Goal: Task Accomplishment & Management: Complete application form

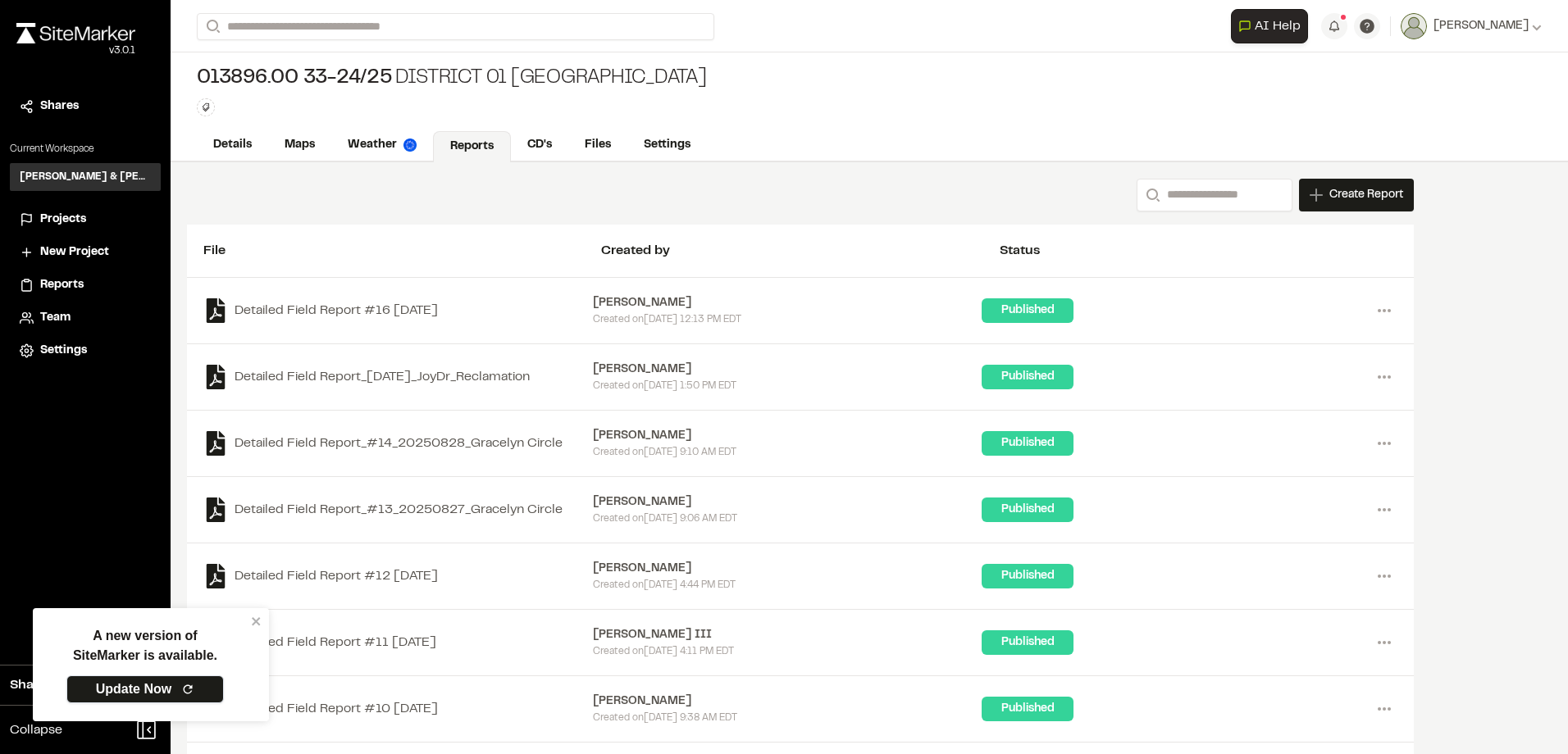
click at [186, 694] on icon at bounding box center [187, 689] width 13 height 13
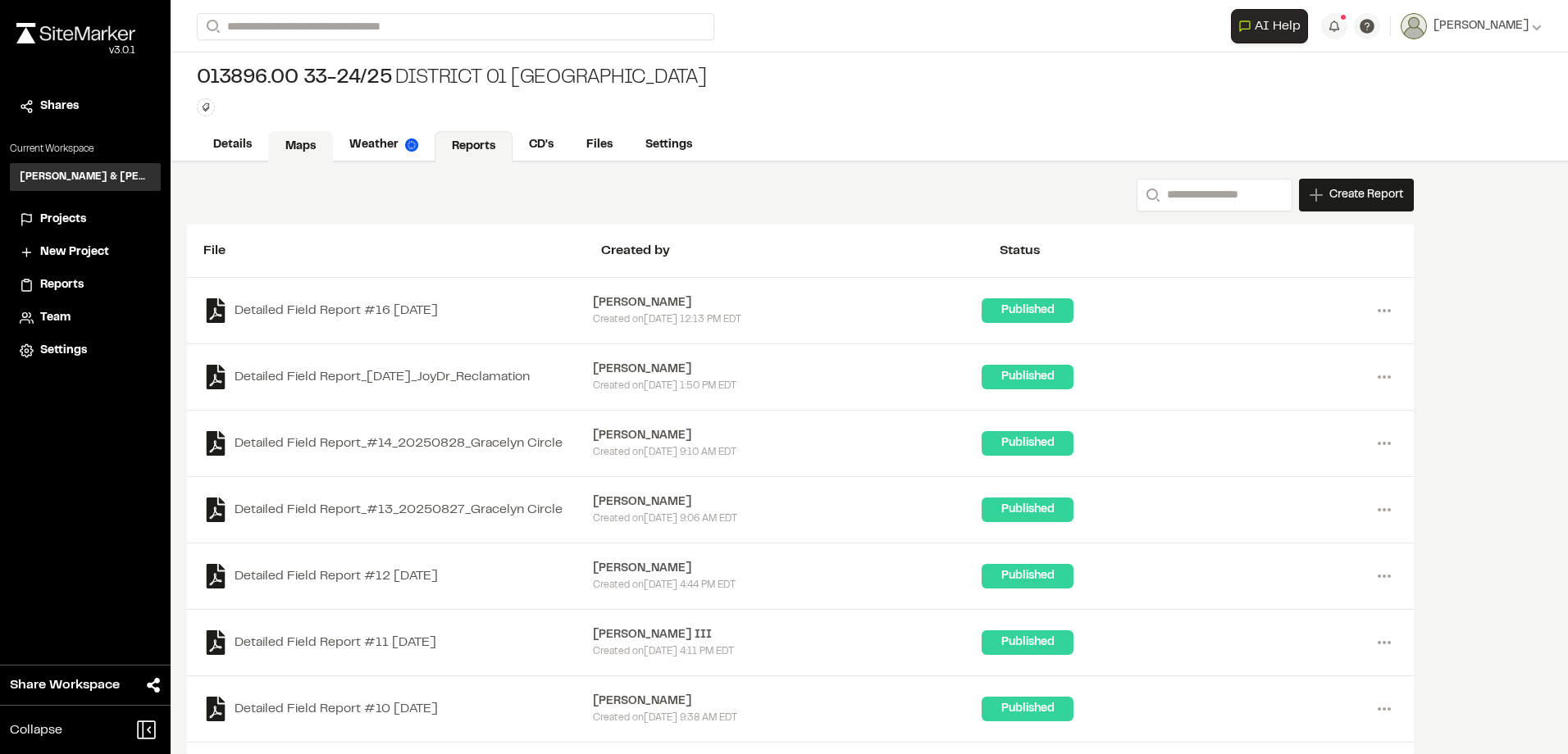
click at [298, 150] on link "Maps" at bounding box center [300, 147] width 65 height 31
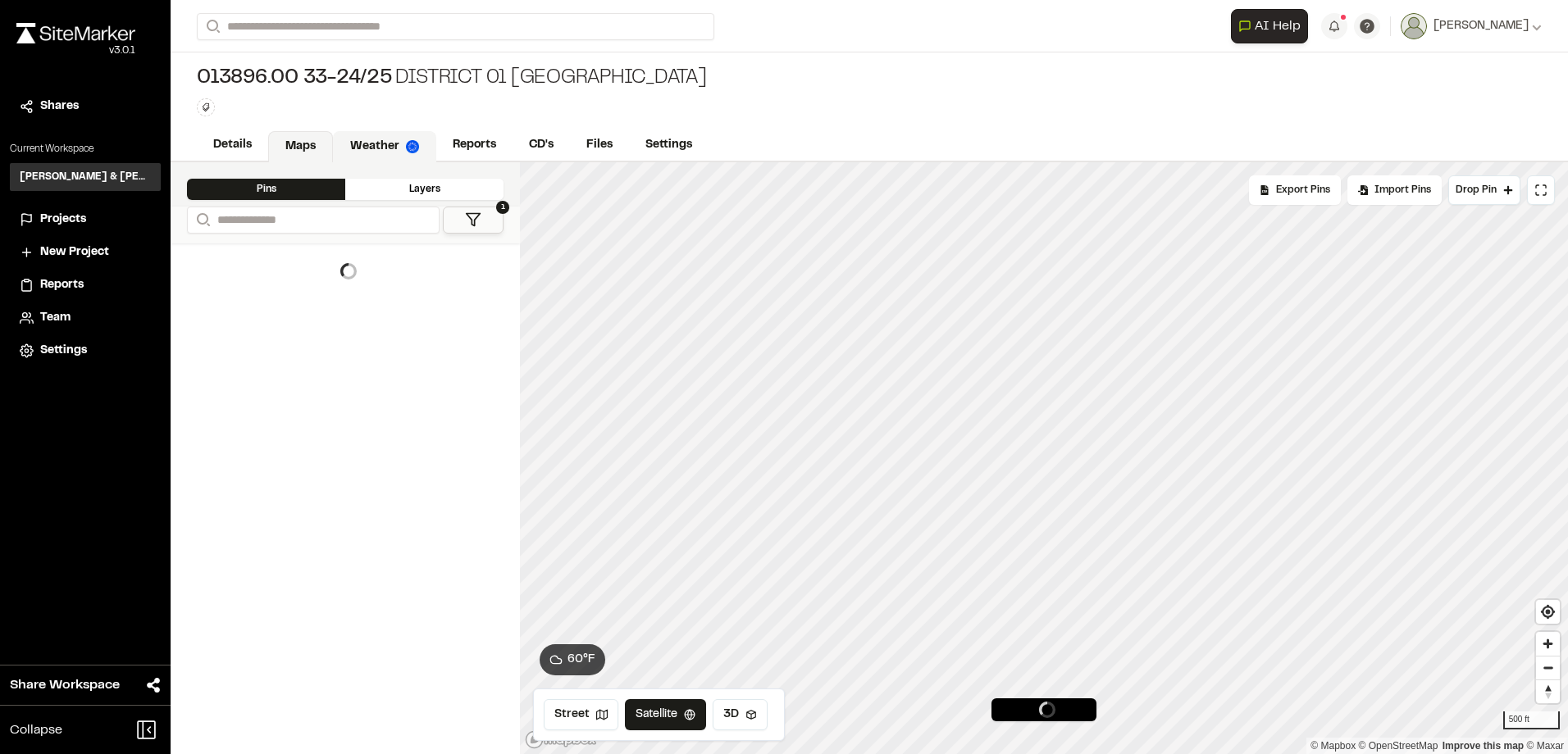
click at [352, 137] on link "Weather" at bounding box center [385, 147] width 103 height 31
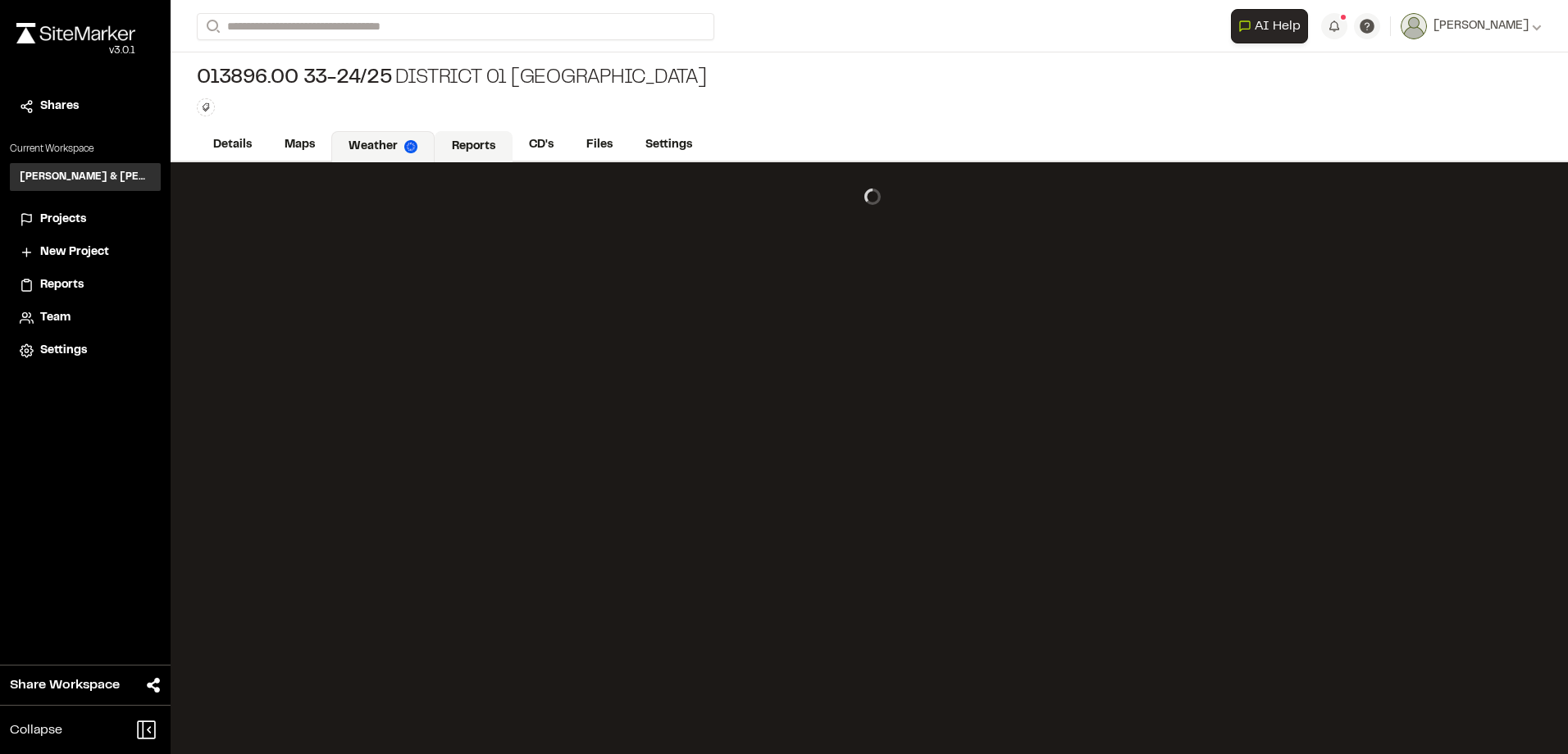
click at [470, 134] on link "Reports" at bounding box center [473, 147] width 78 height 31
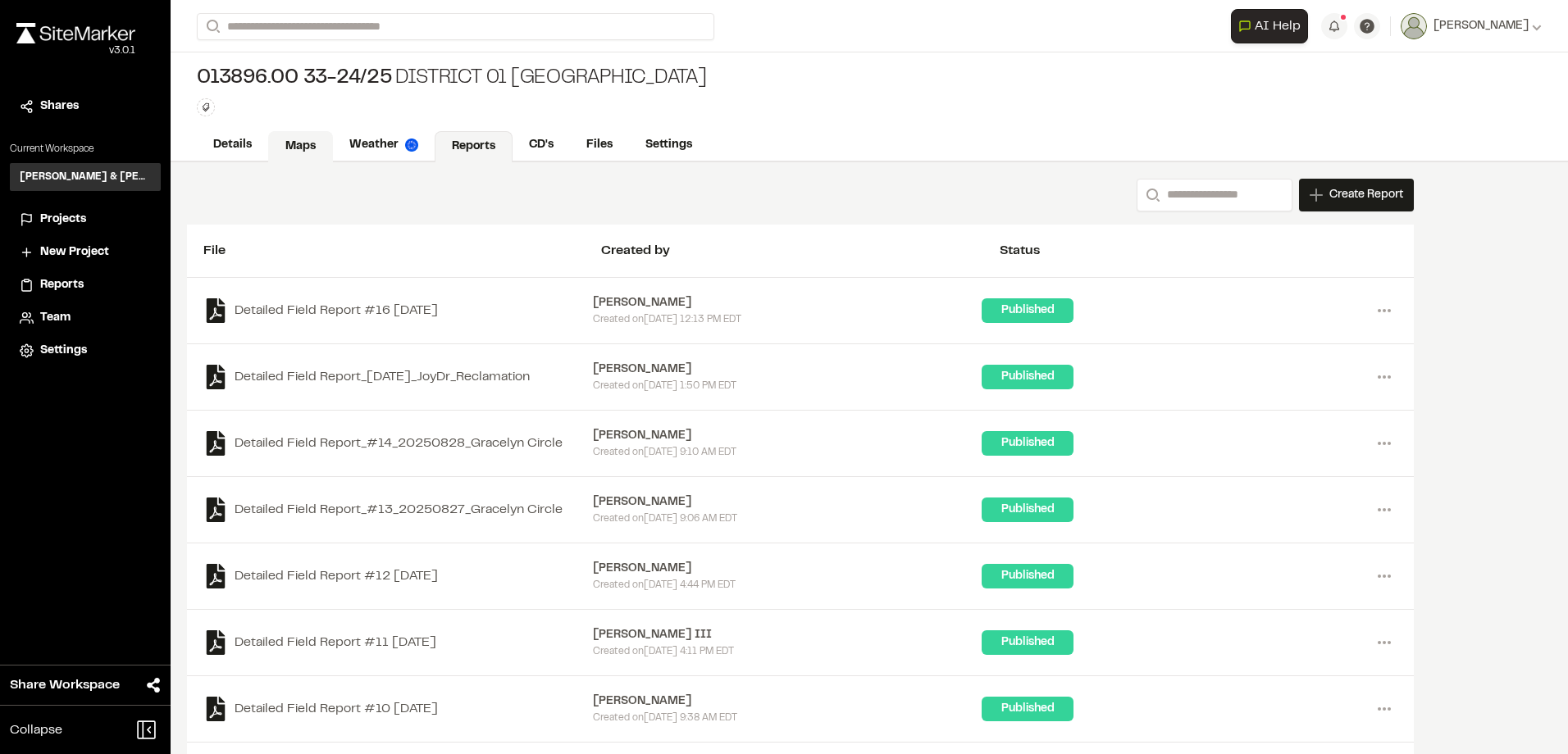
click at [281, 148] on link "Maps" at bounding box center [300, 147] width 65 height 31
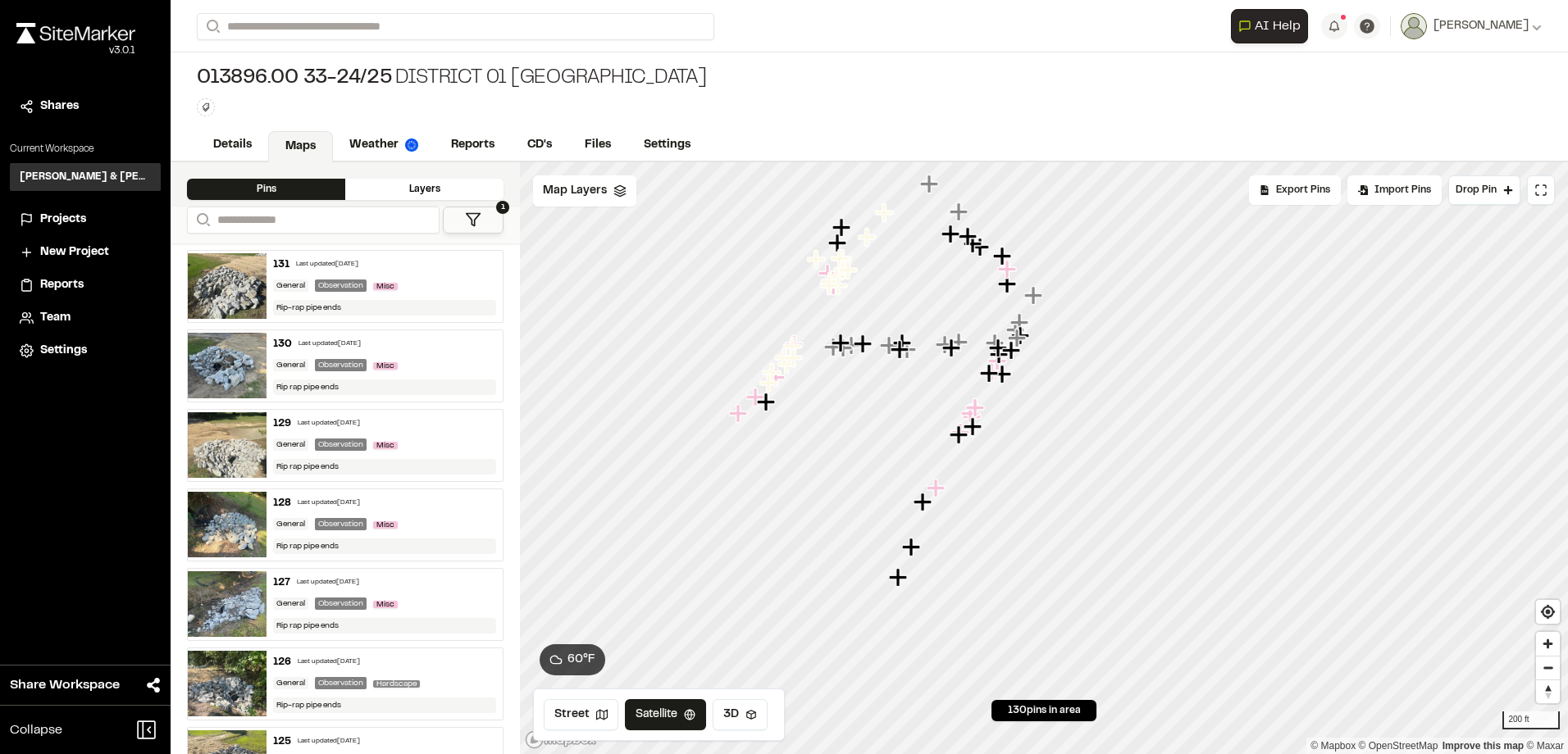
click at [921, 505] on icon "Map marker" at bounding box center [923, 501] width 18 height 18
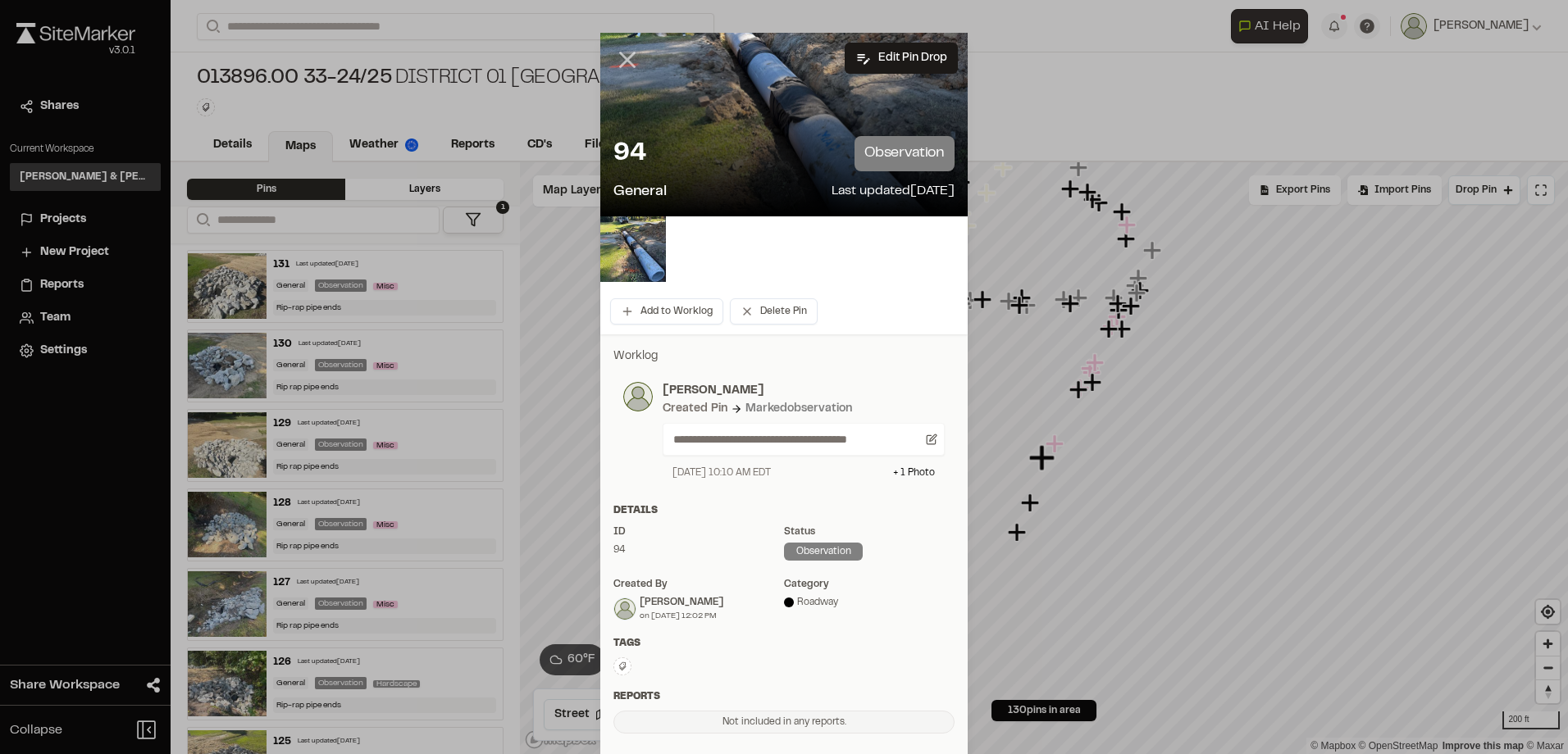
click at [624, 51] on icon at bounding box center [627, 59] width 28 height 28
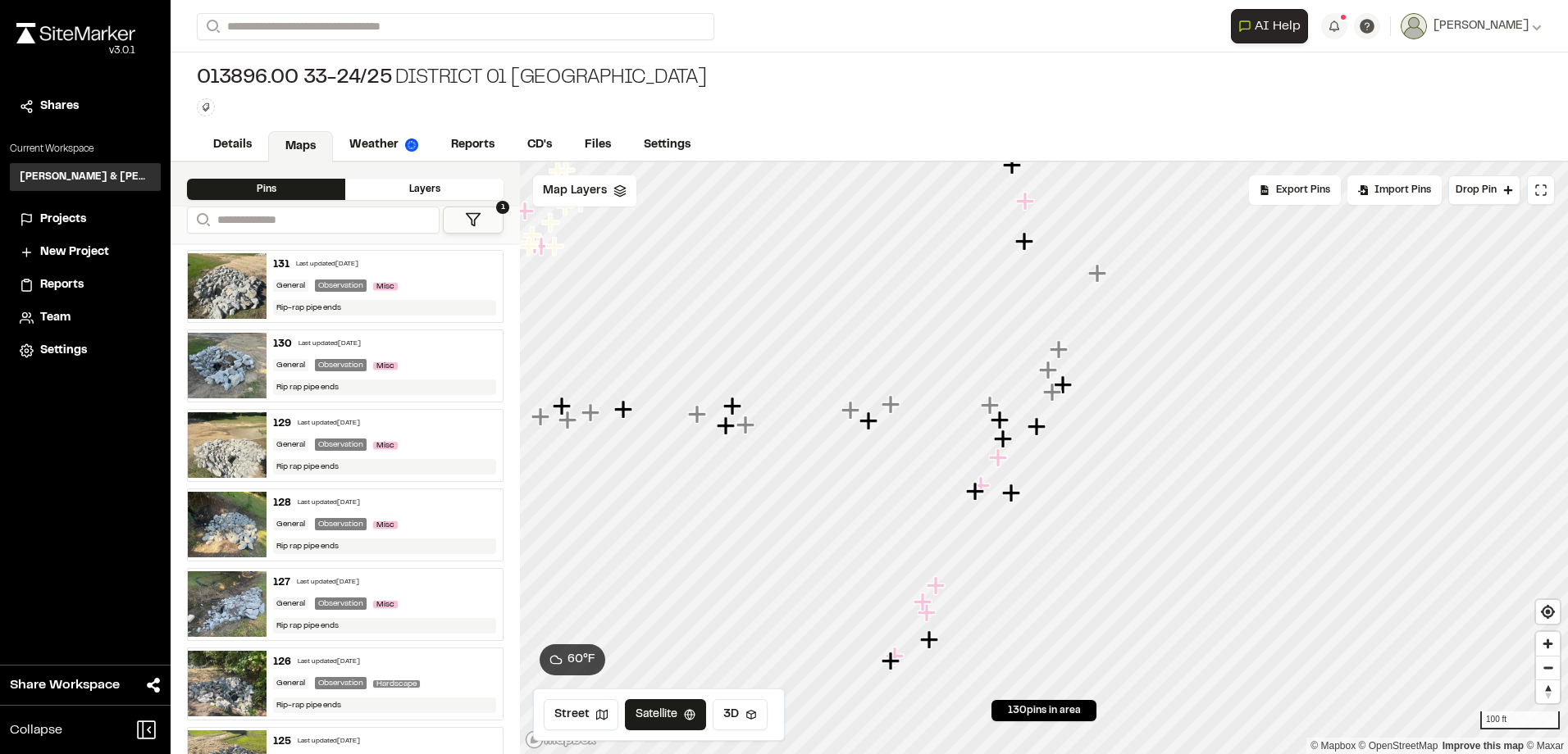
click at [1009, 441] on icon "Map marker" at bounding box center [1002, 438] width 18 height 18
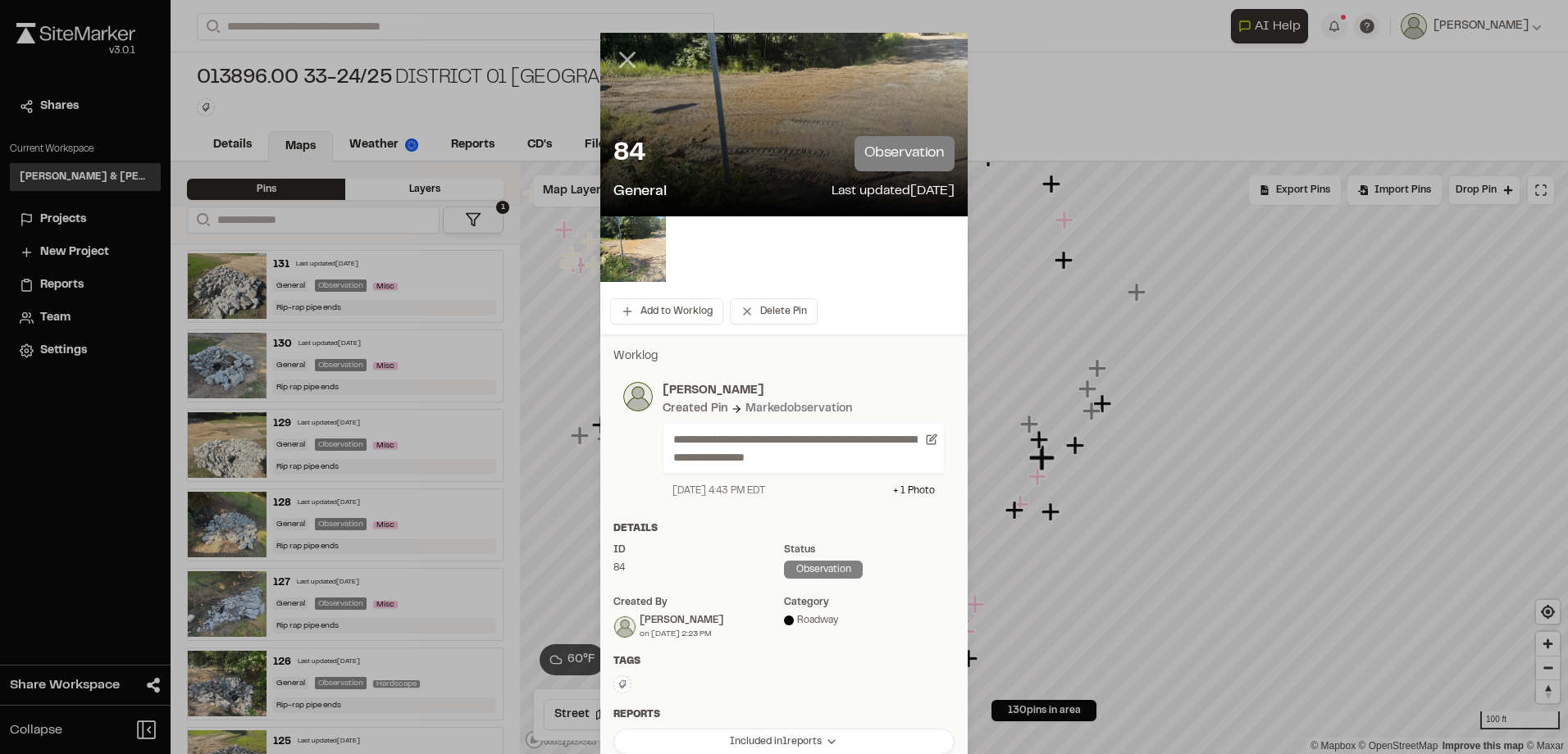
click at [627, 51] on icon at bounding box center [627, 59] width 28 height 28
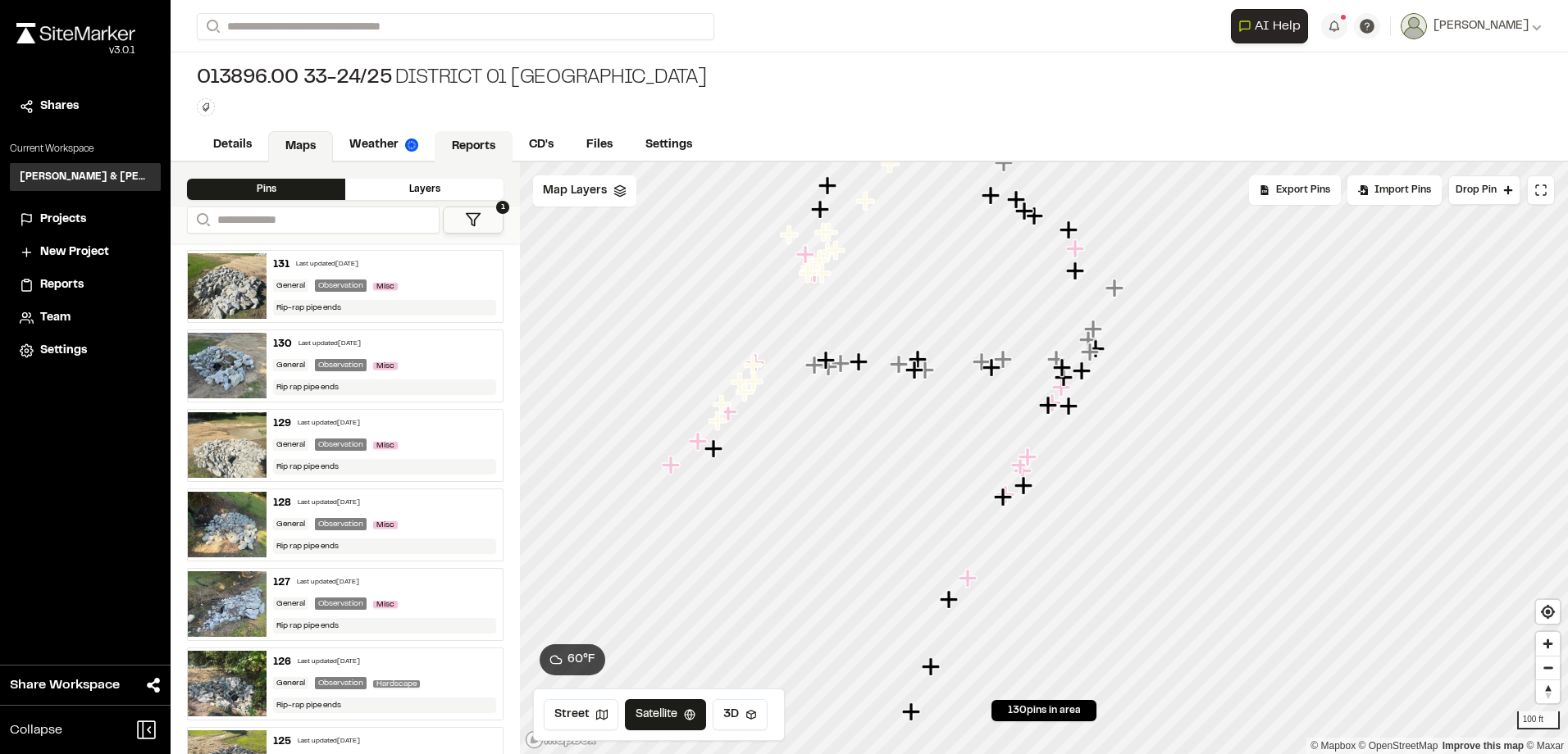
click at [475, 147] on link "Reports" at bounding box center [473, 147] width 78 height 31
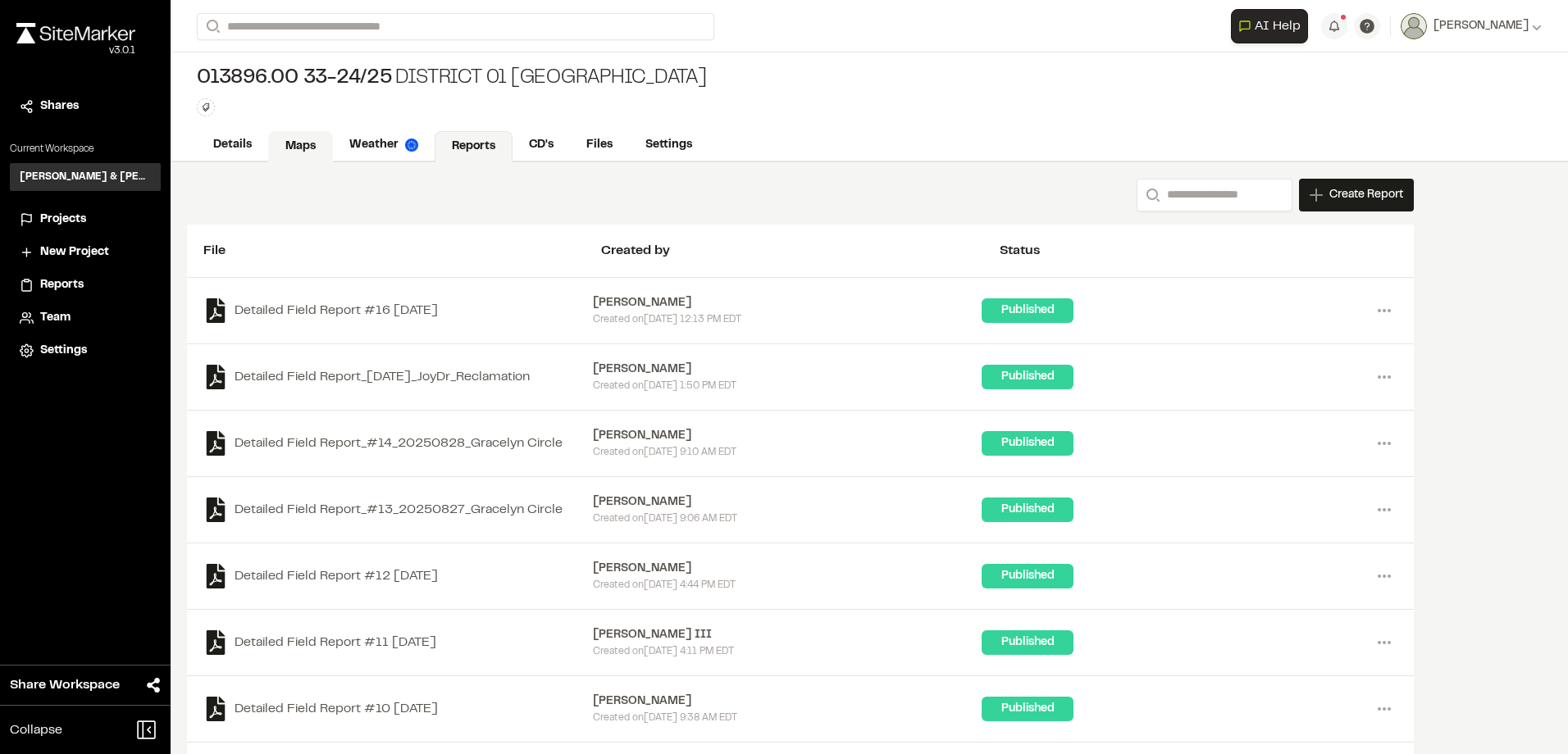
click at [305, 138] on link "Maps" at bounding box center [300, 147] width 65 height 31
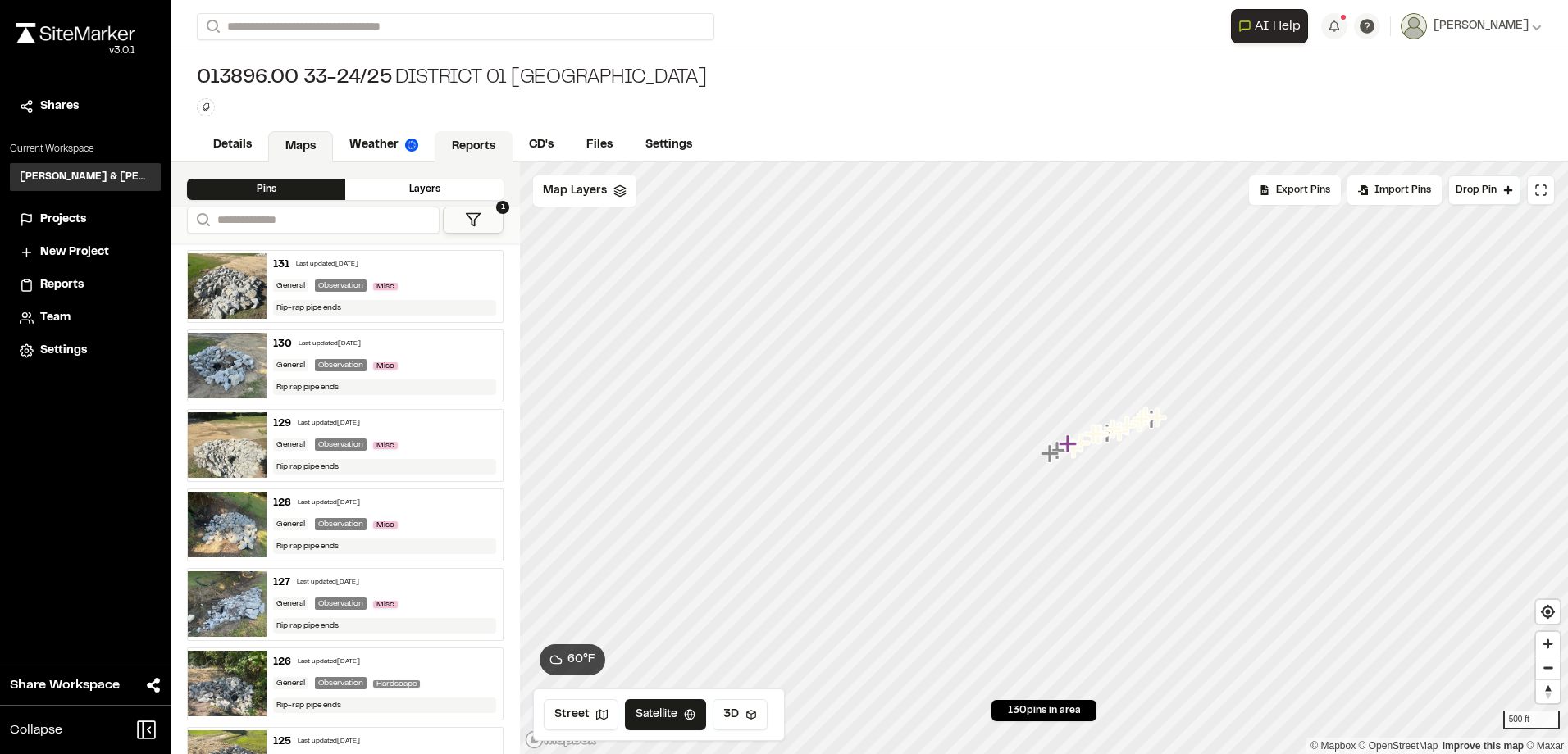
click at [496, 140] on link "Reports" at bounding box center [473, 147] width 78 height 31
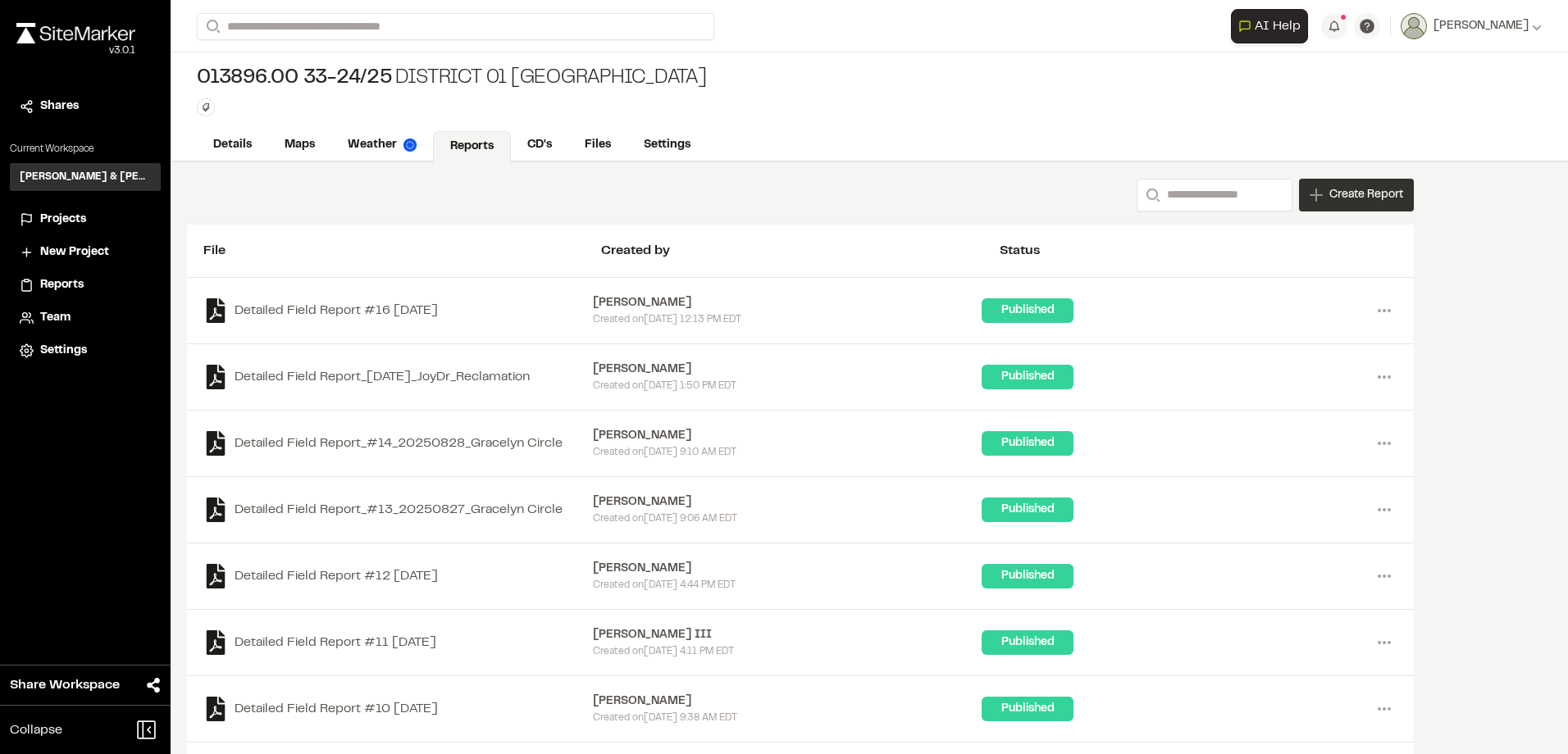
click at [1352, 189] on span "Create Report" at bounding box center [1366, 194] width 74 height 18
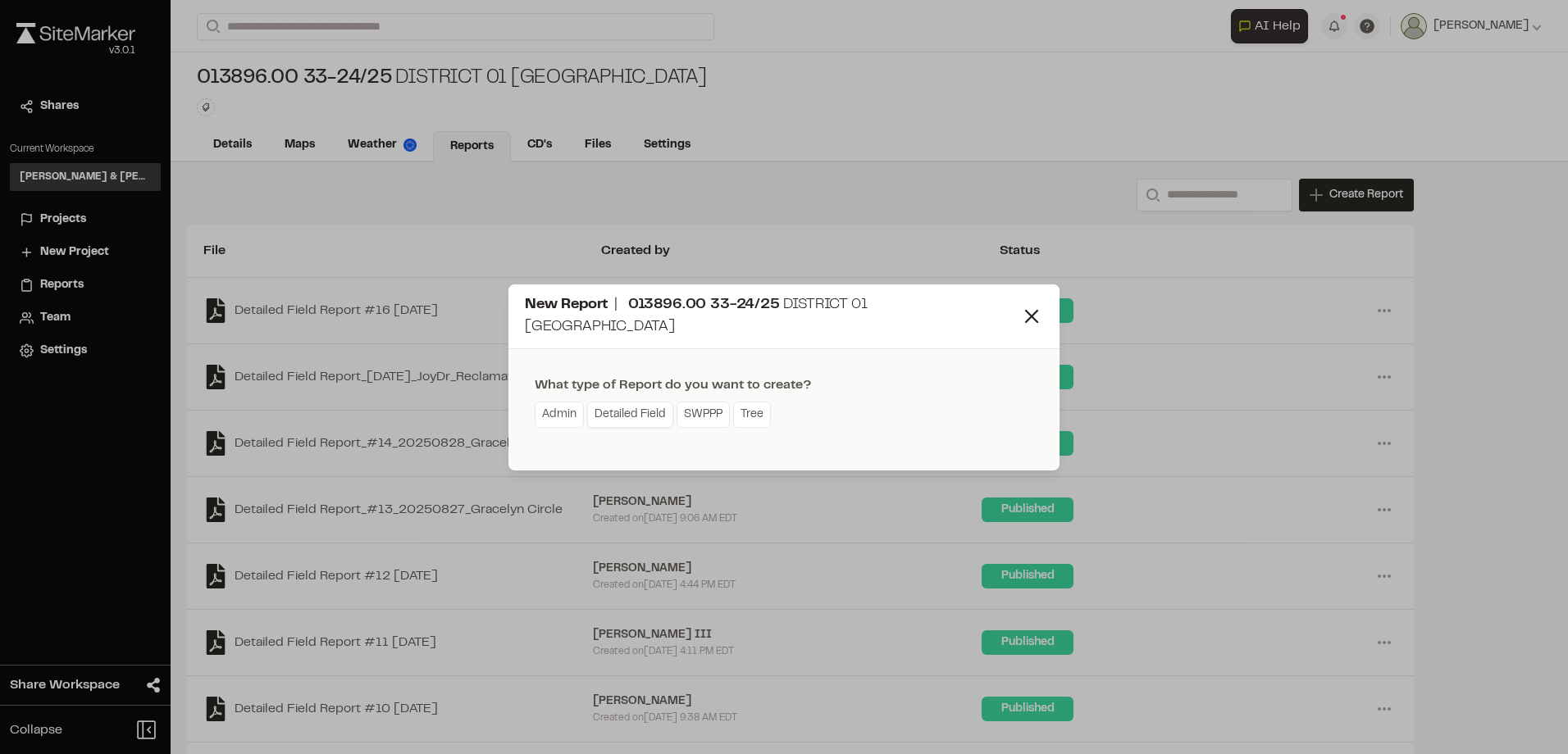
click at [610, 409] on link "Detailed Field" at bounding box center [630, 414] width 87 height 26
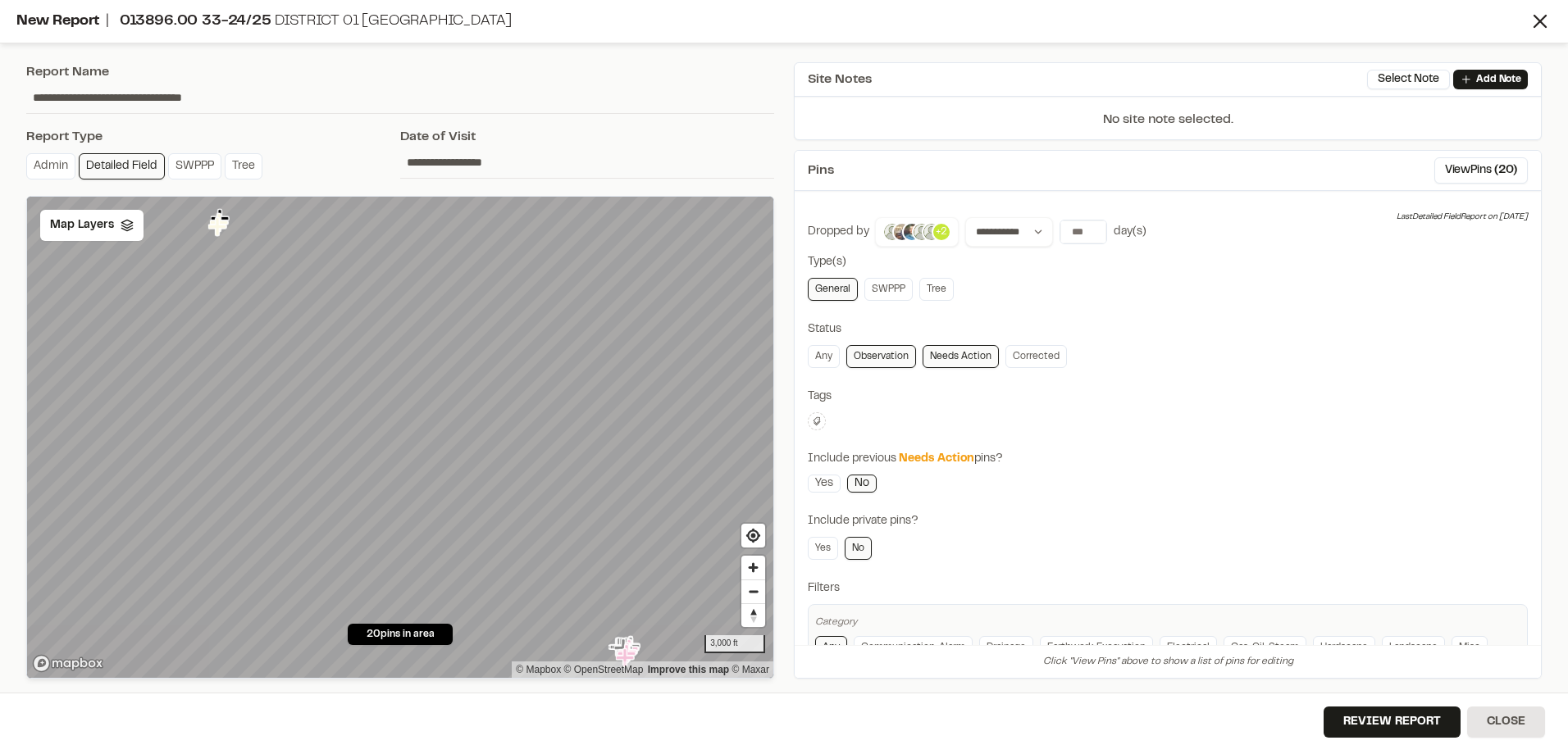
click at [919, 232] on img at bounding box center [922, 232] width 19 height 19
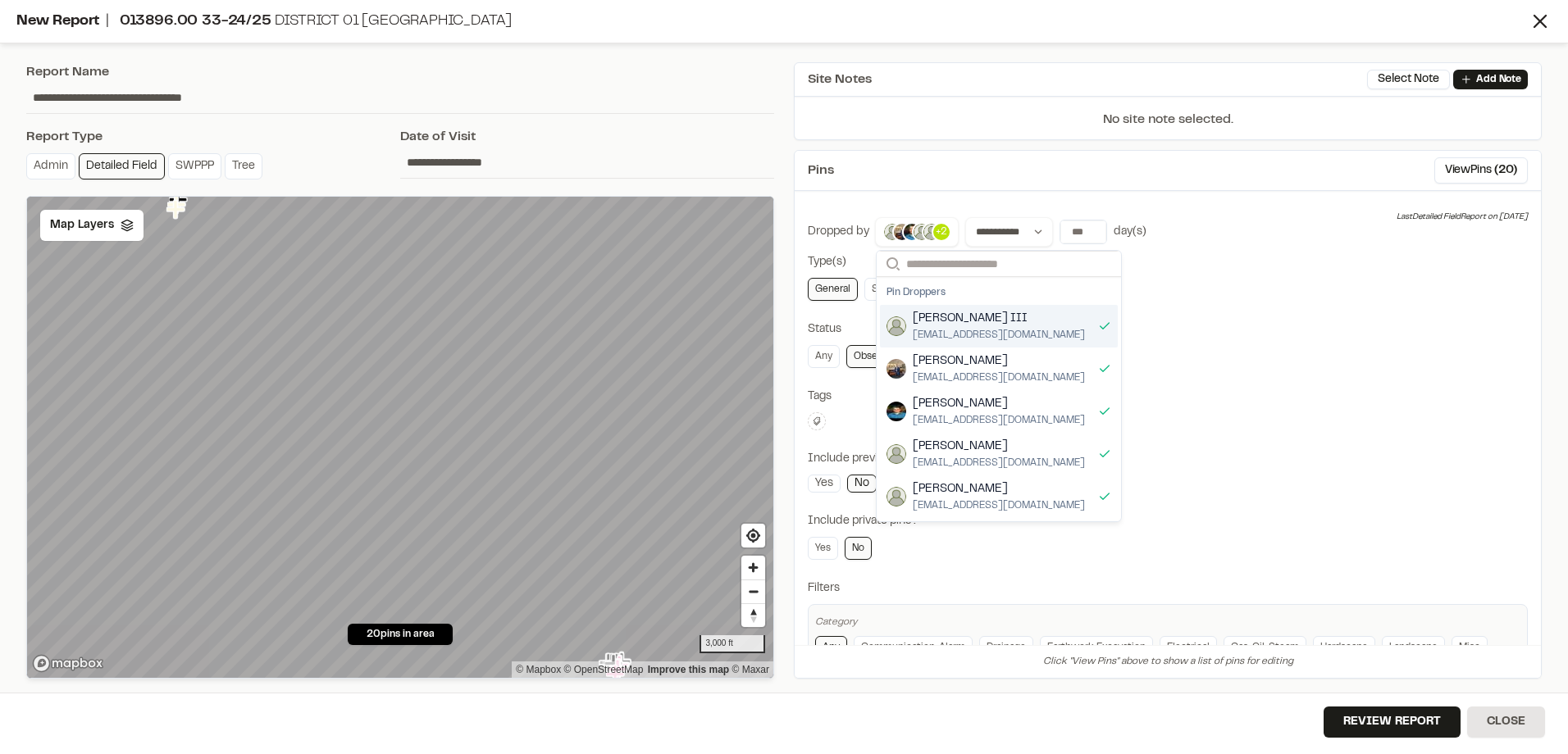
click at [953, 325] on span "Glenn David Smoak III" at bounding box center [998, 319] width 172 height 18
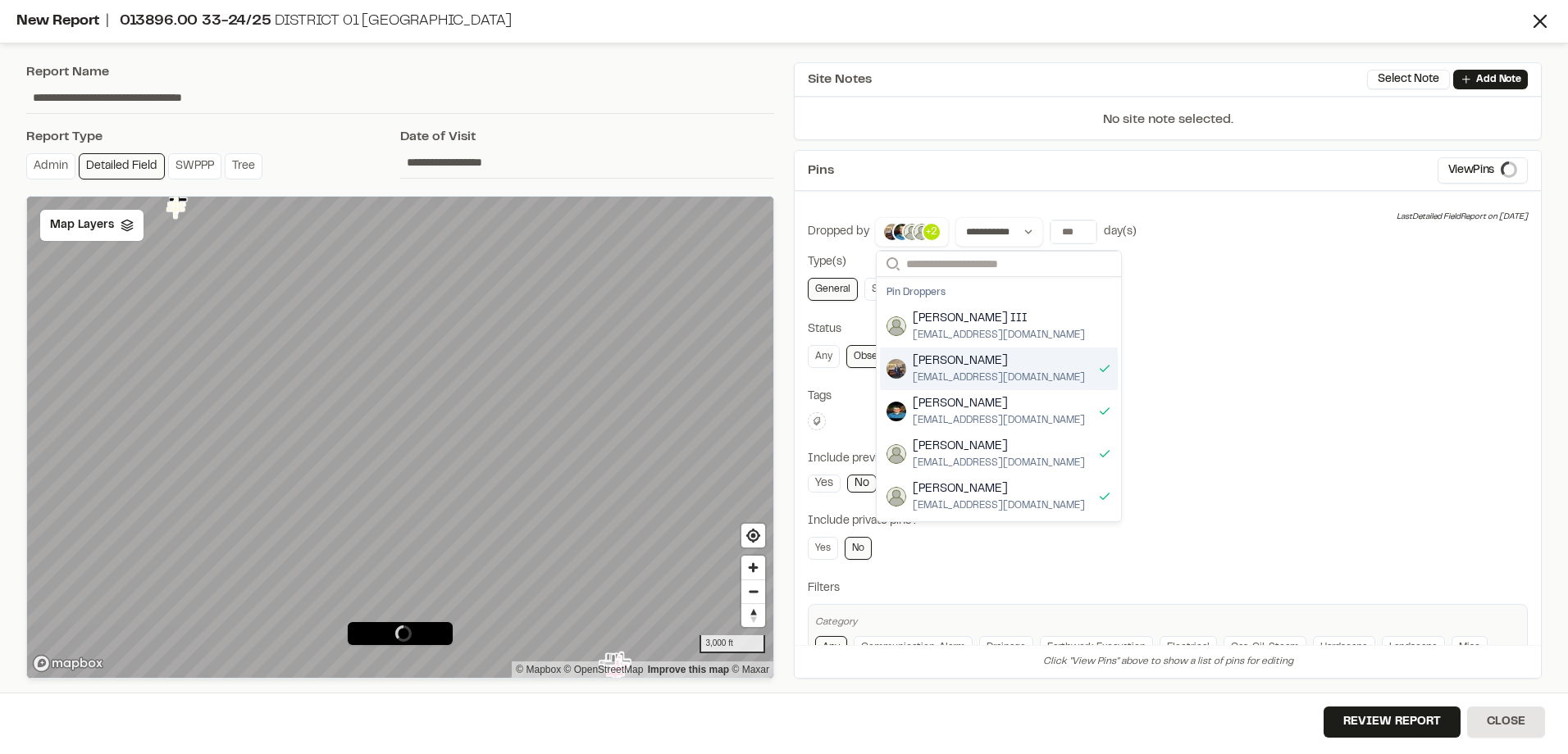
click at [960, 369] on span "David W Hyatt" at bounding box center [998, 361] width 172 height 18
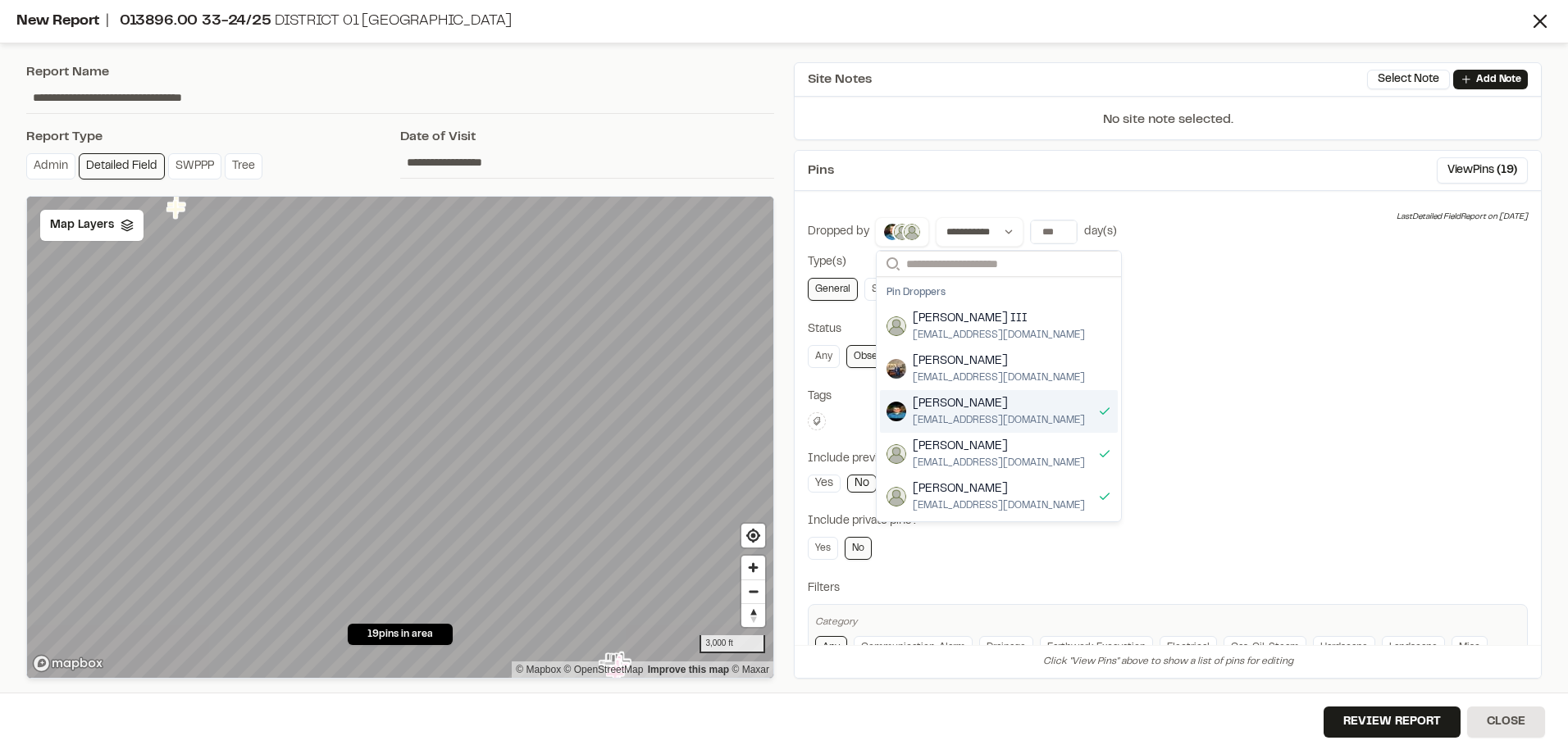
drag, startPoint x: 966, startPoint y: 413, endPoint x: 968, endPoint y: 437, distance: 24.1
click at [966, 414] on span "pharrington@davisfloyd.com" at bounding box center [998, 420] width 172 height 15
click at [984, 518] on div "Pin Droppers Glenn David Smoak III gsmoak@davisfloyd.com David W Hyatt dhyatt@d…" at bounding box center [998, 398] width 244 height 244
click at [996, 505] on span "dboykin@davisfloyd.com" at bounding box center [998, 505] width 172 height 15
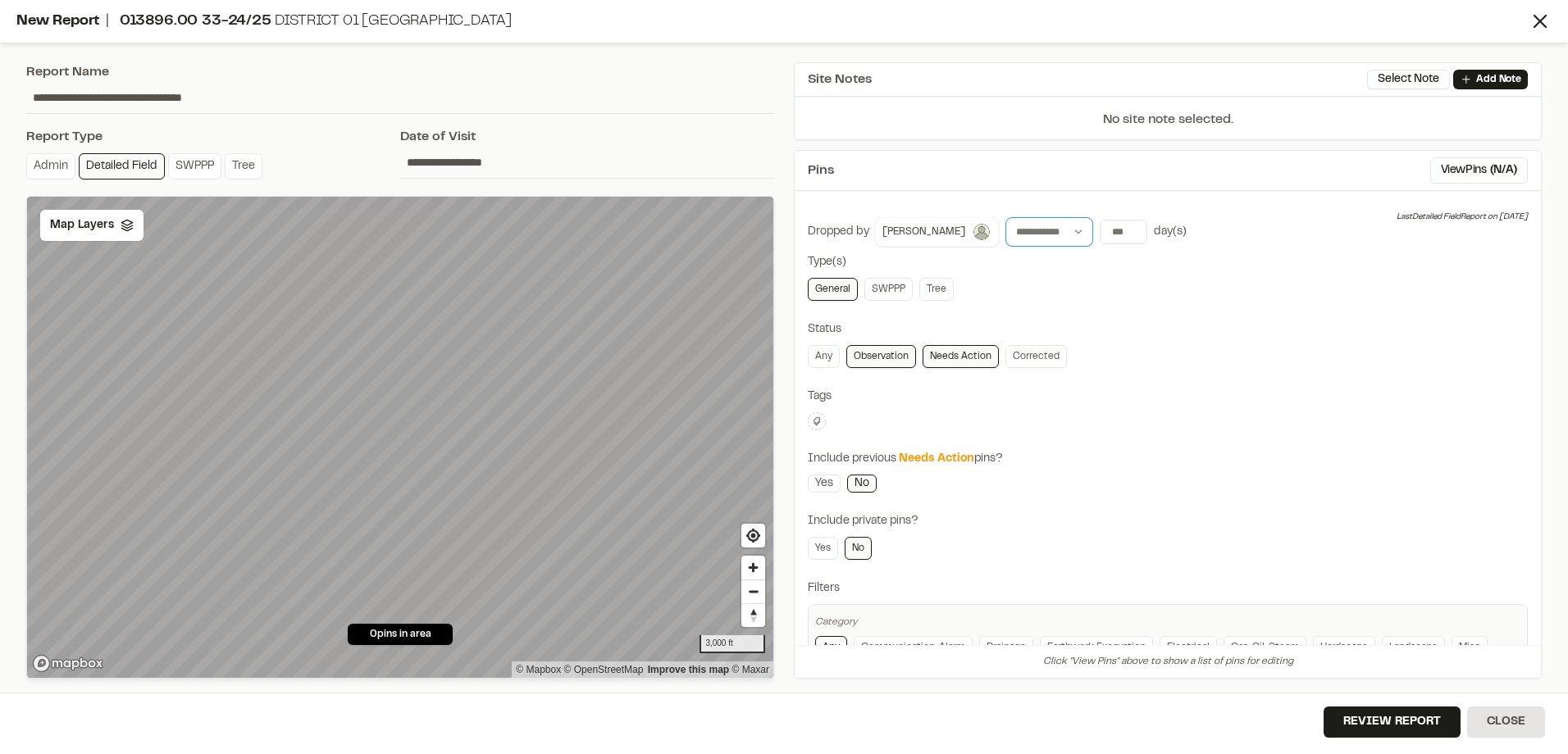
click at [1046, 237] on select "**********" at bounding box center [1049, 232] width 87 height 29
select select "*****"
click at [1005, 218] on select "**********" at bounding box center [1049, 232] width 87 height 29
click at [1129, 228] on input "**********" at bounding box center [1156, 232] width 113 height 23
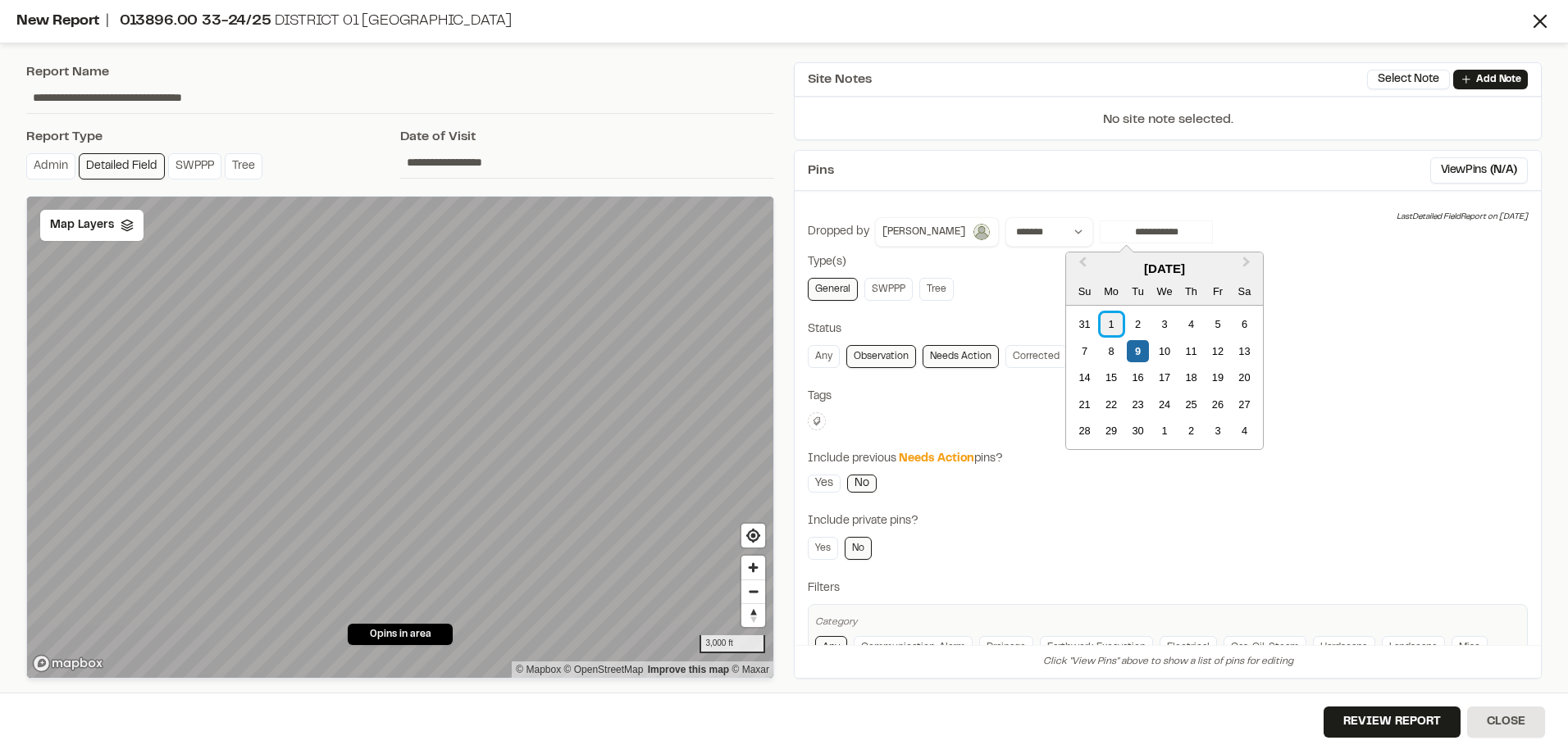
click at [1117, 321] on div "1" at bounding box center [1111, 324] width 22 height 22
click at [1136, 320] on div "2" at bounding box center [1137, 324] width 22 height 22
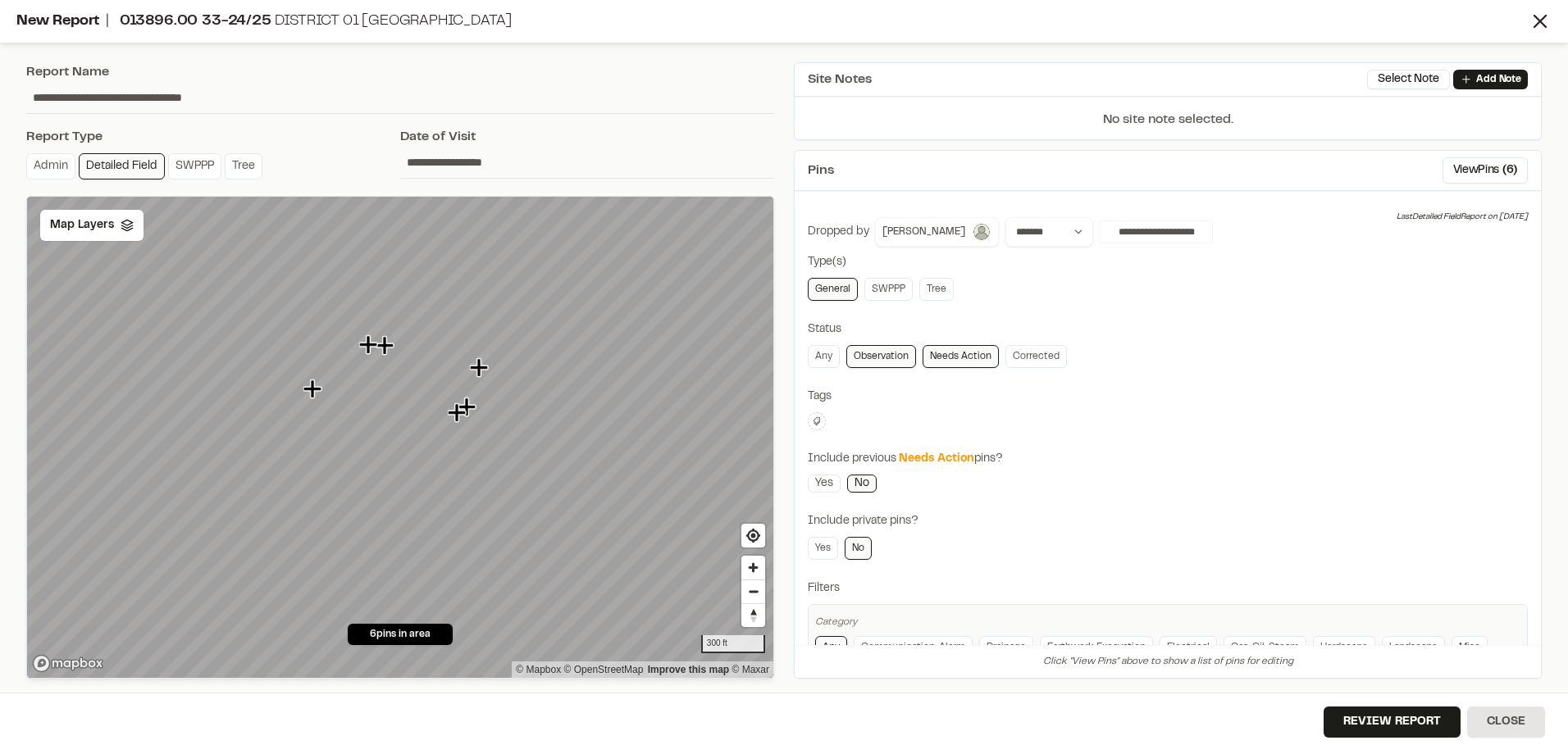
click at [463, 162] on input "**********" at bounding box center [587, 162] width 374 height 31
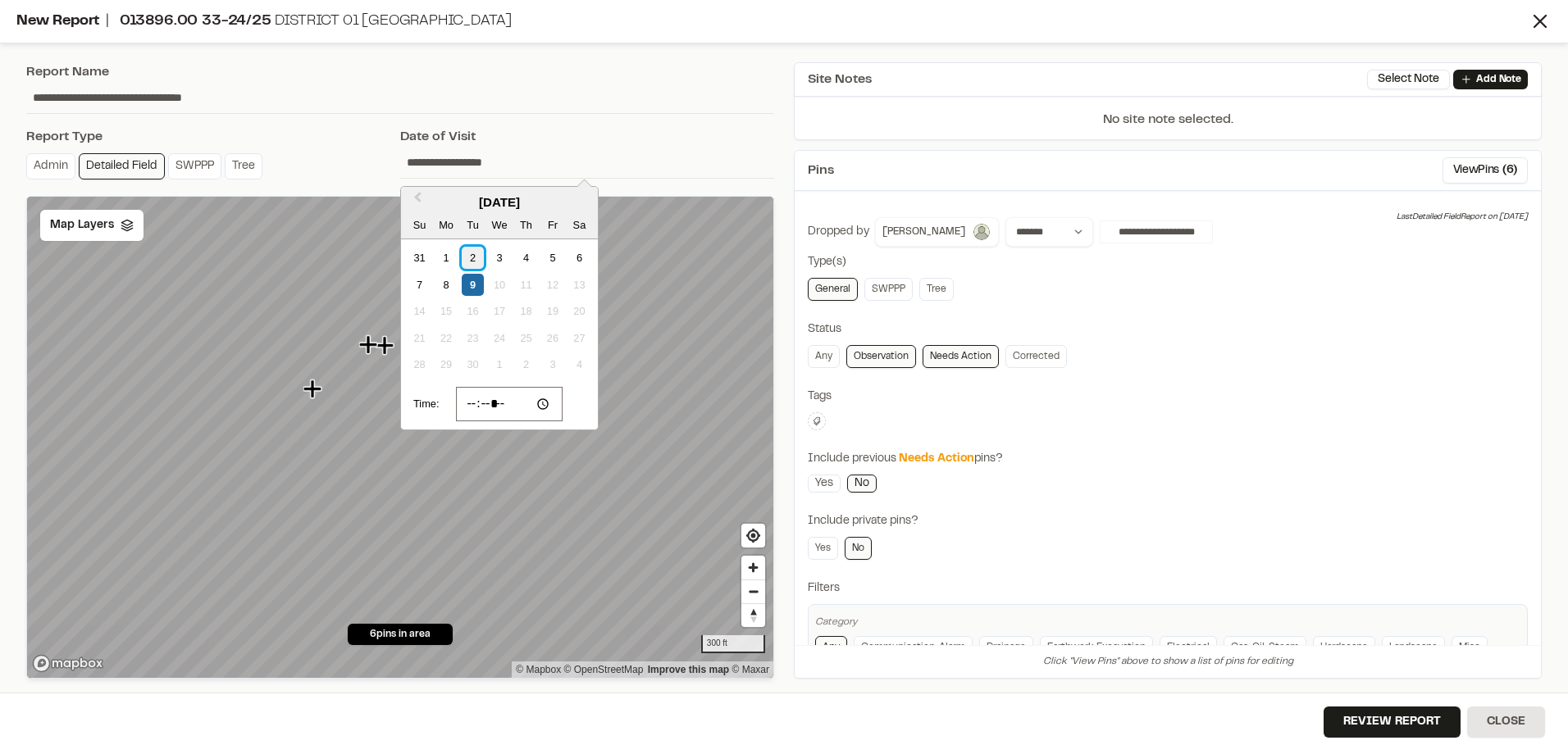
click at [465, 255] on div "2" at bounding box center [472, 257] width 22 height 22
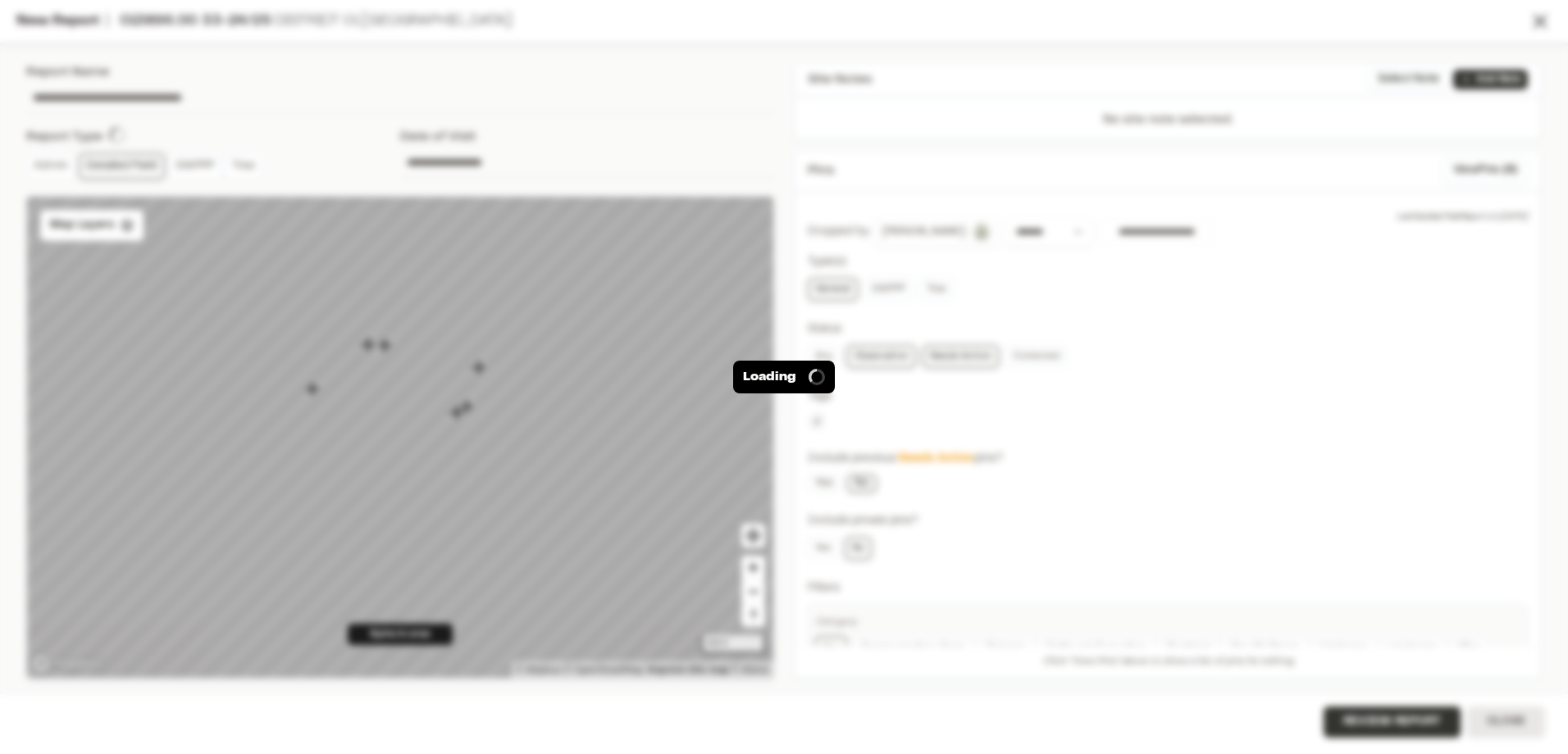
type input "**********"
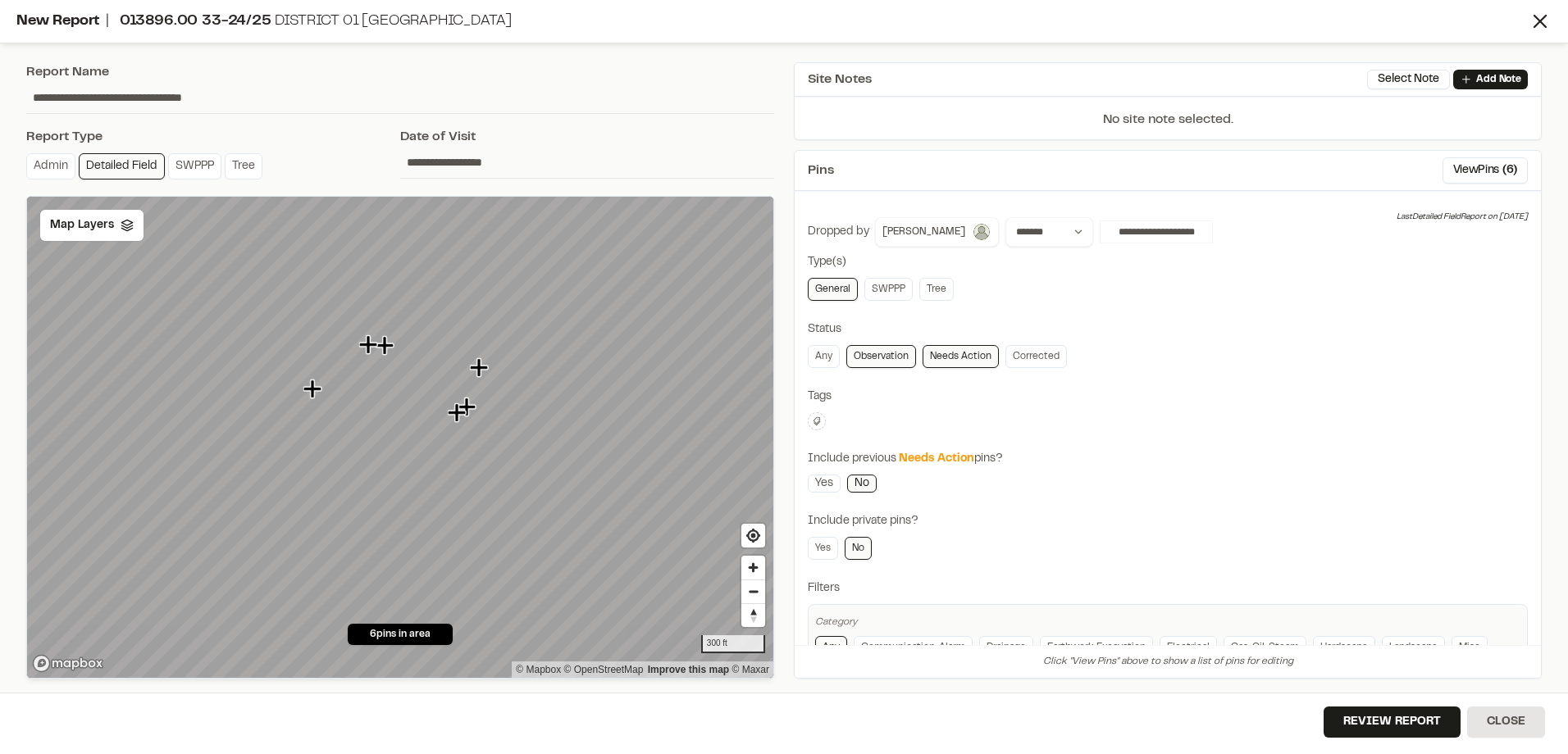
click at [485, 165] on input "**********" at bounding box center [587, 162] width 374 height 31
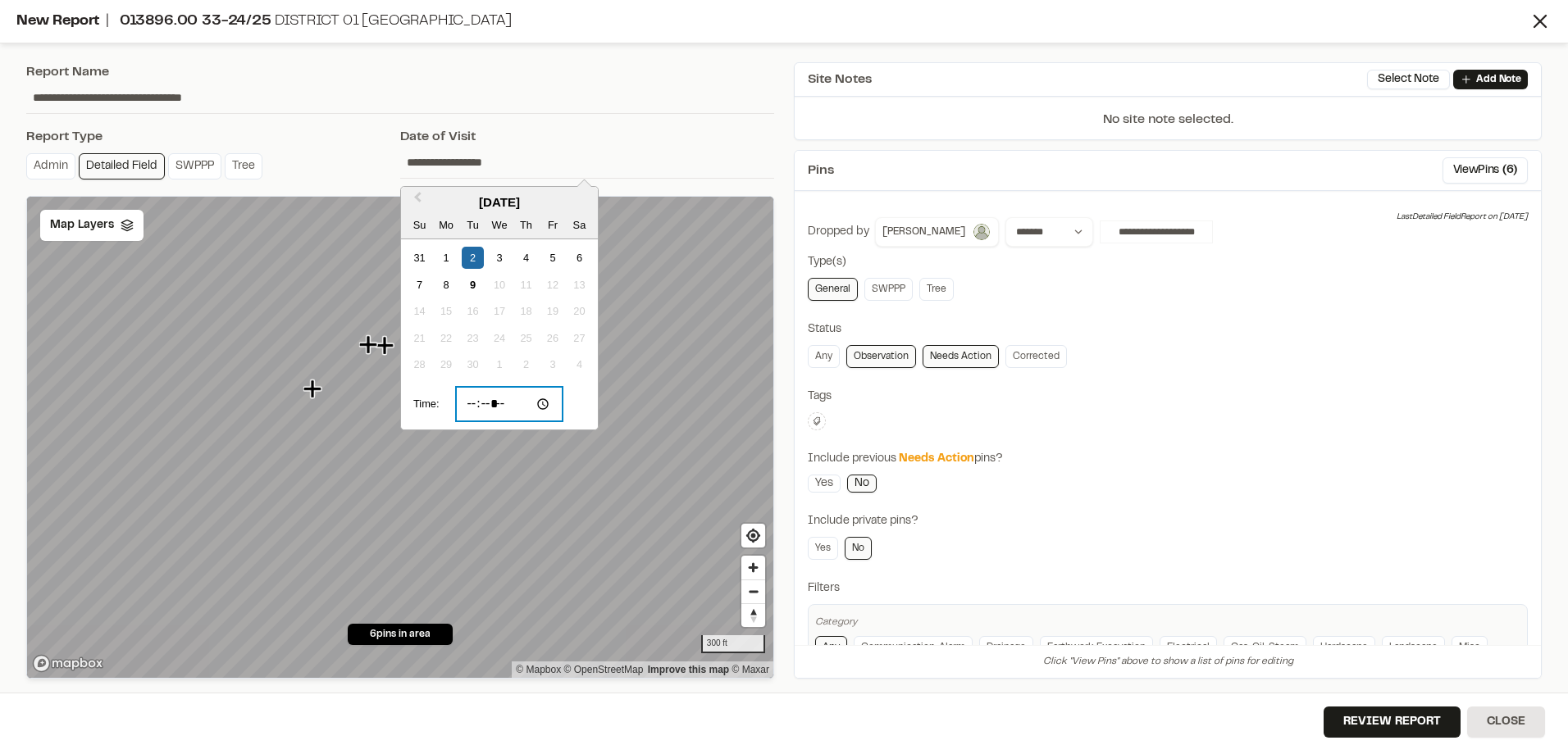
click at [497, 400] on input "*****" at bounding box center [509, 403] width 108 height 34
click at [485, 399] on input "*****" at bounding box center [509, 403] width 108 height 34
click at [474, 402] on input "*****" at bounding box center [509, 403] width 108 height 34
click at [495, 402] on input "*****" at bounding box center [509, 403] width 108 height 34
click at [522, 406] on input "*****" at bounding box center [509, 403] width 108 height 34
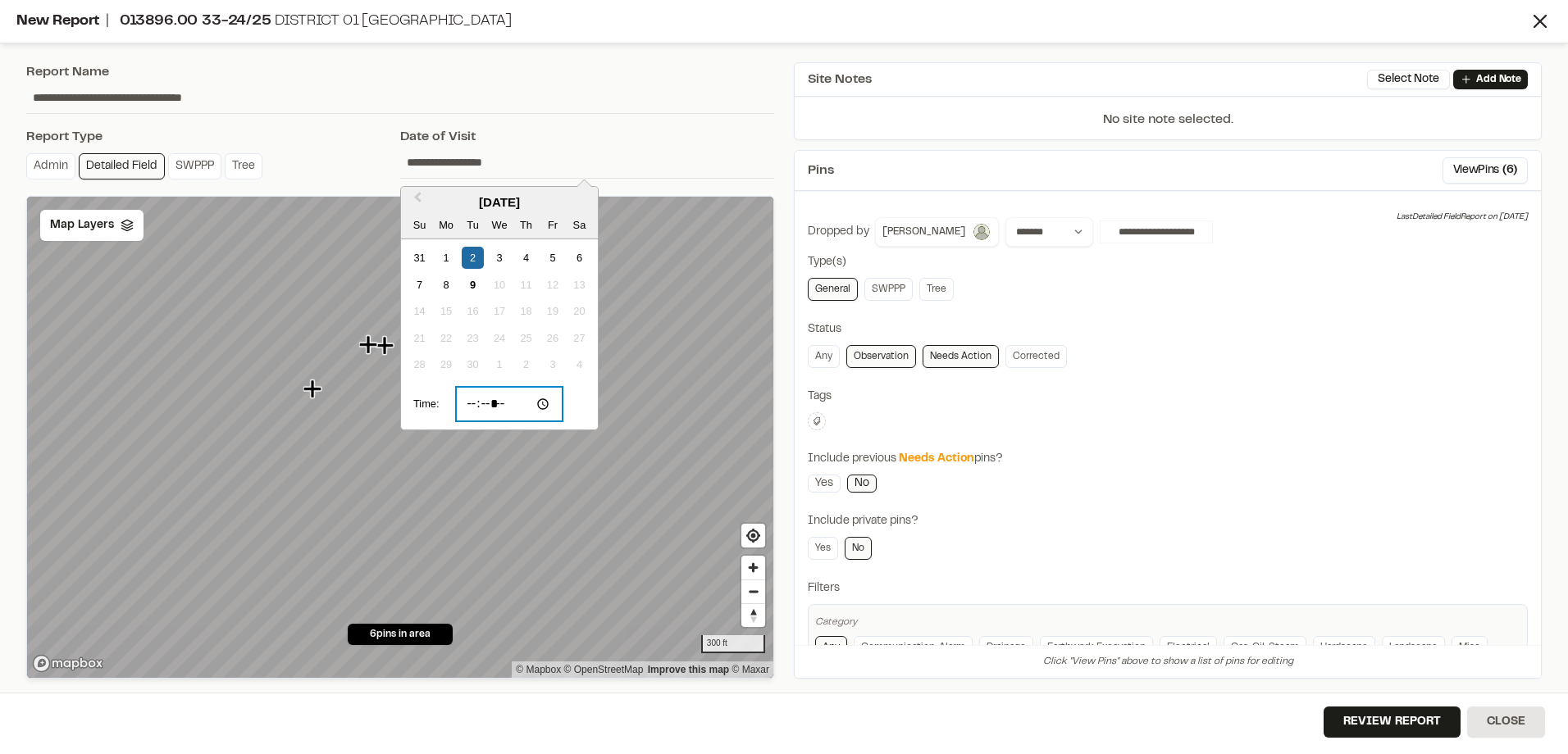
type input "*****"
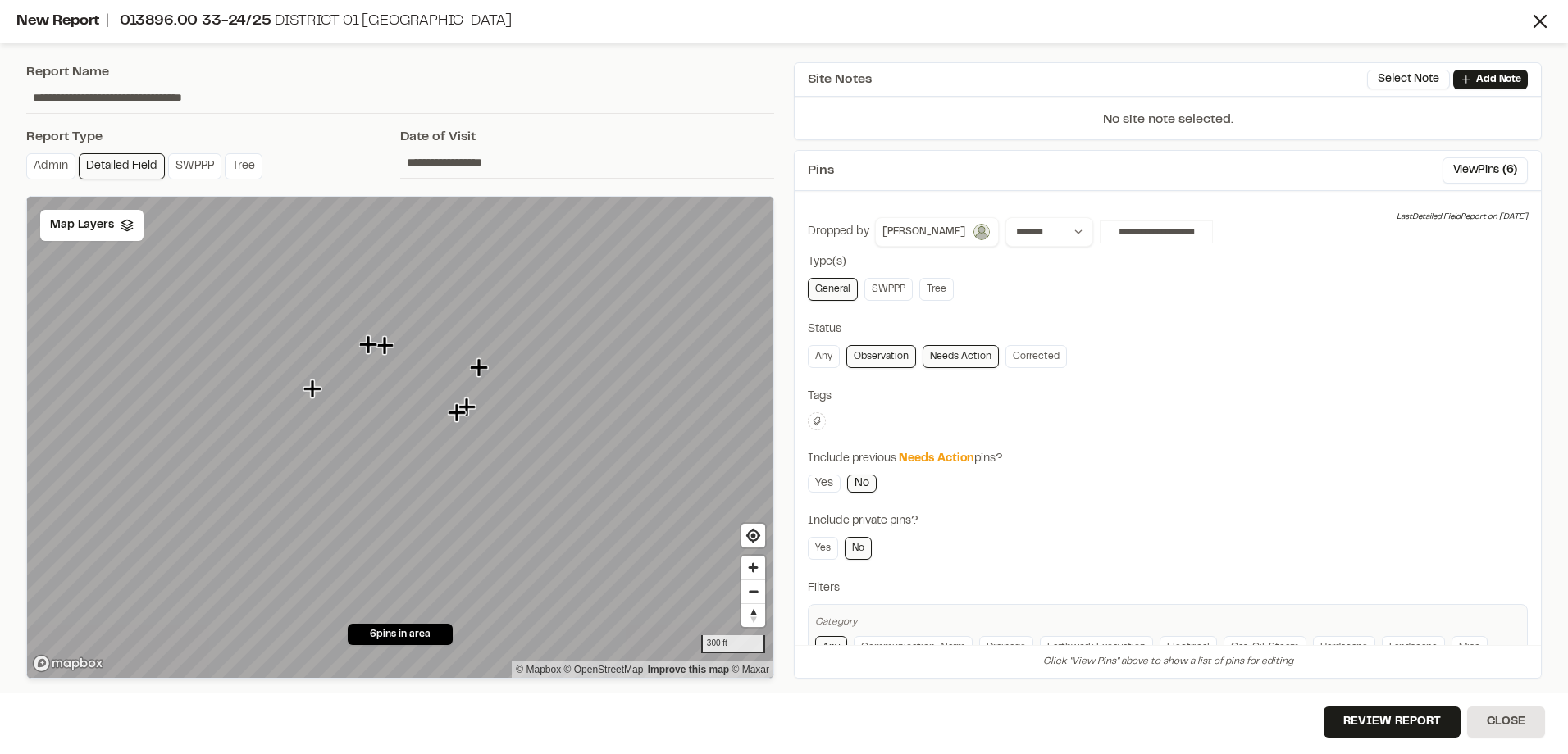
click at [595, 106] on input "**********" at bounding box center [400, 97] width 748 height 31
click at [227, 95] on input "**********" at bounding box center [400, 97] width 748 height 31
type input "**********"
click at [1376, 727] on button "Review Report" at bounding box center [1392, 722] width 137 height 31
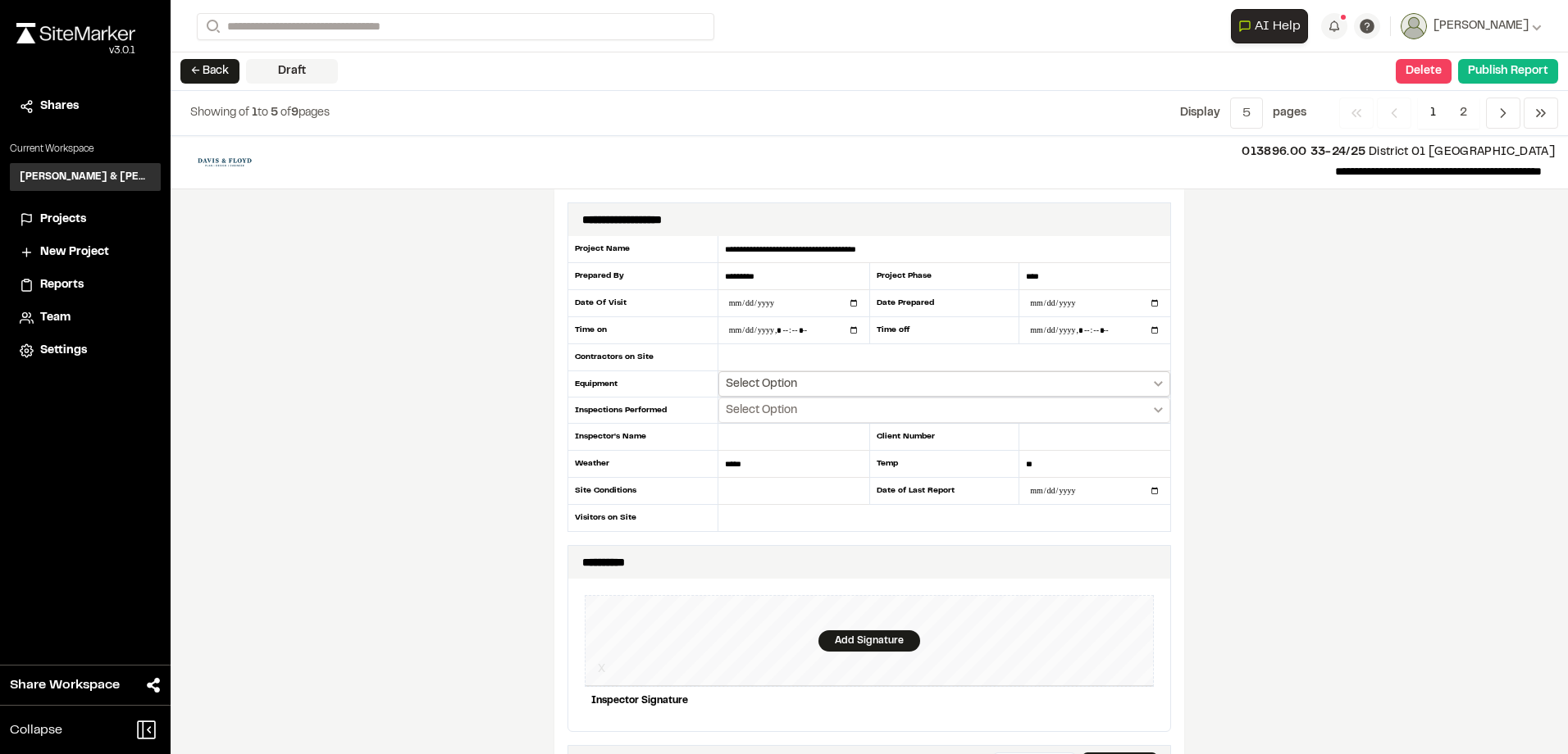
click at [1073, 387] on button "Select Option" at bounding box center [944, 384] width 452 height 25
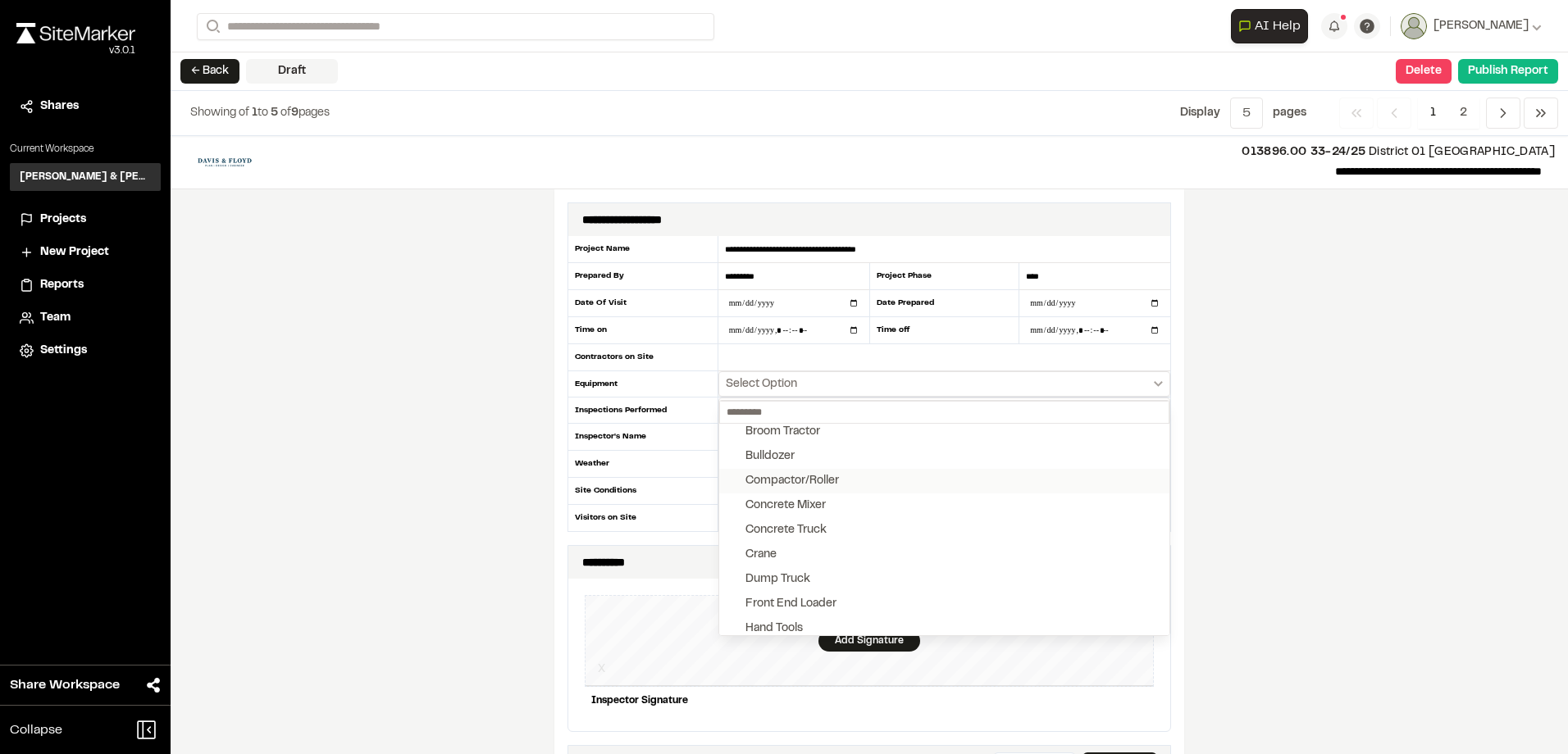
scroll to position [82, 0]
click at [838, 568] on button "Front End Loader" at bounding box center [944, 575] width 450 height 24
click at [849, 506] on button "Mini Trackhoe" at bounding box center [944, 509] width 450 height 24
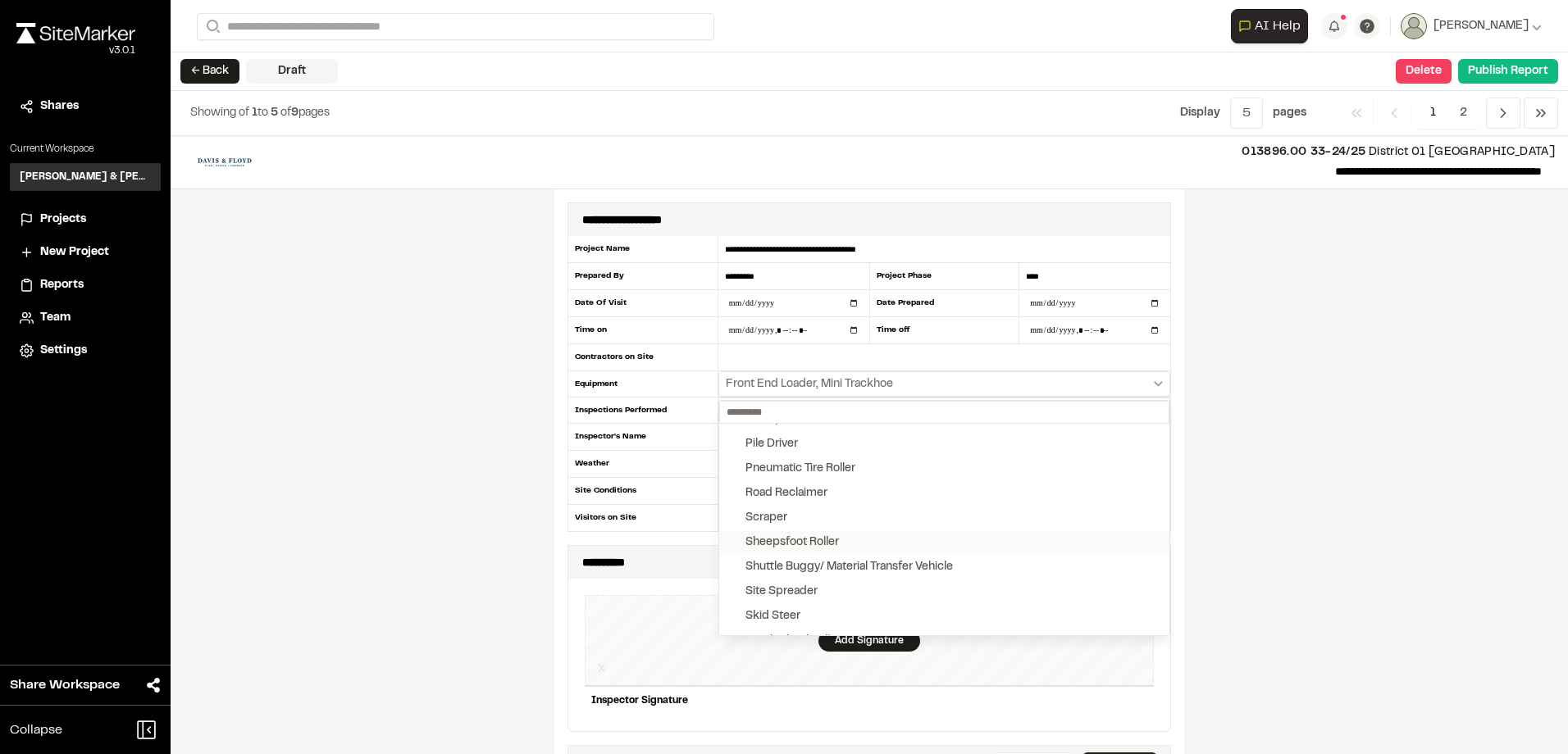
click at [854, 534] on button "Sheepsfoot Roller" at bounding box center [944, 542] width 450 height 24
click at [836, 599] on button "Trackhoe" at bounding box center [944, 607] width 450 height 24
click at [836, 540] on button "Skid Steer" at bounding box center [944, 533] width 450 height 24
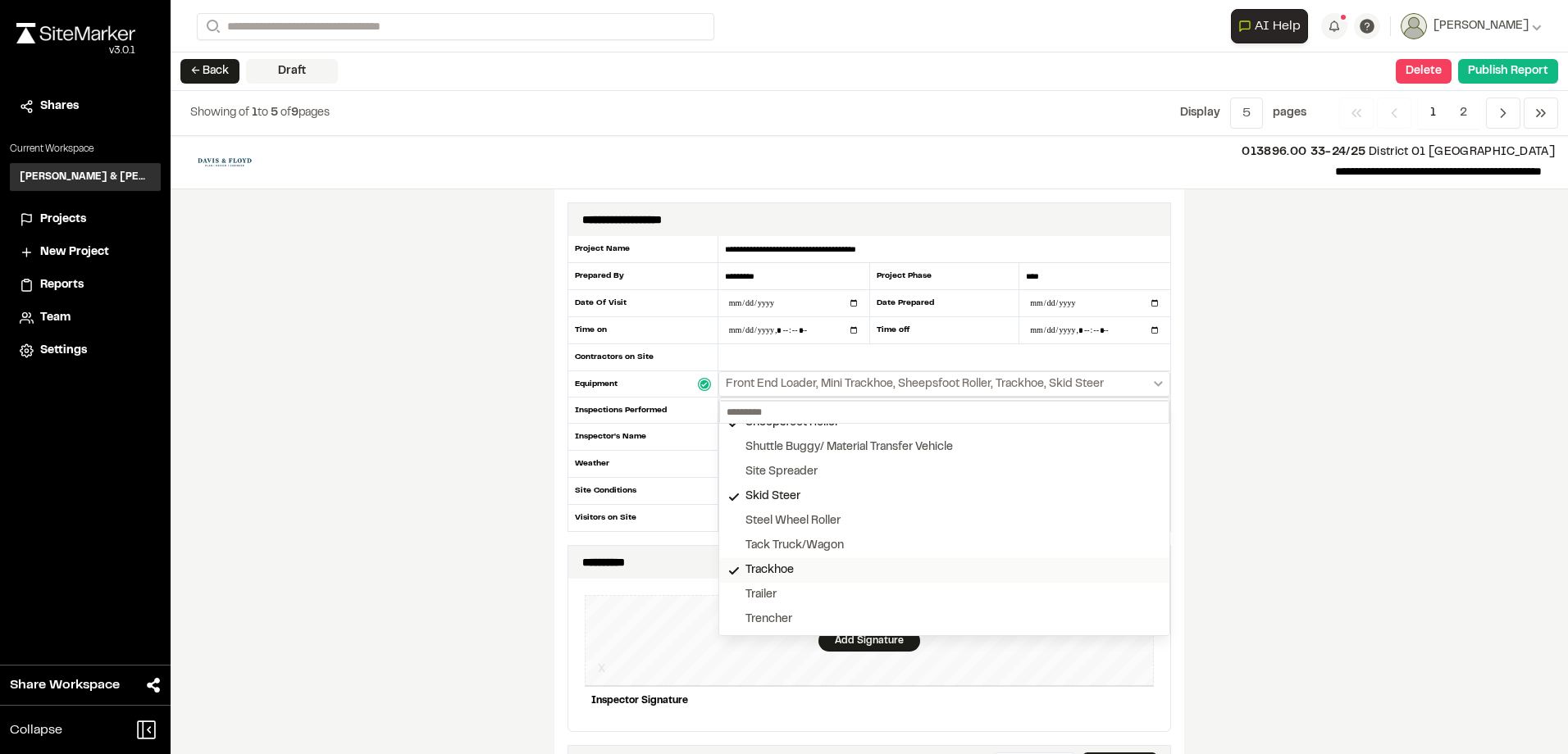
scroll to position [551, 0]
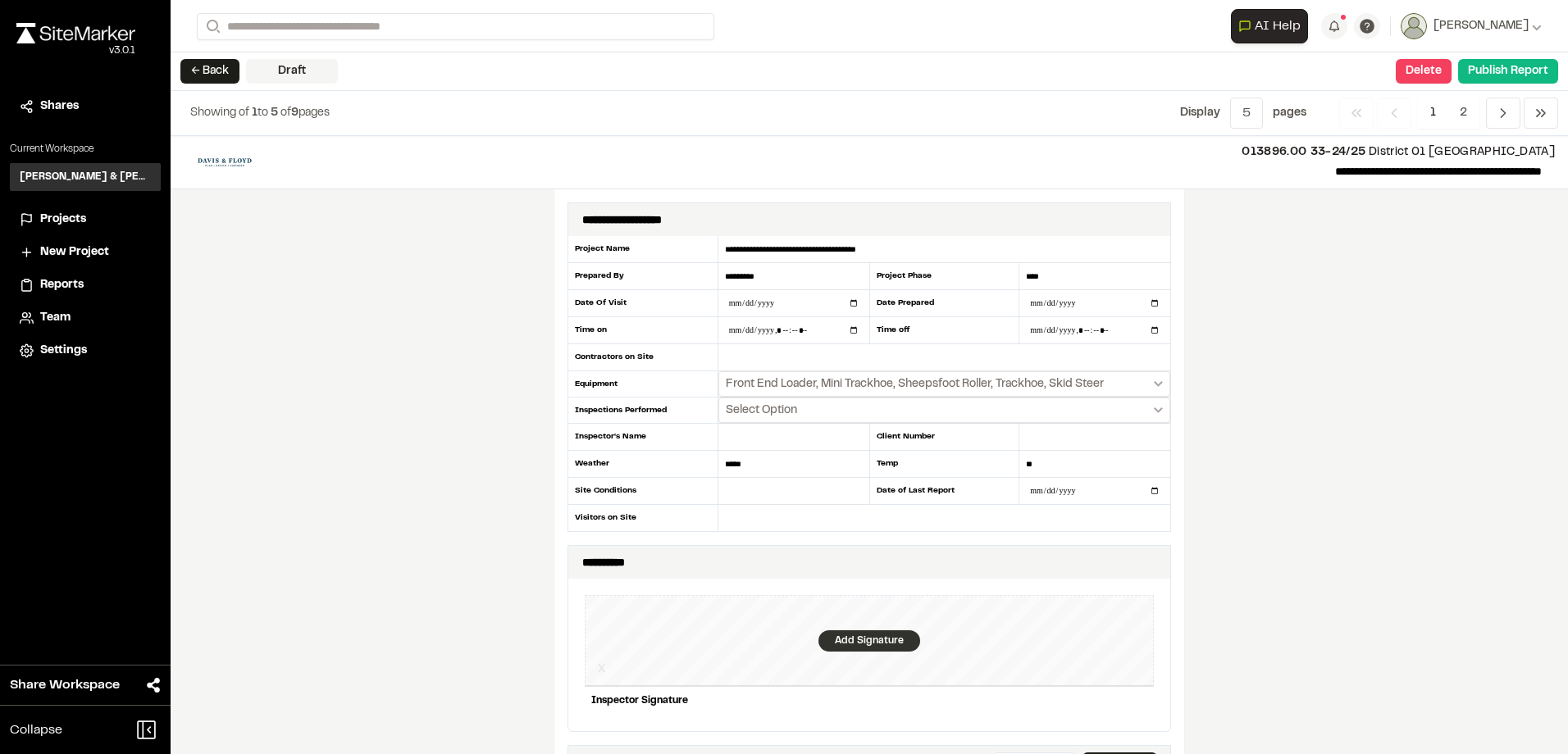
click at [856, 635] on div "Add Signature" at bounding box center [869, 641] width 102 height 21
click at [1109, 716] on div "Save" at bounding box center [1123, 729] width 62 height 28
drag, startPoint x: 1040, startPoint y: 729, endPoint x: 1016, endPoint y: 705, distance: 33.9
click at [1040, 728] on div "Done" at bounding box center [1031, 729] width 66 height 28
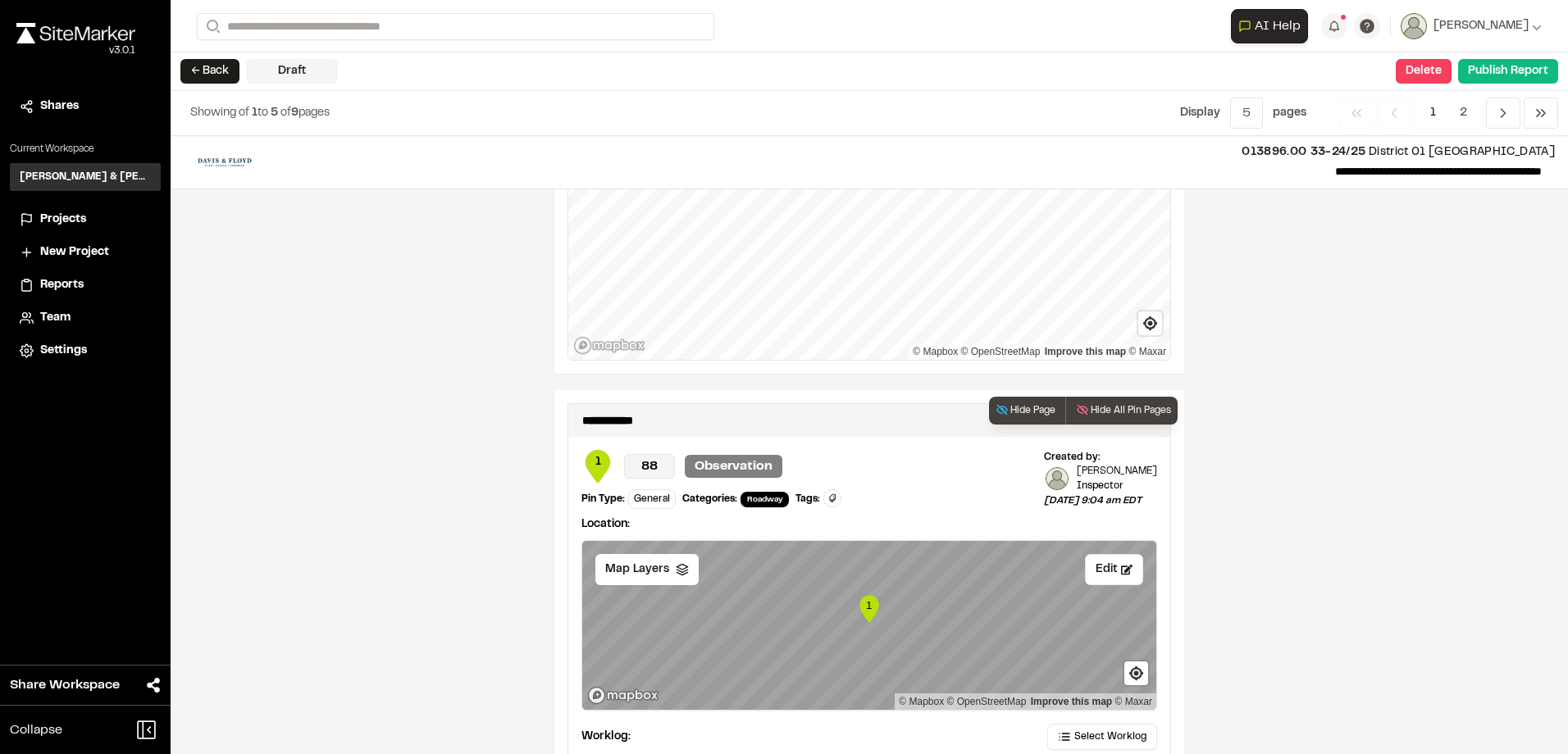
scroll to position [1968, 0]
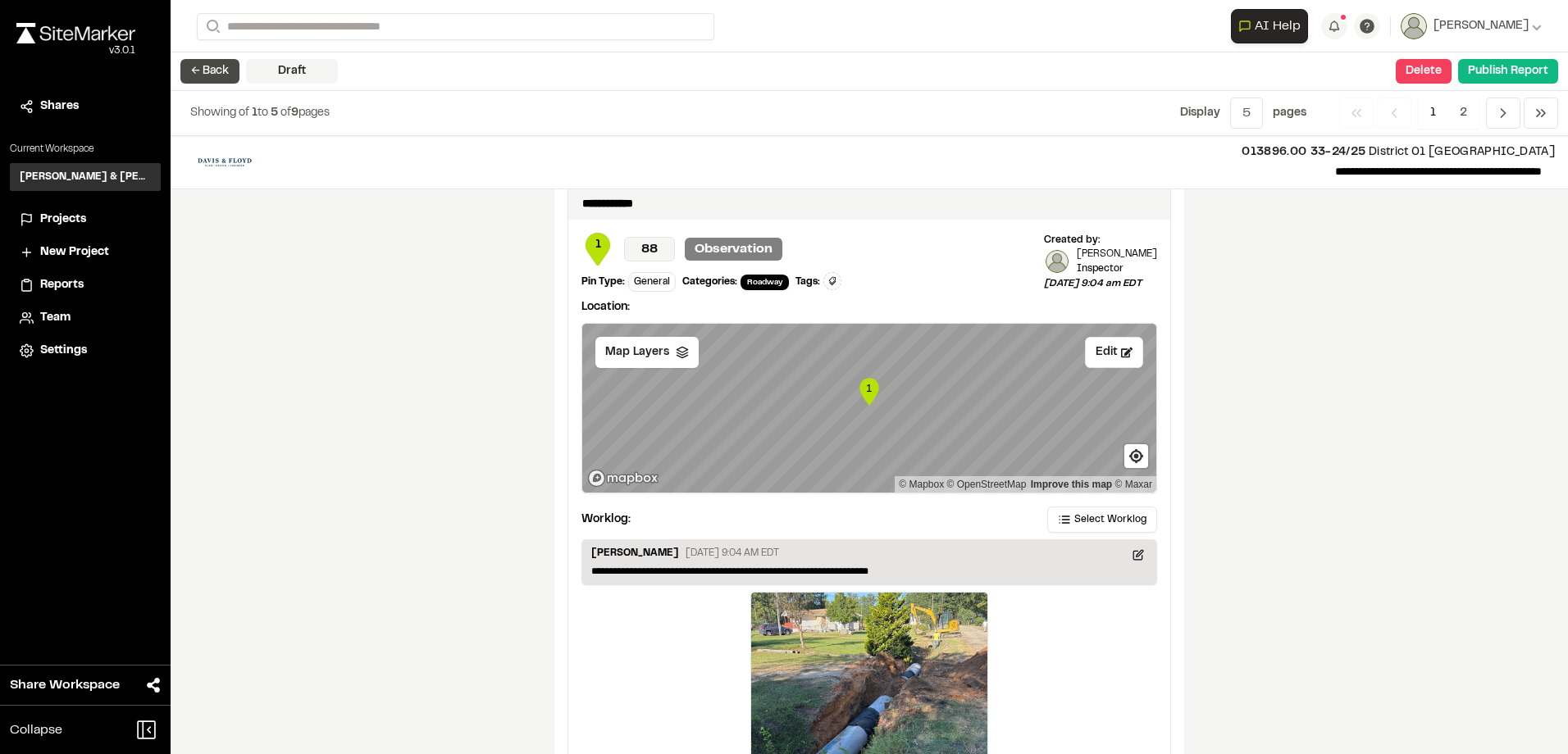
click at [198, 76] on button "← Back" at bounding box center [210, 71] width 59 height 24
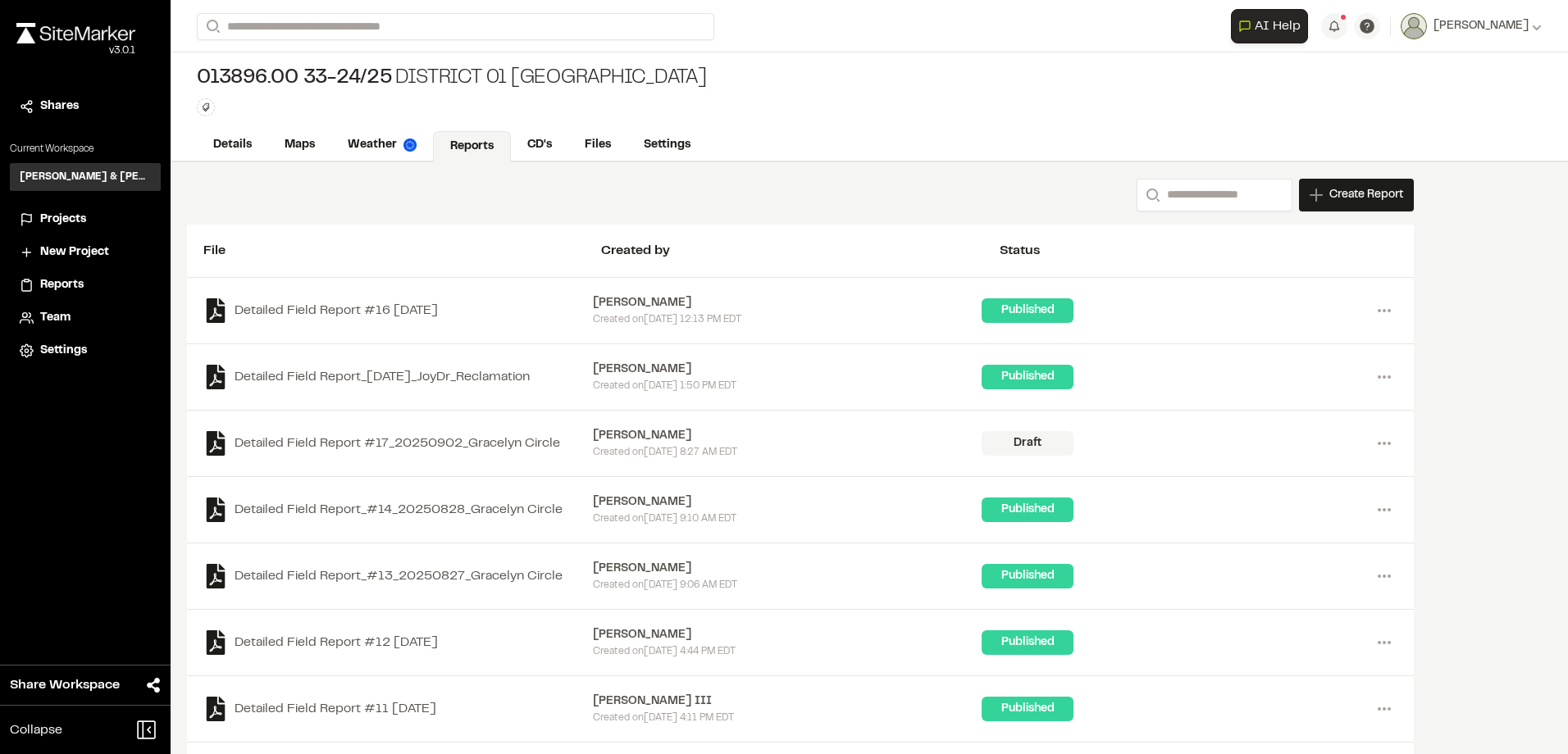
click at [1389, 203] on span "Create Report" at bounding box center [1366, 194] width 74 height 18
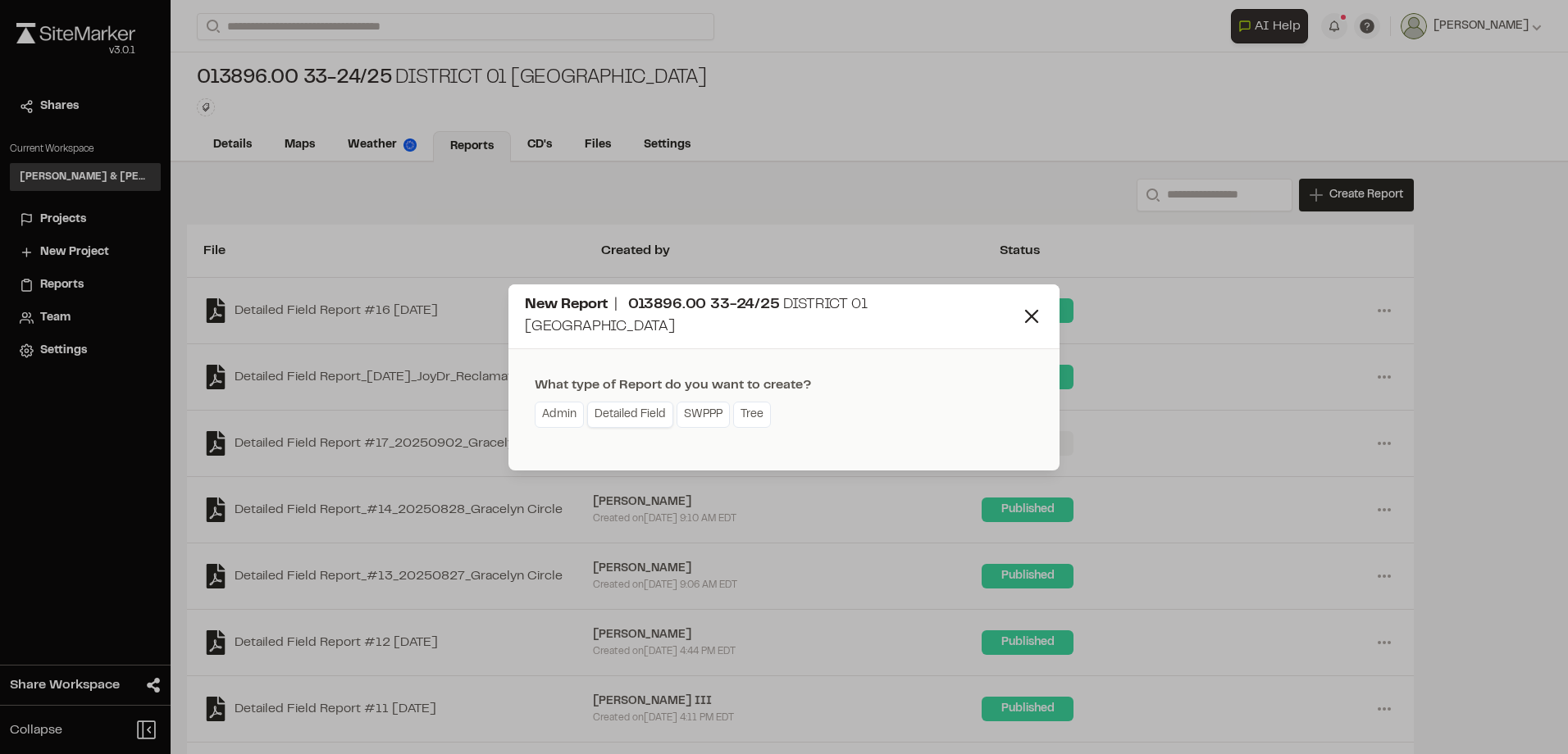
click at [595, 402] on link "Detailed Field" at bounding box center [630, 414] width 87 height 26
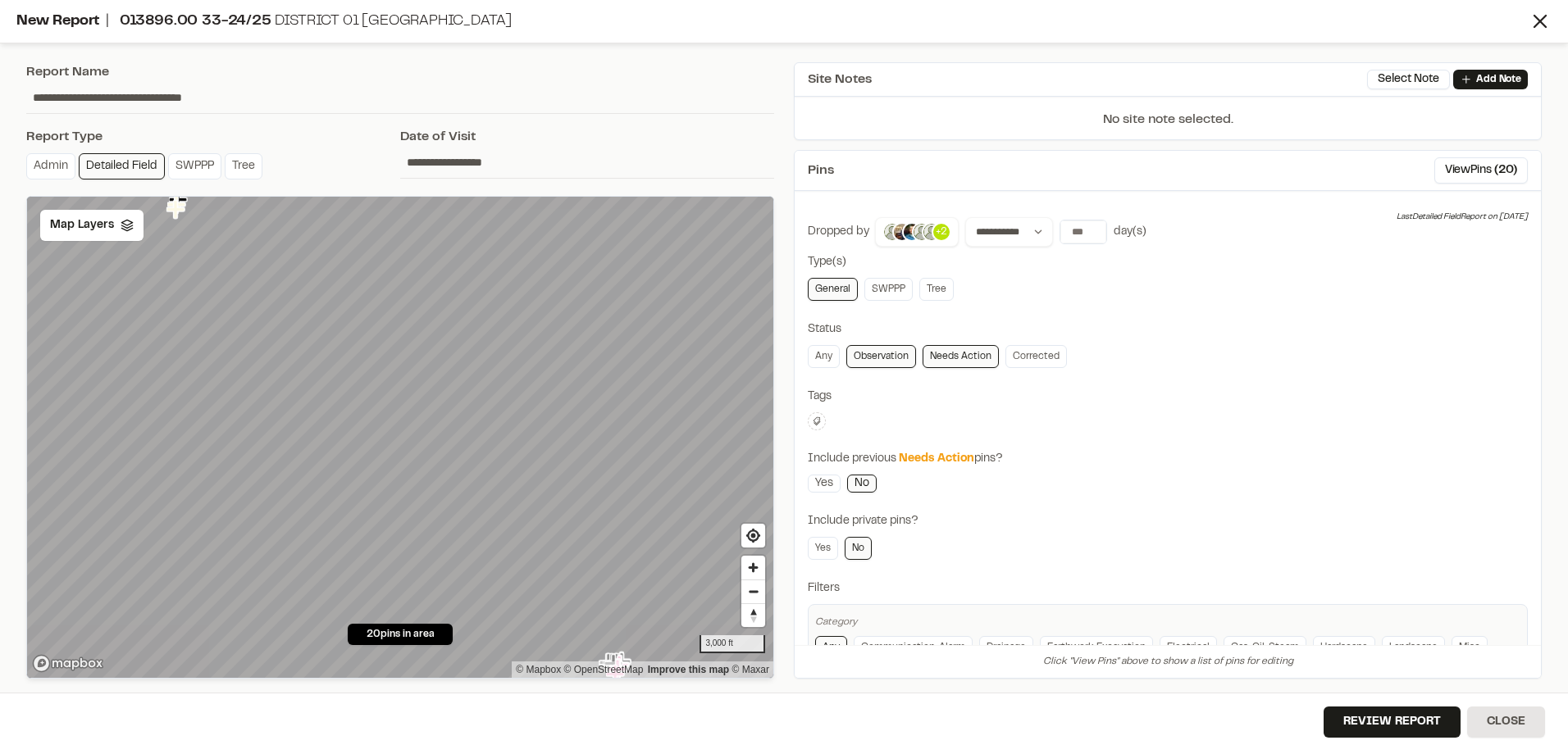
click at [494, 164] on input "**********" at bounding box center [587, 162] width 374 height 31
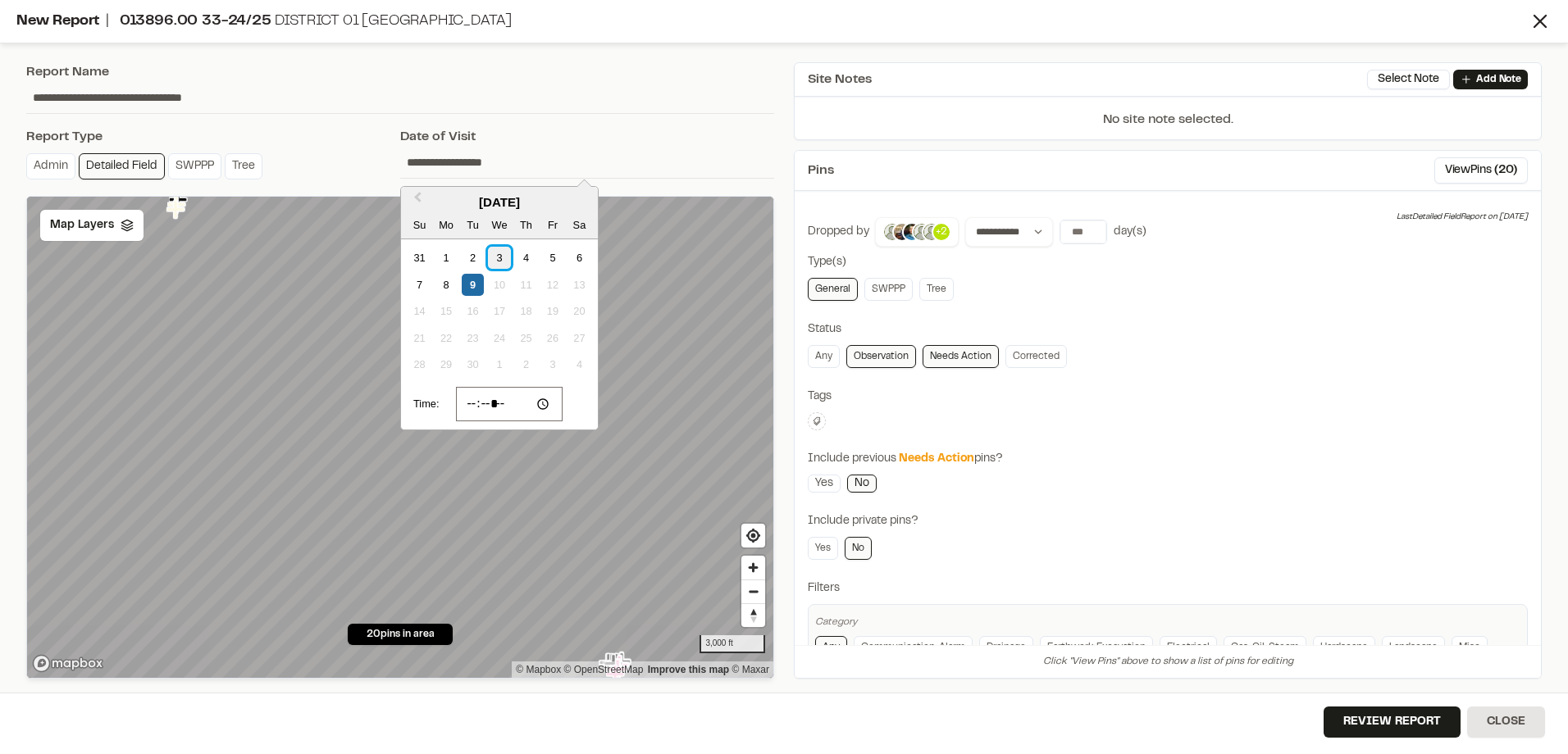
click at [504, 264] on div "3" at bounding box center [499, 257] width 22 height 22
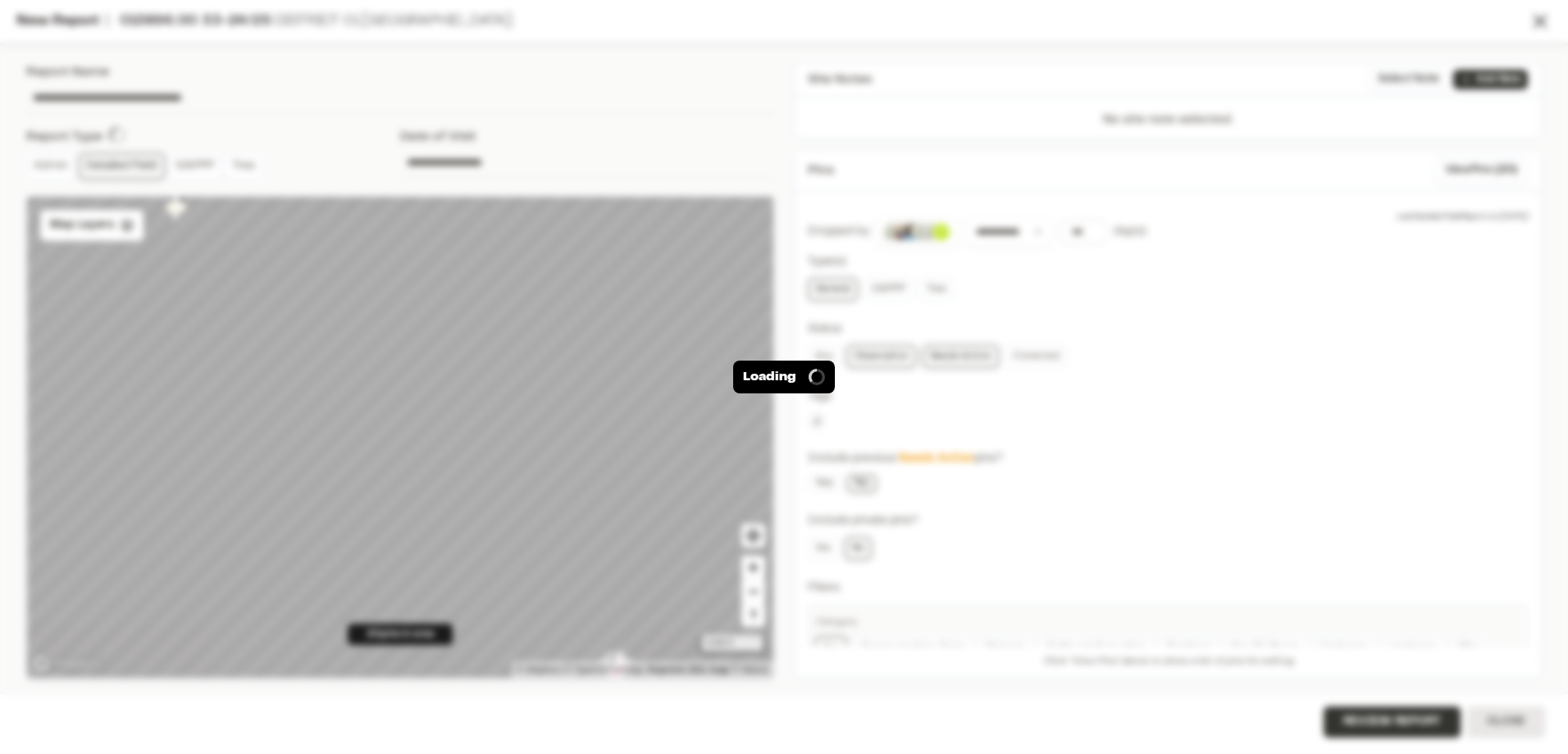
type input "**********"
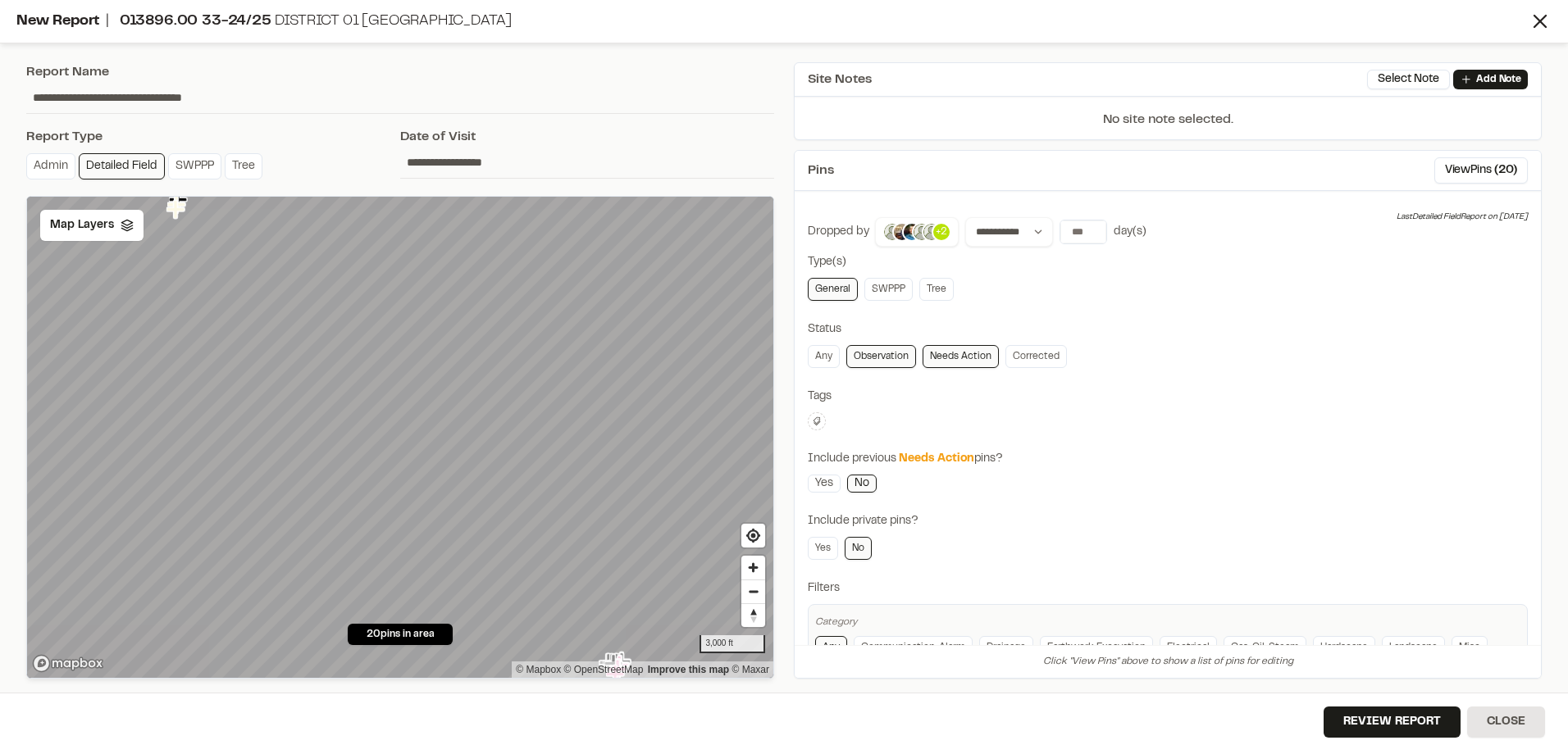
click at [494, 165] on input "**********" at bounding box center [587, 162] width 374 height 31
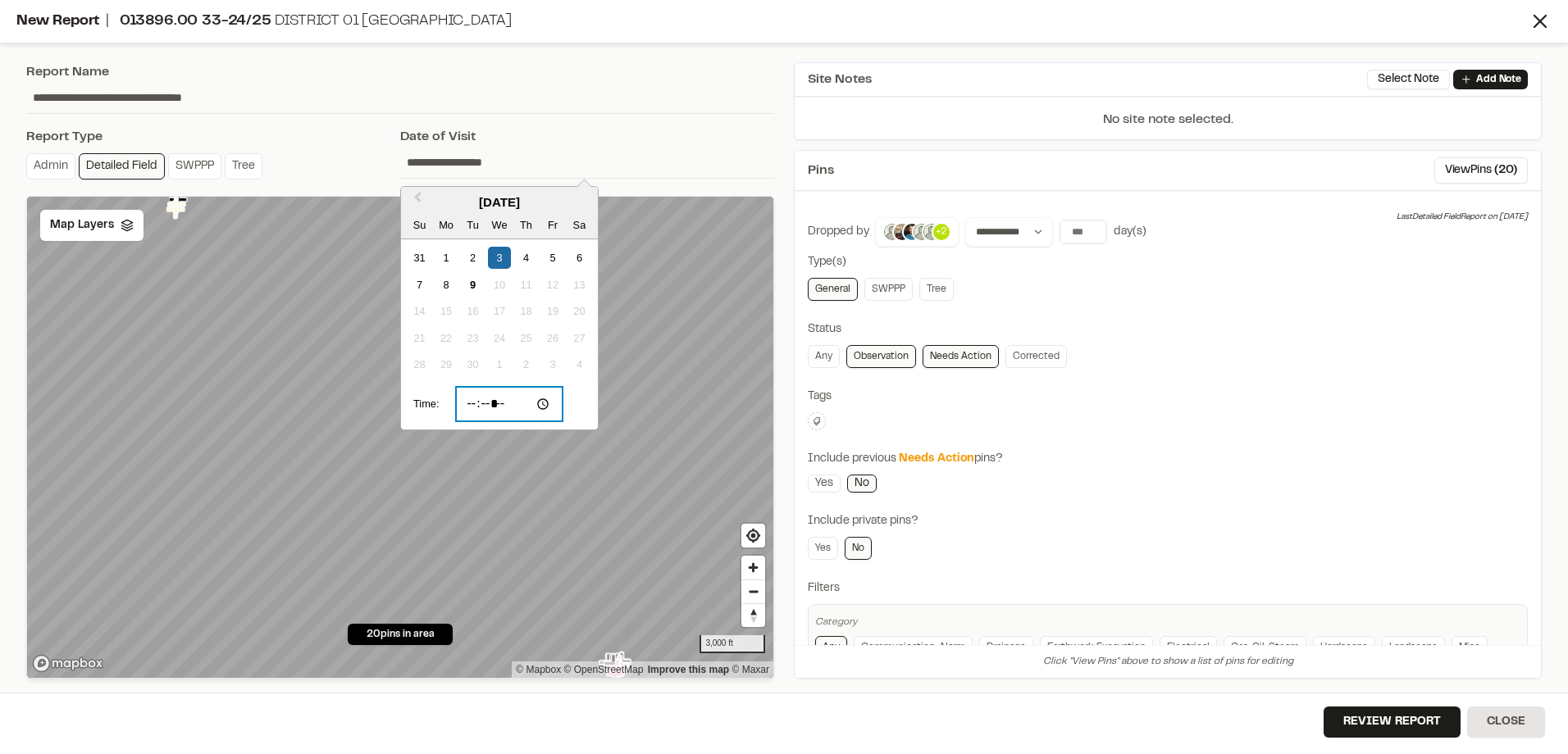
click at [475, 403] on input "*****" at bounding box center [509, 403] width 108 height 34
click at [501, 401] on input "*****" at bounding box center [509, 403] width 108 height 34
click at [499, 403] on input "*****" at bounding box center [509, 403] width 108 height 34
click at [515, 401] on input "*****" at bounding box center [509, 403] width 108 height 34
type input "*****"
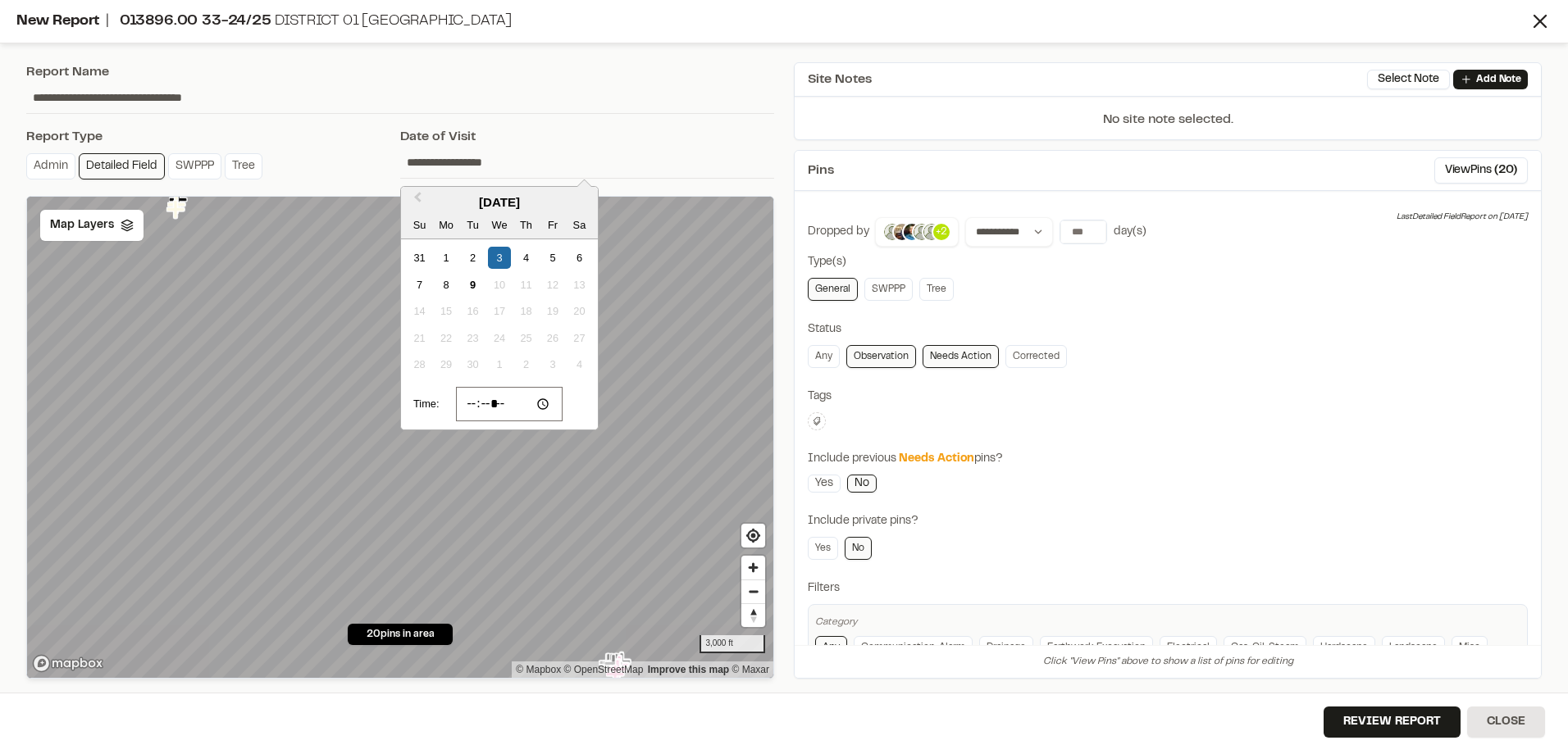
click at [681, 117] on div "**********" at bounding box center [401, 370] width 768 height 636
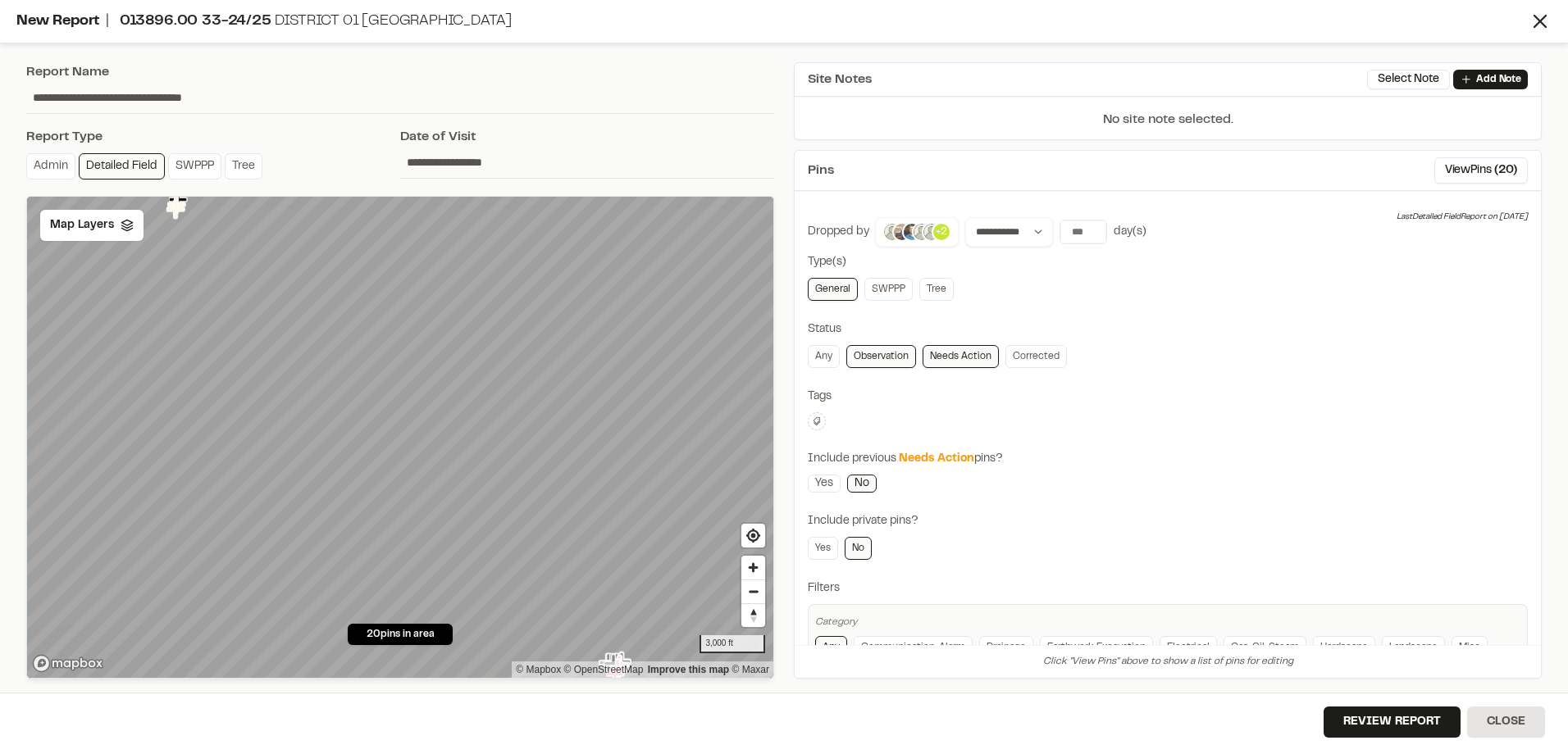
click at [944, 233] on p "+2" at bounding box center [942, 231] width 12 height 15
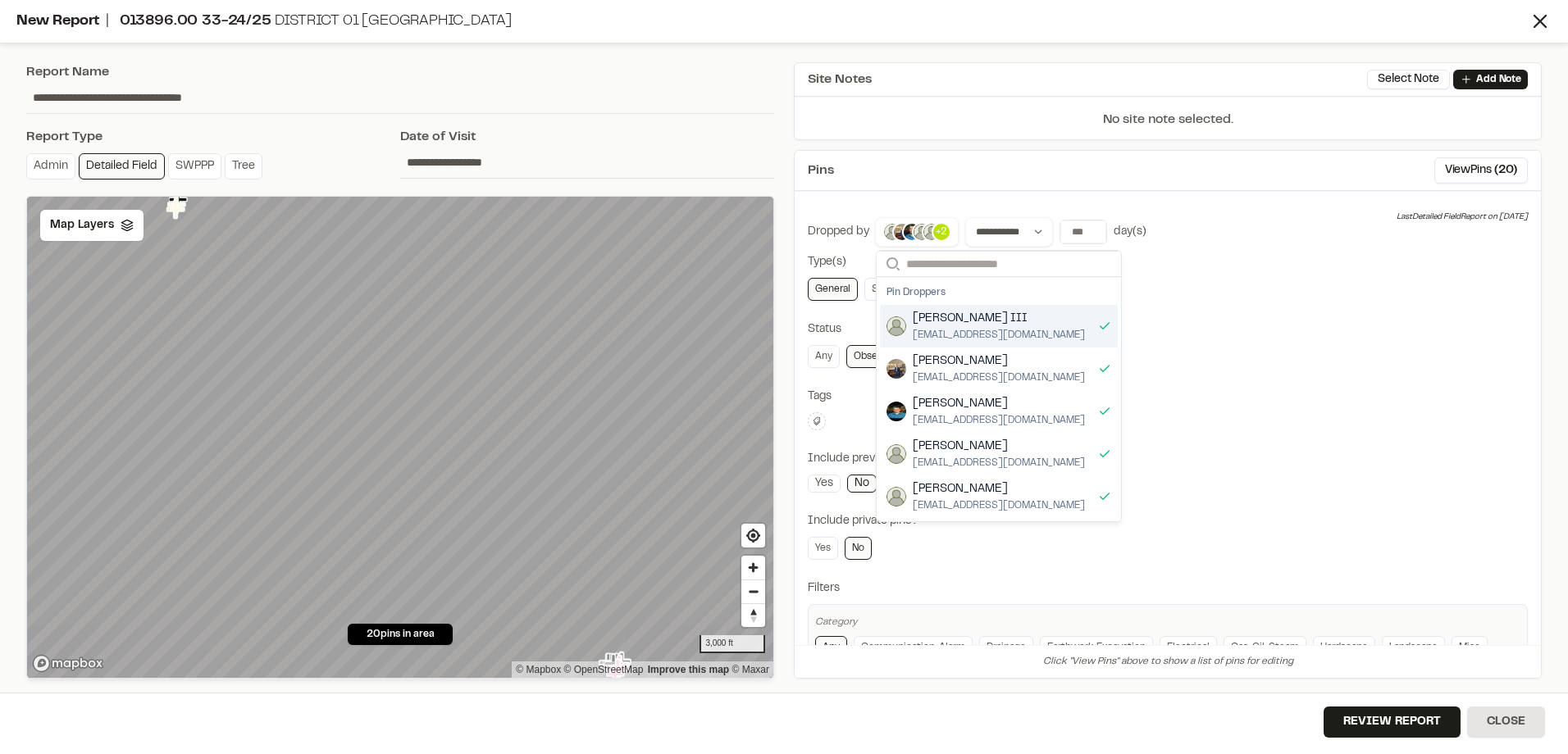
click at [958, 323] on span "Glenn David Smoak III" at bounding box center [998, 319] width 172 height 18
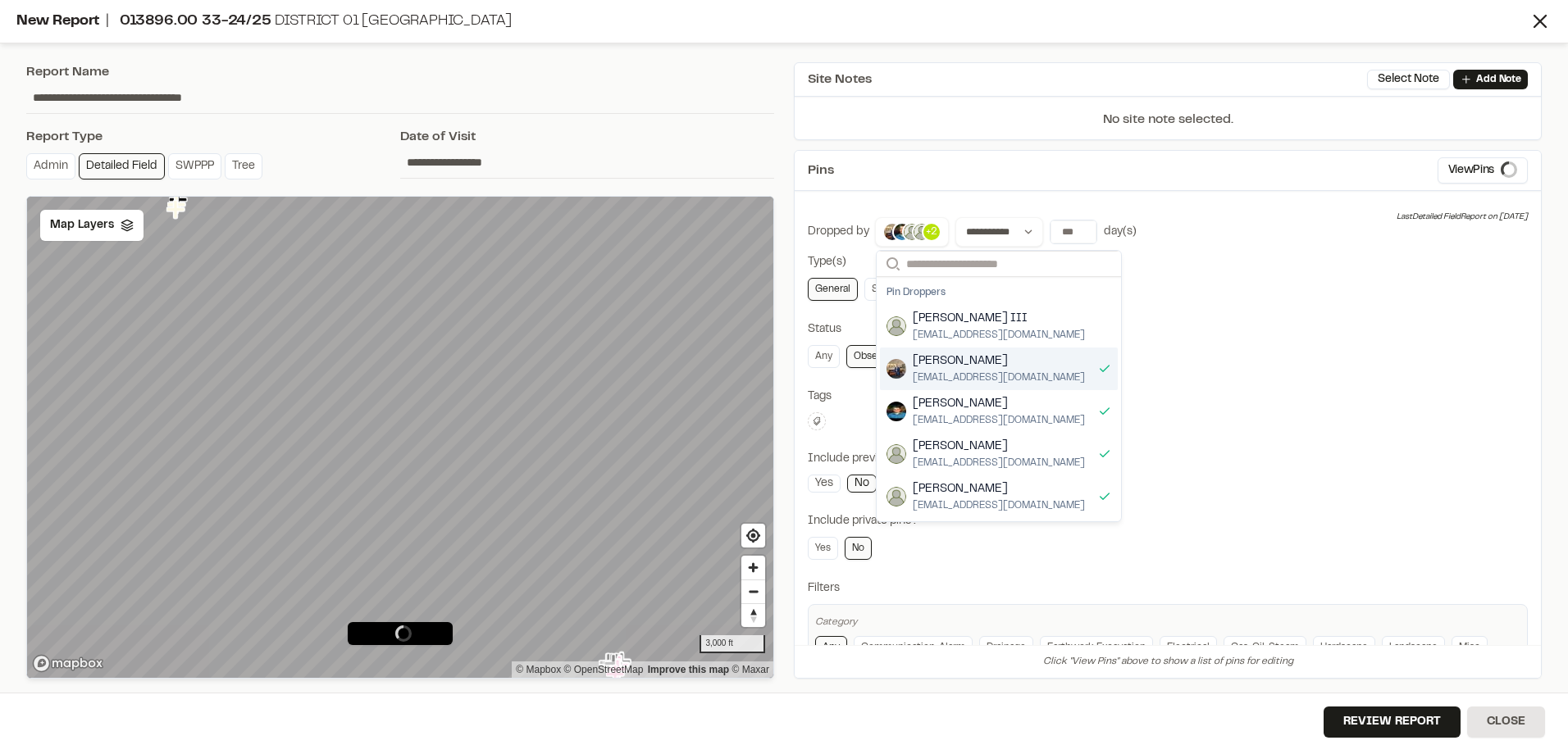
click at [958, 377] on span "dhyatt@davisfloyd.com" at bounding box center [998, 377] width 172 height 15
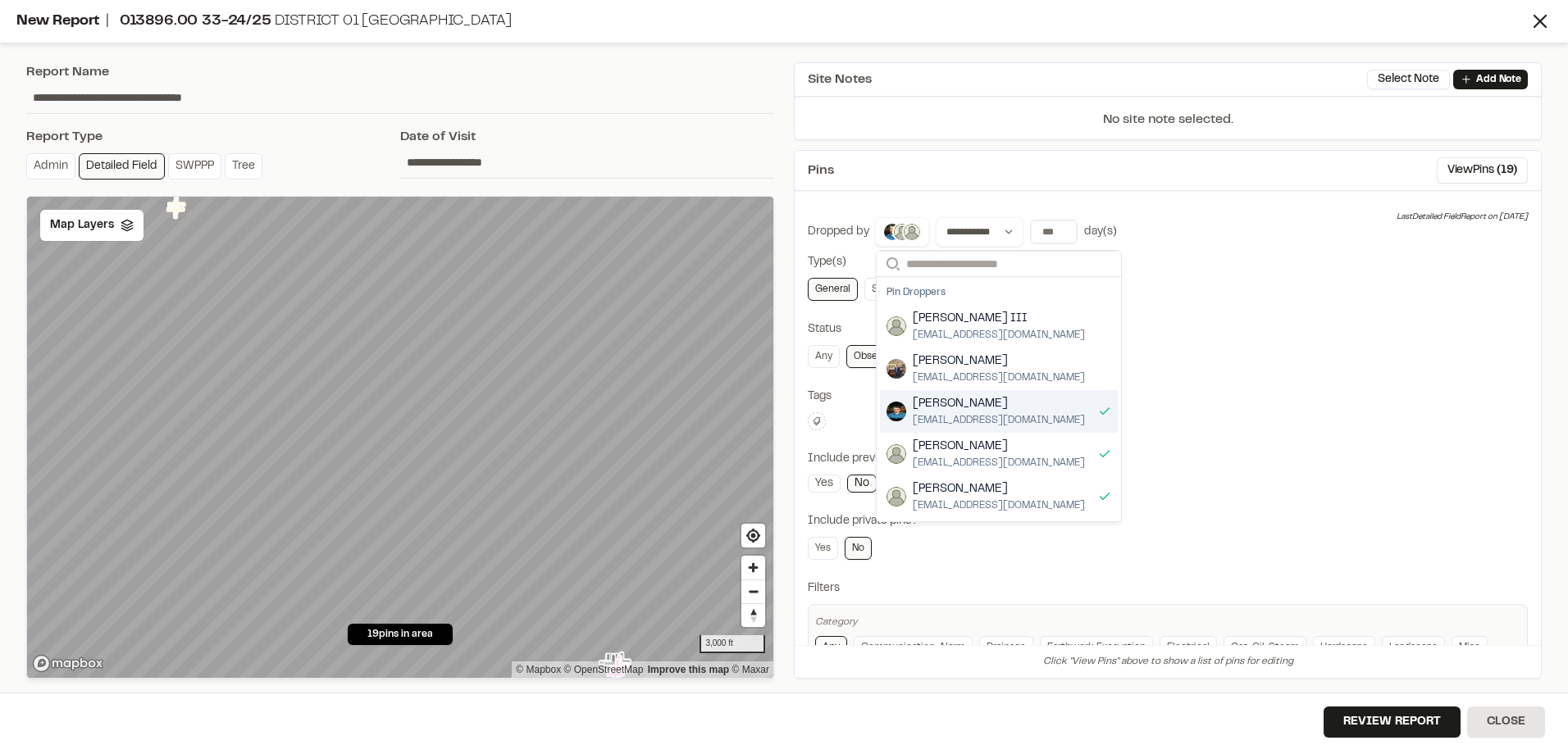
click at [962, 414] on div "Phillip Harrington pharrington@davisfloyd.com" at bounding box center [998, 412] width 172 height 33
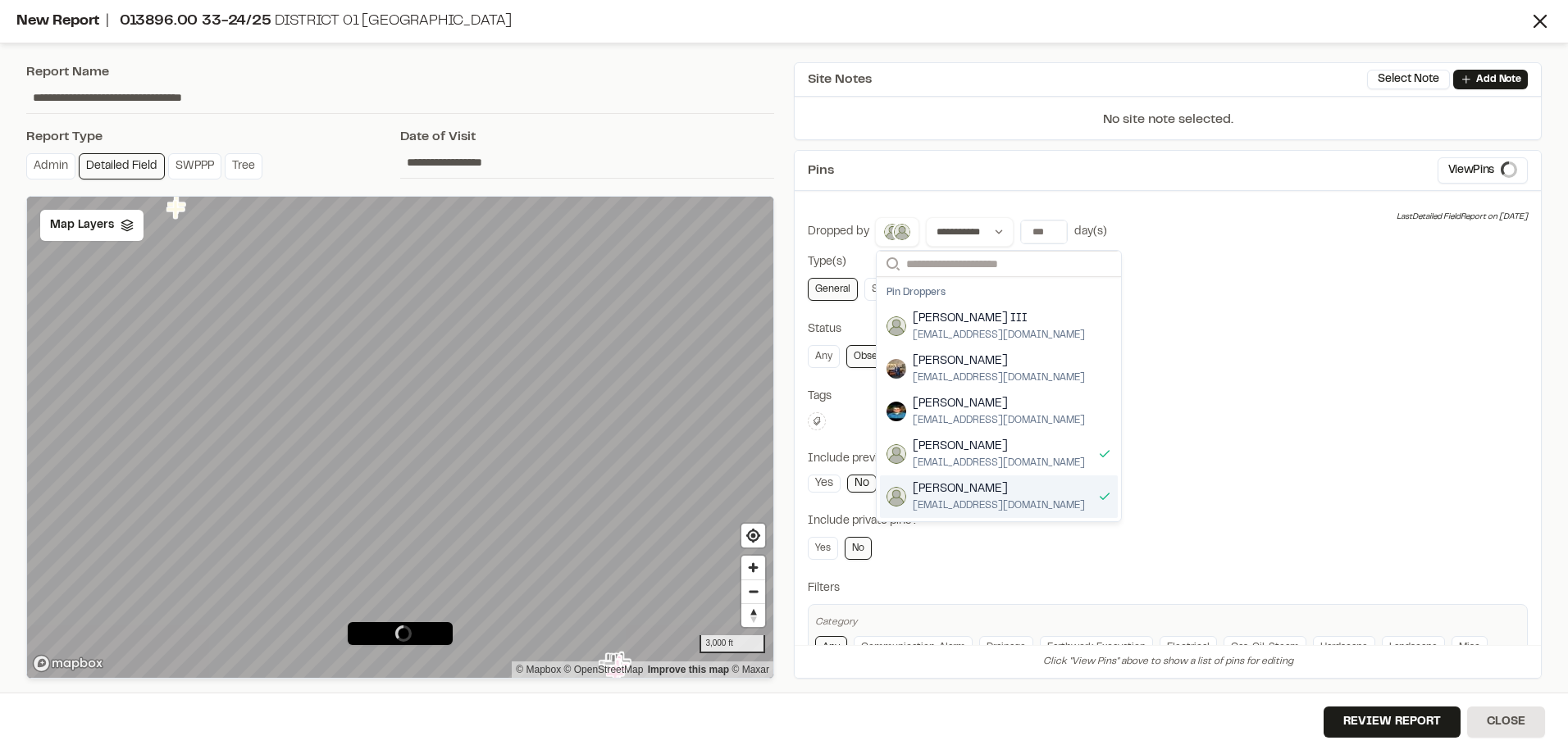
click at [967, 511] on span "dboykin@davisfloyd.com" at bounding box center [998, 505] width 172 height 15
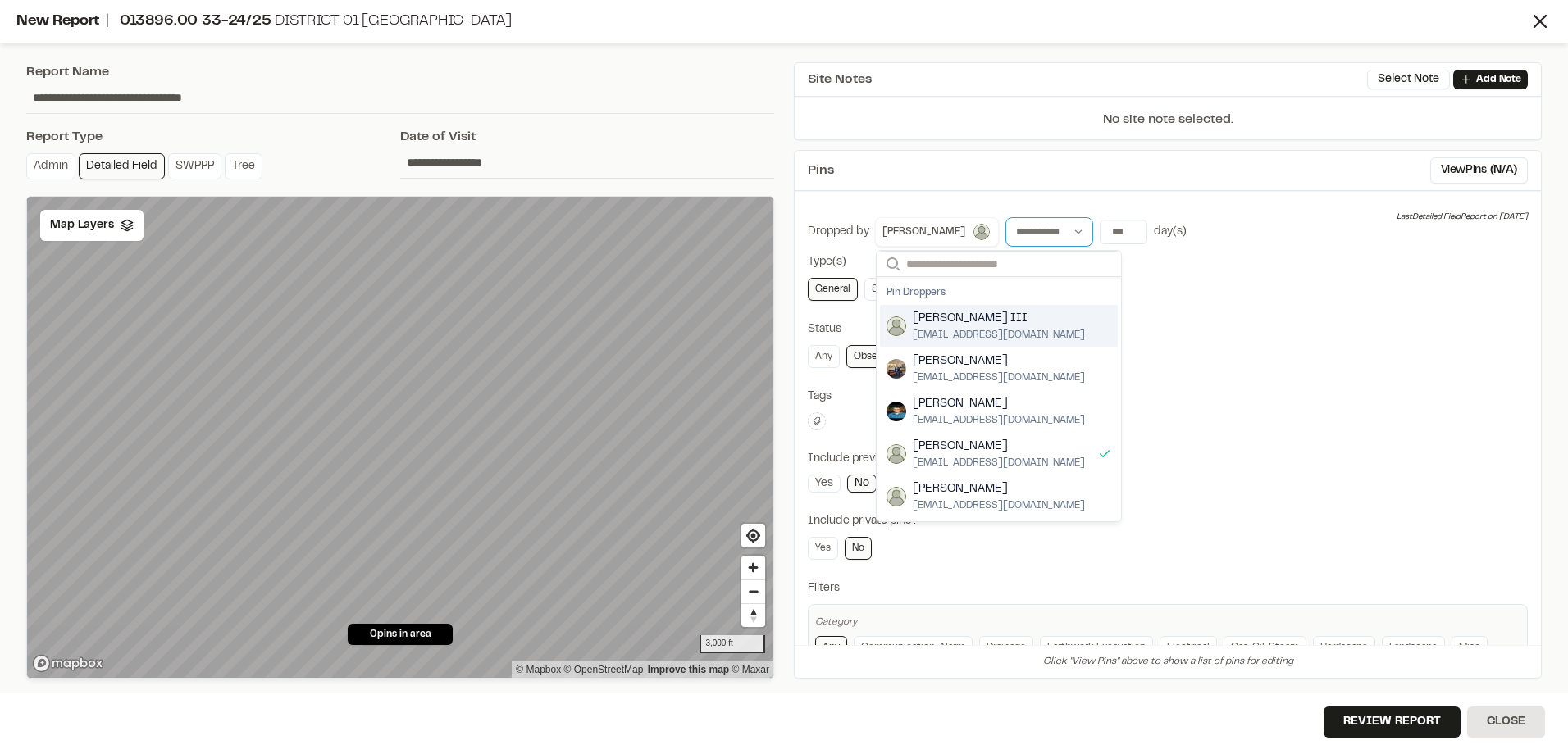
click at [1005, 220] on select "**********" at bounding box center [1049, 232] width 87 height 29
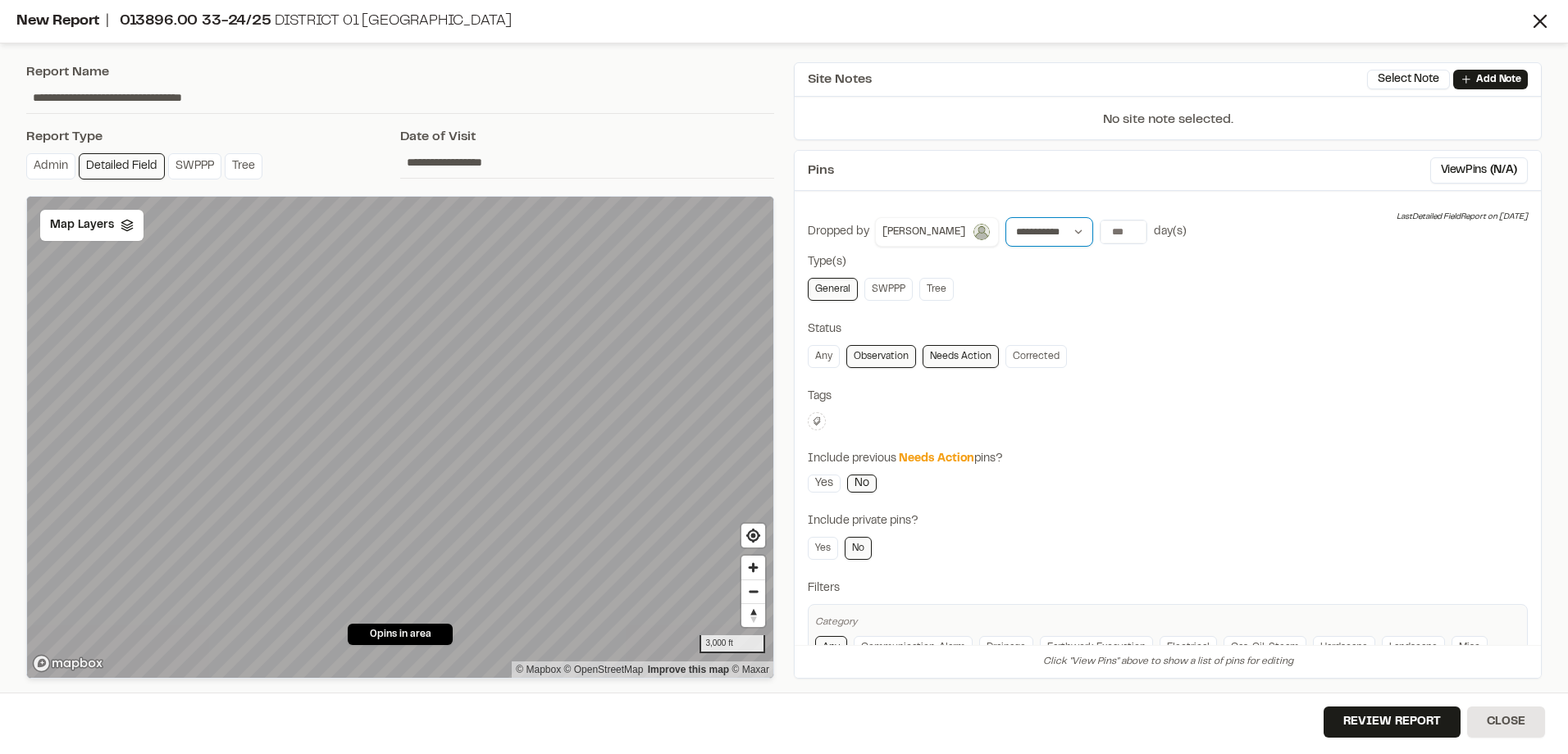
select select "*****"
click at [1005, 218] on select "**********" at bounding box center [1049, 232] width 87 height 29
click at [1099, 228] on input "**********" at bounding box center [1156, 232] width 113 height 23
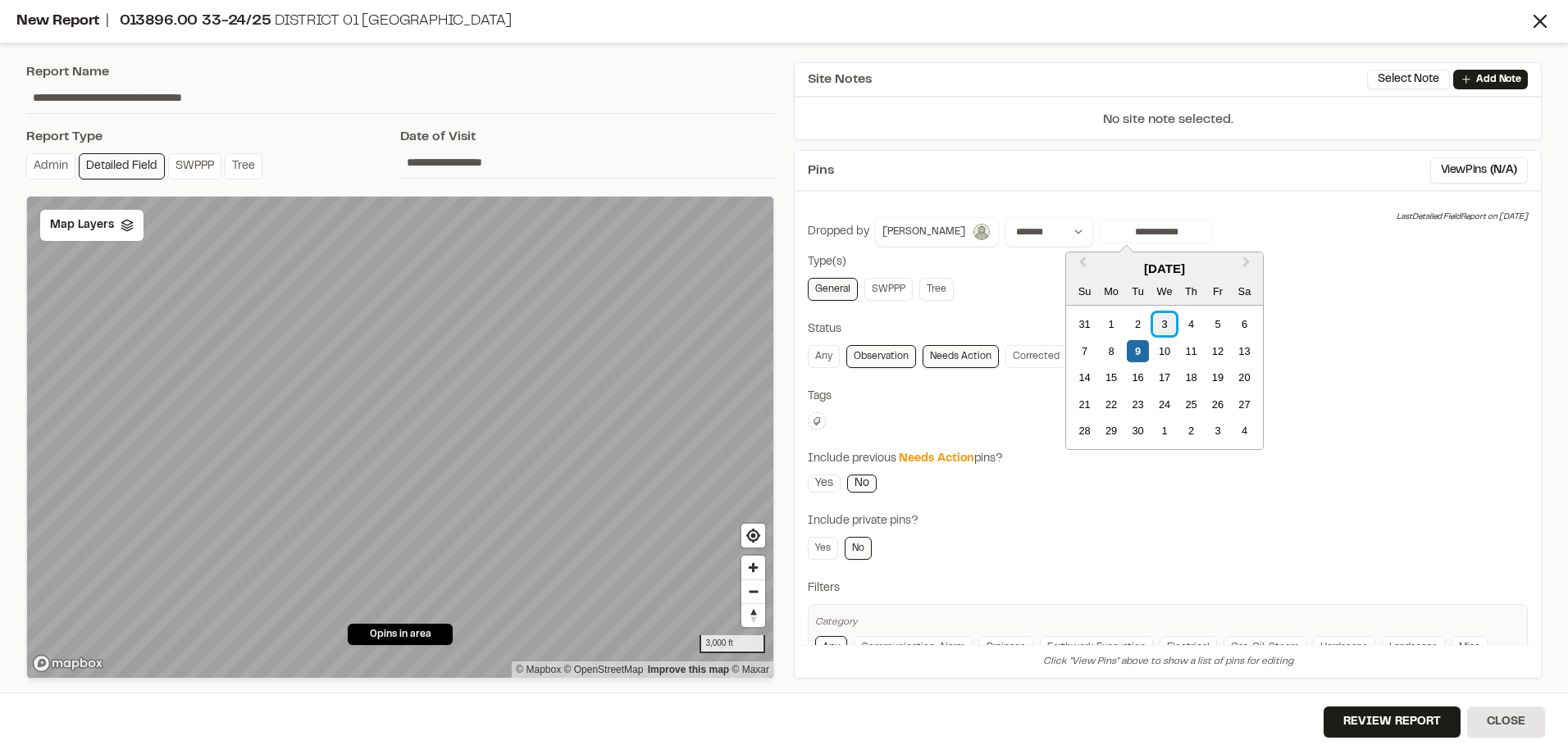
click at [1170, 323] on div "3" at bounding box center [1164, 324] width 22 height 22
click at [1186, 325] on div "4" at bounding box center [1191, 324] width 22 height 22
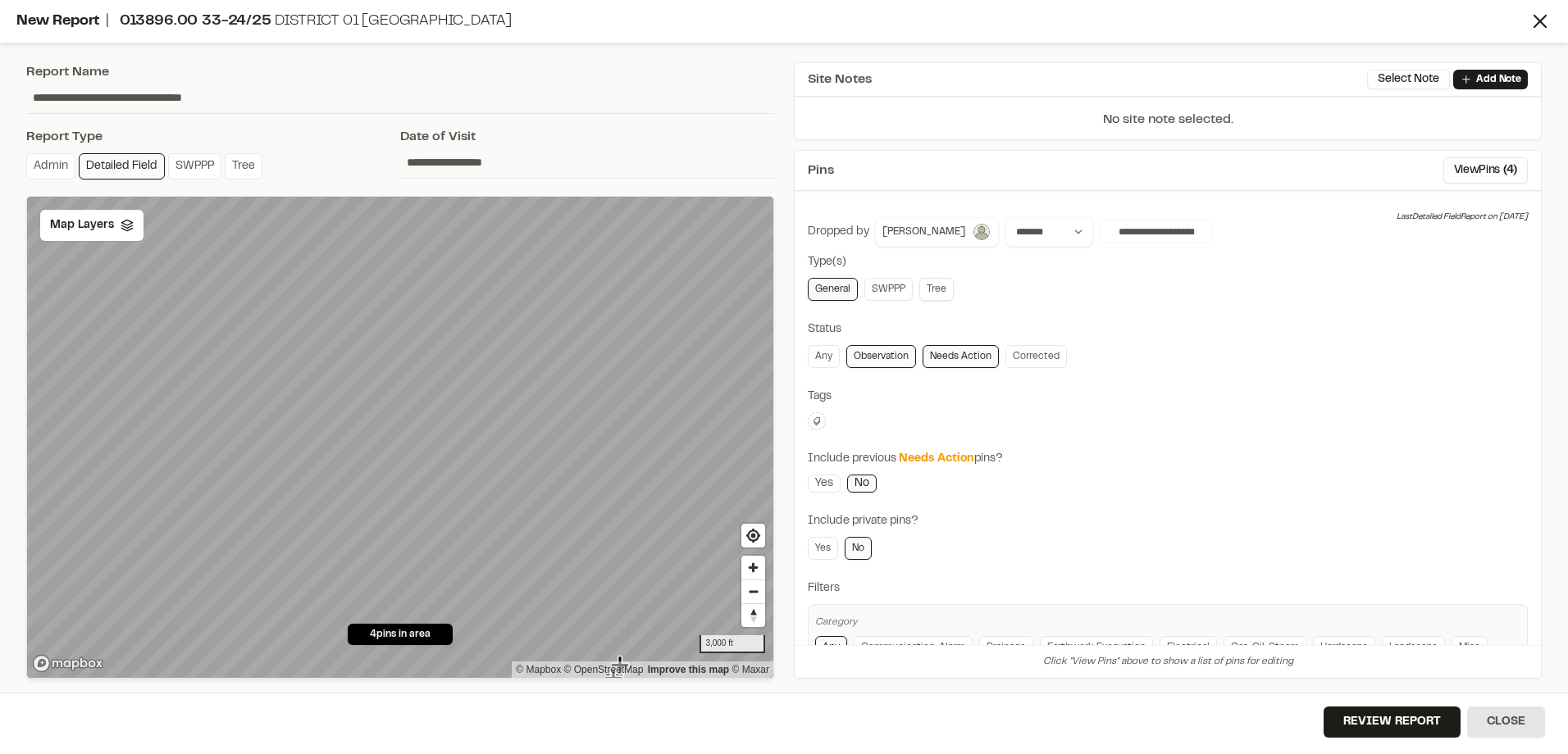
scroll to position [81, 0]
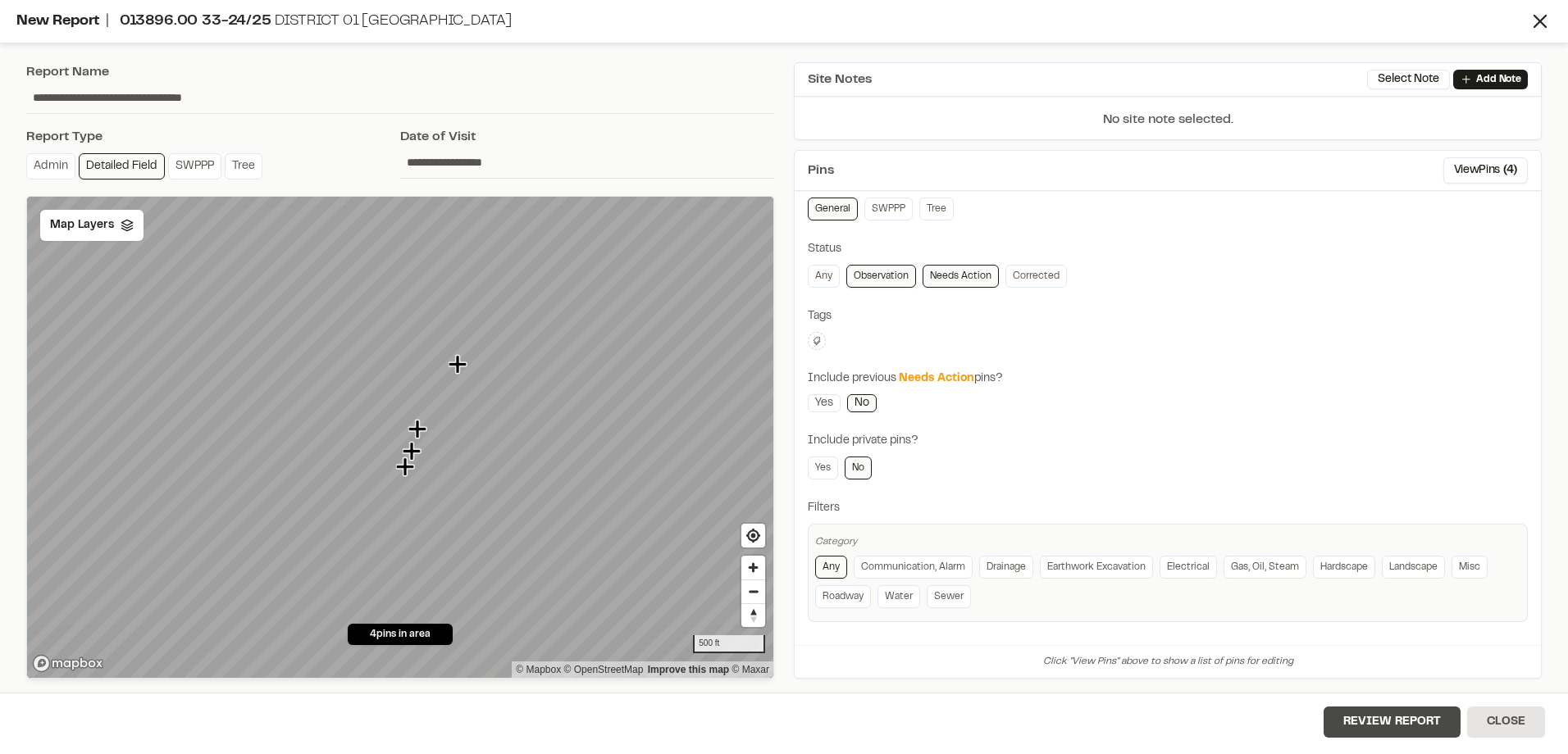
click at [1402, 709] on button "Review Report" at bounding box center [1392, 722] width 137 height 31
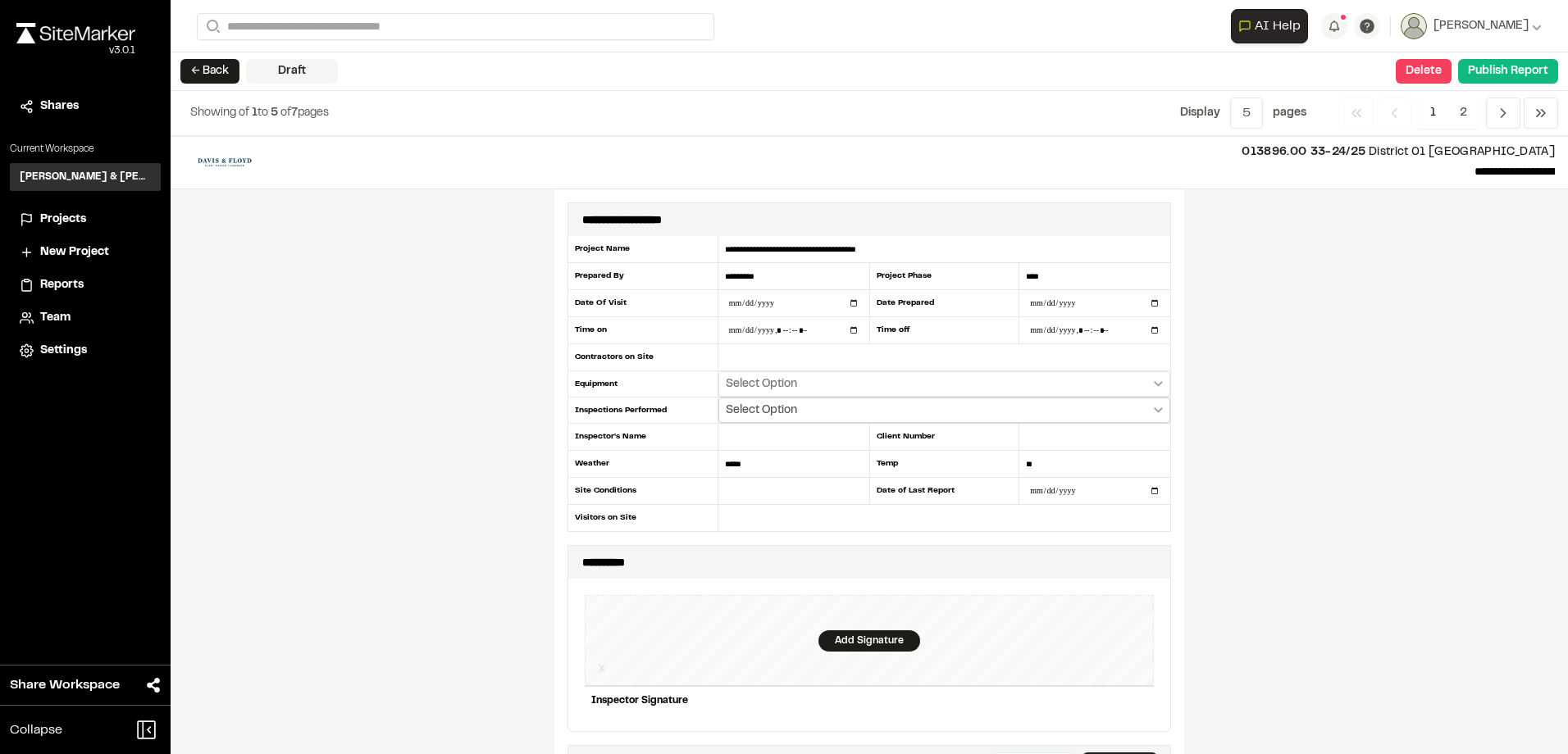
scroll to position [164, 0]
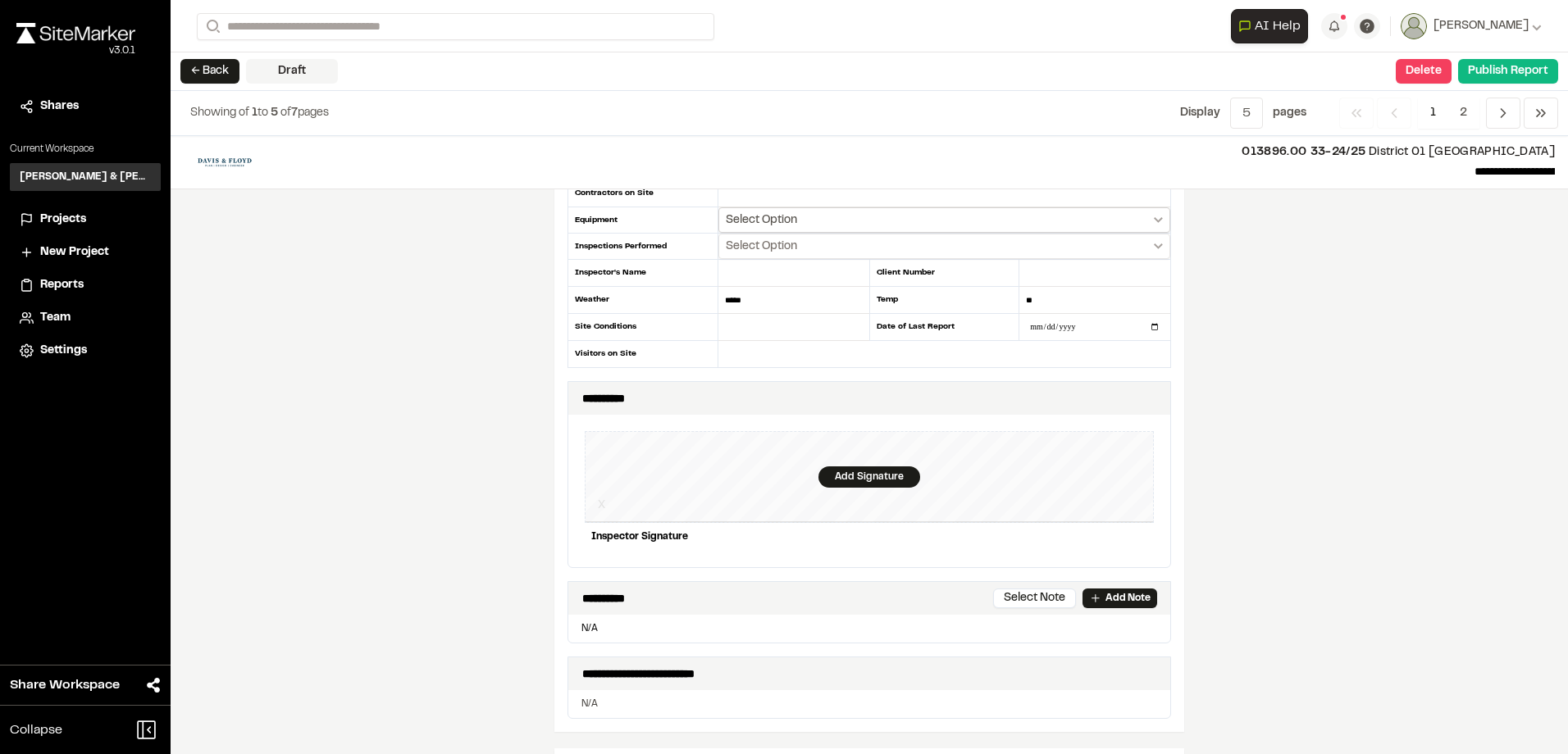
click at [935, 210] on button "Select Option" at bounding box center [944, 220] width 452 height 25
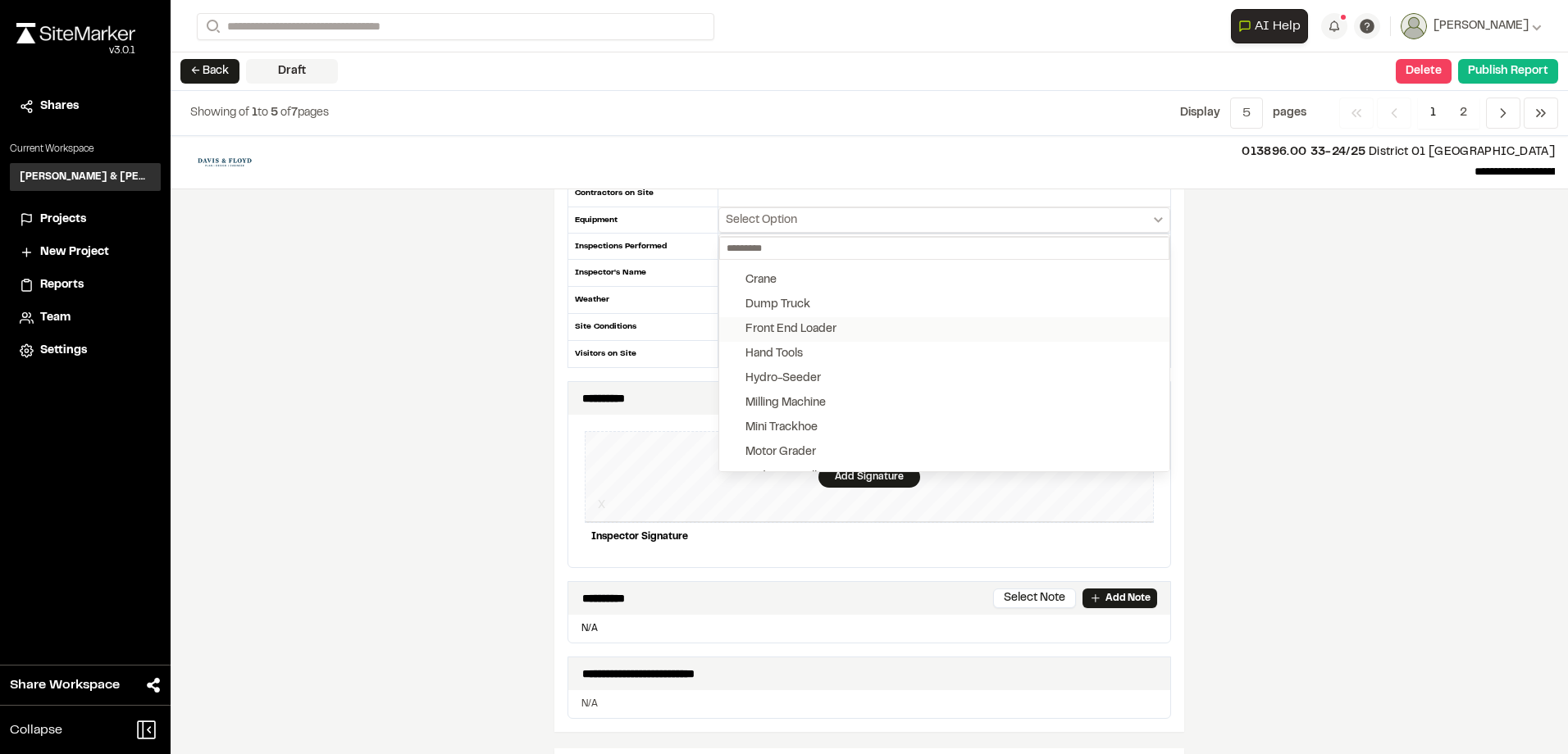
click at [812, 327] on div "Front End Loader" at bounding box center [791, 329] width 91 height 18
click at [836, 366] on button "Skid Steer" at bounding box center [944, 370] width 450 height 24
click at [816, 379] on button "Trackhoe" at bounding box center [944, 385] width 450 height 24
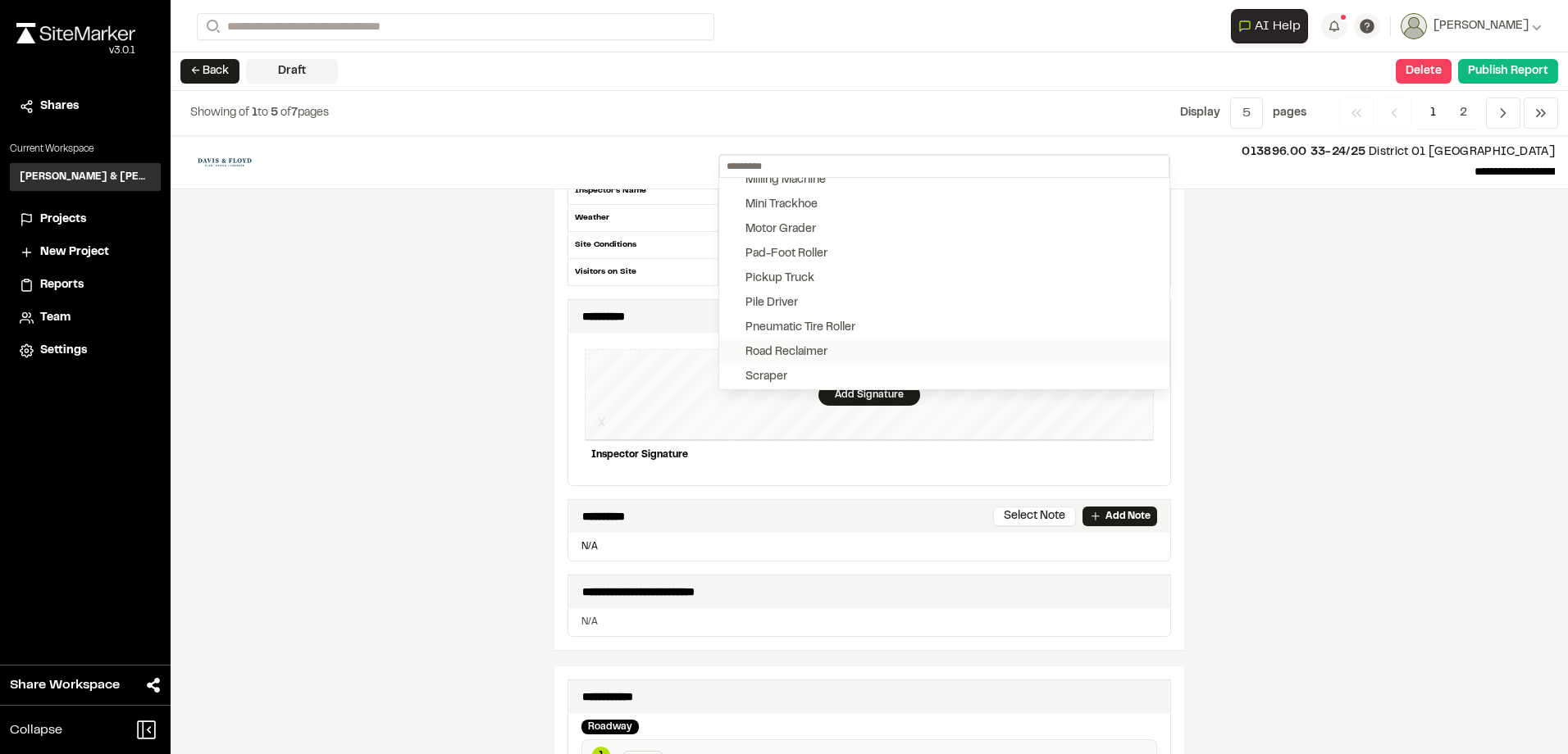
scroll to position [387, 0]
click at [830, 319] on div "Sheepsfoot Roller" at bounding box center [792, 320] width 93 height 18
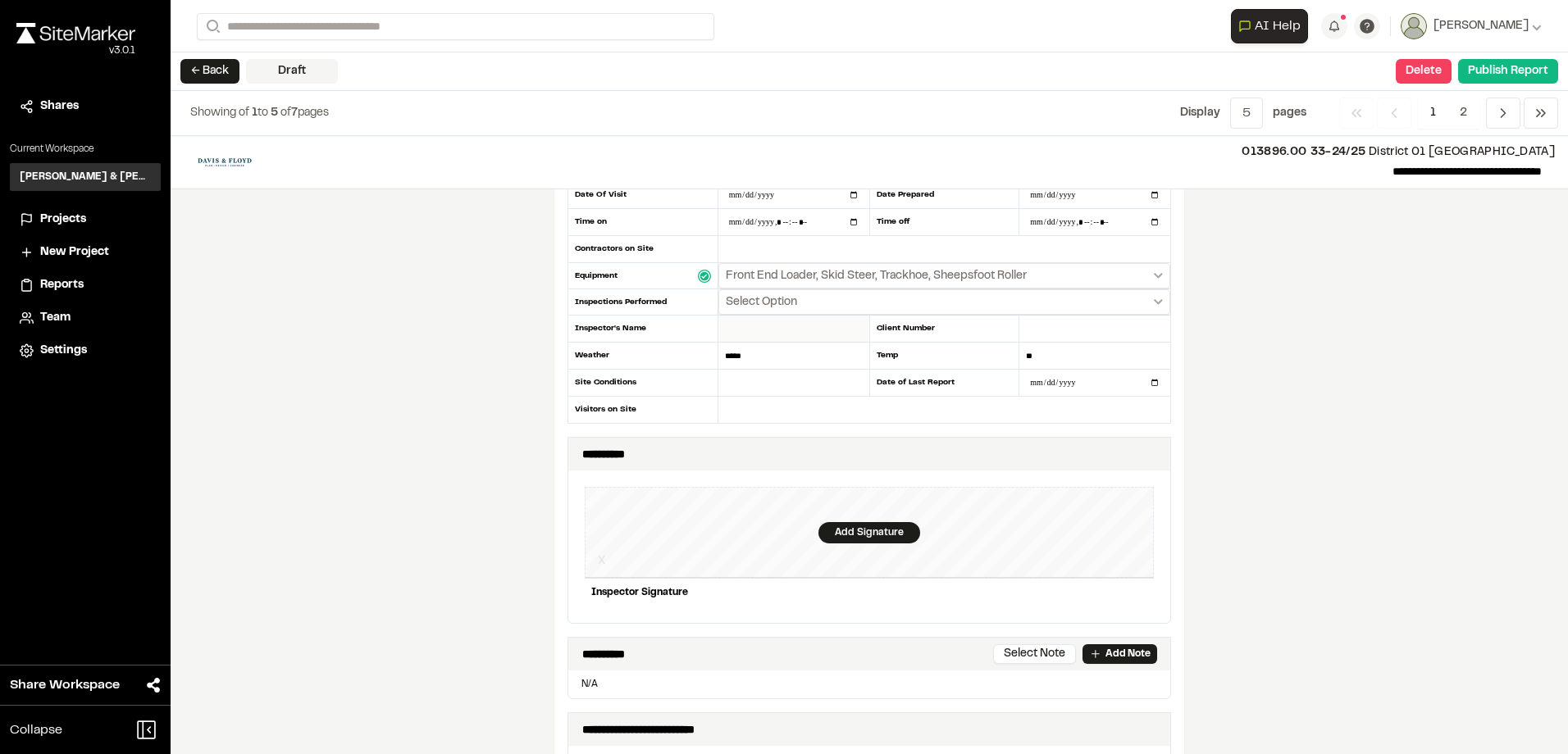
scroll to position [82, 0]
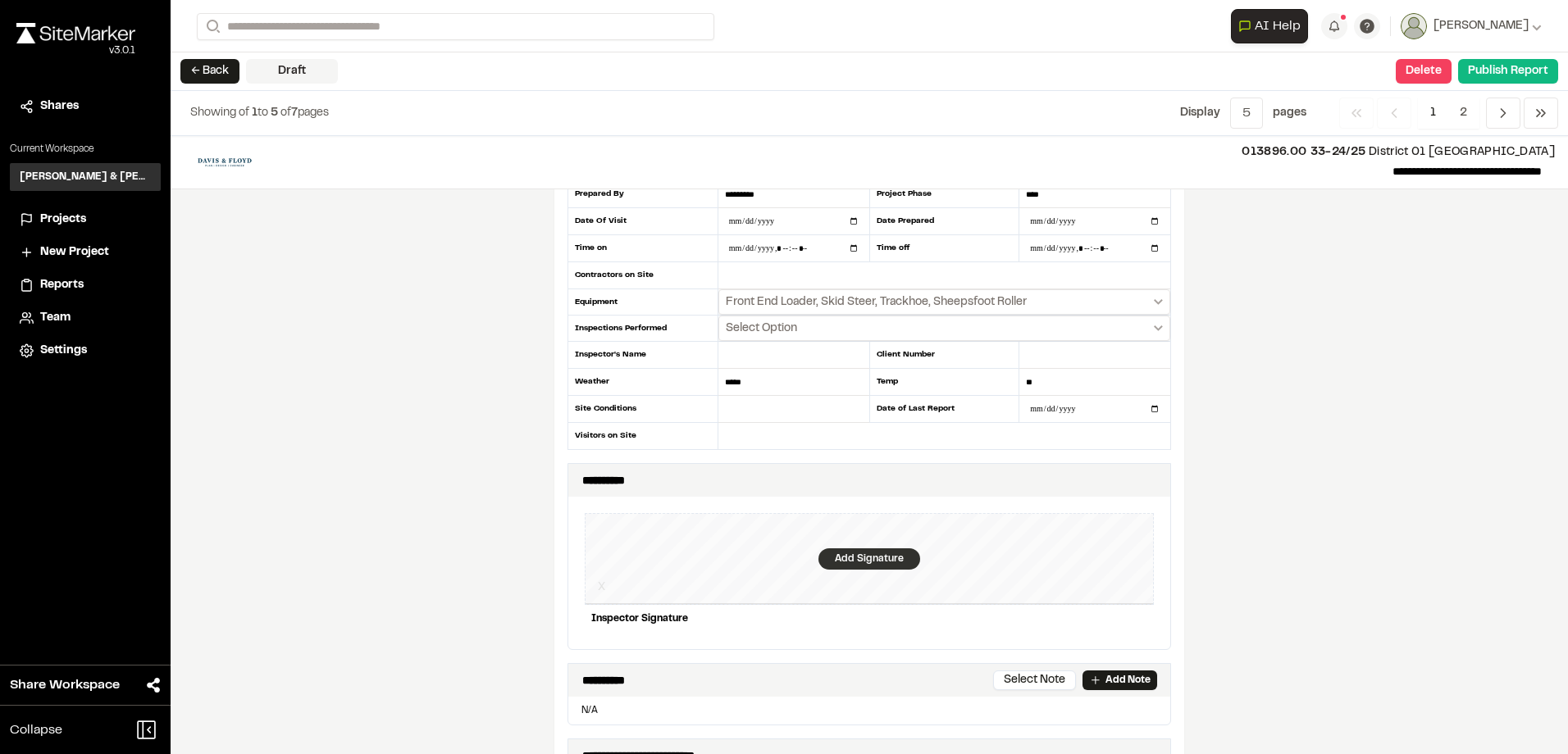
click at [863, 559] on div "Add Signature" at bounding box center [869, 559] width 102 height 21
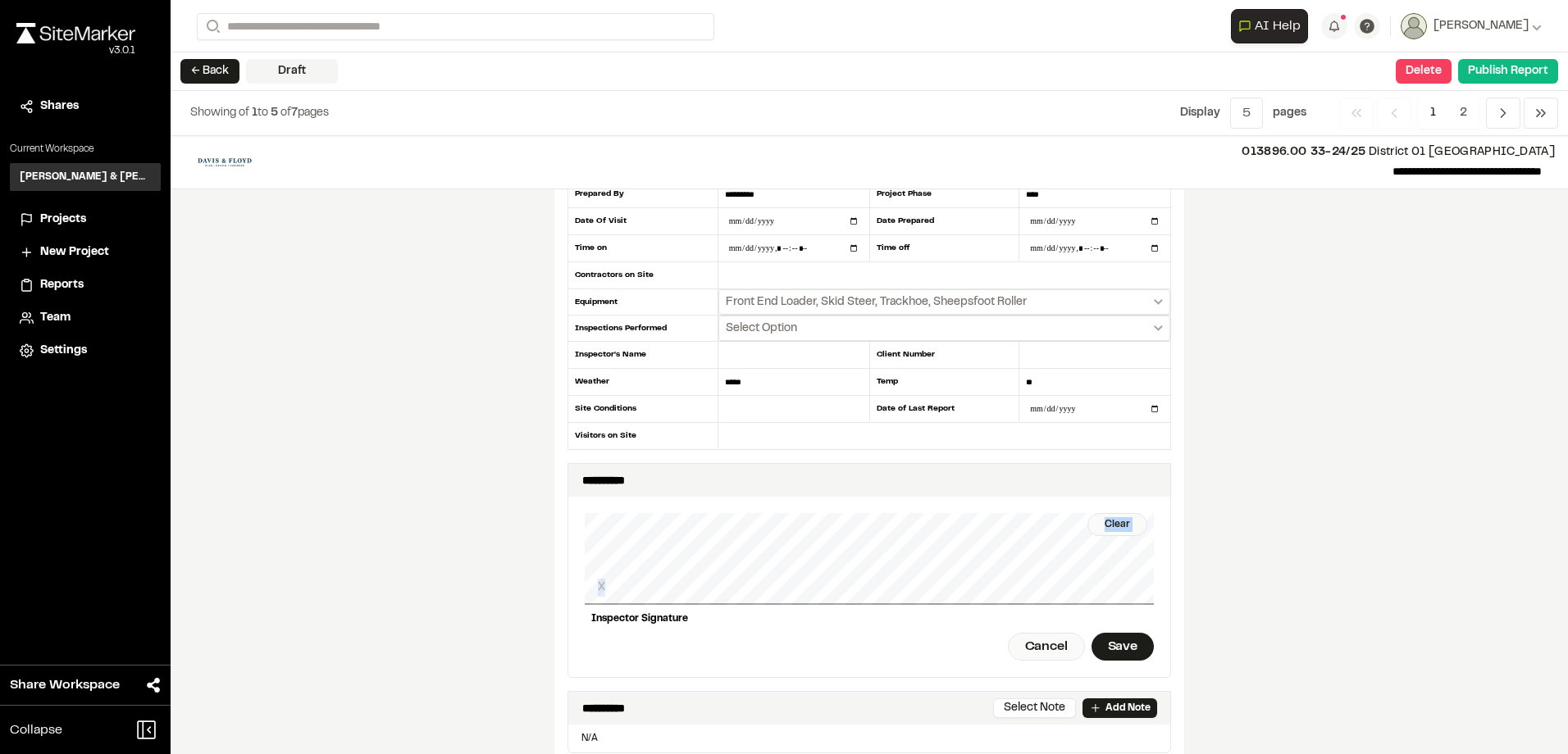
click at [848, 554] on div "Clear X Inspector Signature Cancel Save" at bounding box center [868, 587] width 569 height 181
click at [1111, 528] on div "Clear" at bounding box center [1118, 525] width 60 height 23
click at [1131, 634] on div "Clear X Inspector Signature Cancel Save" at bounding box center [868, 587] width 569 height 181
click at [1127, 638] on div "Save" at bounding box center [1123, 646] width 62 height 28
click at [1038, 652] on div "Done" at bounding box center [1031, 646] width 66 height 28
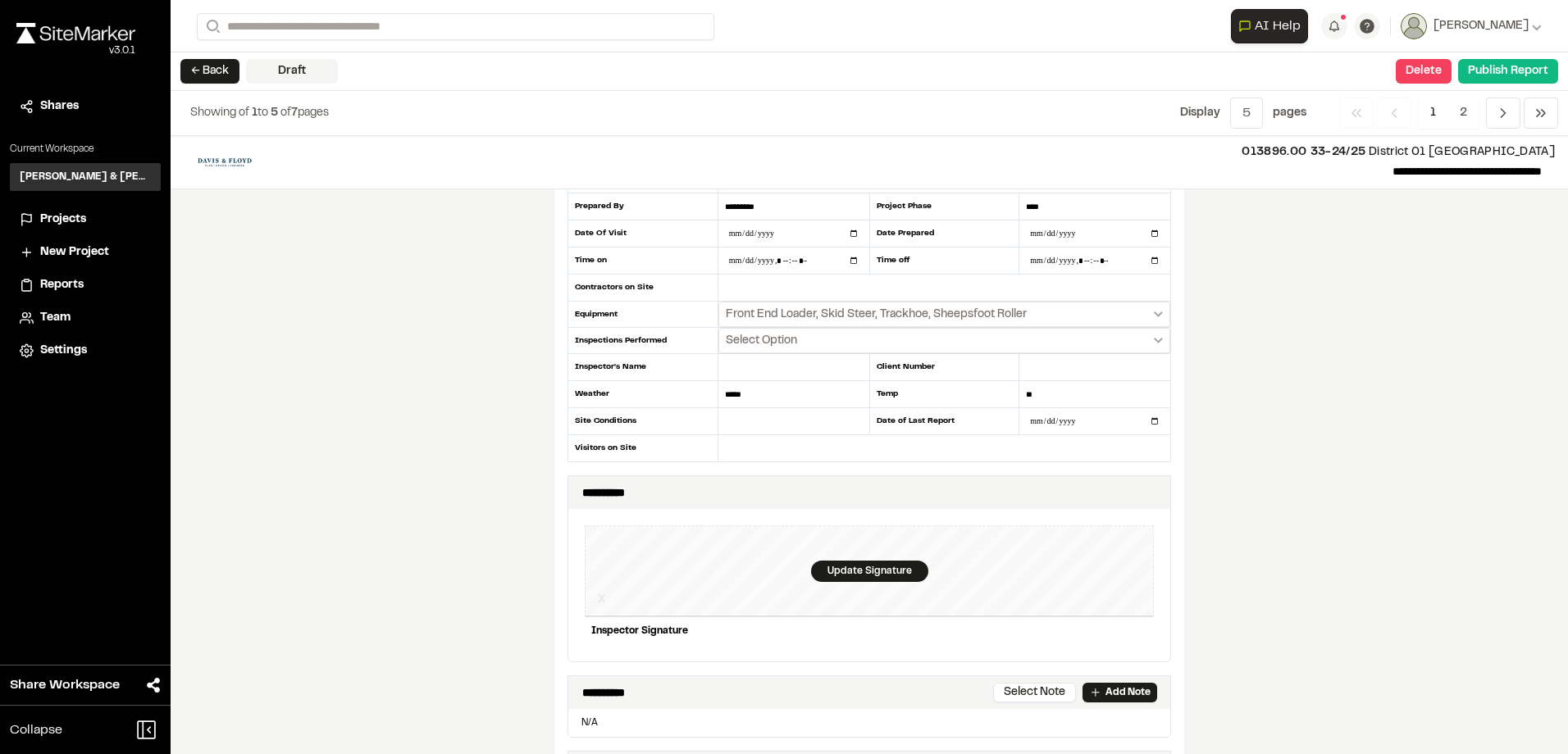
scroll to position [246, 0]
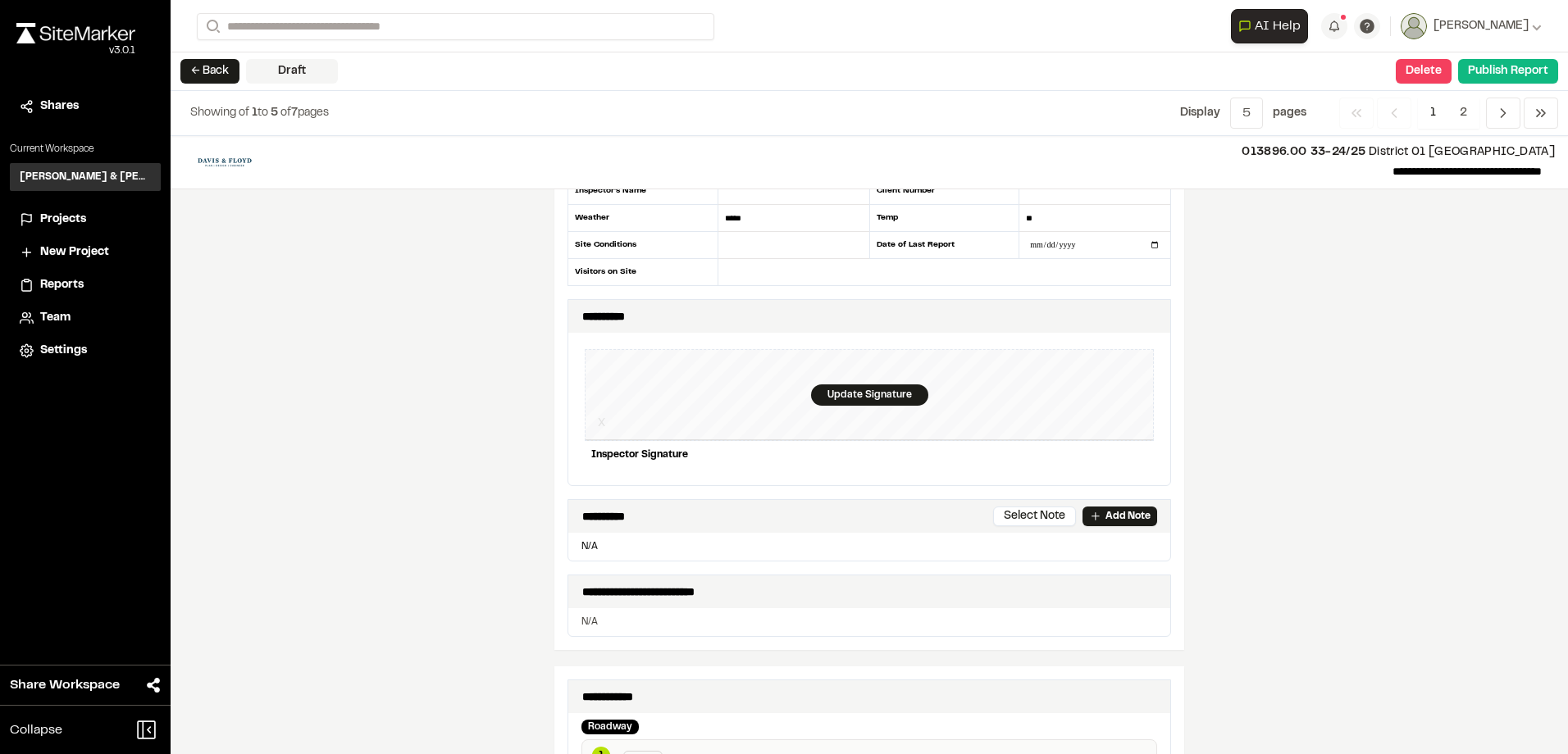
click at [817, 459] on div "Inspector Signature" at bounding box center [868, 455] width 569 height 28
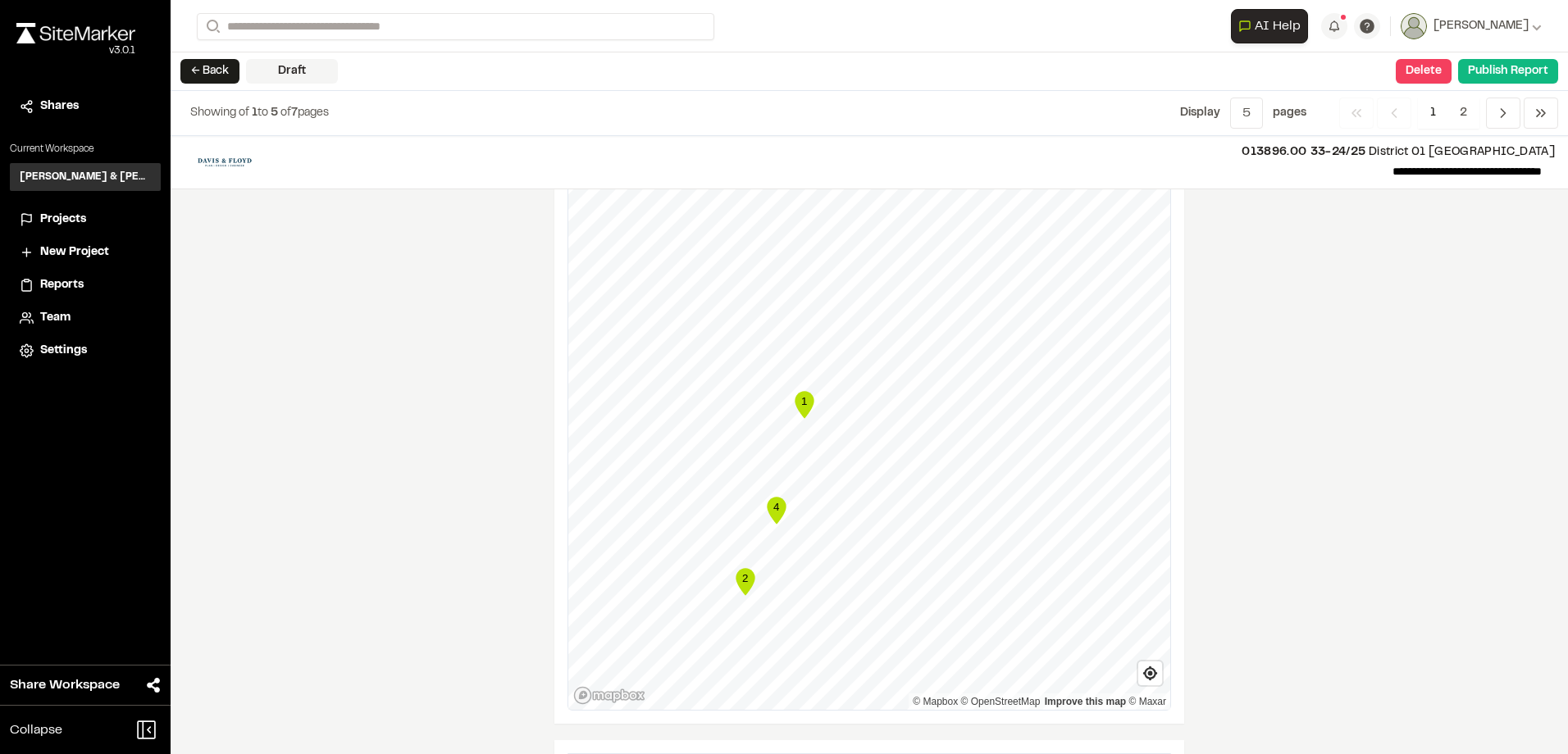
scroll to position [1722, 0]
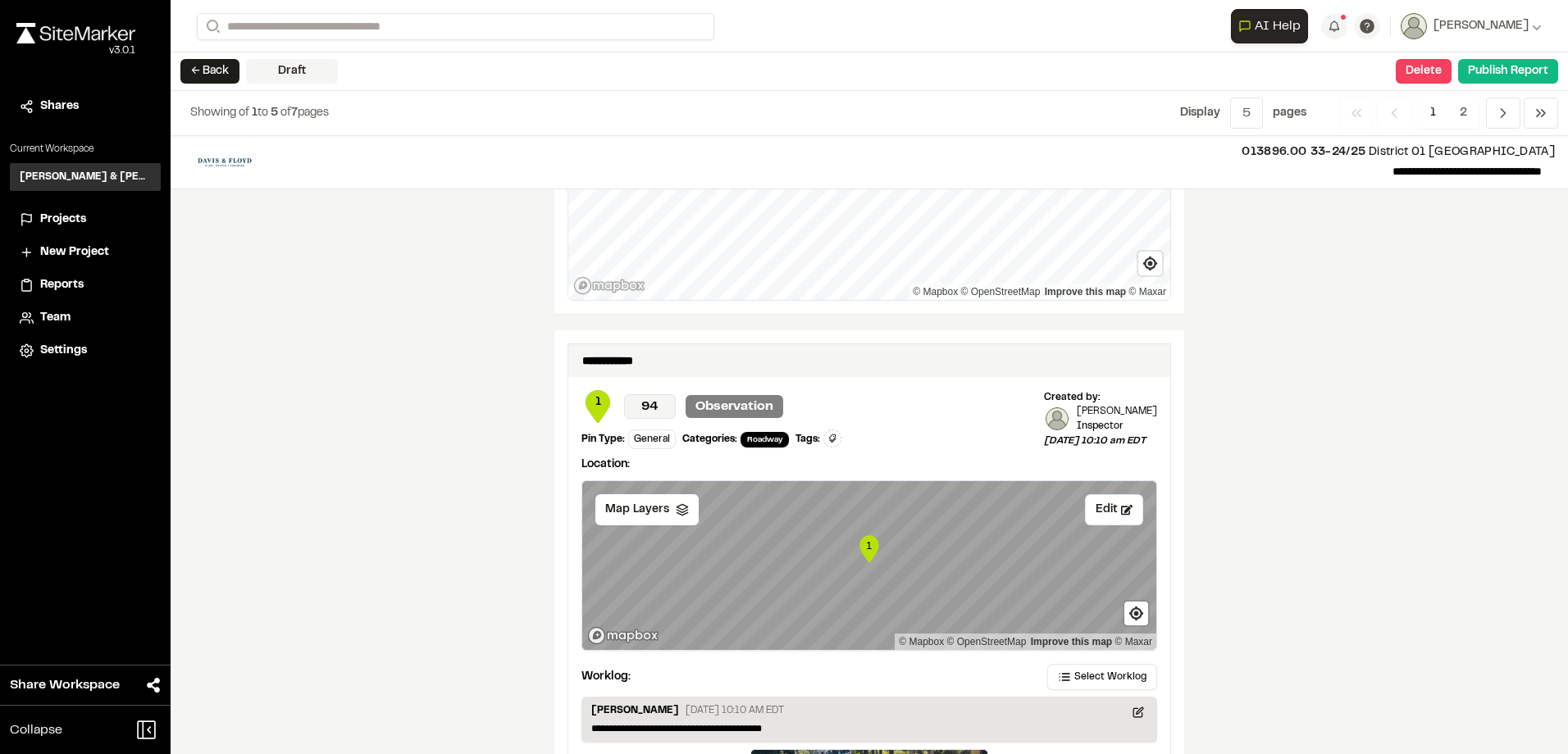
click at [204, 63] on button "← Back" at bounding box center [210, 71] width 59 height 24
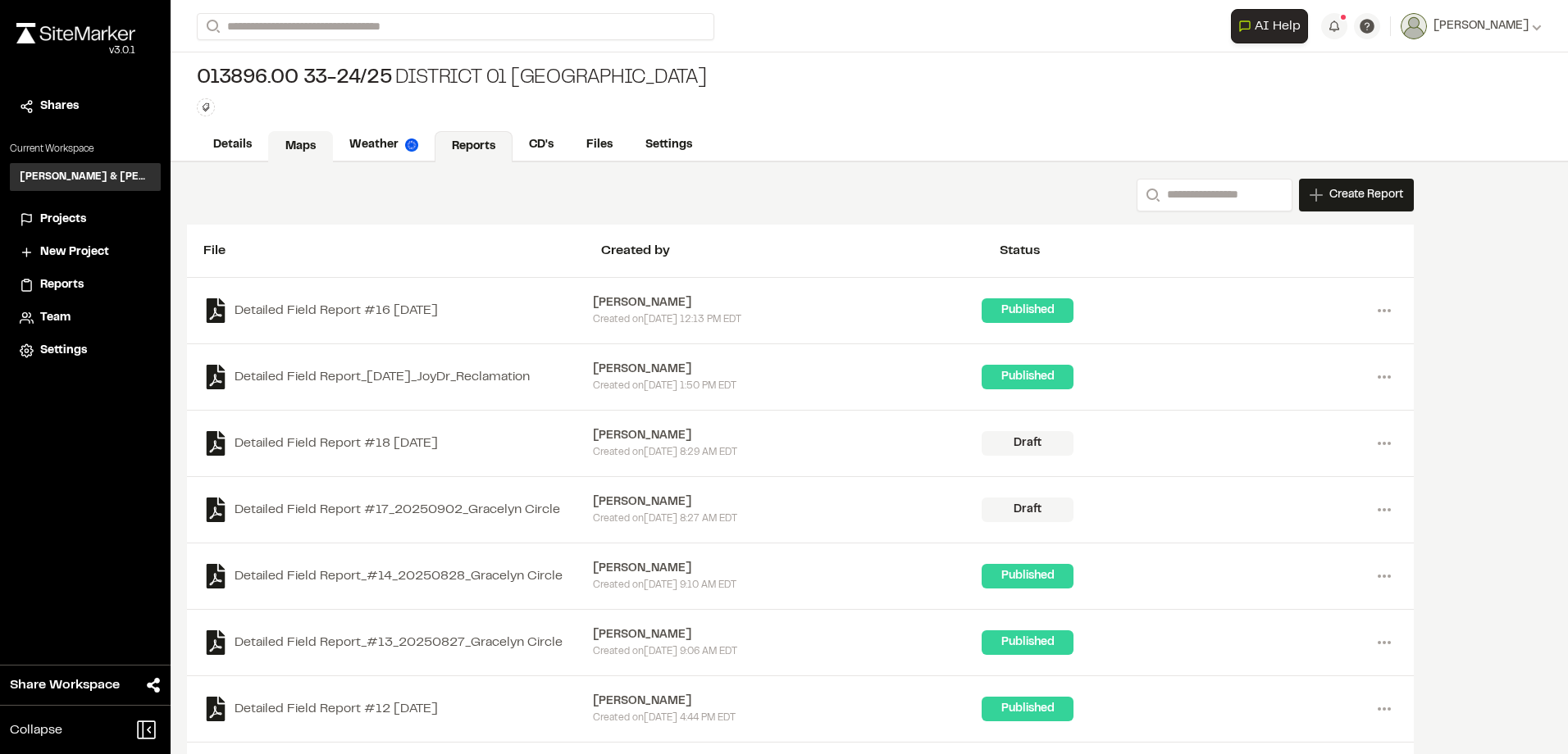
click at [238, 136] on link "Details" at bounding box center [231, 145] width 71 height 31
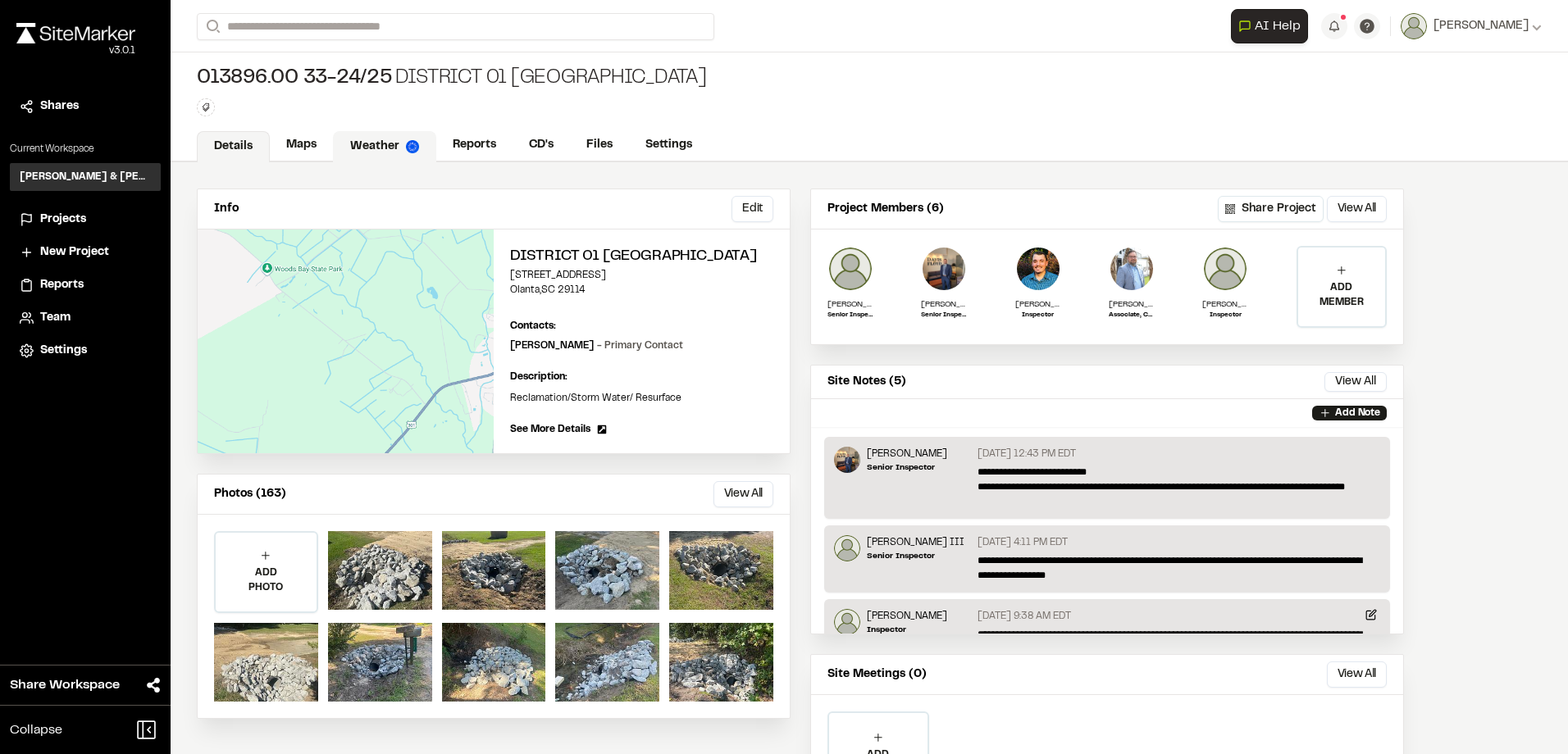
click at [387, 150] on link "Weather" at bounding box center [385, 147] width 103 height 31
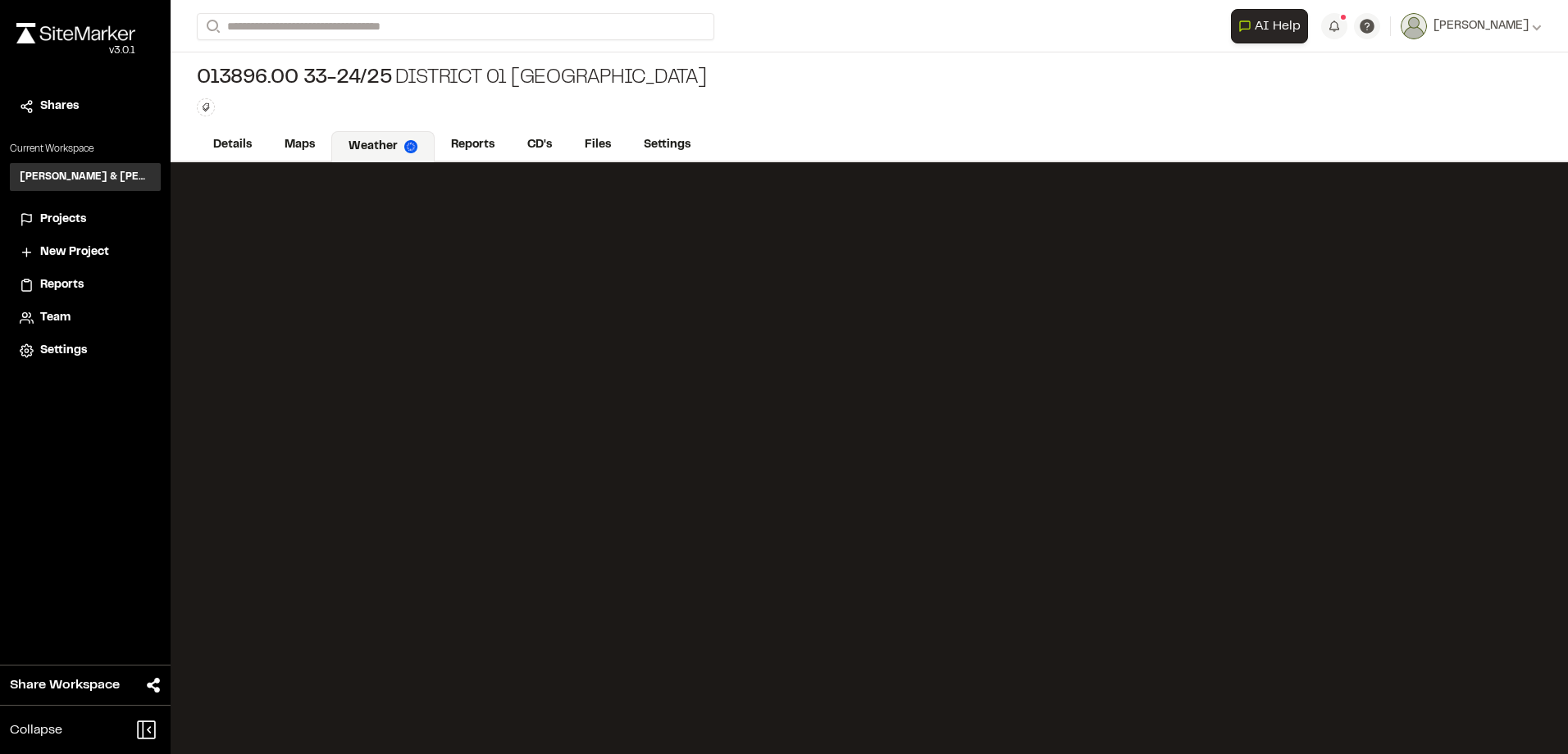
click at [71, 217] on span "Projects" at bounding box center [62, 220] width 46 height 18
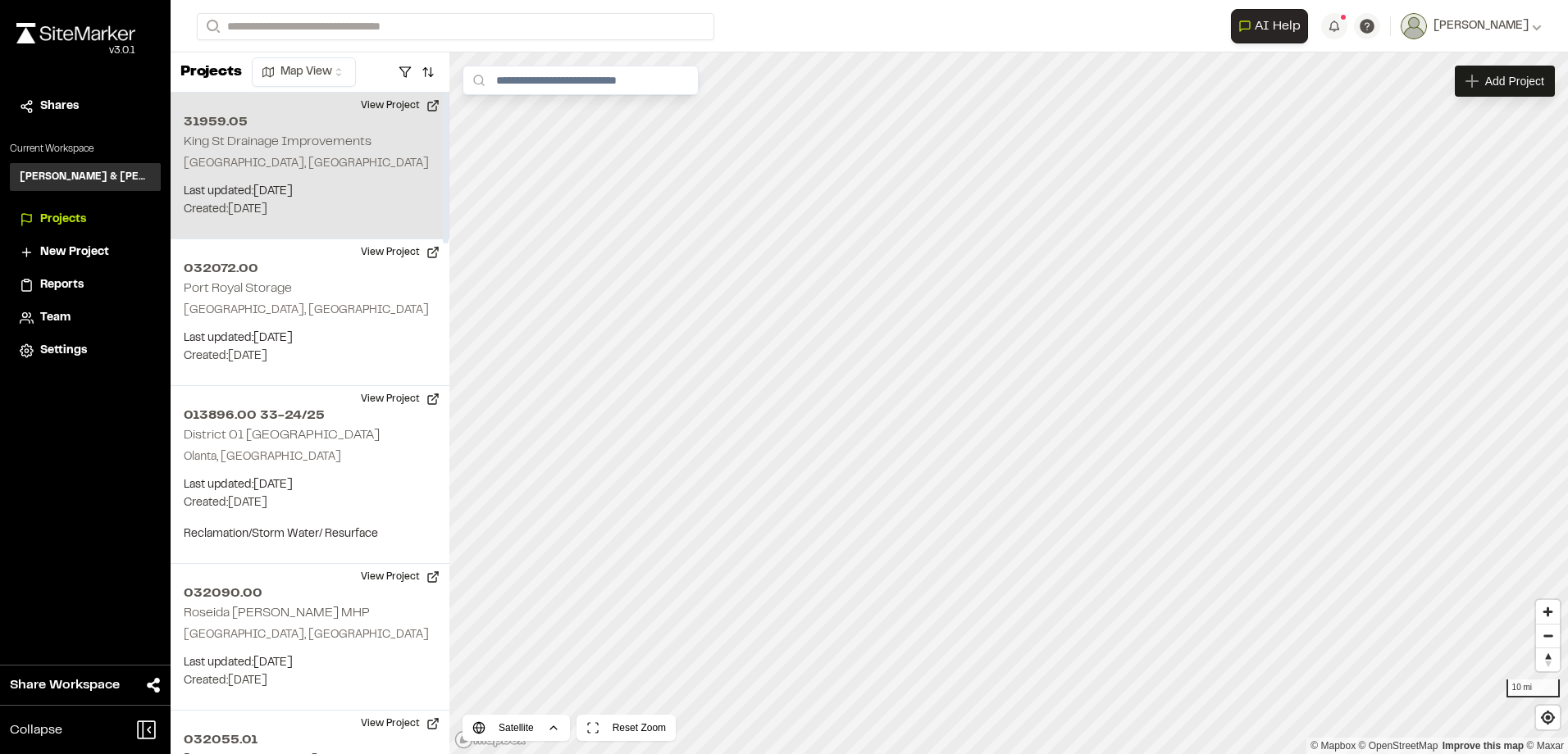
click at [294, 190] on p "Last updated: Sep 8, 2025" at bounding box center [310, 191] width 253 height 18
click at [1010, 409] on div "31959.05 King St Drainage Improvements" at bounding box center [1008, 403] width 24 height 24
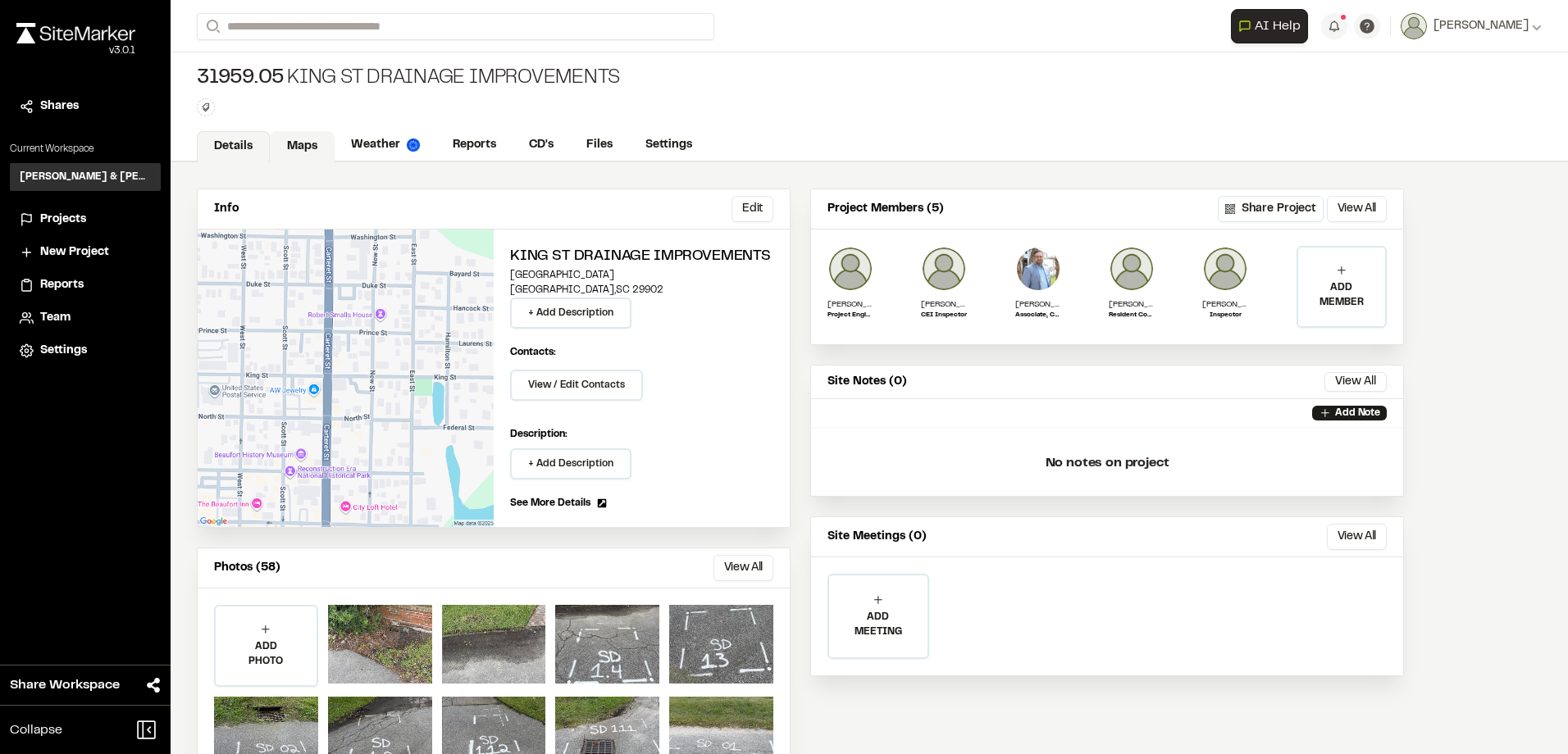
click at [301, 145] on link "Maps" at bounding box center [302, 147] width 65 height 31
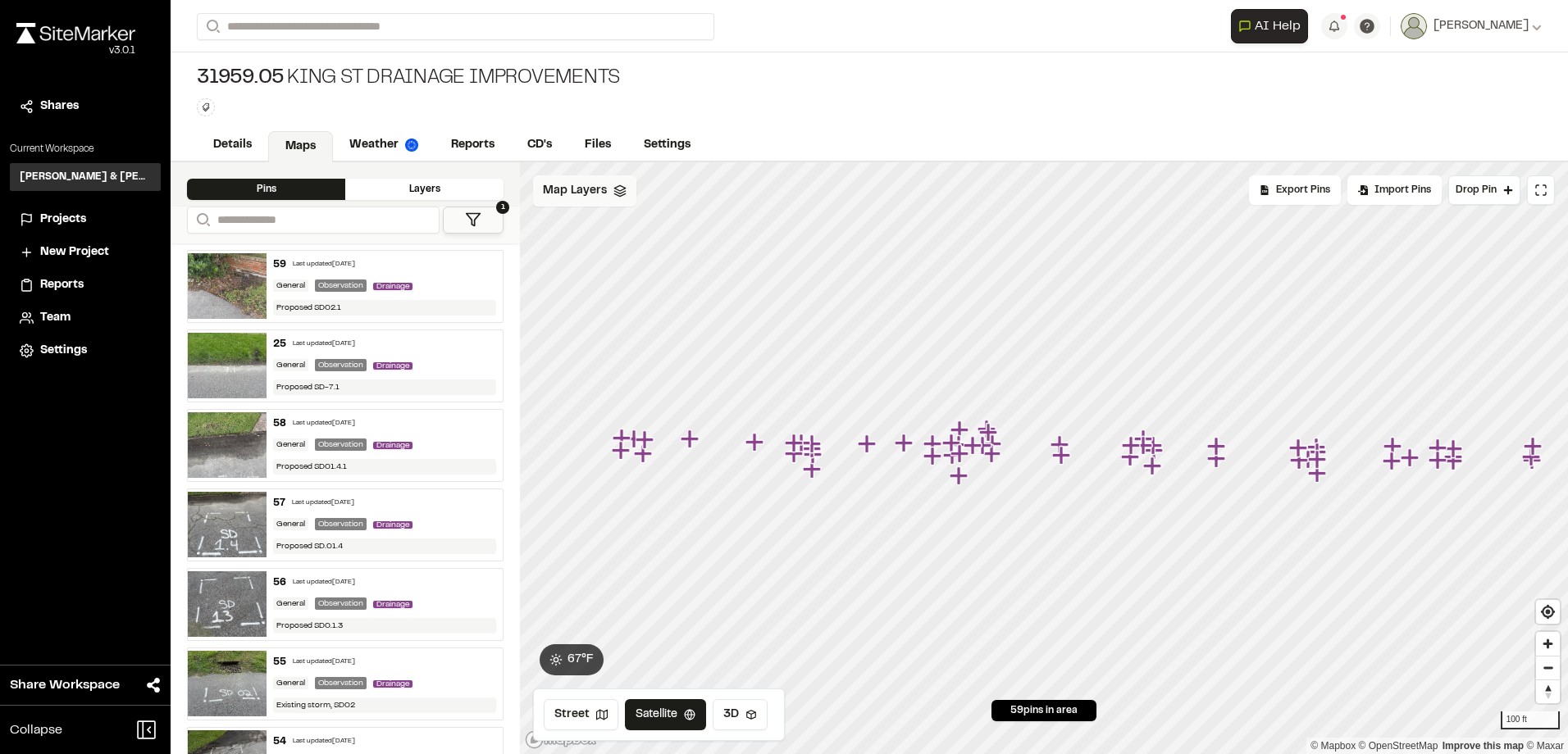
click at [617, 191] on icon at bounding box center [619, 190] width 13 height 13
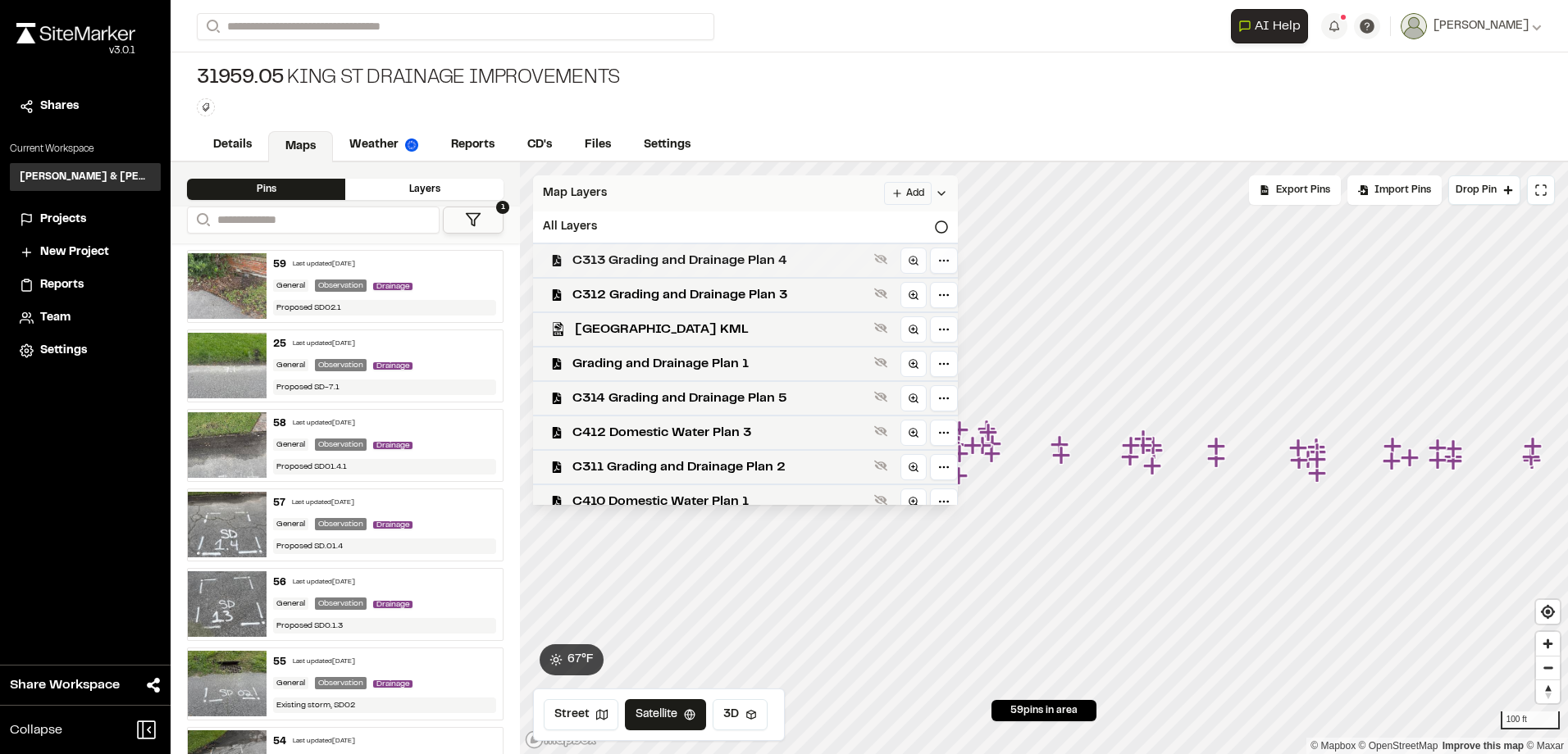
click at [671, 268] on span "C313 Grading and Drainage Plan 4" at bounding box center [720, 260] width 296 height 19
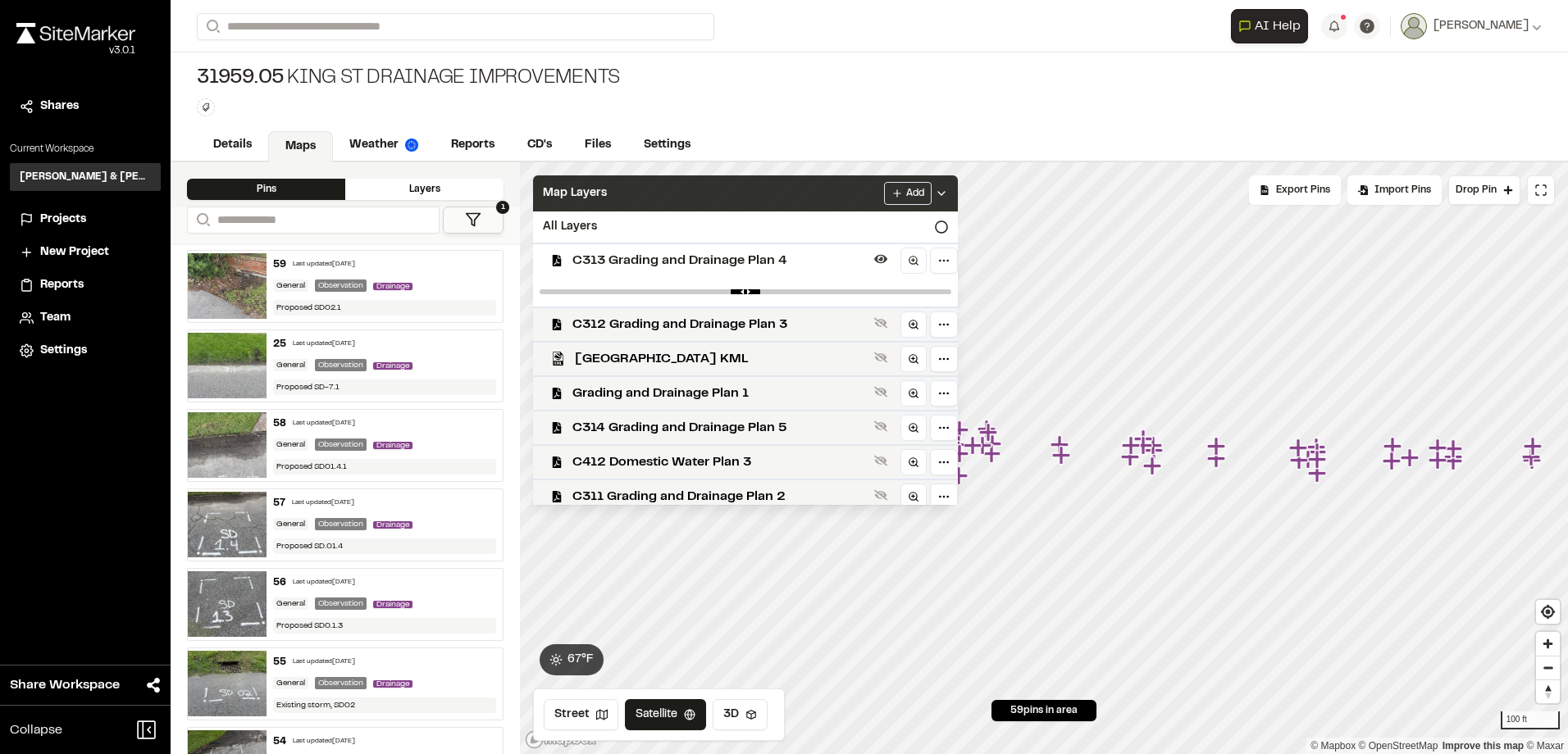
click at [662, 294] on div at bounding box center [745, 291] width 425 height 29
click at [666, 326] on span "C312 Grading and Drainage Plan 3" at bounding box center [720, 325] width 296 height 19
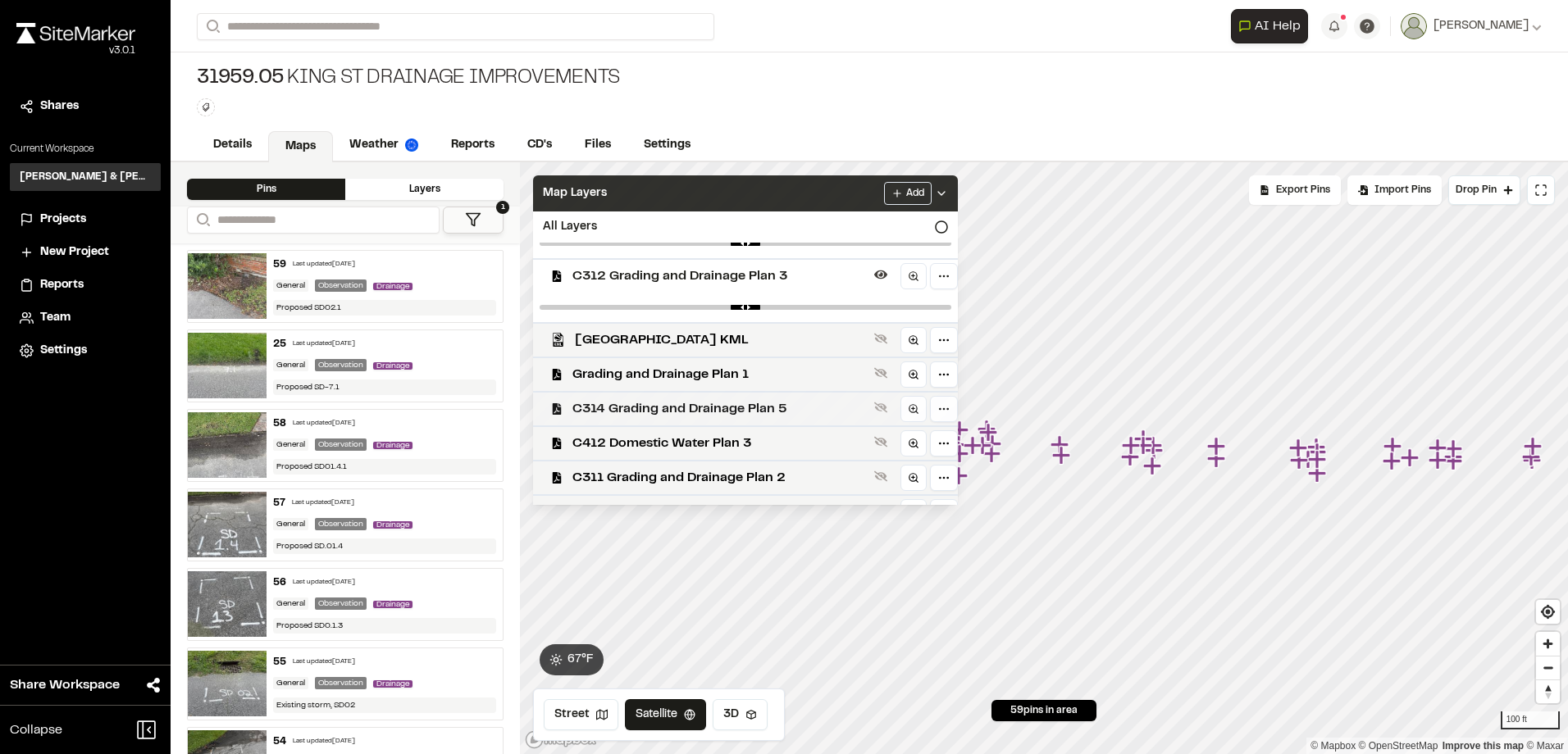
scroll to position [82, 0]
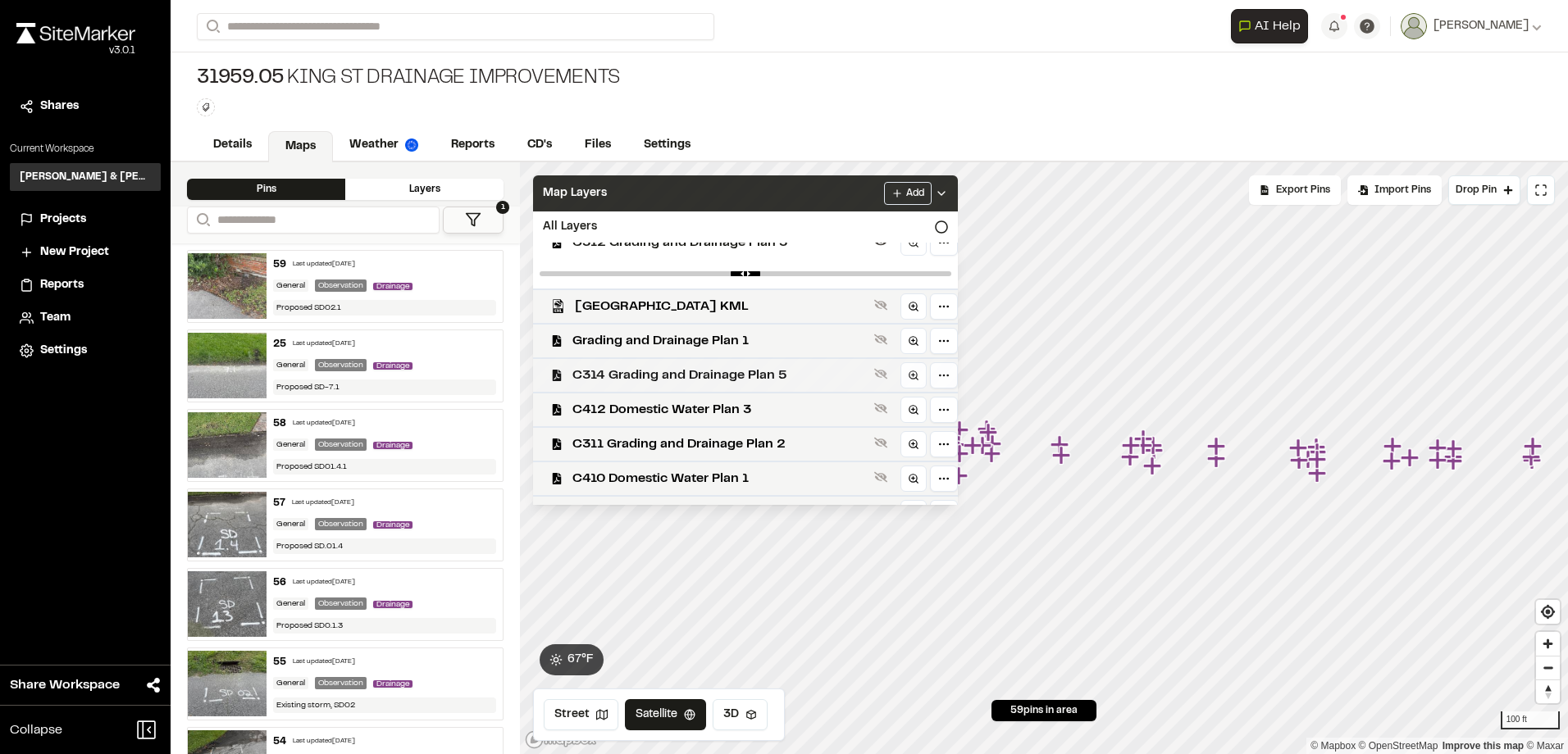
click at [679, 384] on span "C314 Grading and Drainage Plan 5" at bounding box center [720, 375] width 296 height 19
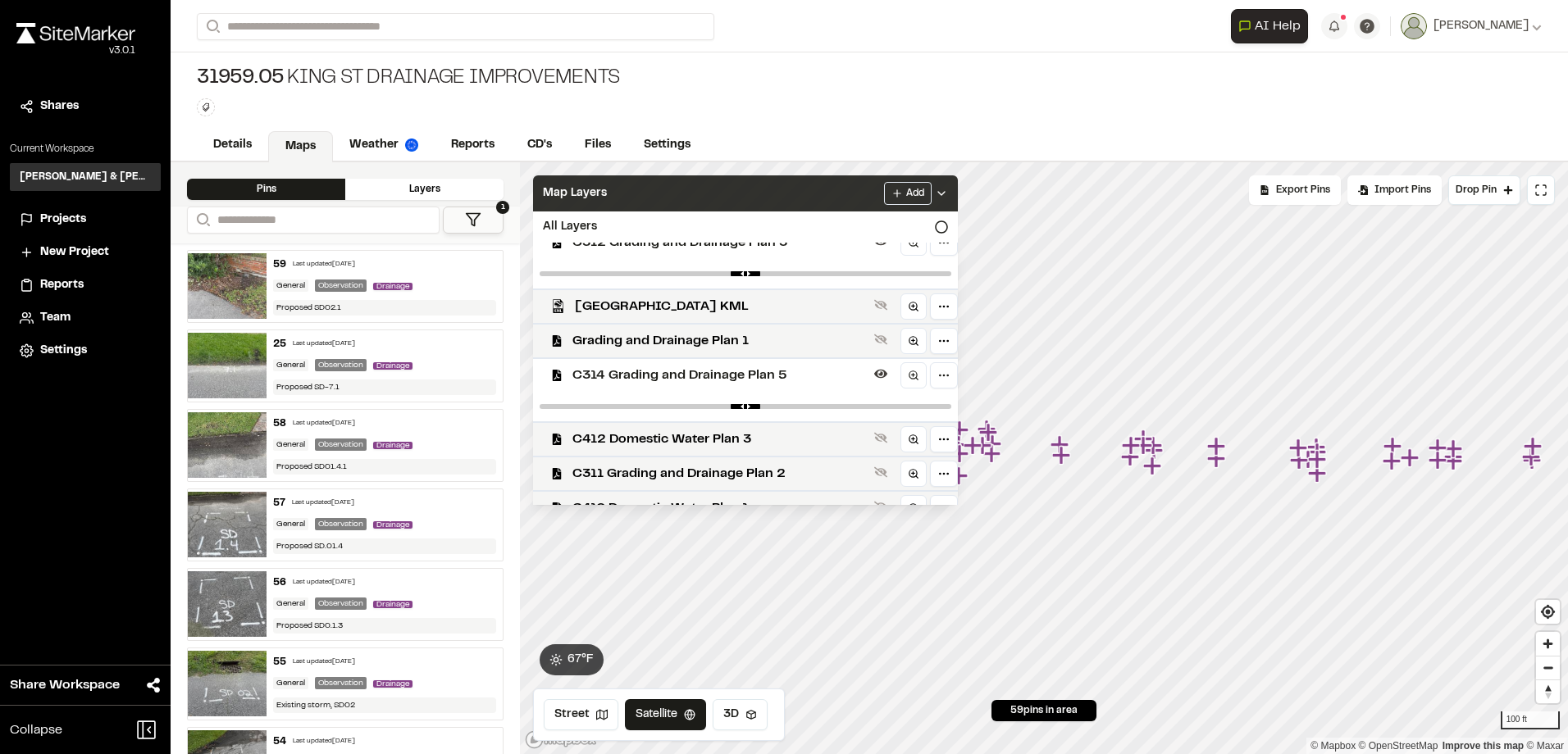
scroll to position [246, 0]
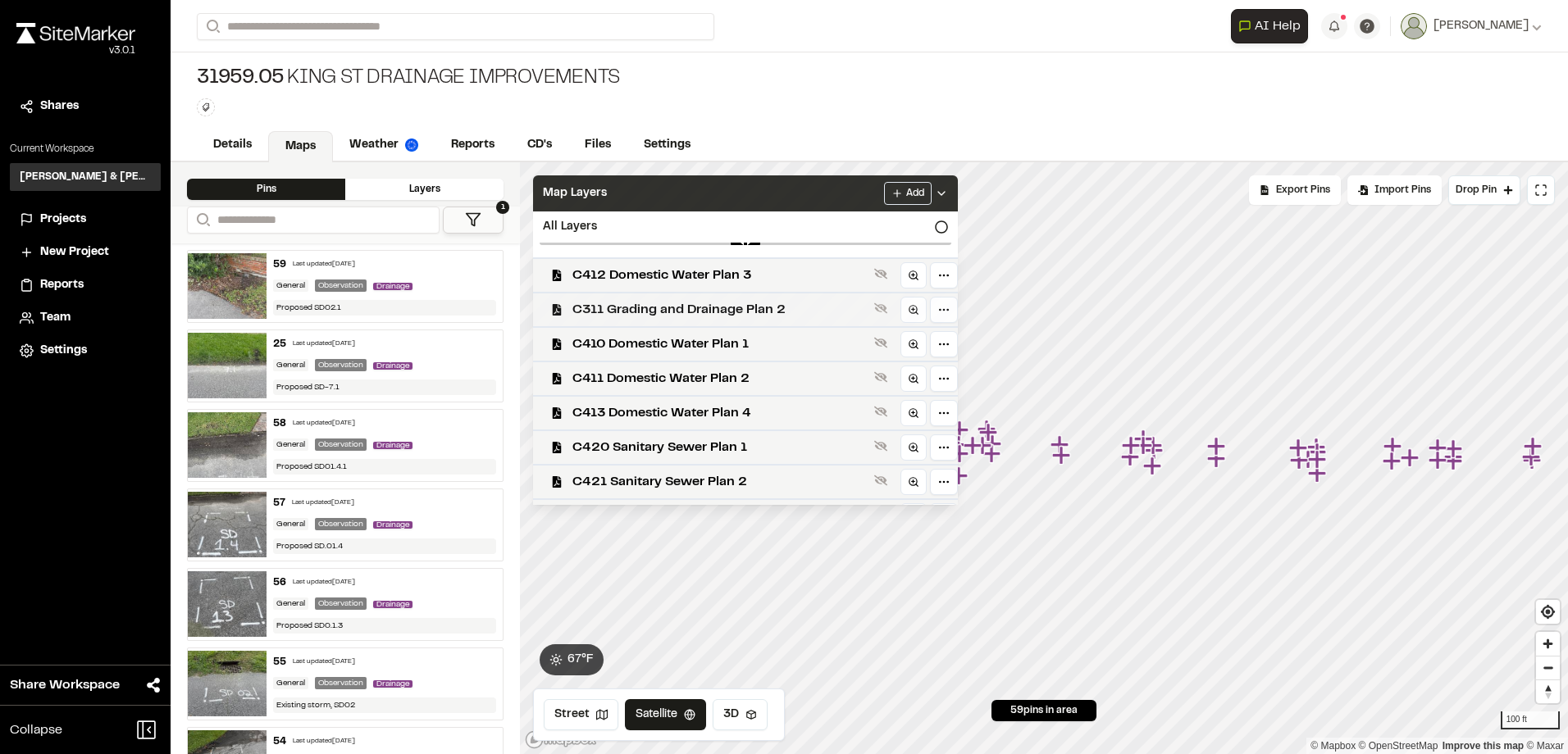
click at [679, 320] on div "C311 Grading and Drainage Plan 2" at bounding box center [739, 308] width 437 height 34
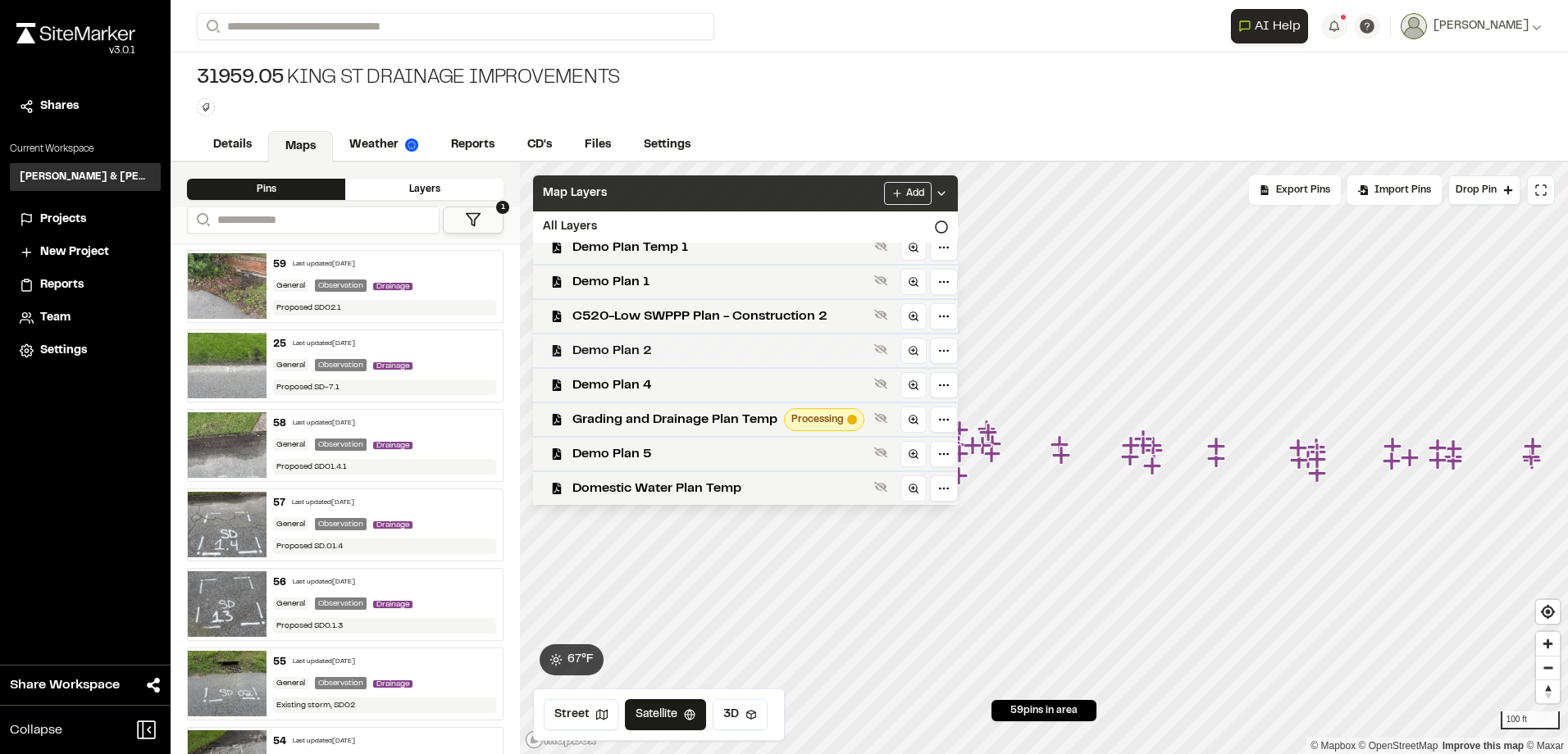
scroll to position [854, 0]
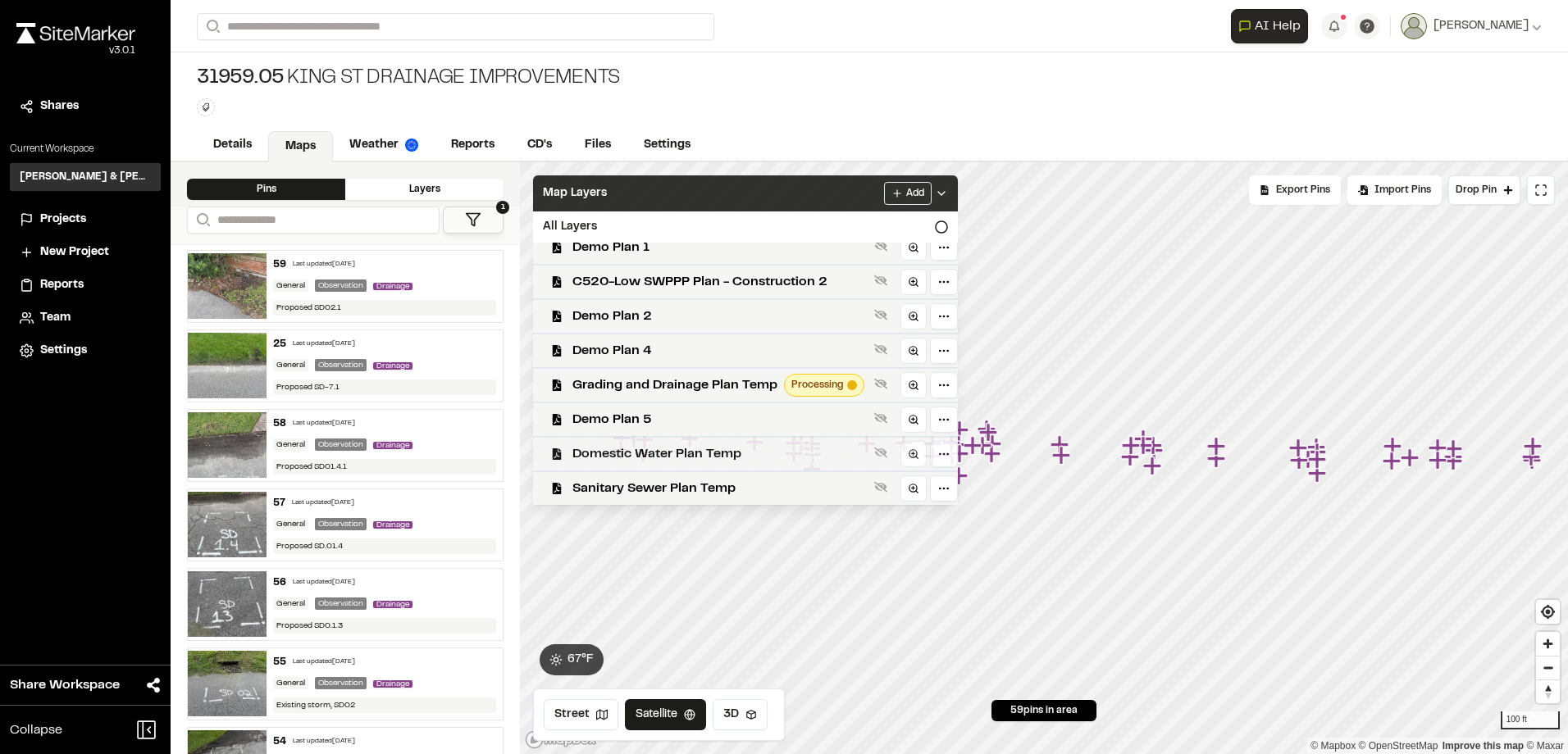
click at [649, 448] on span "Domestic Water Plan Temp" at bounding box center [720, 454] width 296 height 19
click at [773, 181] on div "Map Layers Add" at bounding box center [745, 193] width 425 height 36
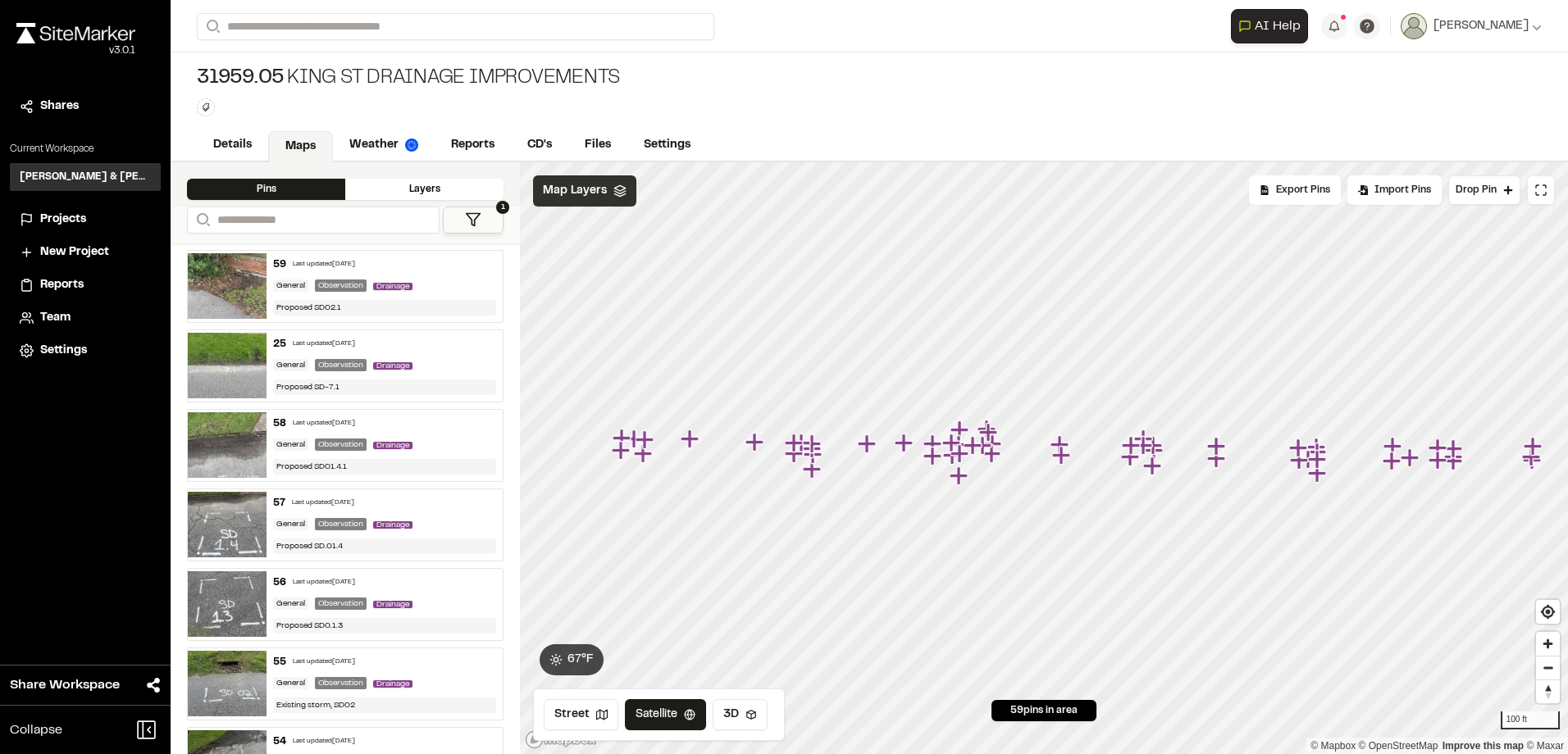
scroll to position [0, 0]
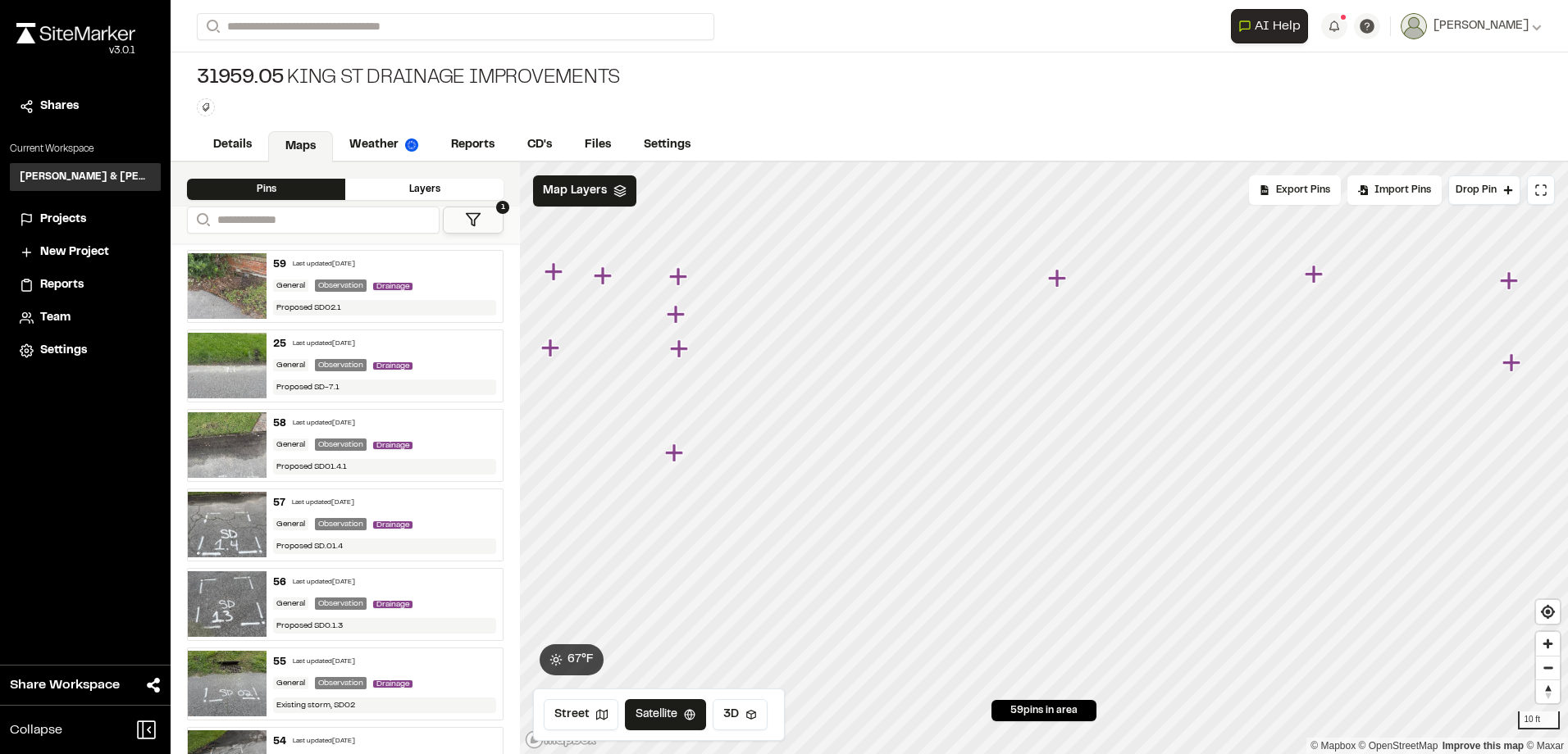
click at [142, 337] on div "**********" at bounding box center [784, 377] width 1568 height 754
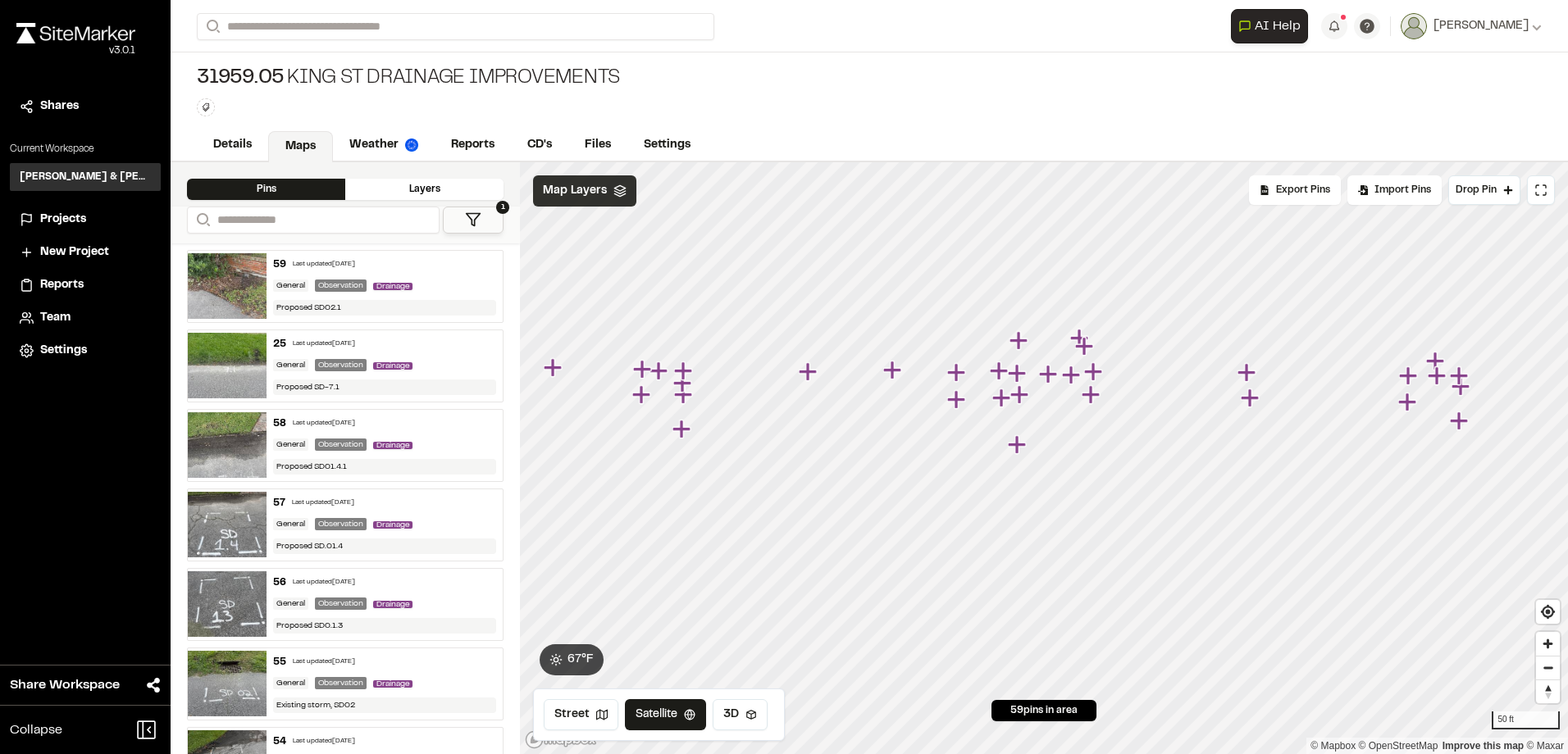
click at [582, 191] on span "Map Layers" at bounding box center [575, 190] width 64 height 18
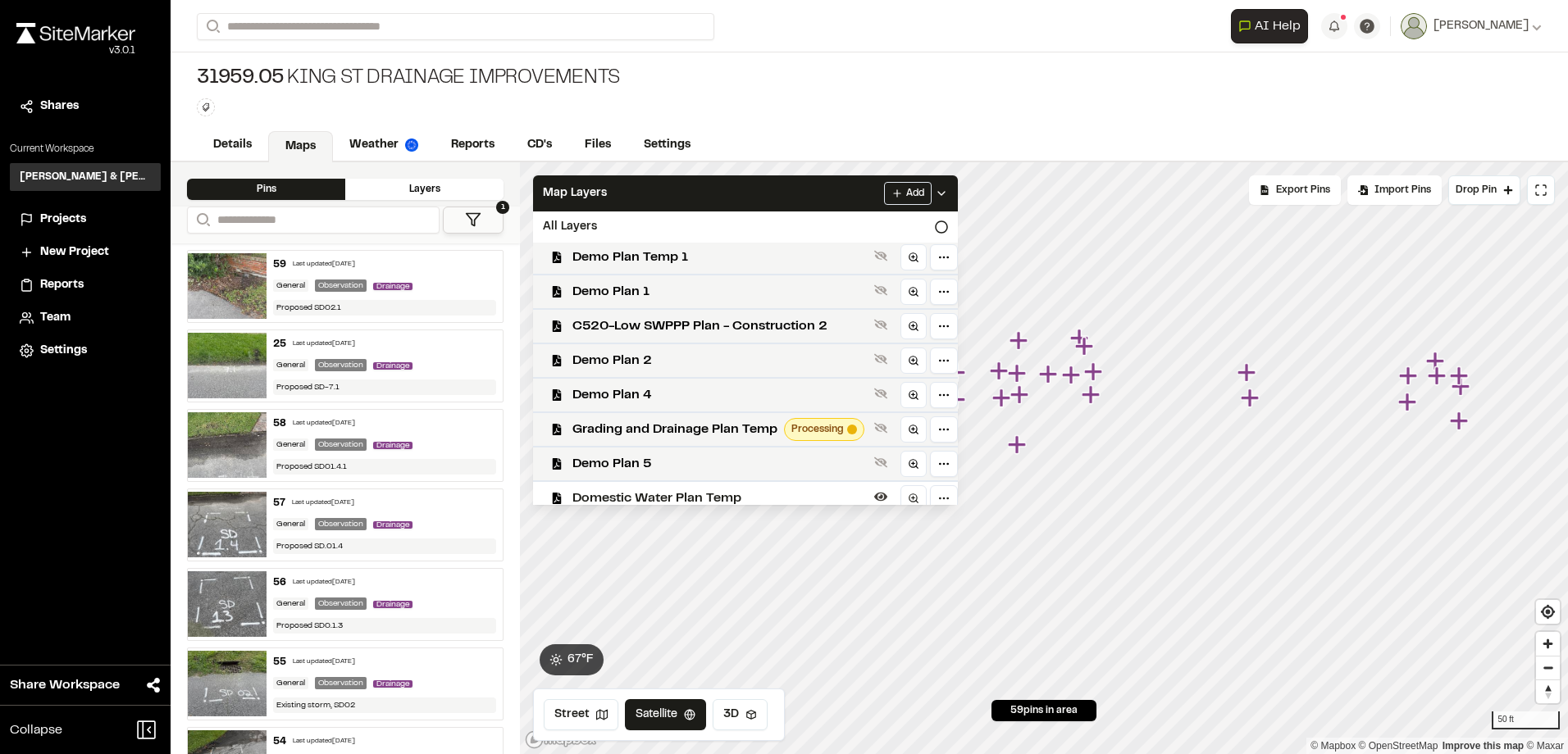
scroll to position [883, 0]
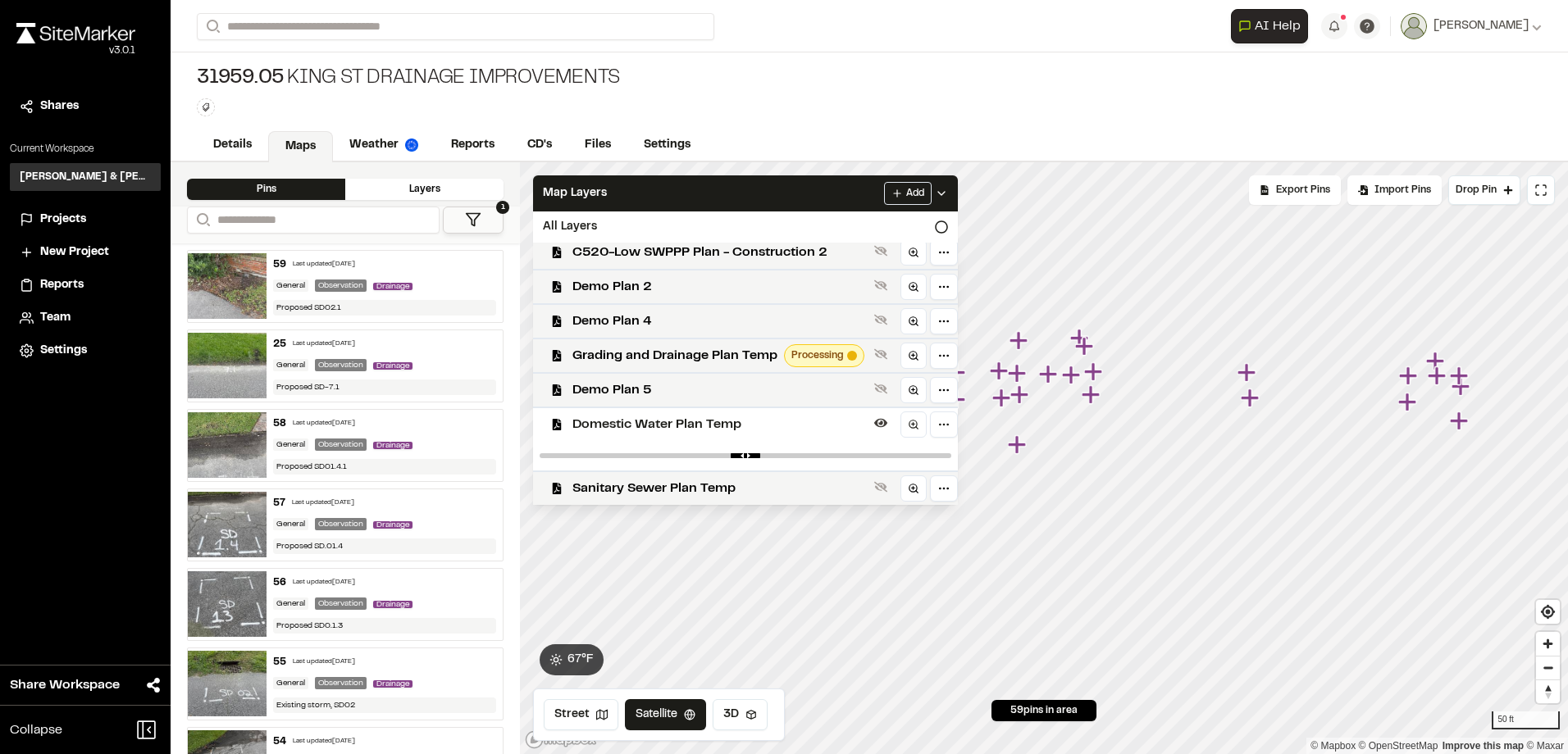
click at [708, 423] on span "Domestic Water Plan Temp" at bounding box center [720, 425] width 296 height 19
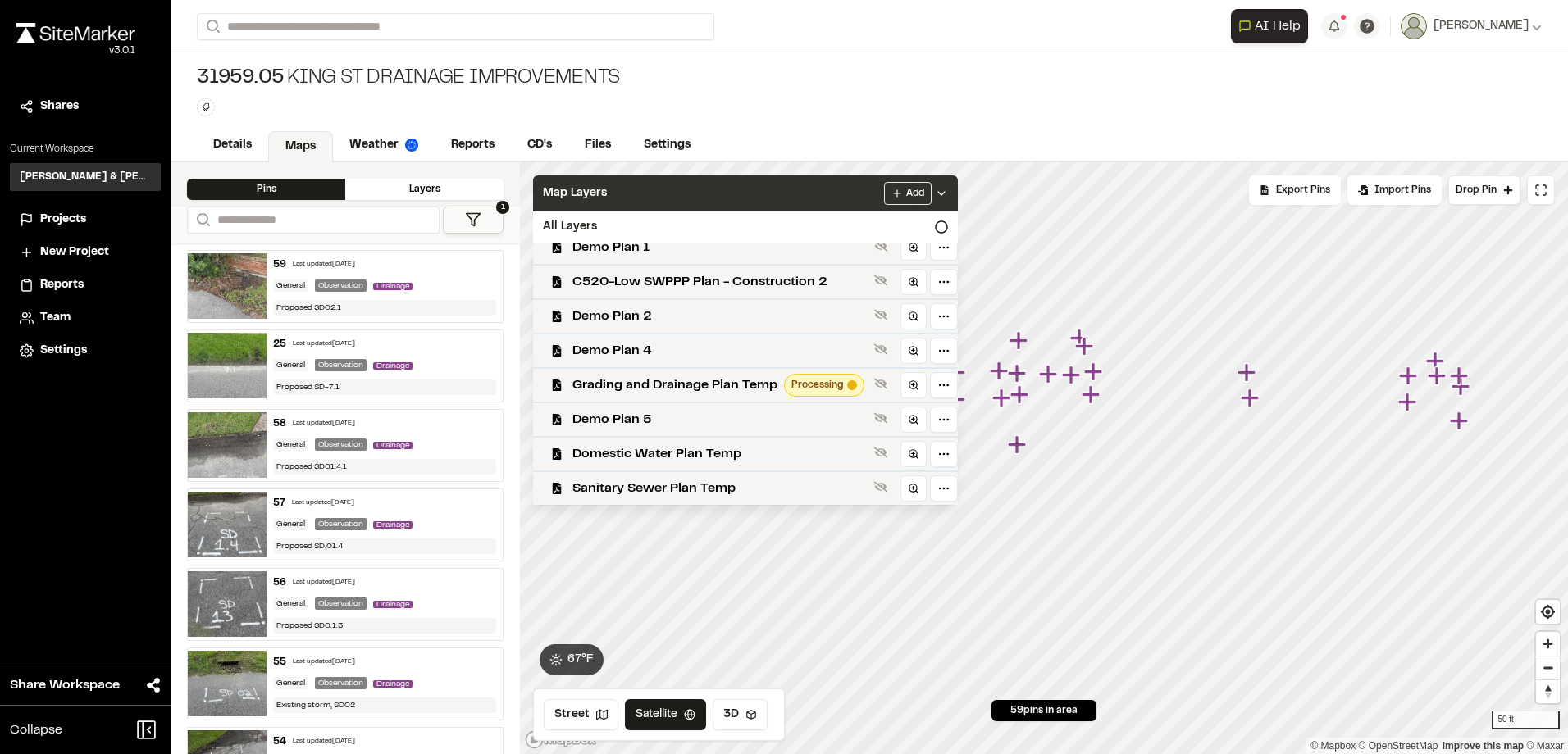
click at [797, 202] on div "Map Layers Add" at bounding box center [745, 193] width 425 height 36
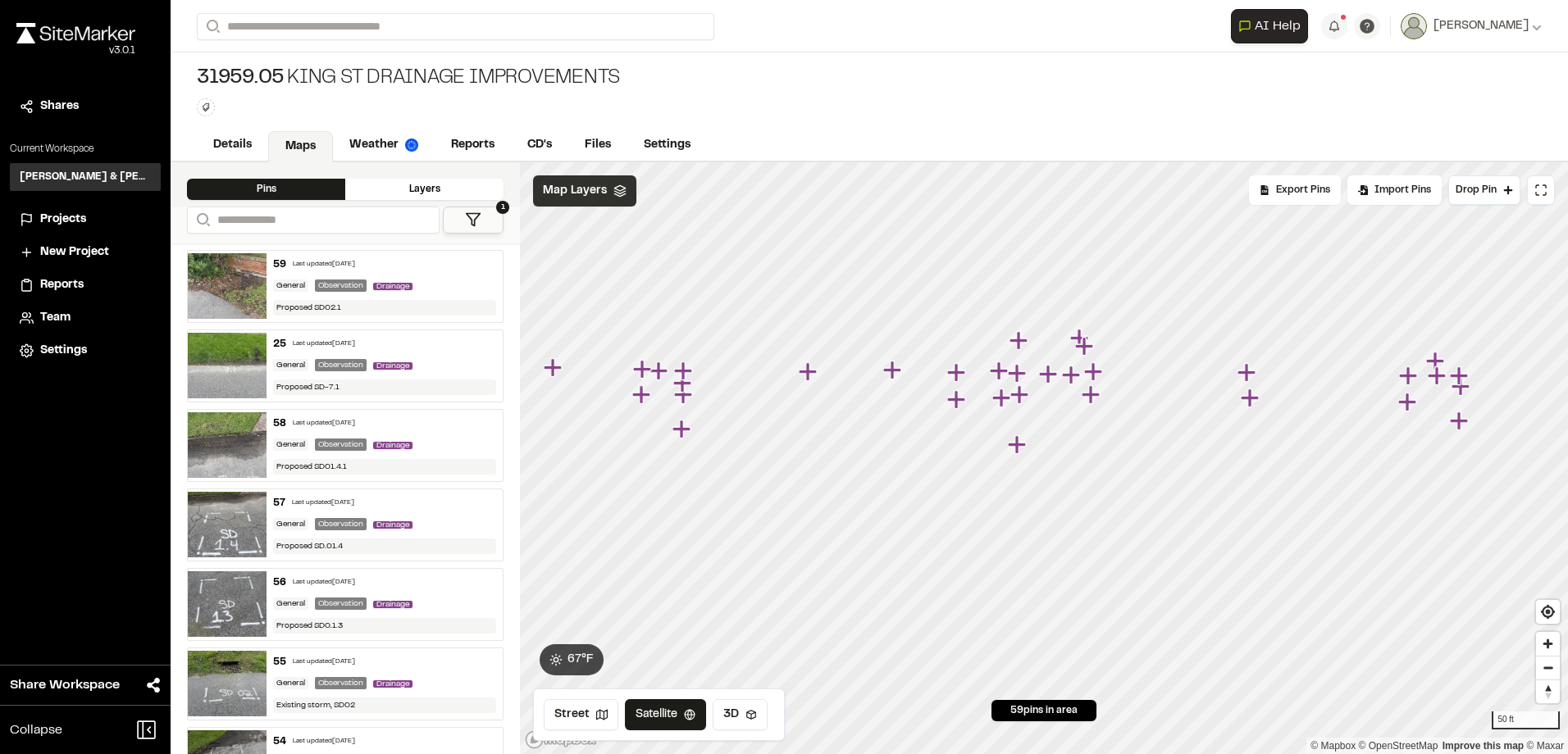
scroll to position [0, 0]
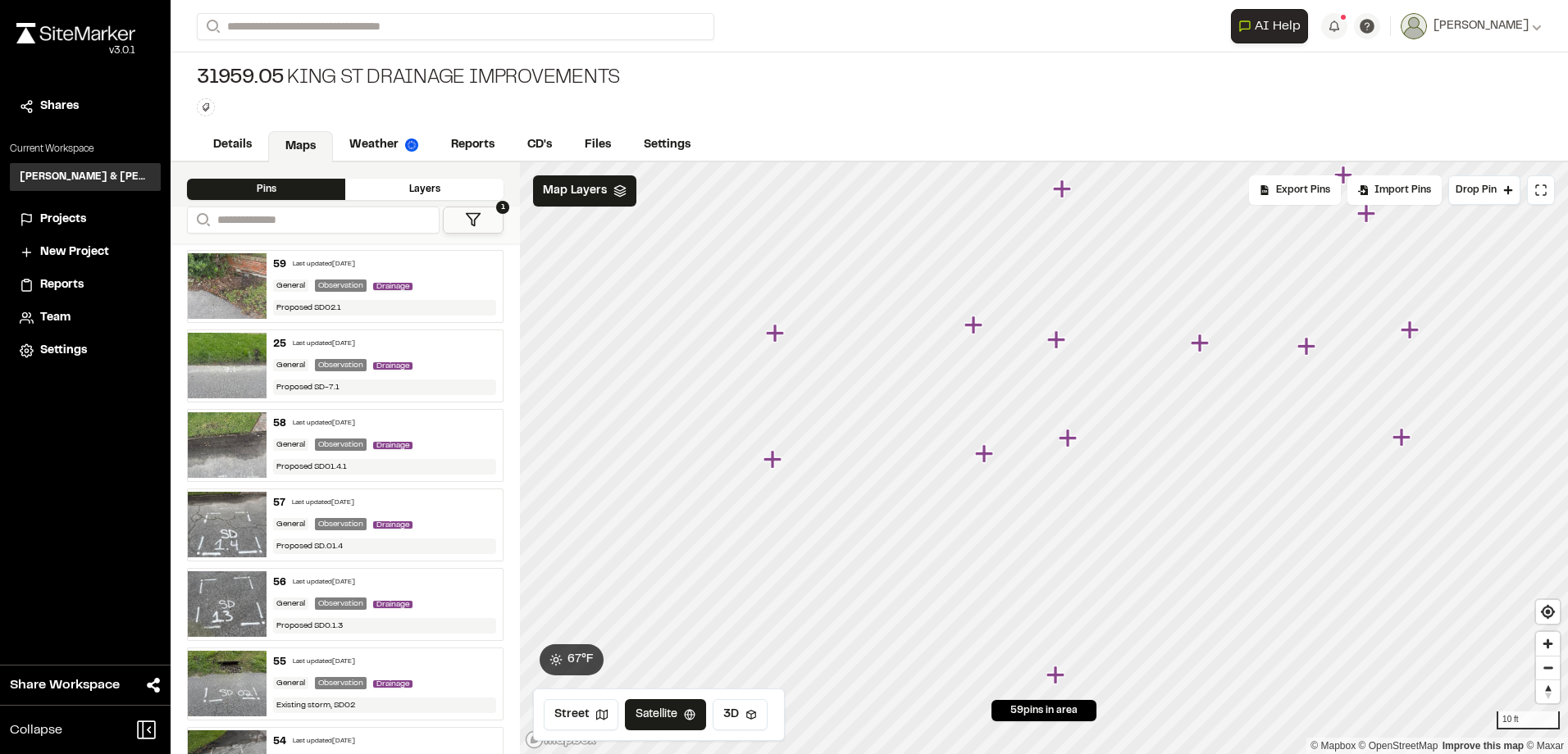
click at [1056, 349] on icon "Map marker" at bounding box center [1056, 339] width 18 height 18
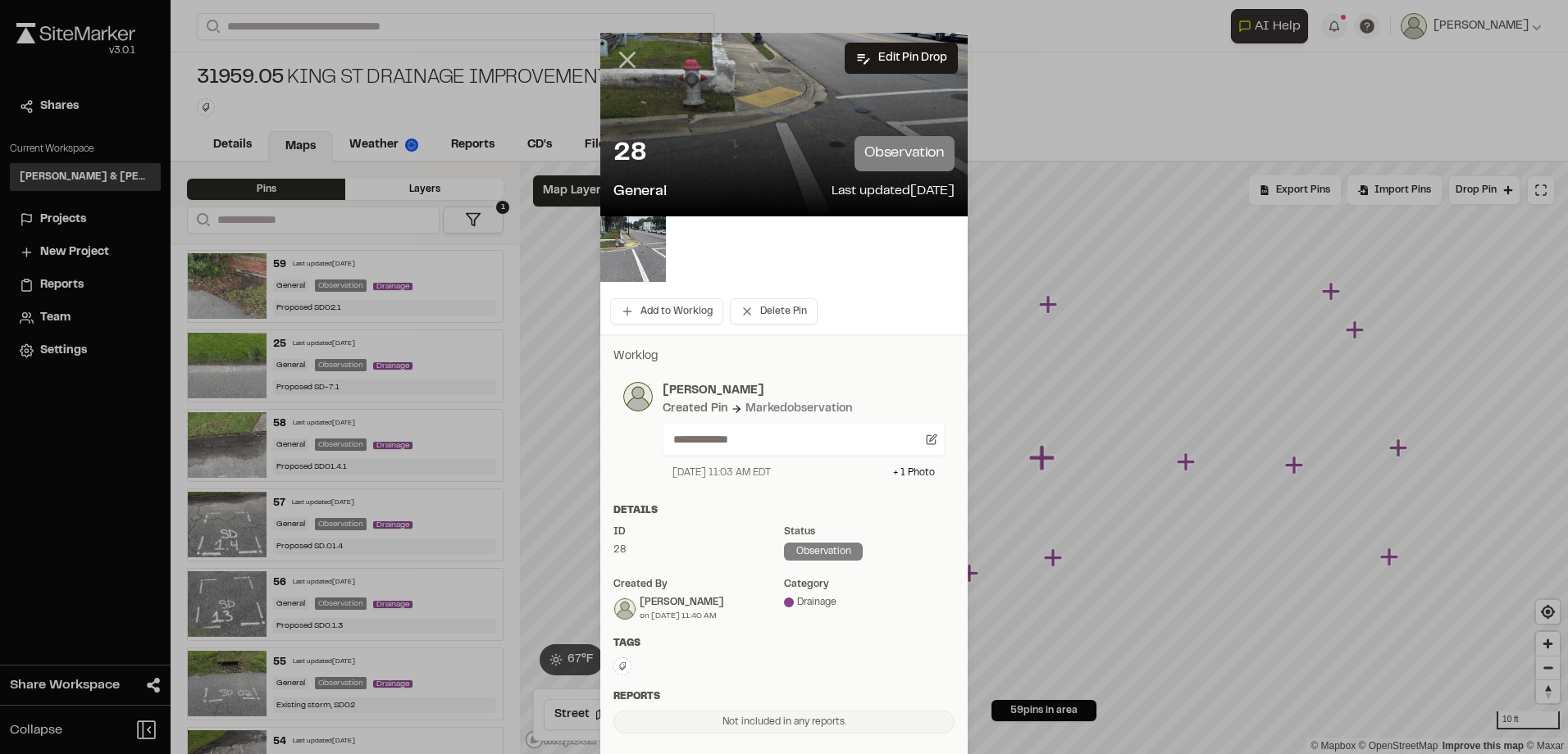
click at [625, 54] on icon at bounding box center [627, 59] width 28 height 28
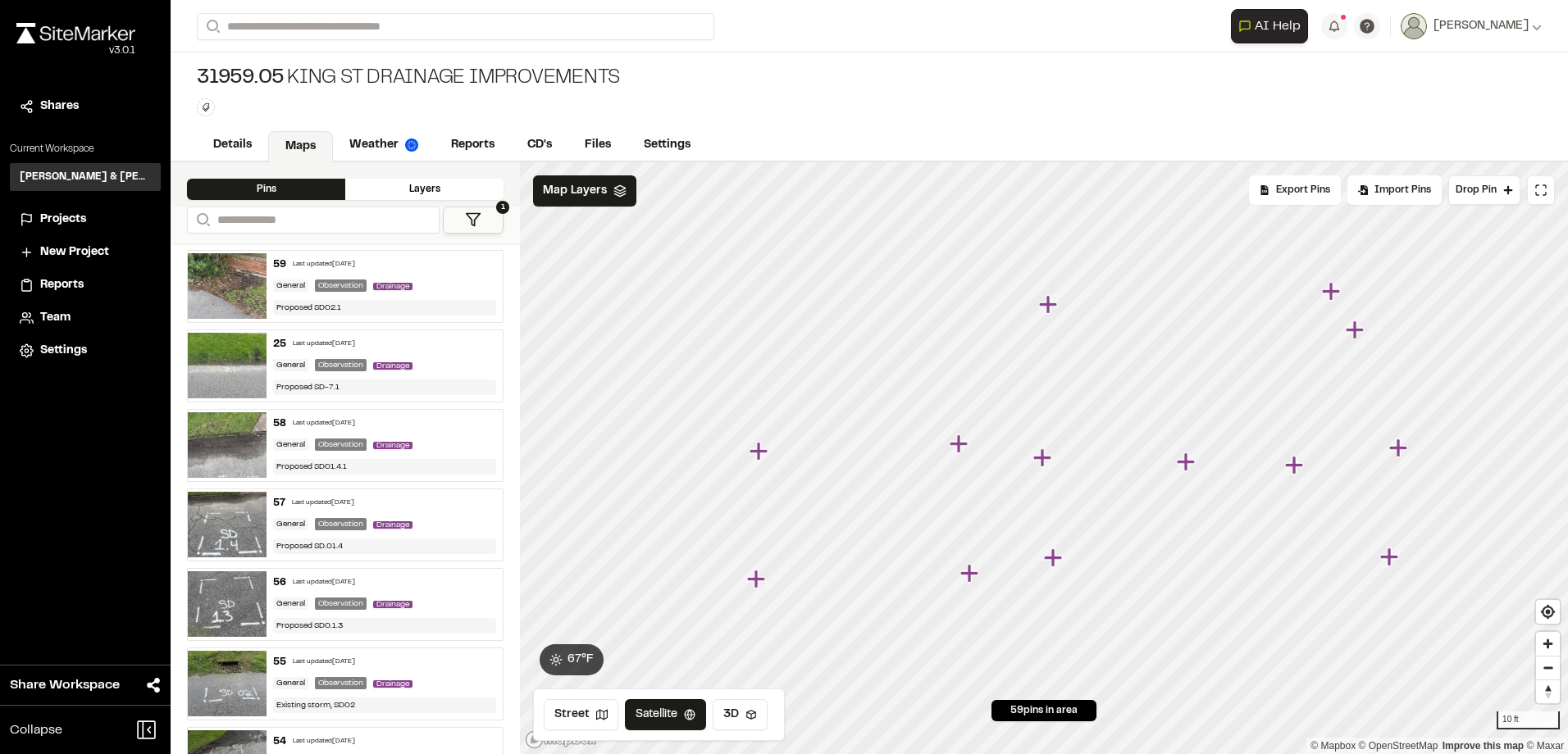
click at [1188, 469] on icon "Map marker" at bounding box center [1188, 463] width 21 height 21
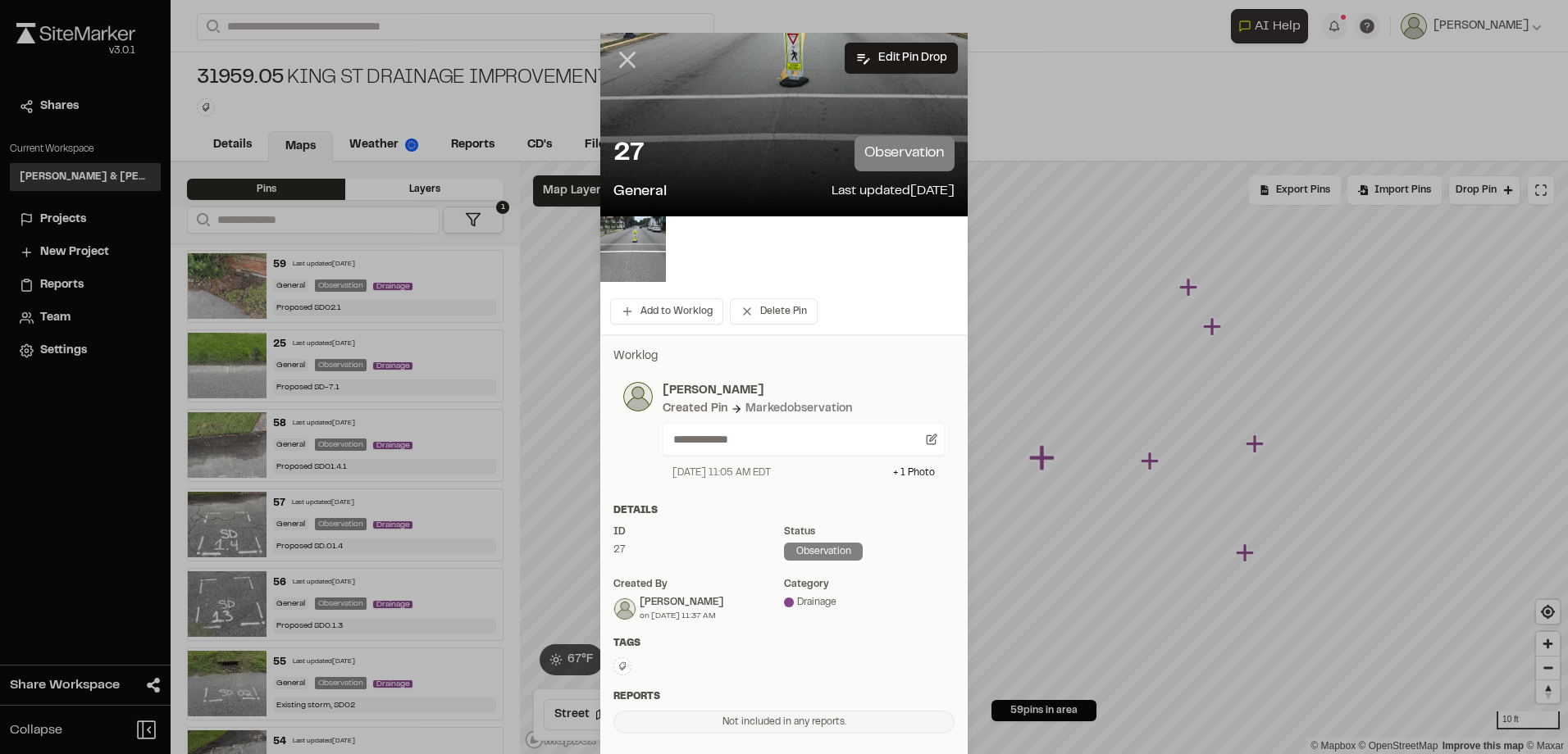
click at [621, 58] on line at bounding box center [628, 60] width 14 height 14
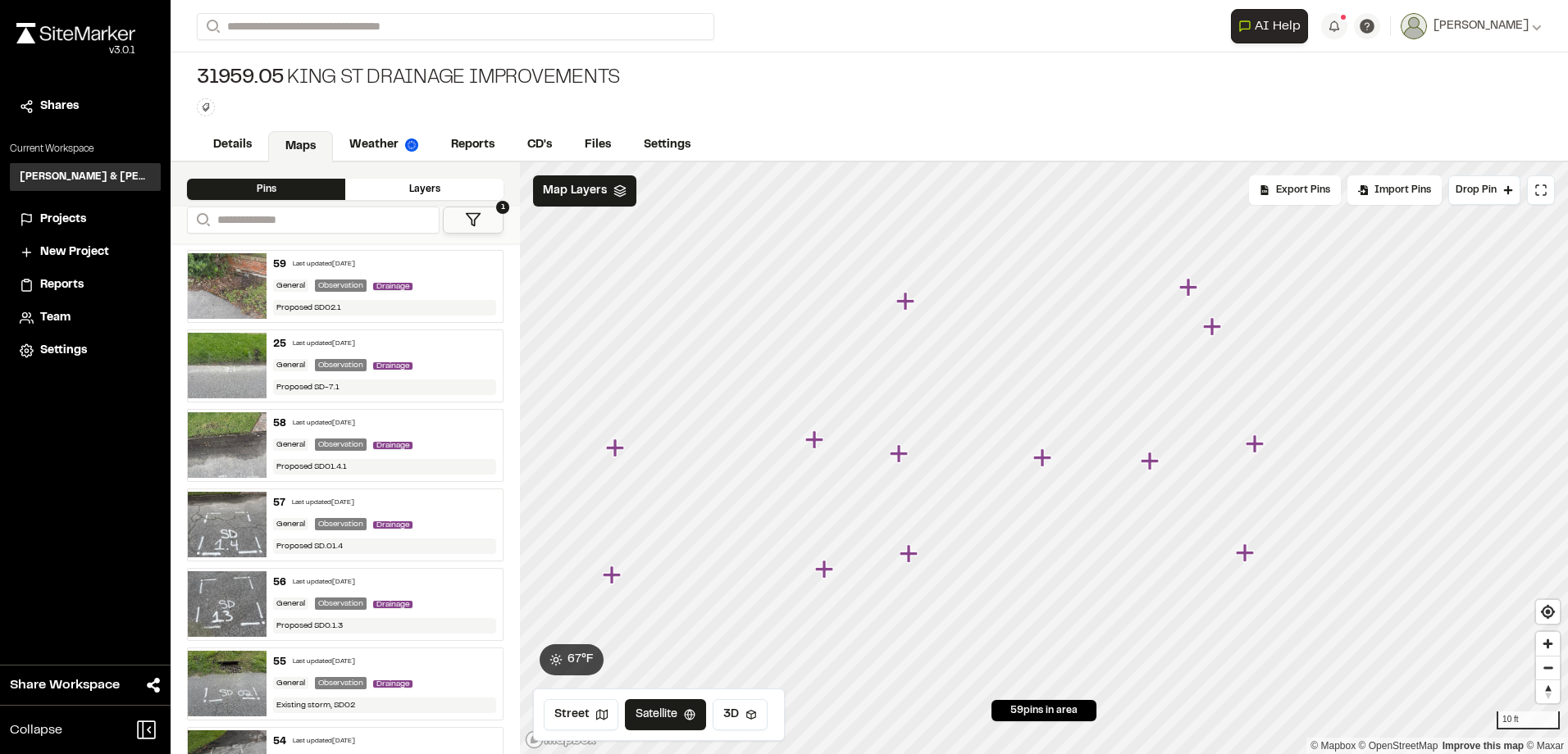
click at [1152, 470] on icon "Map marker" at bounding box center [1151, 462] width 21 height 21
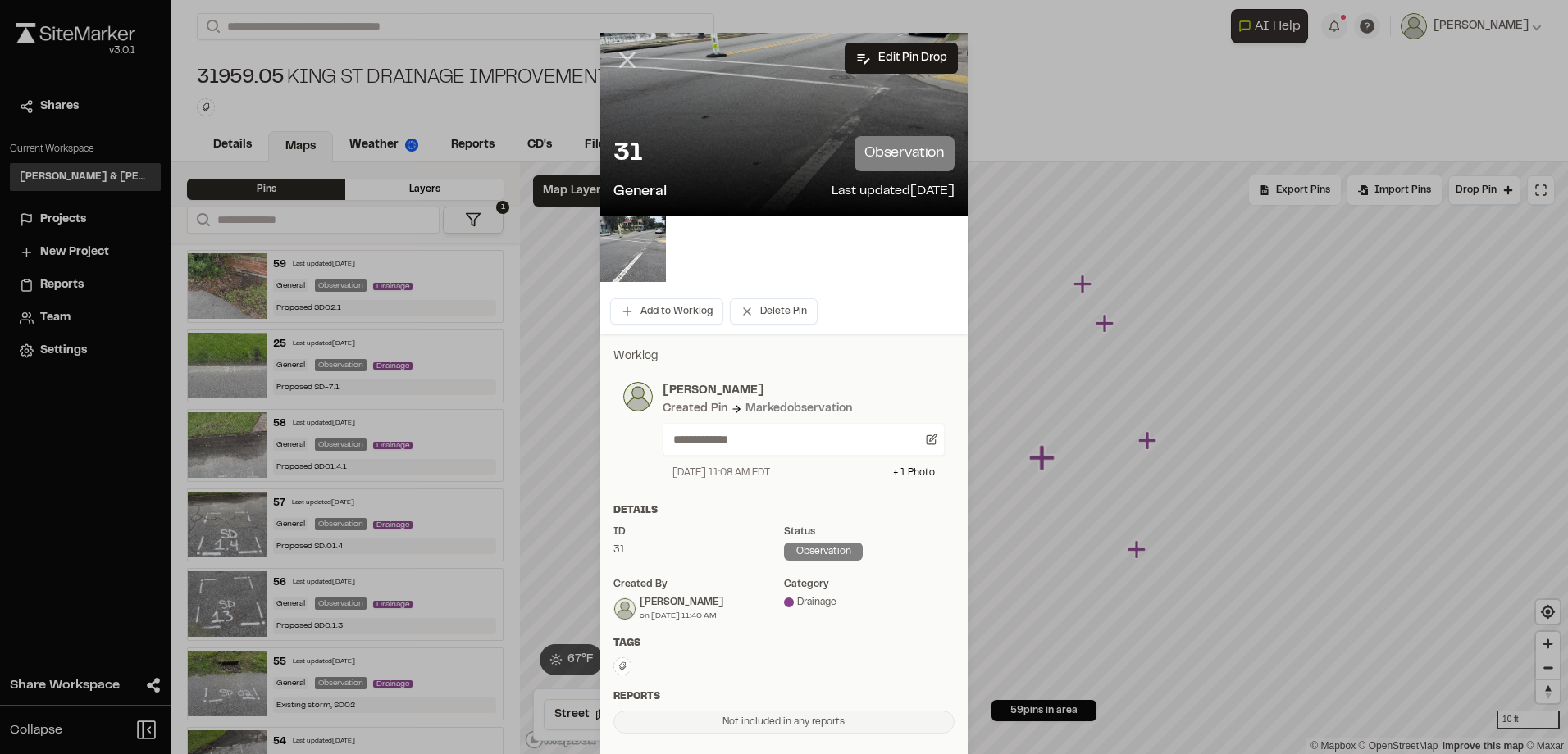
click at [621, 46] on icon at bounding box center [627, 59] width 28 height 28
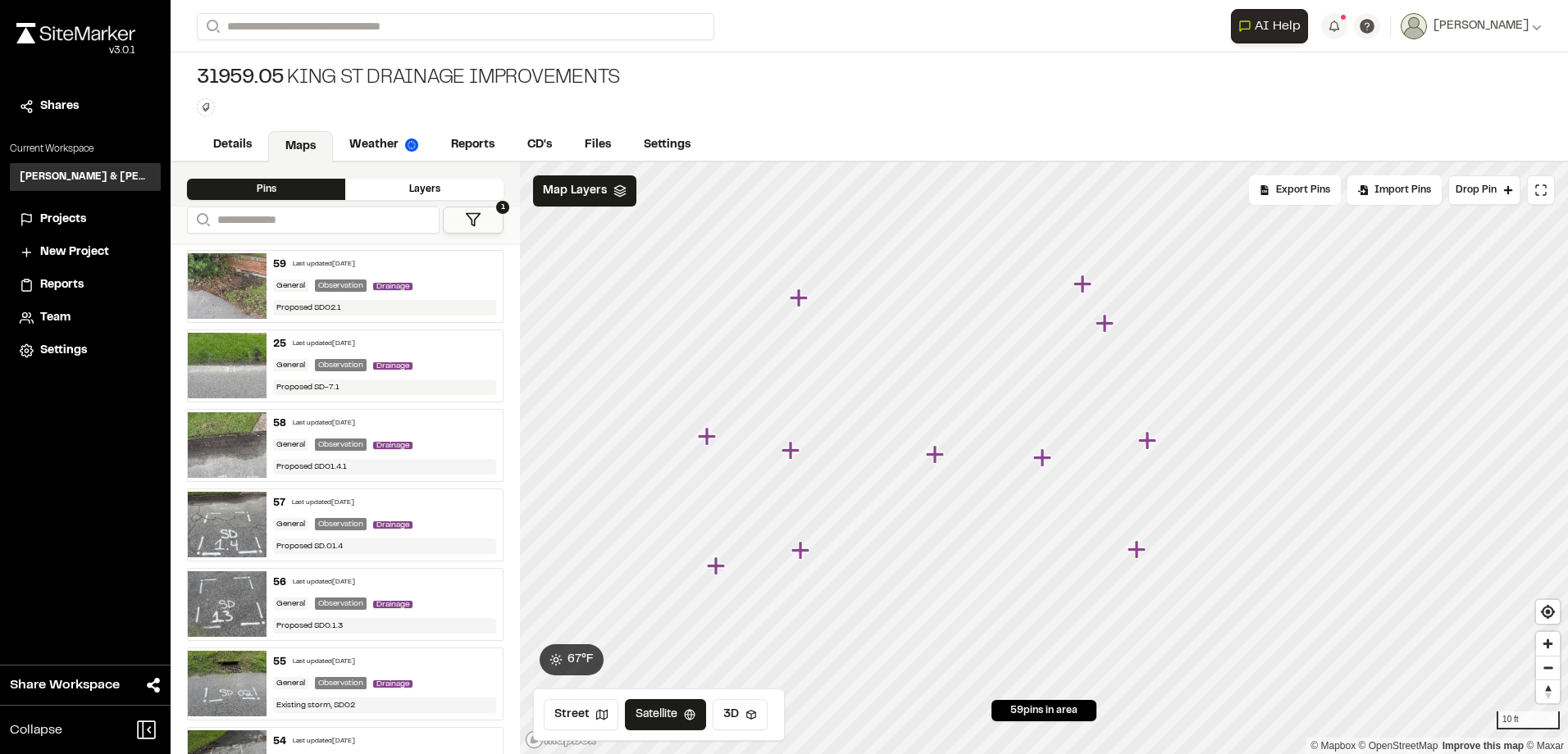
click at [1080, 287] on icon "Map marker" at bounding box center [1082, 284] width 18 height 18
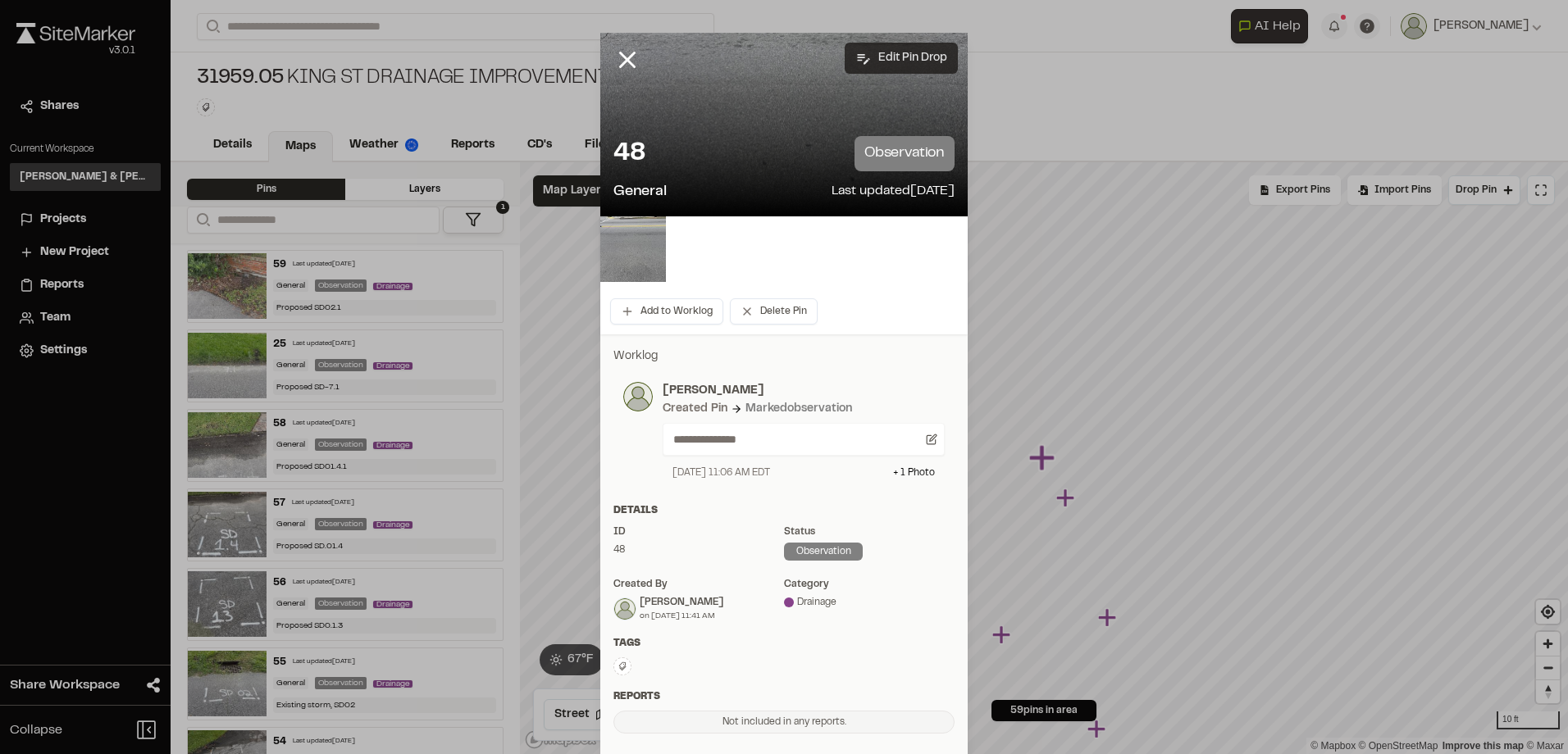
click at [926, 61] on button "Edit Pin Drop" at bounding box center [901, 58] width 113 height 31
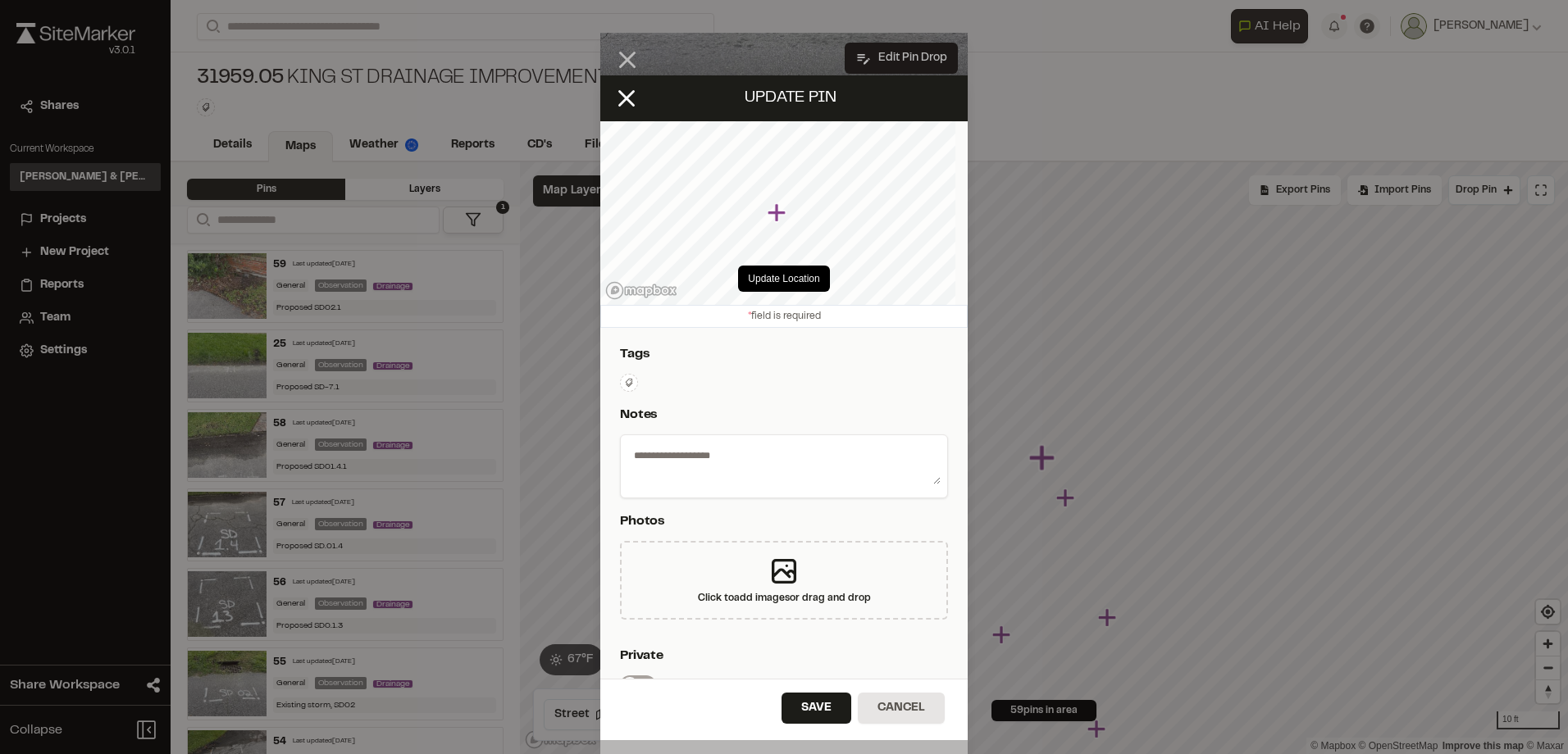
type textarea "**********"
select select "****"
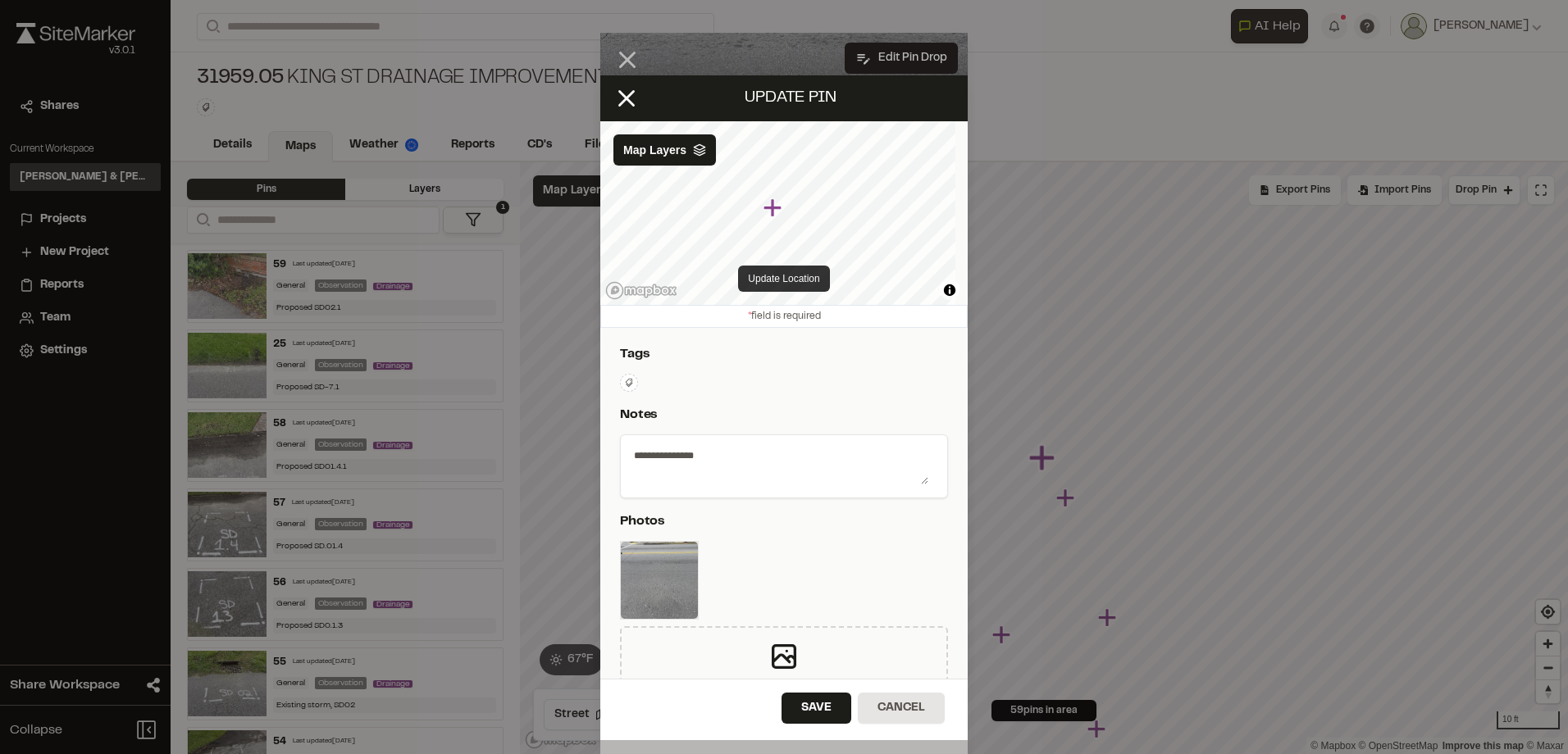
click at [789, 275] on button "Update Location" at bounding box center [784, 278] width 91 height 26
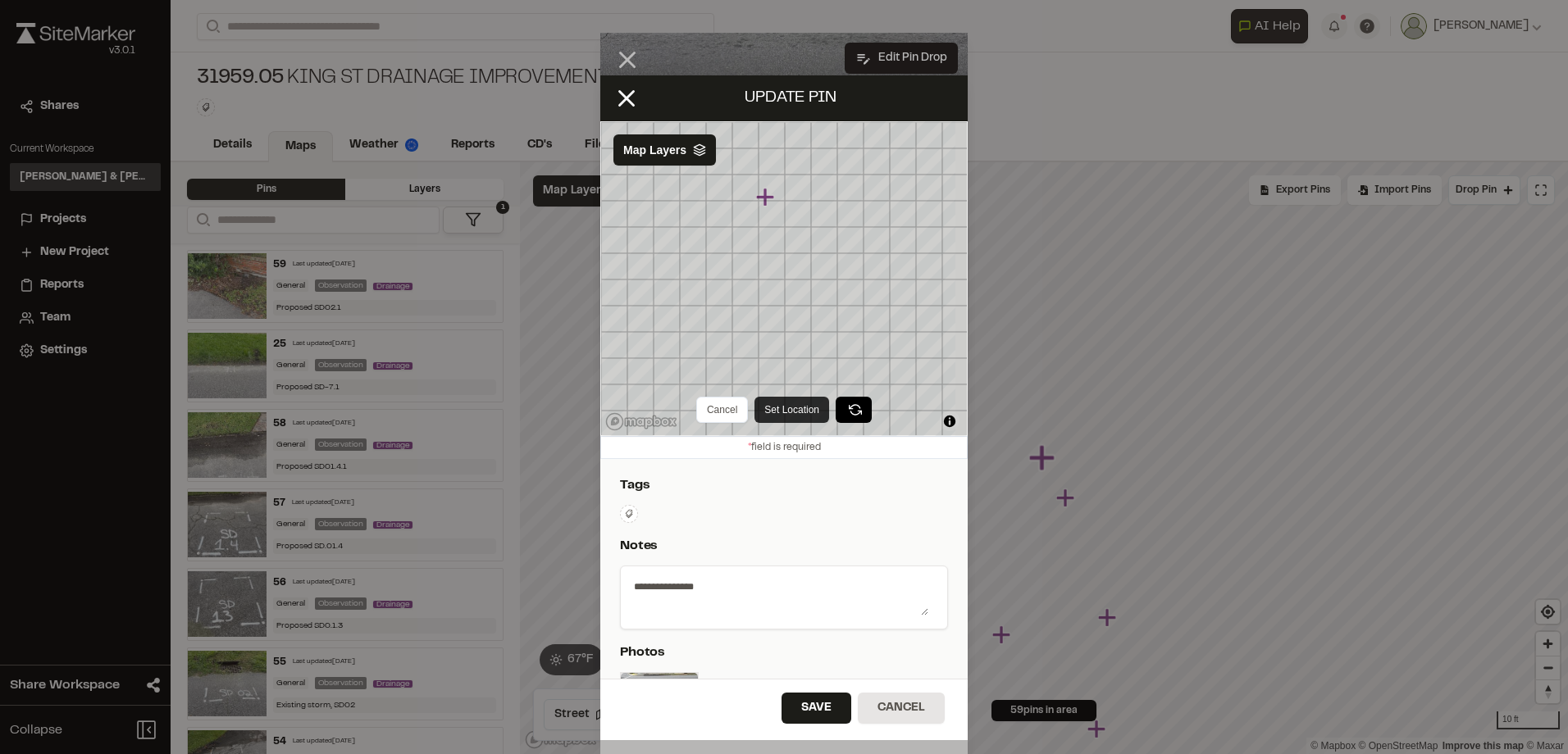
click at [784, 406] on button "Set Location" at bounding box center [791, 409] width 75 height 26
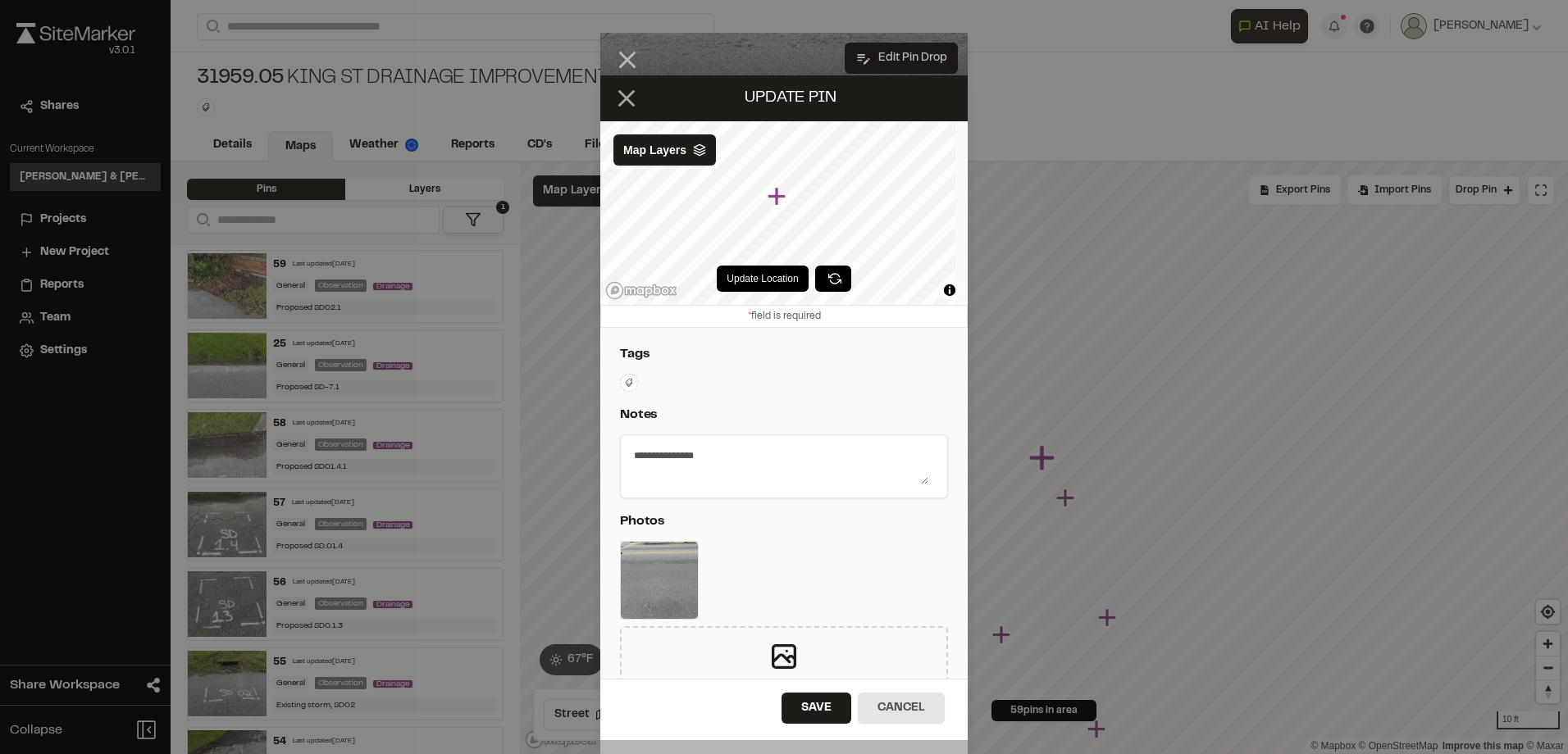
click at [631, 88] on icon at bounding box center [626, 98] width 28 height 28
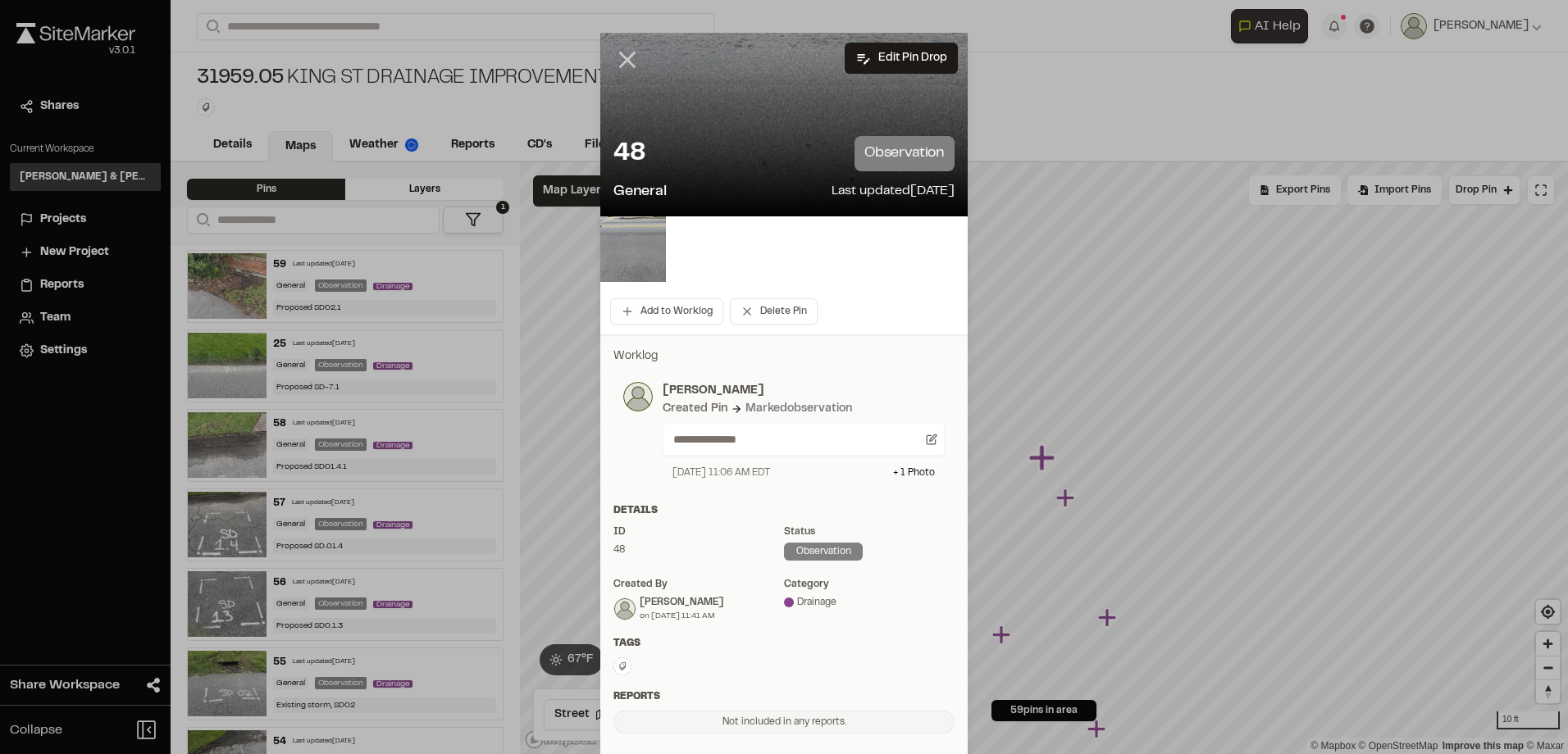
click at [616, 57] on icon at bounding box center [627, 59] width 28 height 28
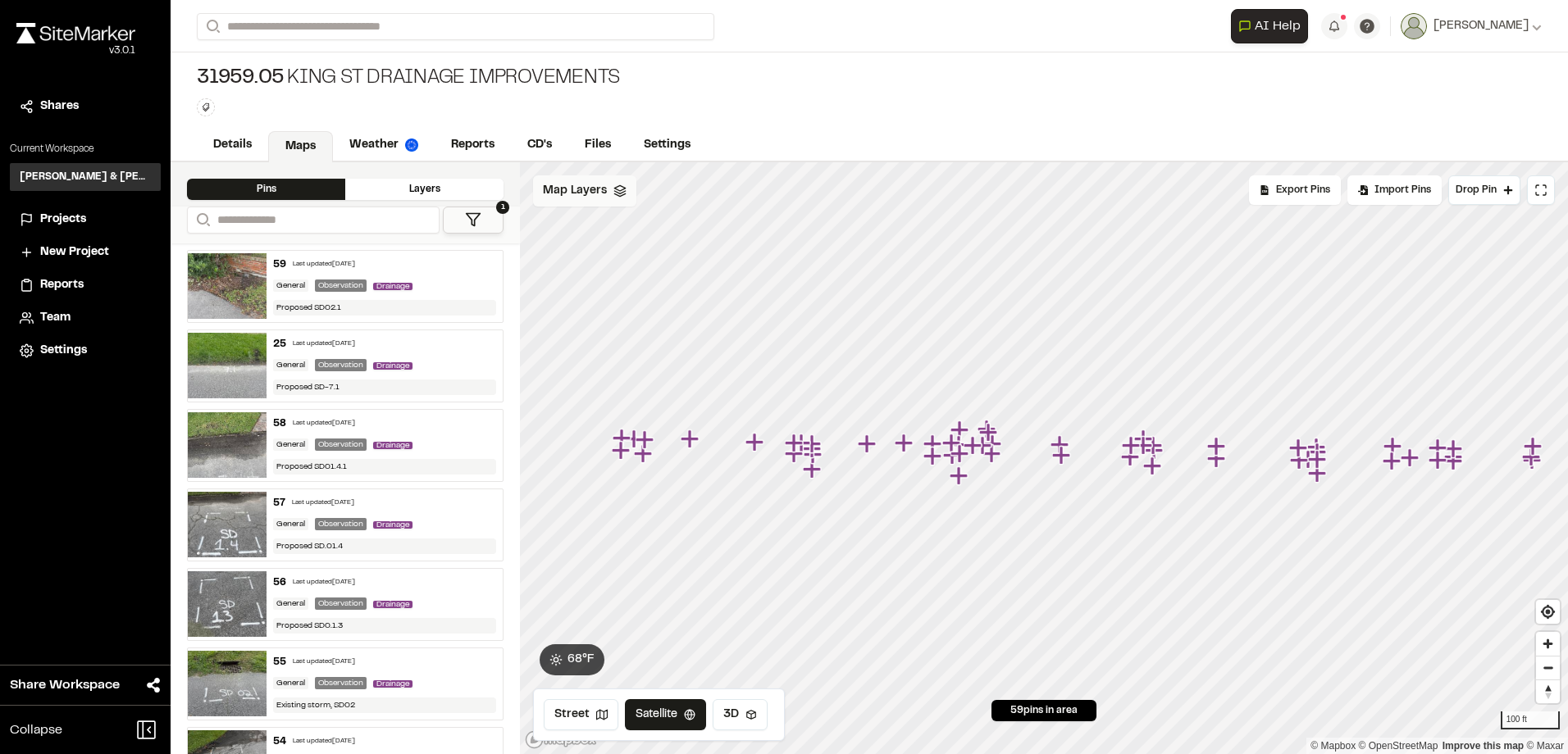
click at [626, 203] on div "Map Layers" at bounding box center [584, 191] width 103 height 31
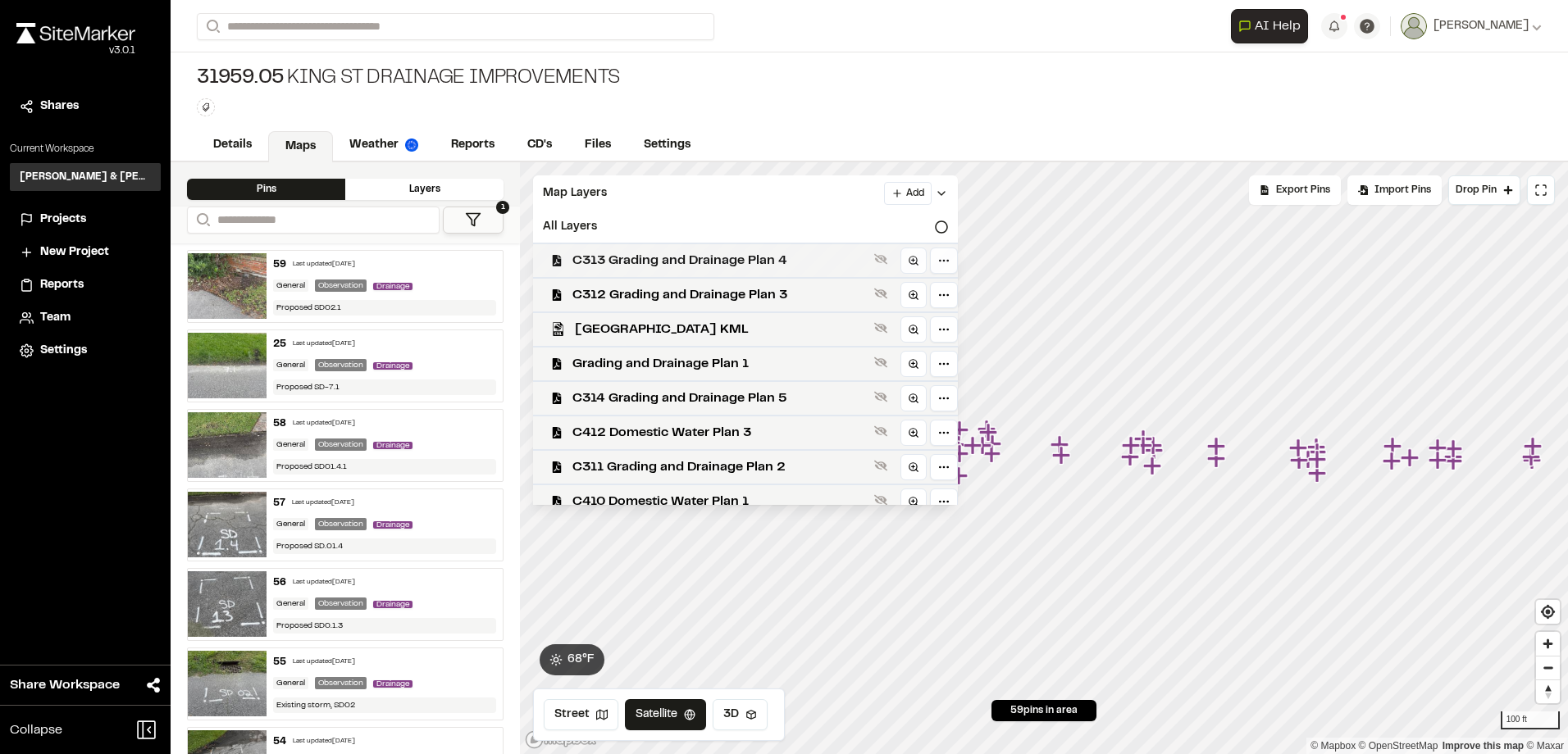
click at [673, 256] on span "C313 Grading and Drainage Plan 4" at bounding box center [720, 260] width 296 height 19
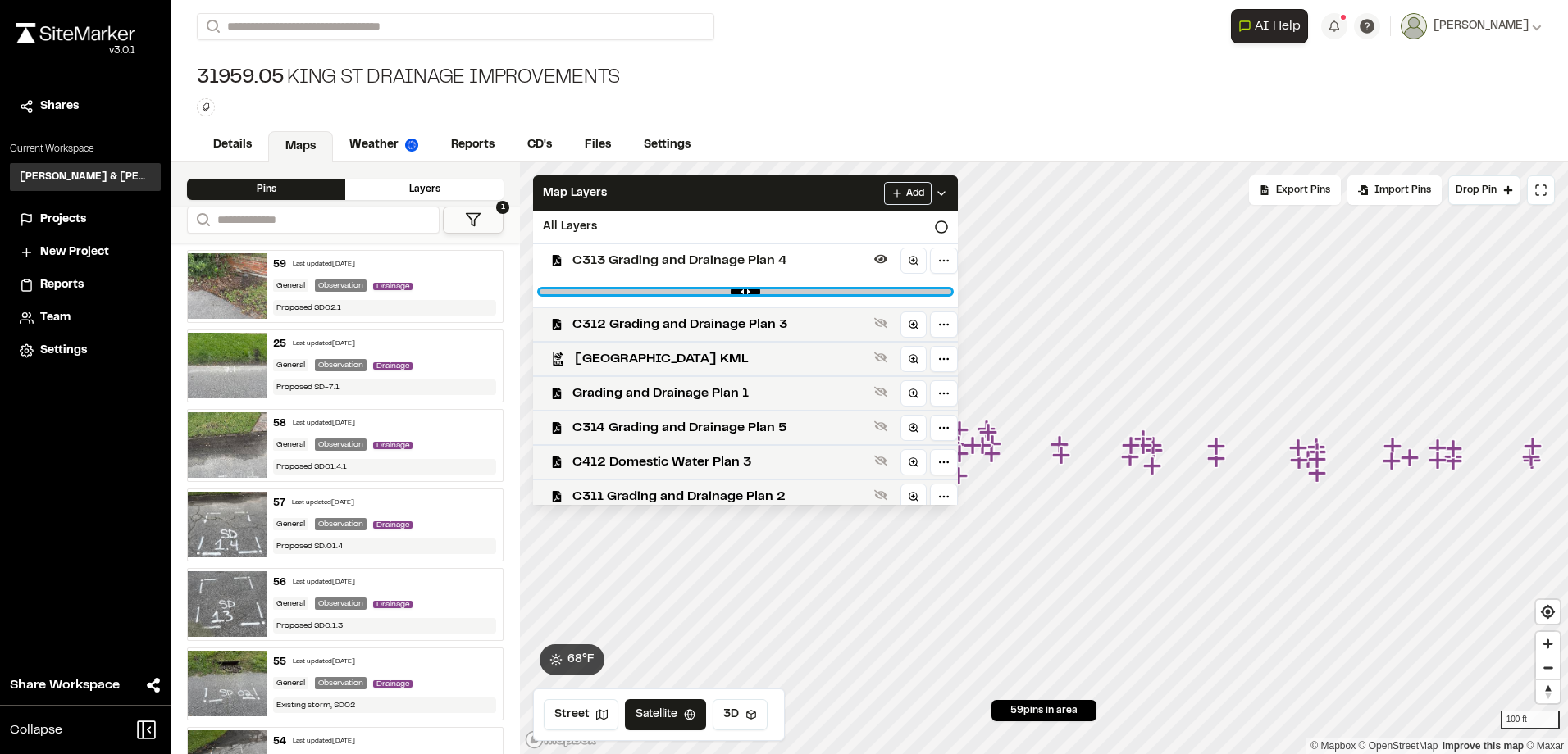
click at [669, 293] on input "range" at bounding box center [745, 291] width 411 height 5
drag, startPoint x: 670, startPoint y: 293, endPoint x: 1118, endPoint y: 329, distance: 449.4
type input "*"
click at [952, 294] on input "range" at bounding box center [745, 291] width 411 height 5
click at [779, 326] on span "C312 Grading and Drainage Plan 3" at bounding box center [720, 325] width 296 height 19
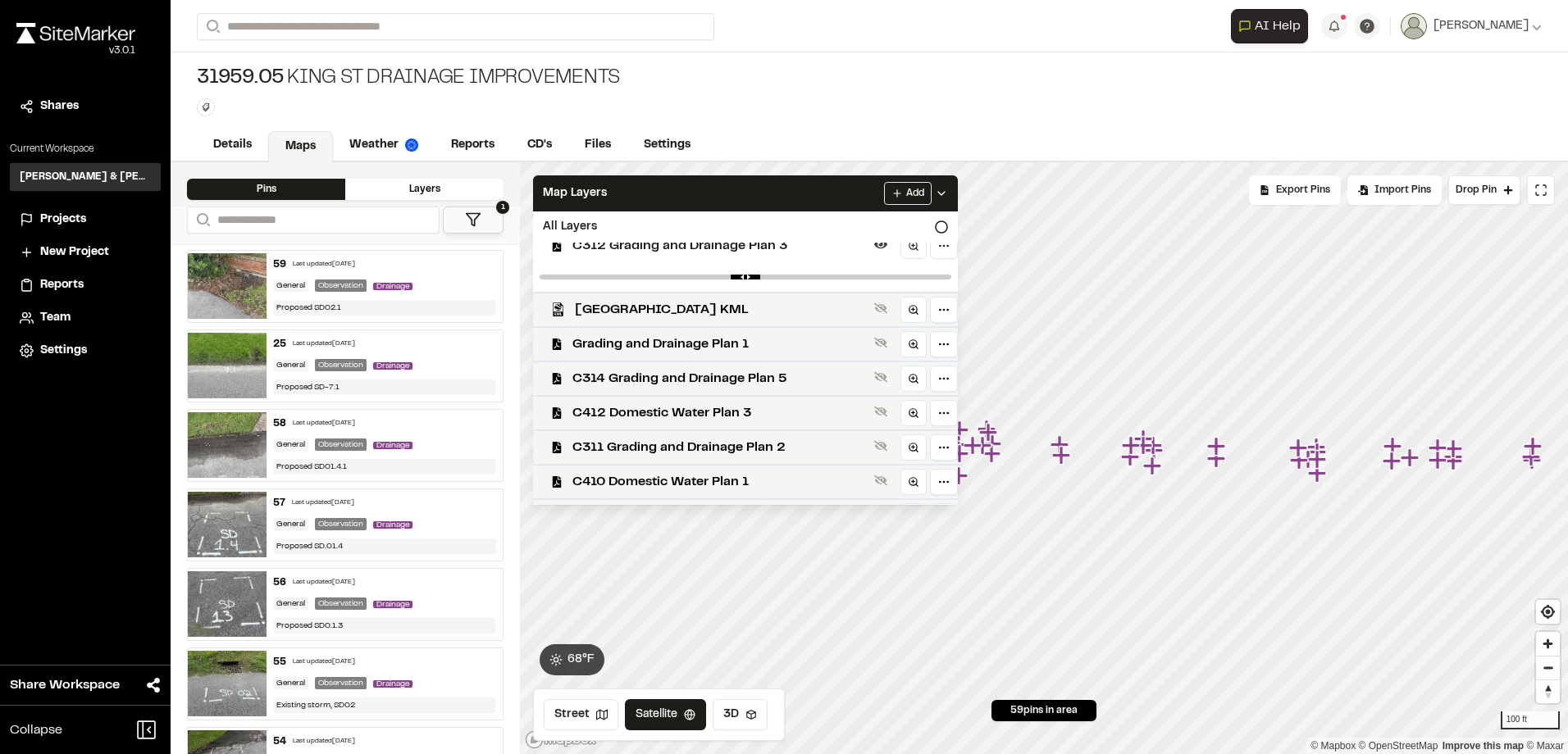
scroll to position [164, 0]
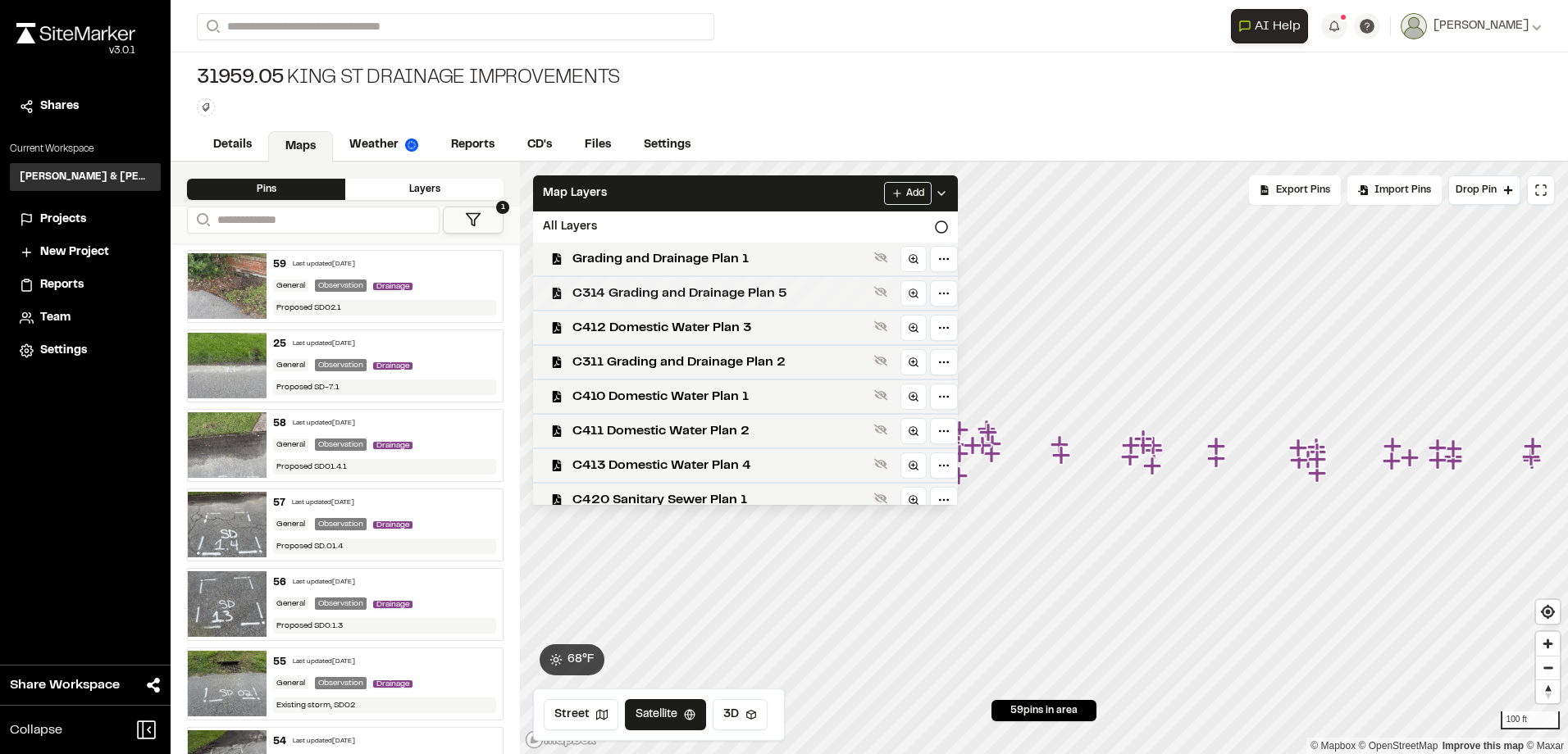
click at [715, 296] on span "C314 Grading and Drainage Plan 5" at bounding box center [720, 293] width 296 height 19
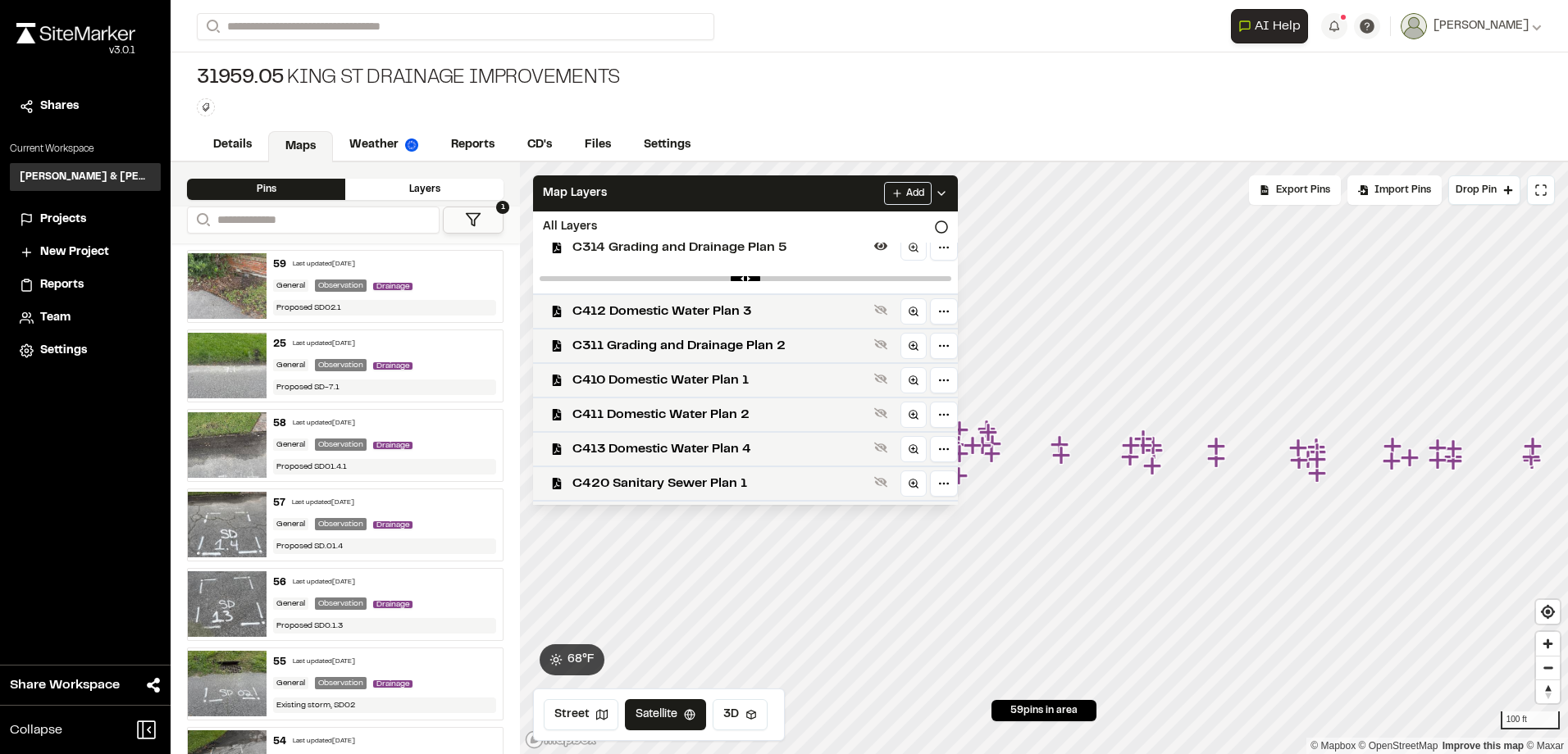
scroll to position [246, 0]
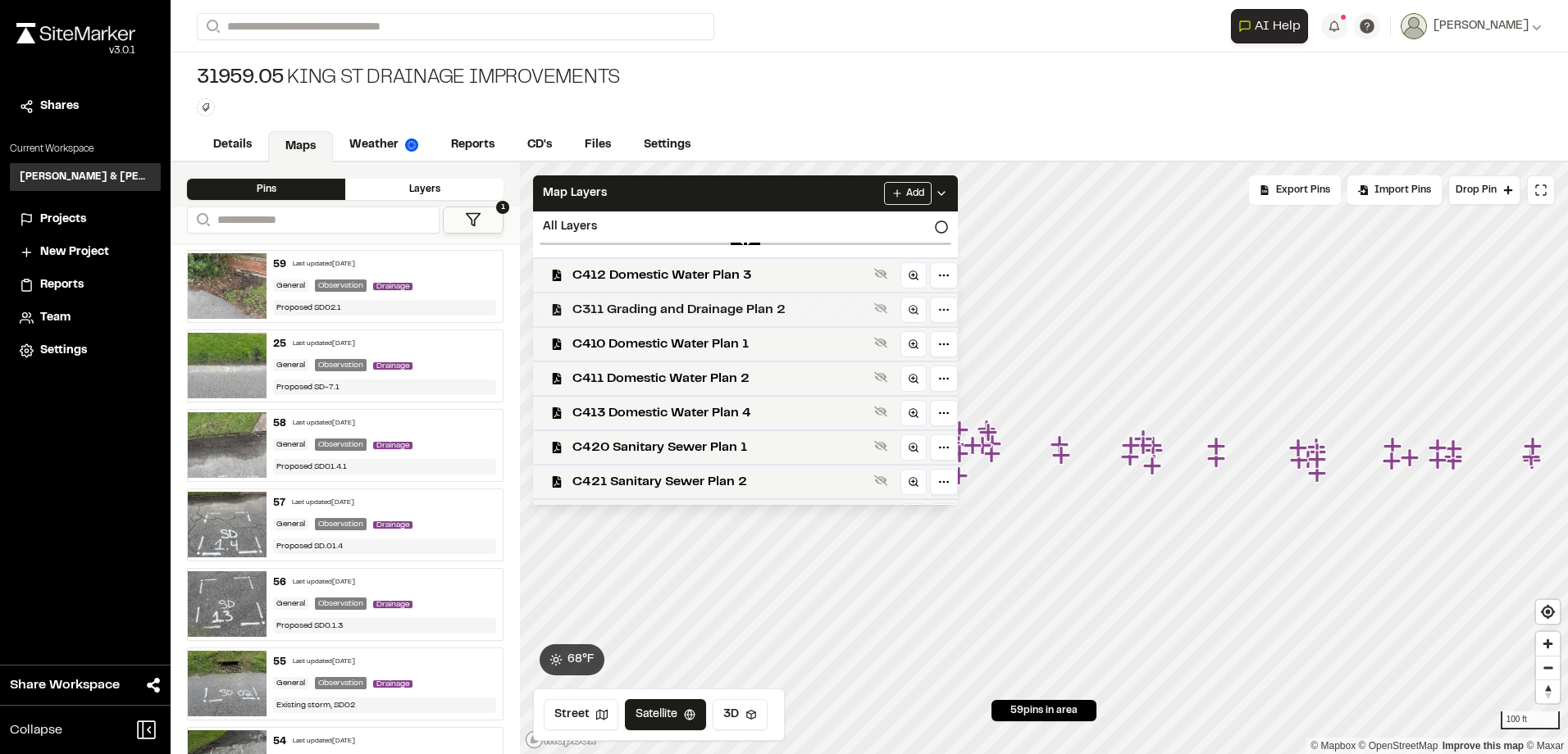
click at [720, 304] on span "C311 Grading and Drainage Plan 2" at bounding box center [720, 310] width 296 height 19
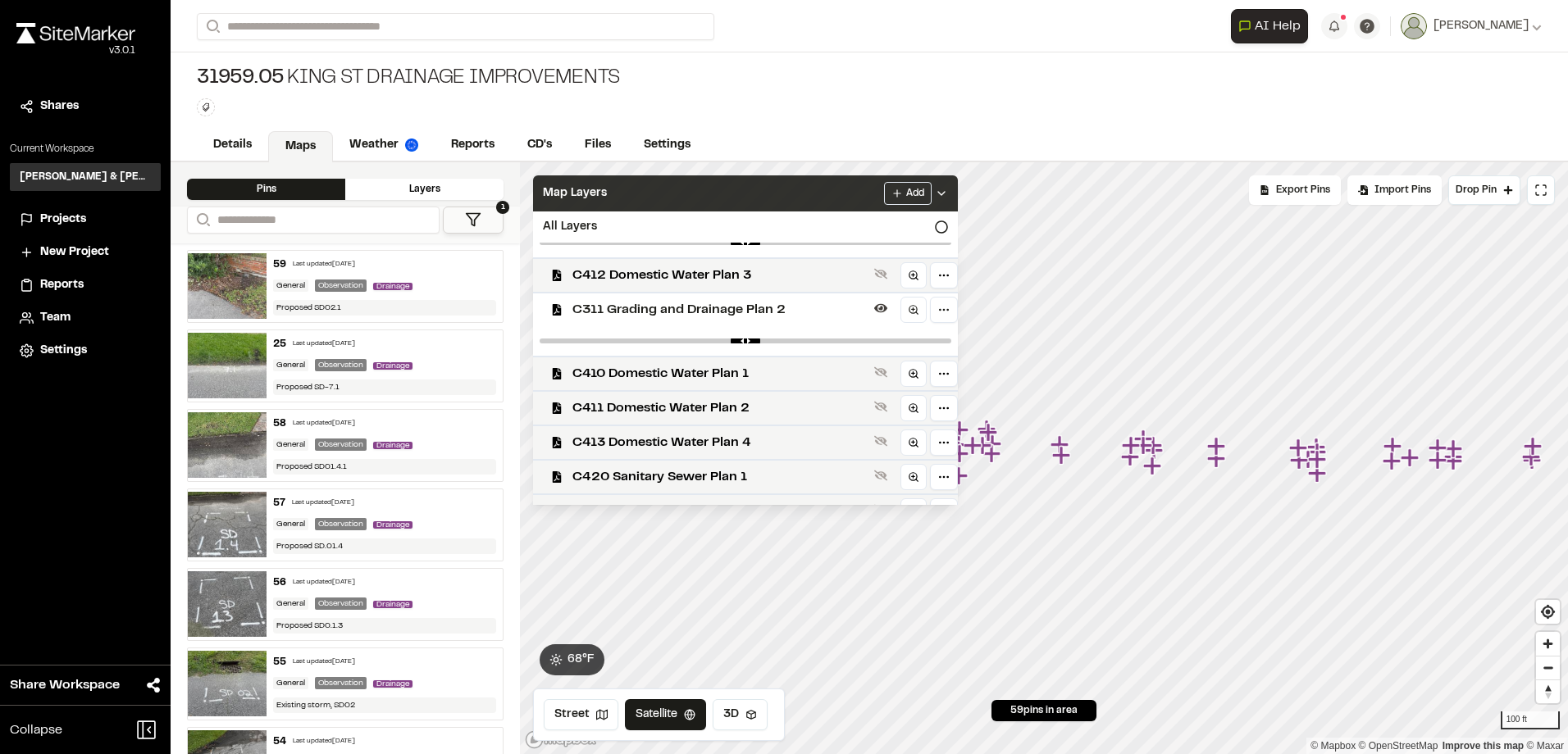
click at [766, 207] on div "Map Layers Add" at bounding box center [745, 193] width 425 height 36
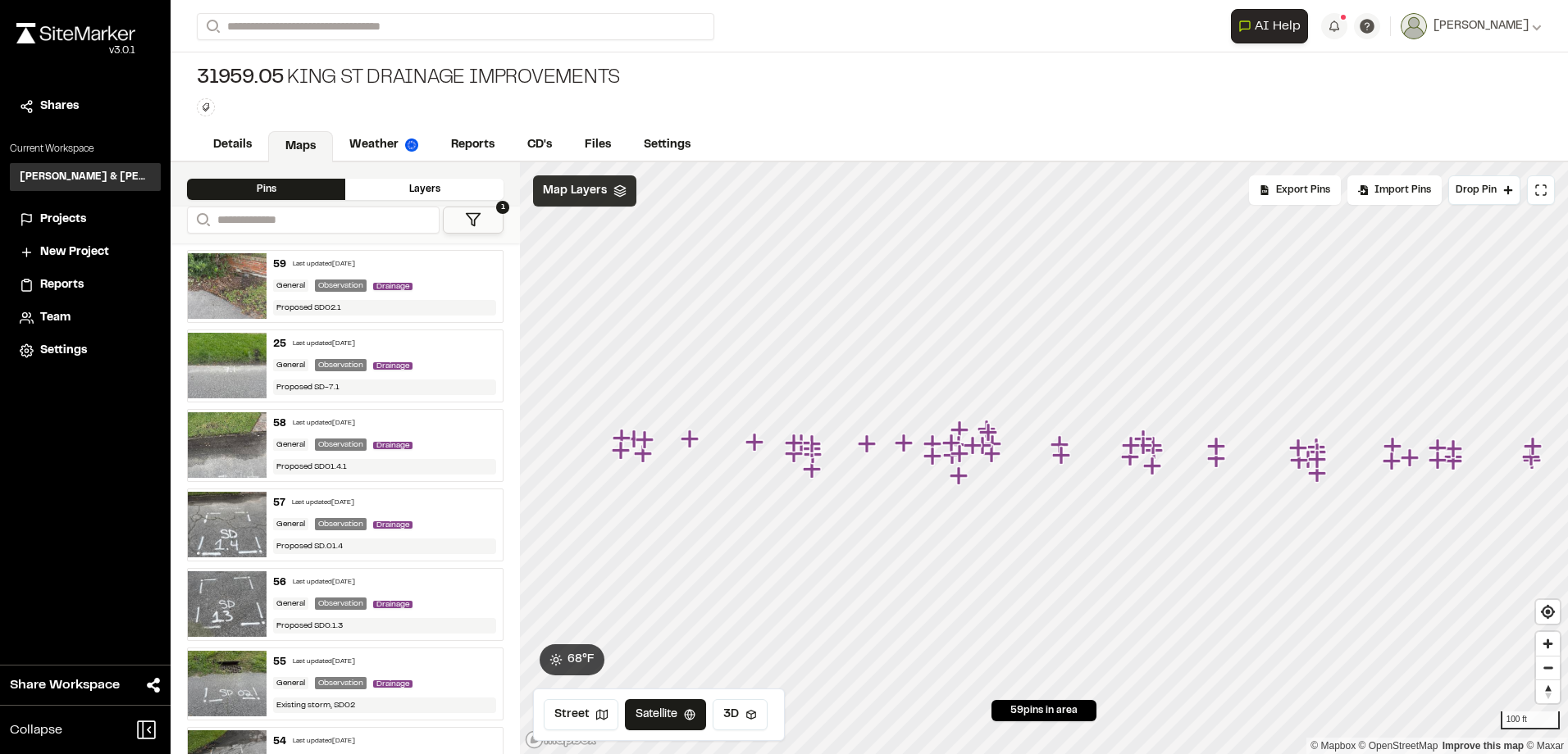
scroll to position [0, 0]
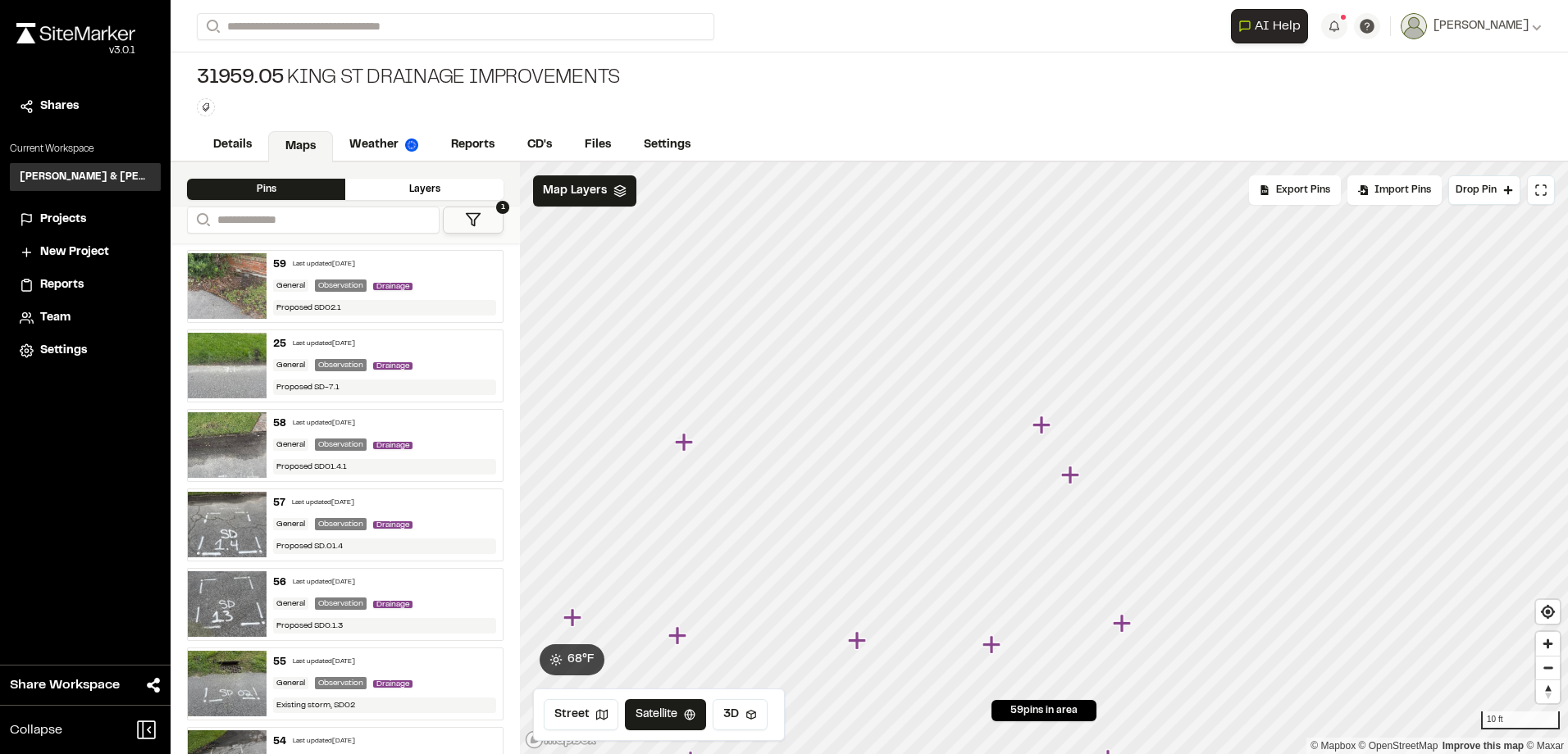
click at [1046, 421] on icon "Map marker" at bounding box center [1043, 426] width 21 height 21
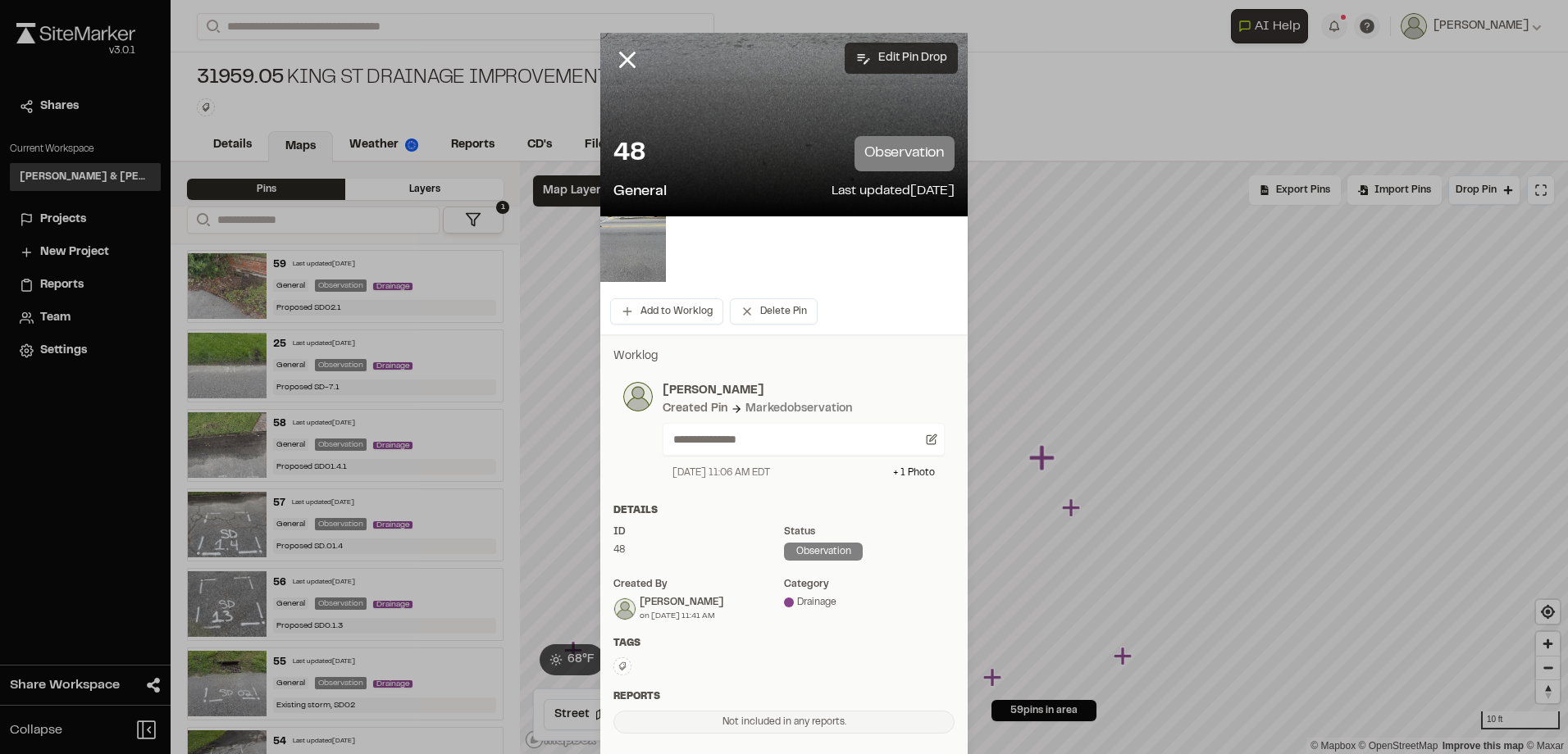
click at [884, 65] on button "Edit Pin Drop" at bounding box center [901, 58] width 113 height 31
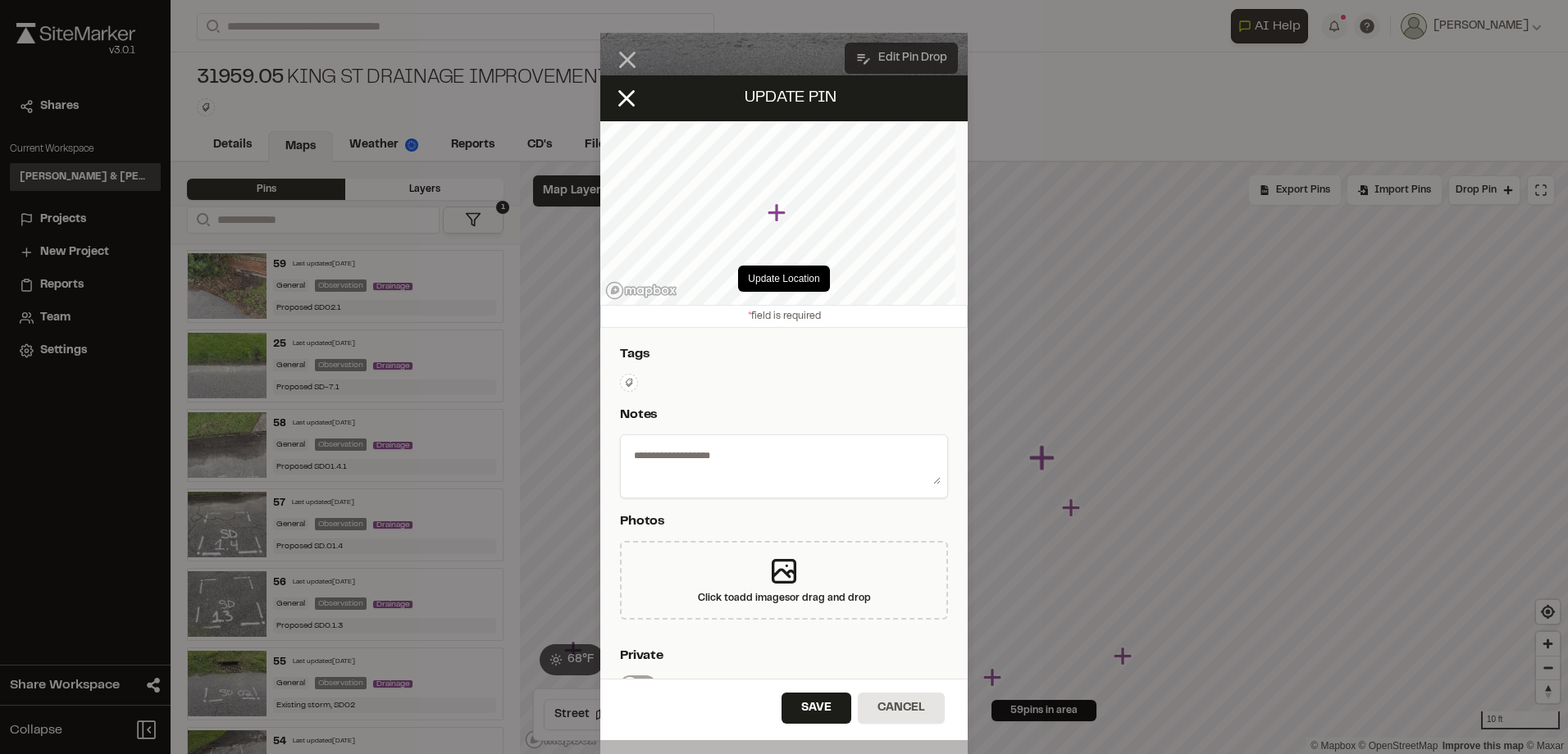
type textarea "**********"
select select "****"
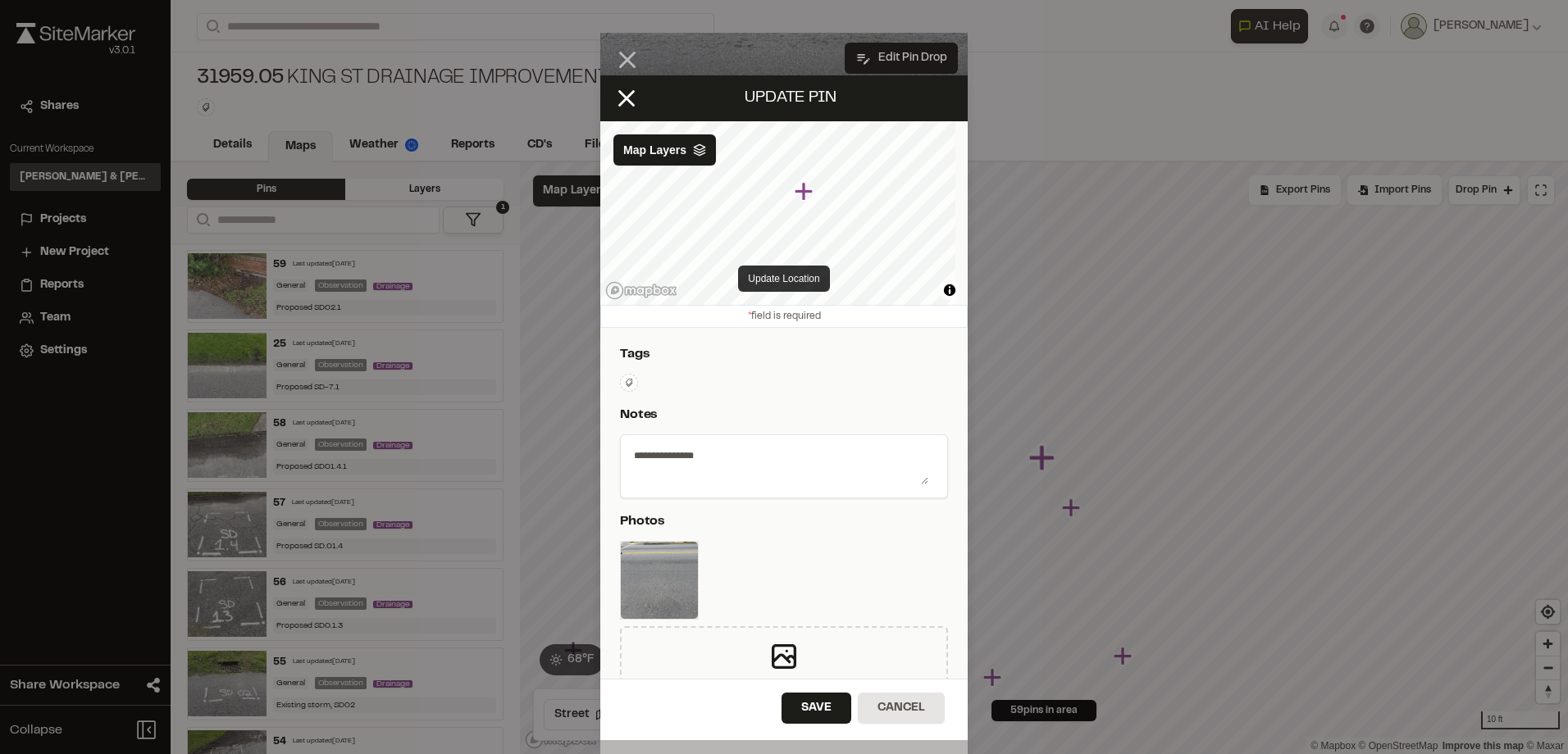
click at [800, 278] on button "Update Location" at bounding box center [784, 278] width 91 height 26
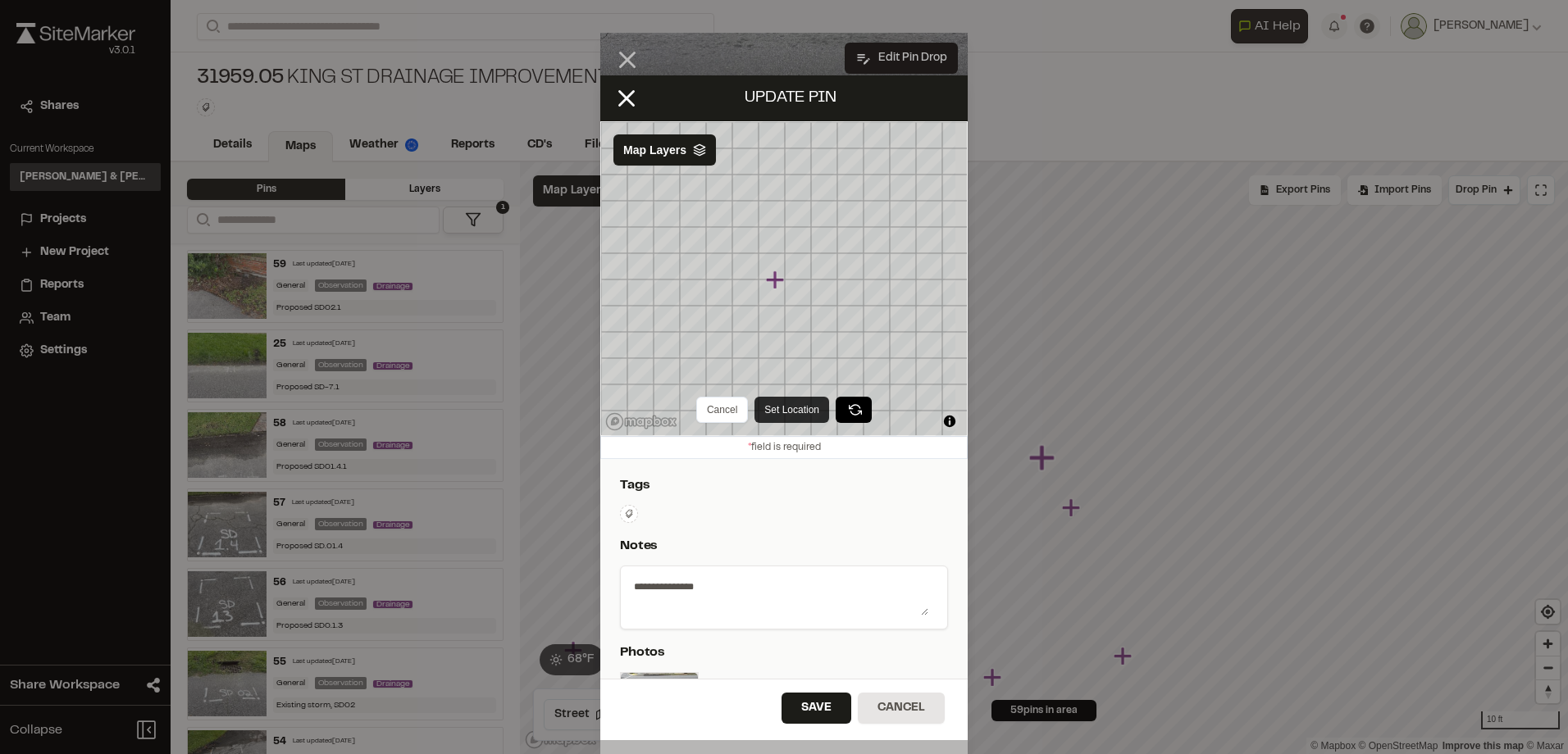
click at [787, 407] on button "Set Location" at bounding box center [791, 409] width 75 height 26
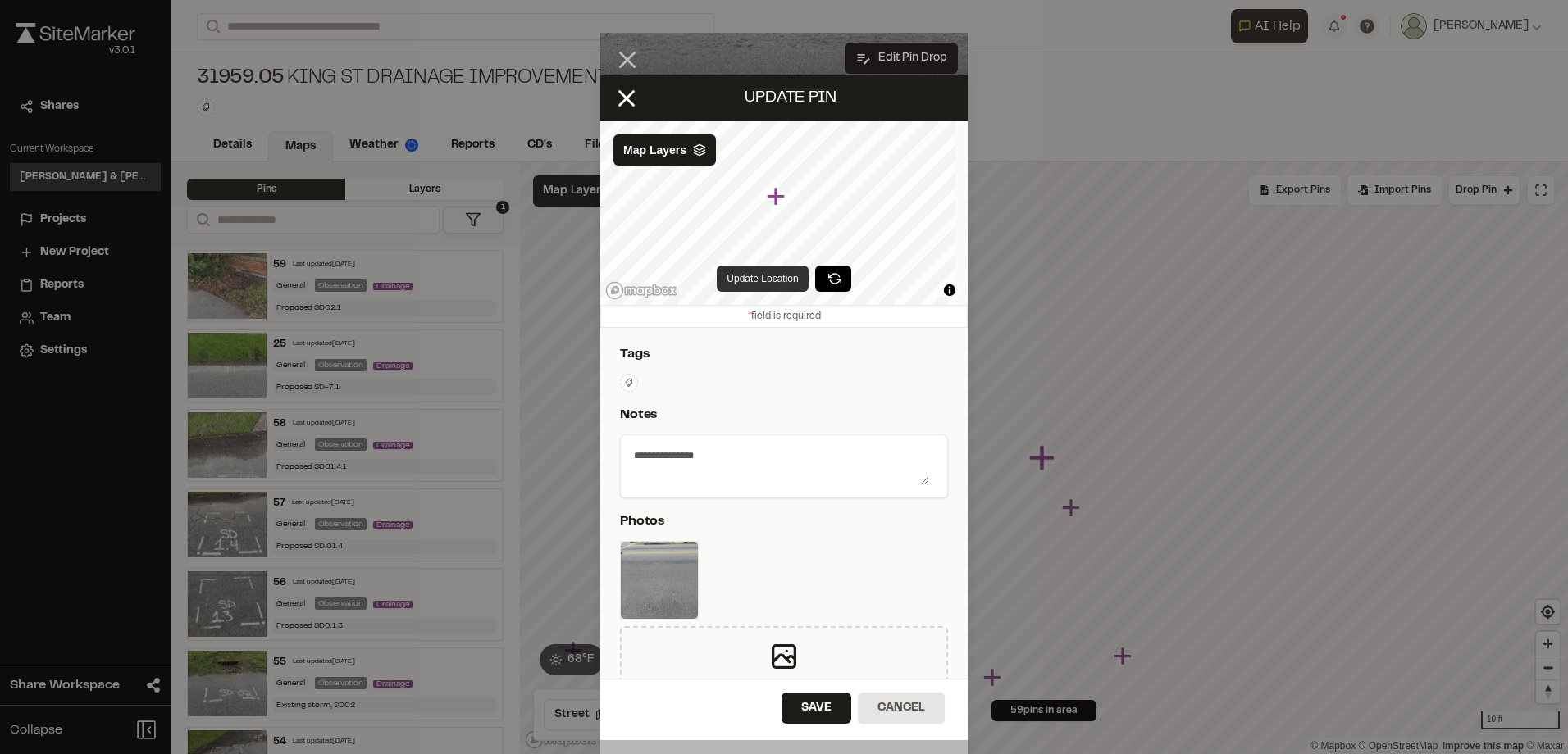
click at [783, 281] on button "Update Location" at bounding box center [762, 278] width 91 height 26
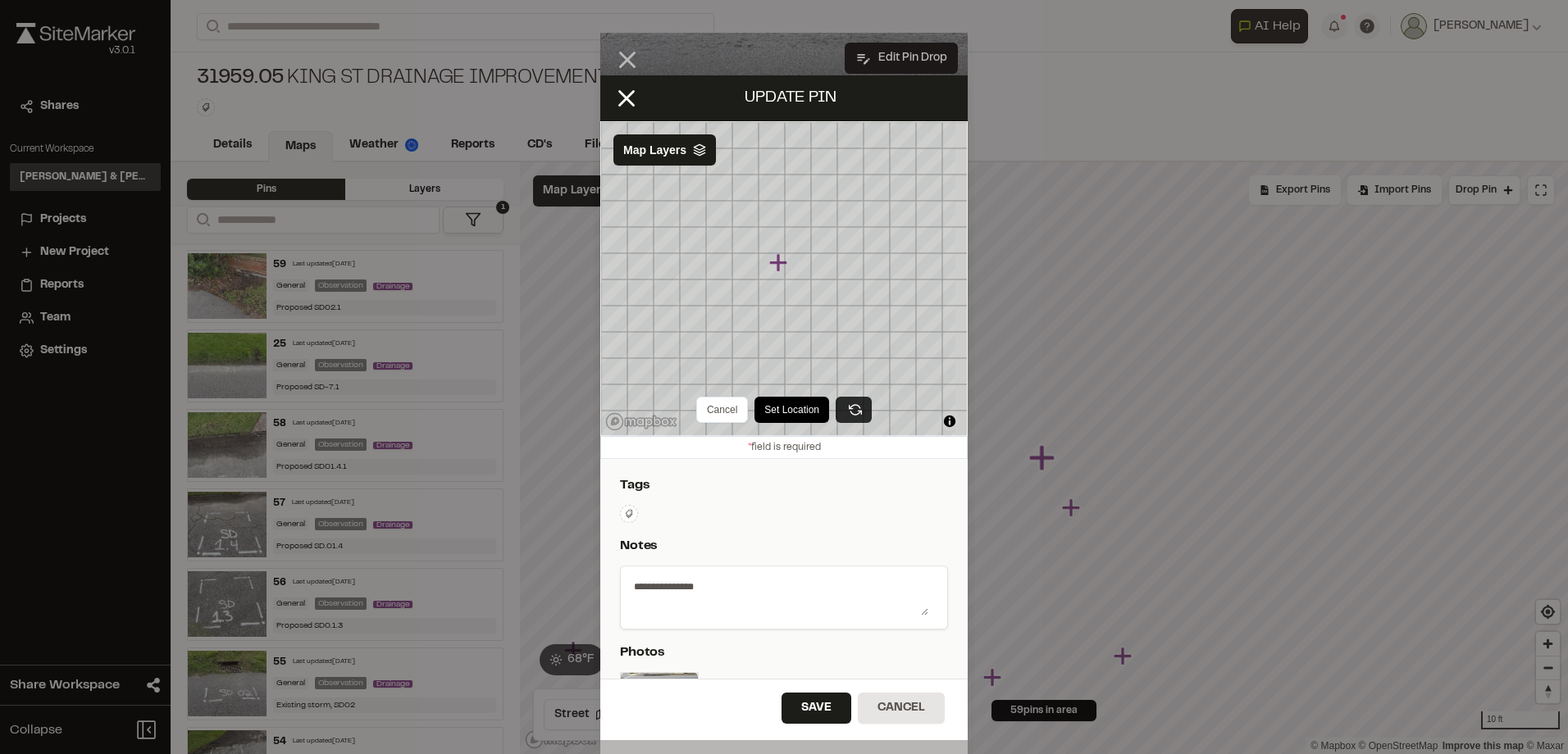
click at [840, 402] on button at bounding box center [854, 409] width 36 height 26
click at [799, 410] on button "Set Location" at bounding box center [813, 409] width 75 height 26
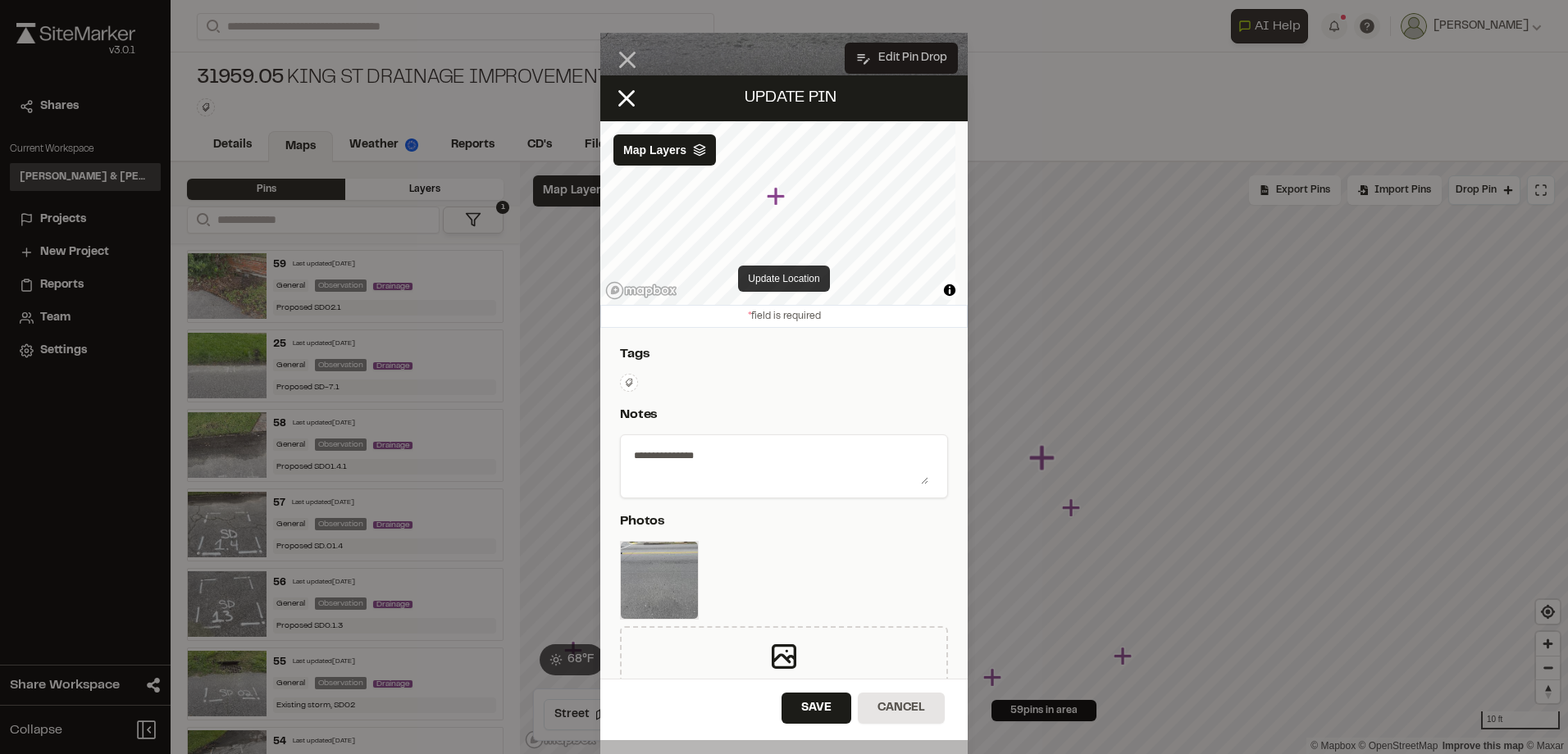
click at [772, 281] on button "Update Location" at bounding box center [784, 278] width 91 height 26
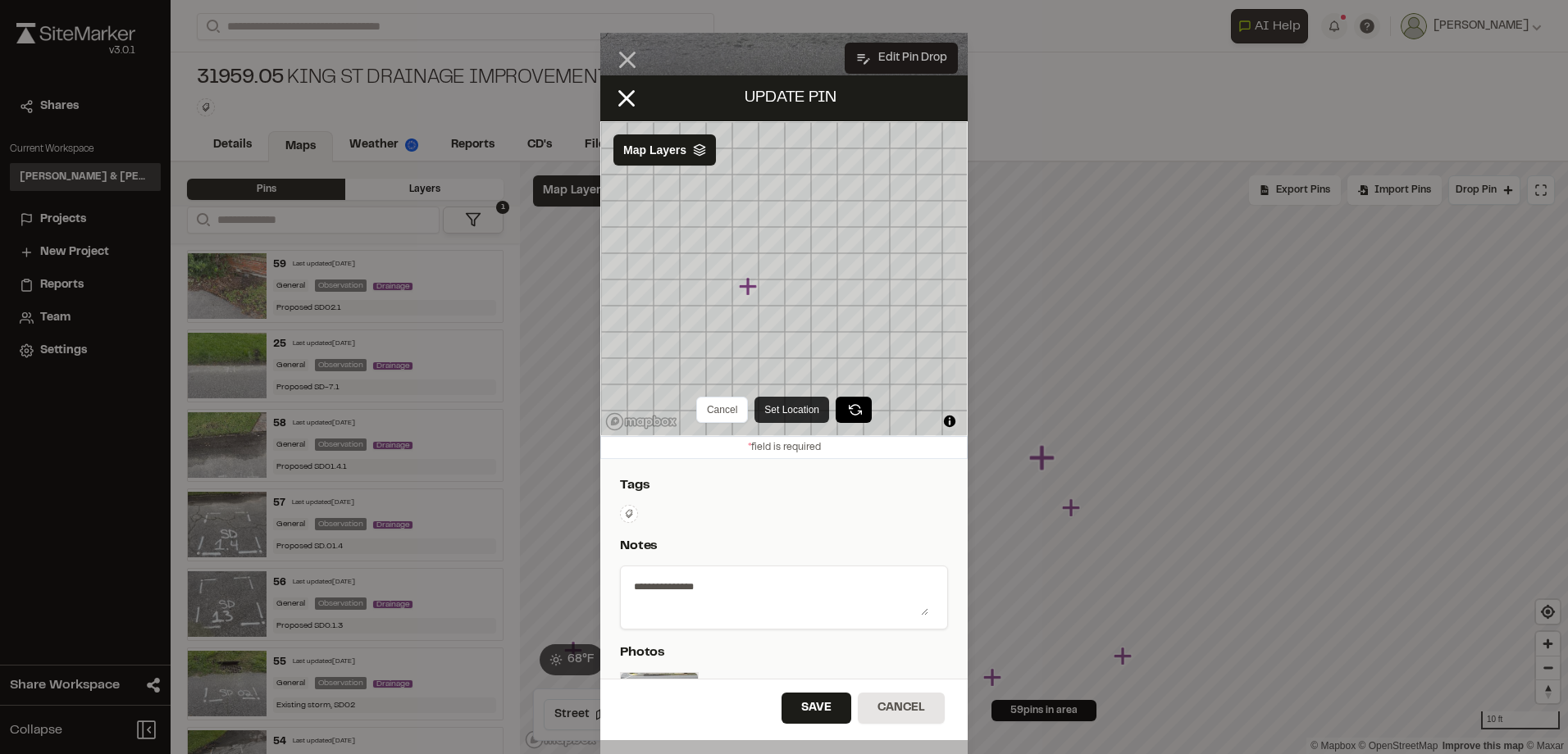
click at [779, 399] on button "Set Location" at bounding box center [791, 409] width 75 height 26
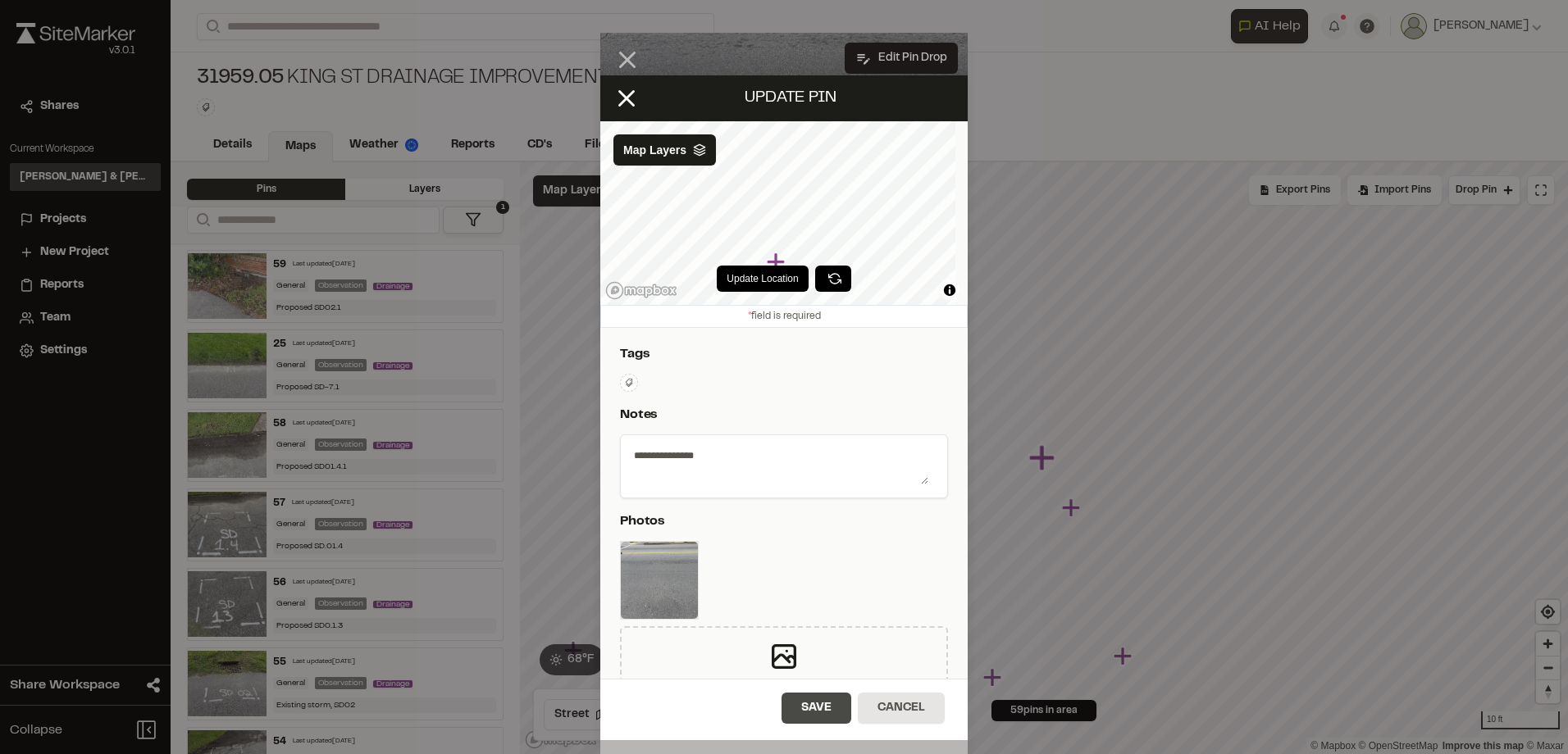
click at [787, 695] on button "Save" at bounding box center [817, 708] width 70 height 31
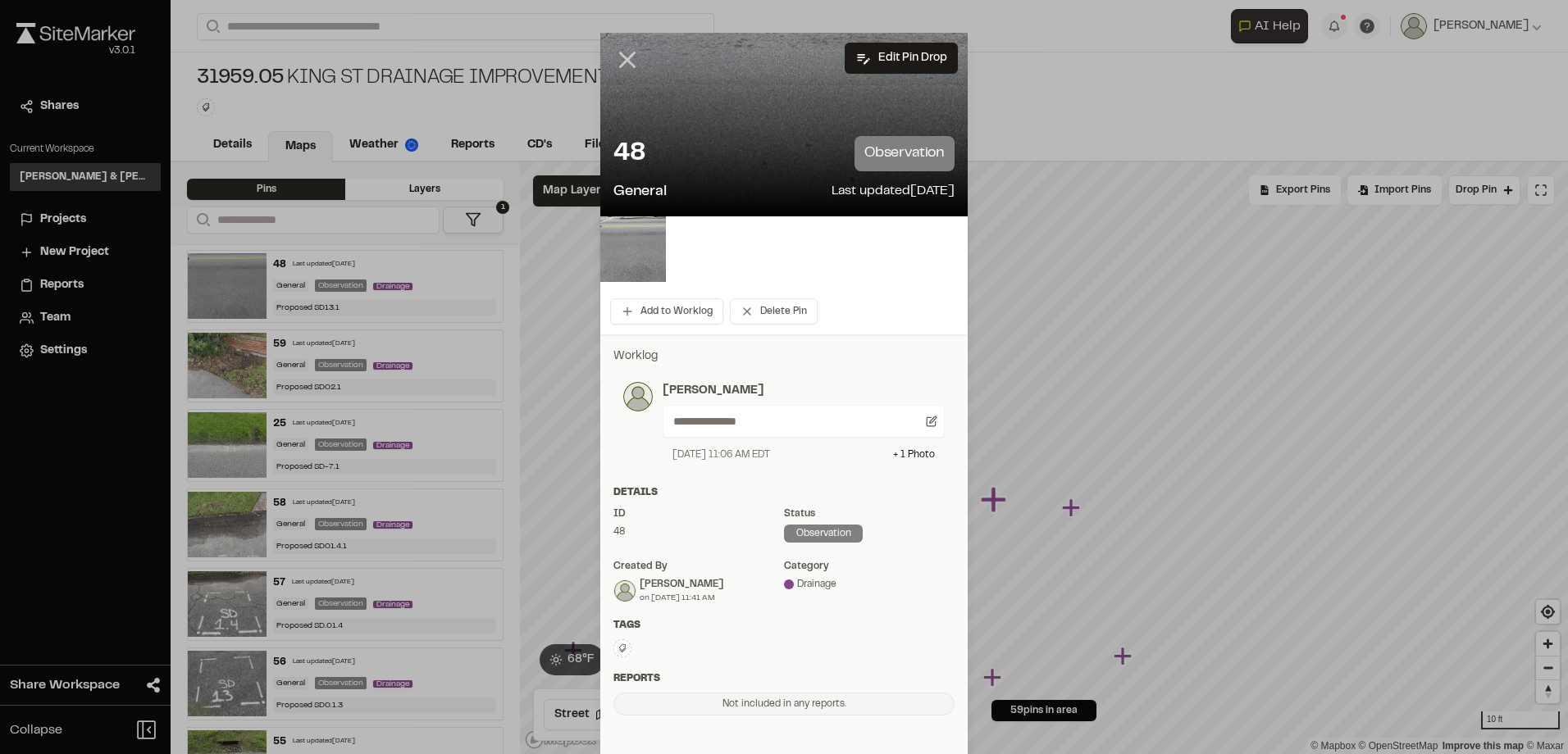
click at [624, 57] on line at bounding box center [628, 60] width 14 height 14
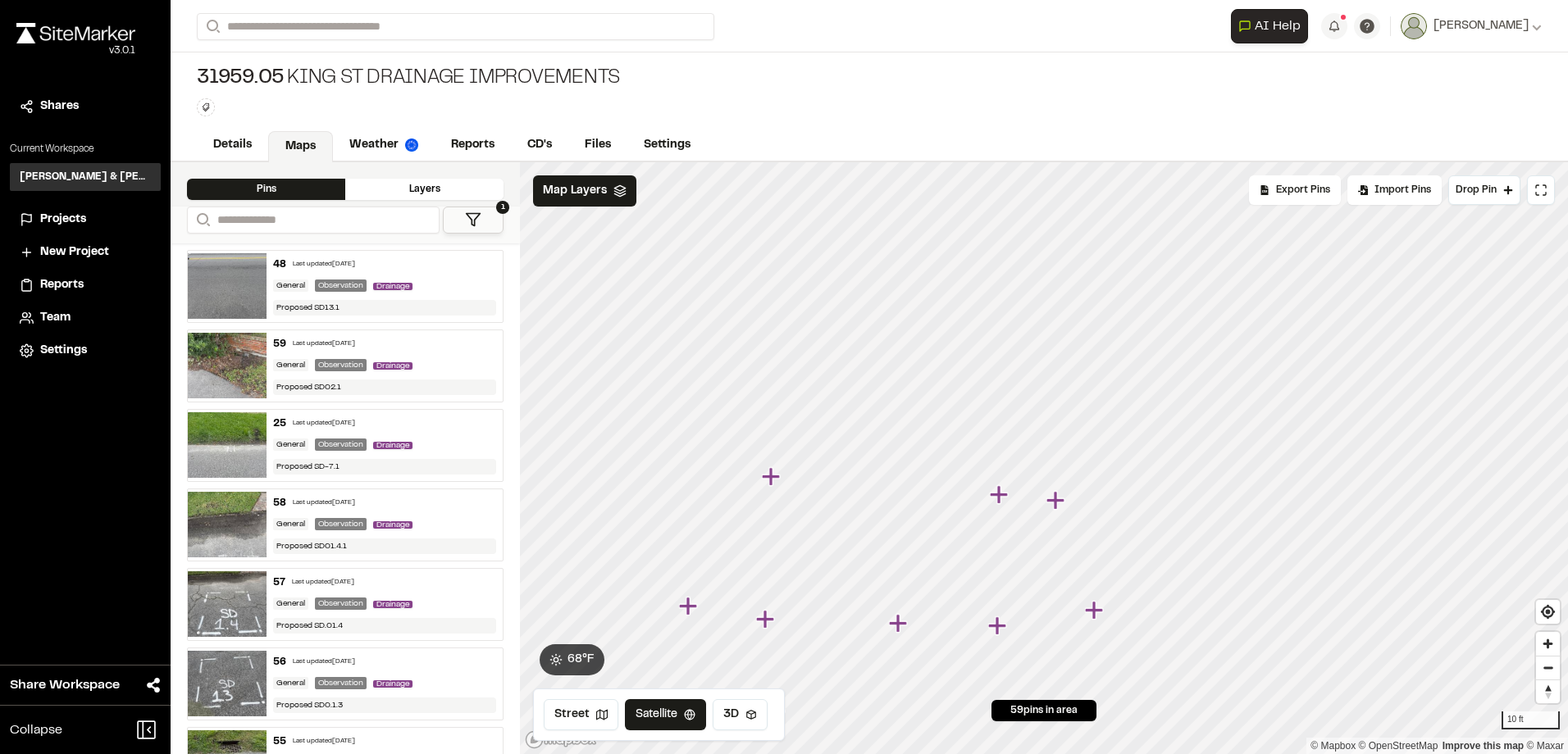
click at [1057, 503] on icon "Map marker" at bounding box center [1055, 499] width 18 height 18
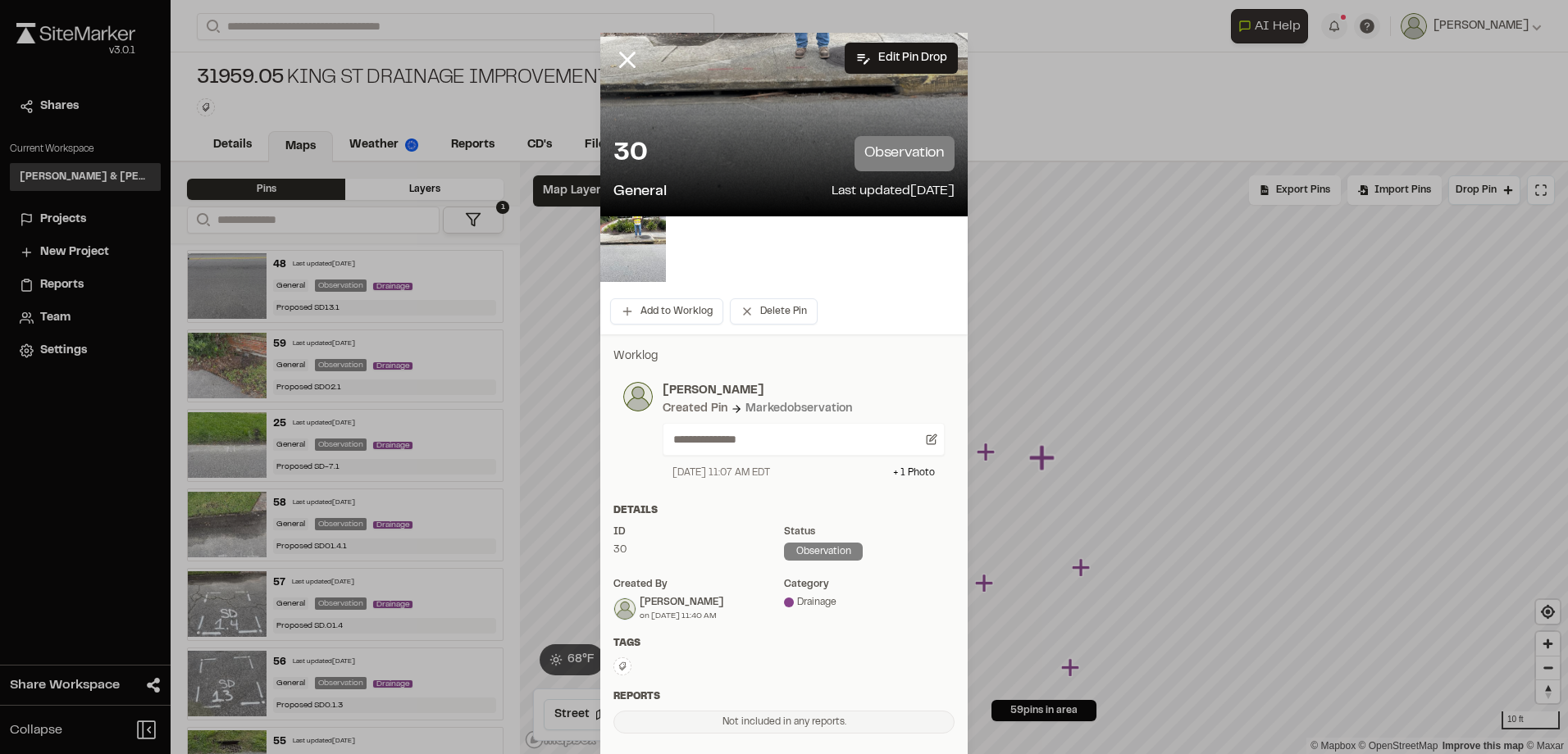
click at [621, 52] on icon at bounding box center [627, 59] width 28 height 28
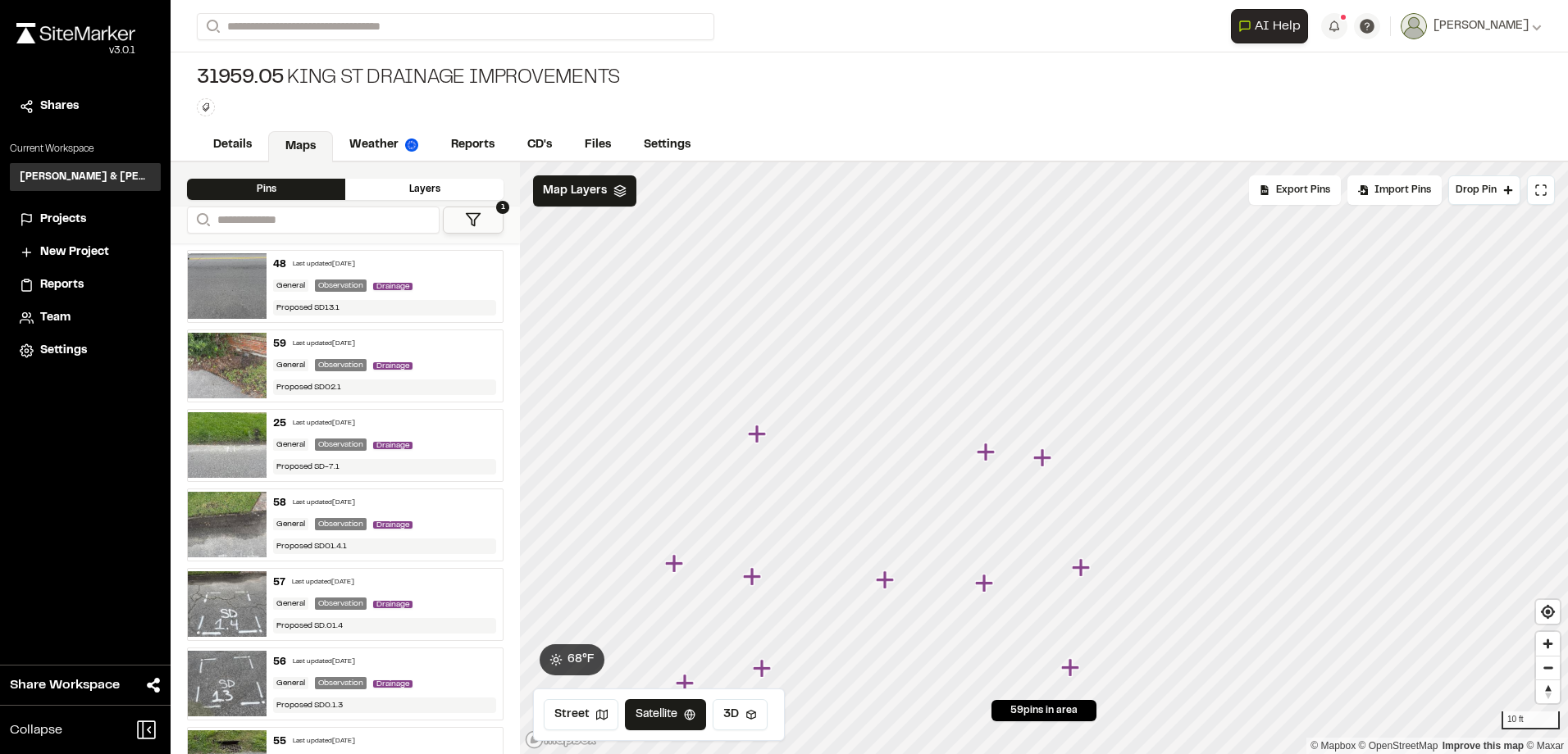
click at [995, 459] on icon "Map marker" at bounding box center [988, 453] width 21 height 21
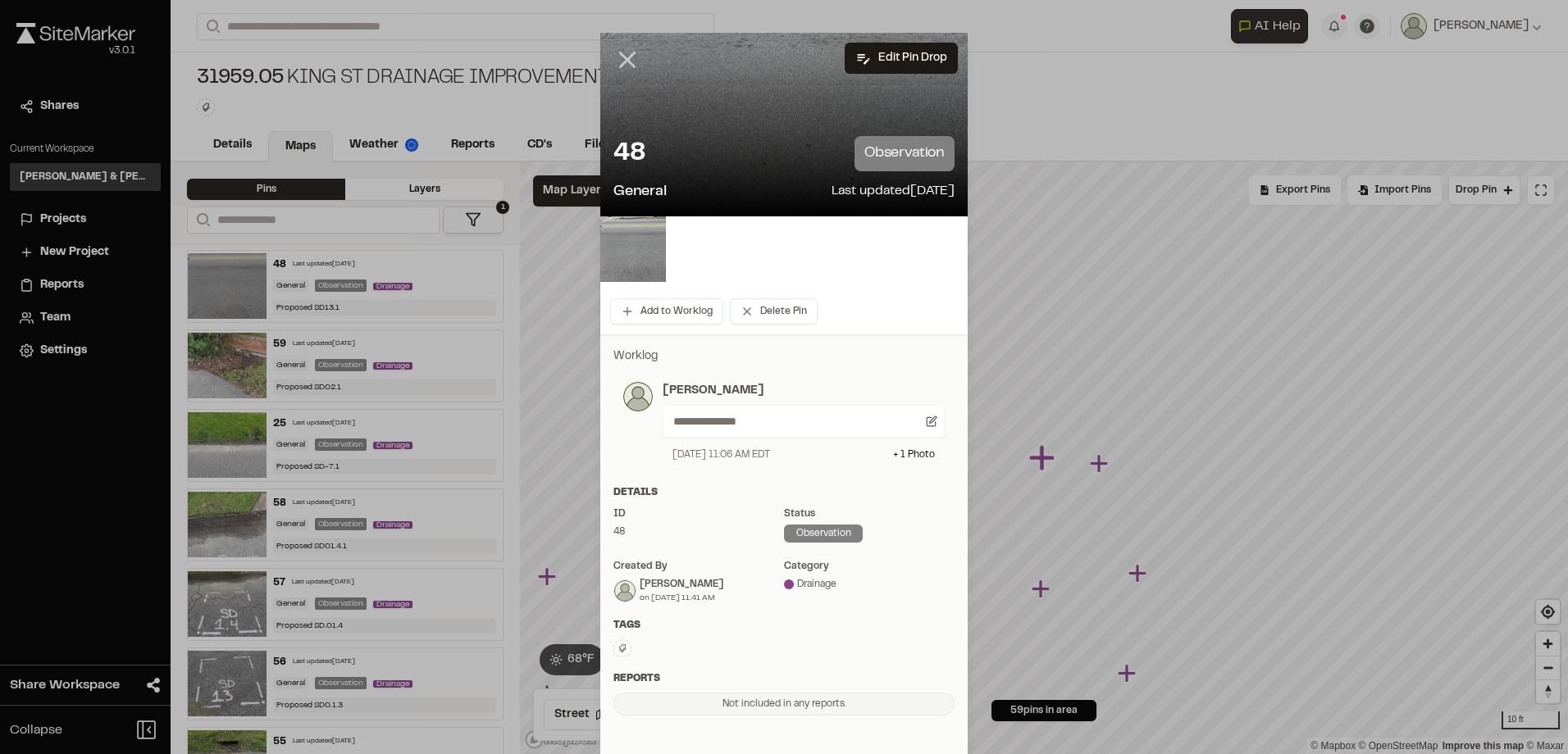
click at [634, 69] on icon at bounding box center [627, 59] width 28 height 28
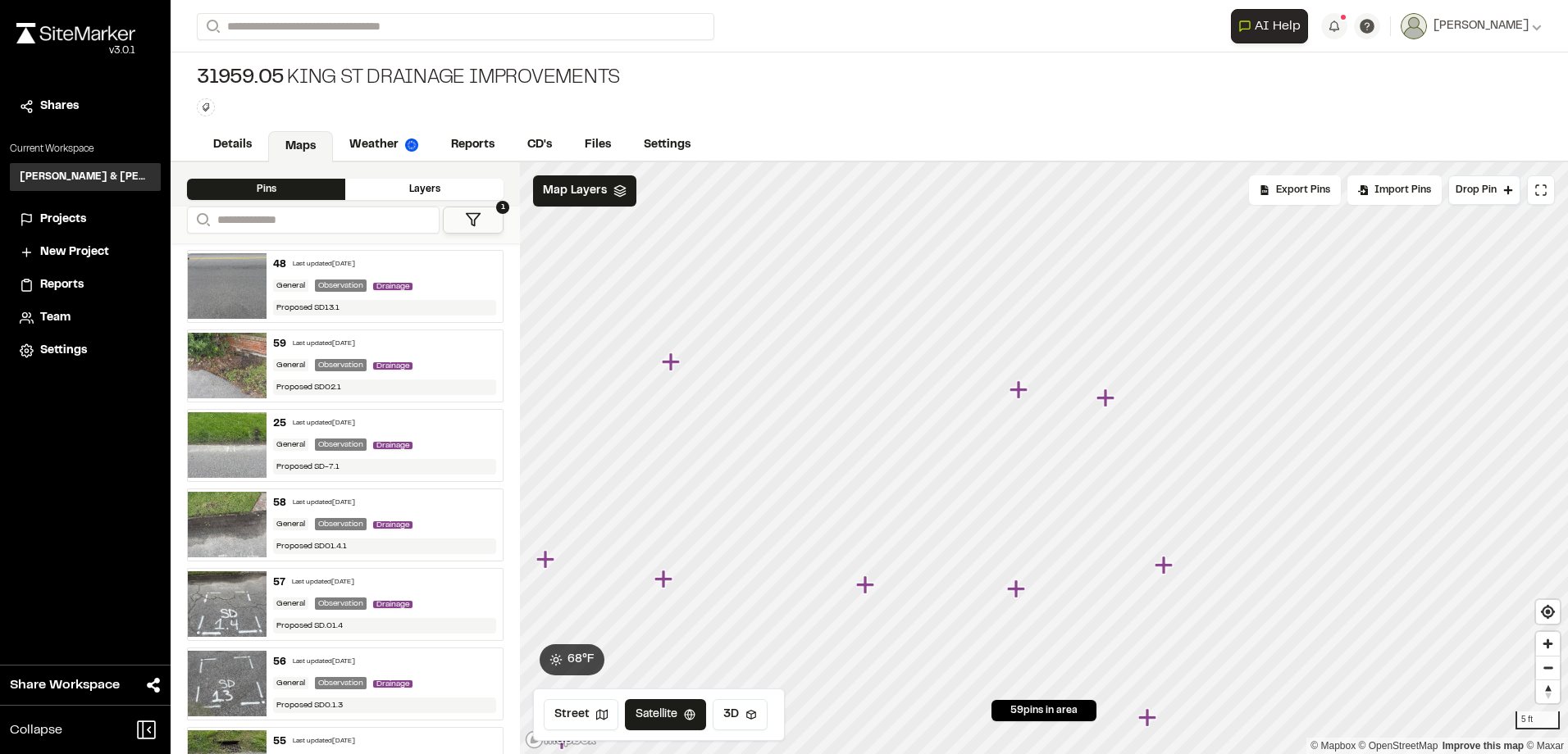
click at [1162, 561] on icon "Map marker" at bounding box center [1164, 565] width 18 height 18
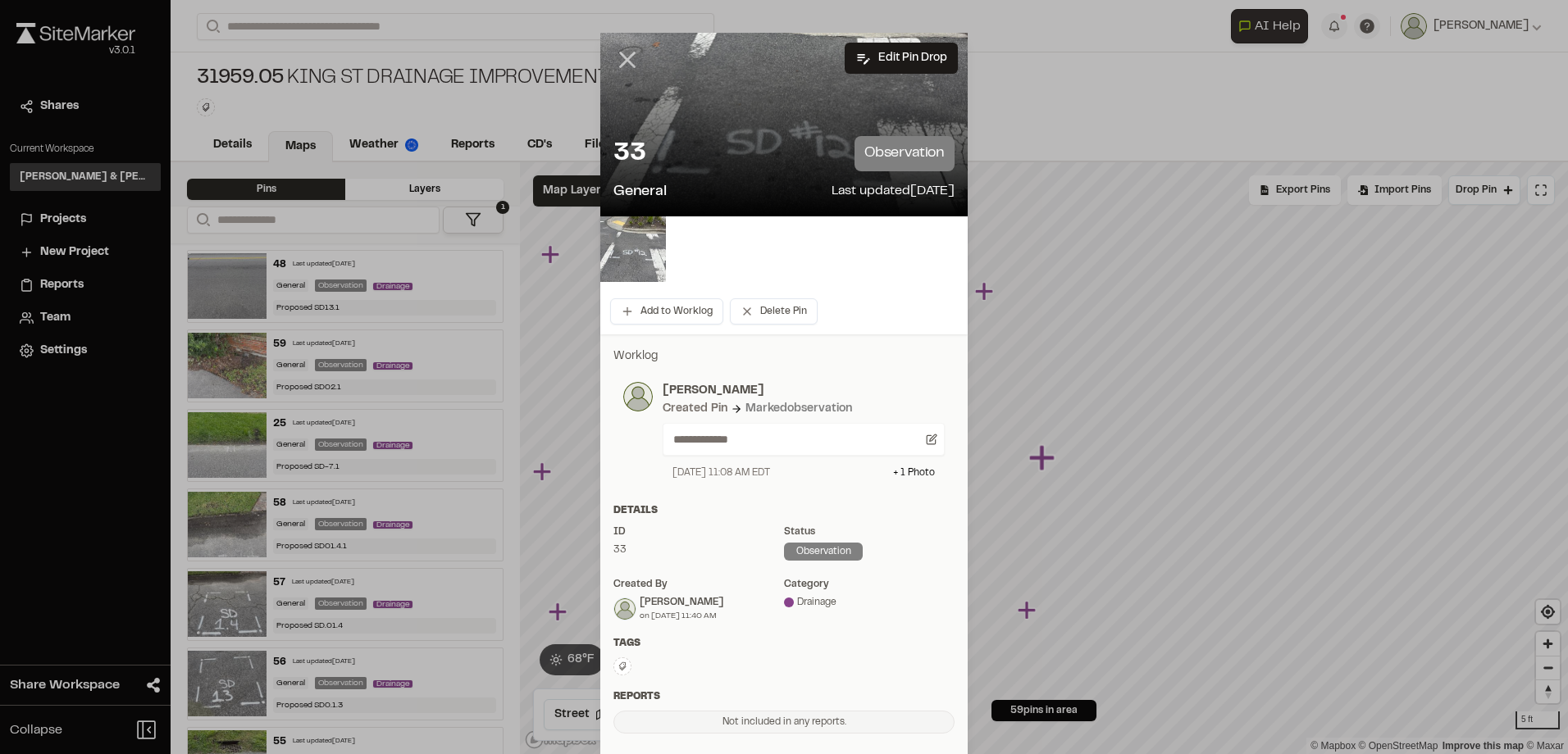
click at [621, 55] on line at bounding box center [628, 60] width 14 height 14
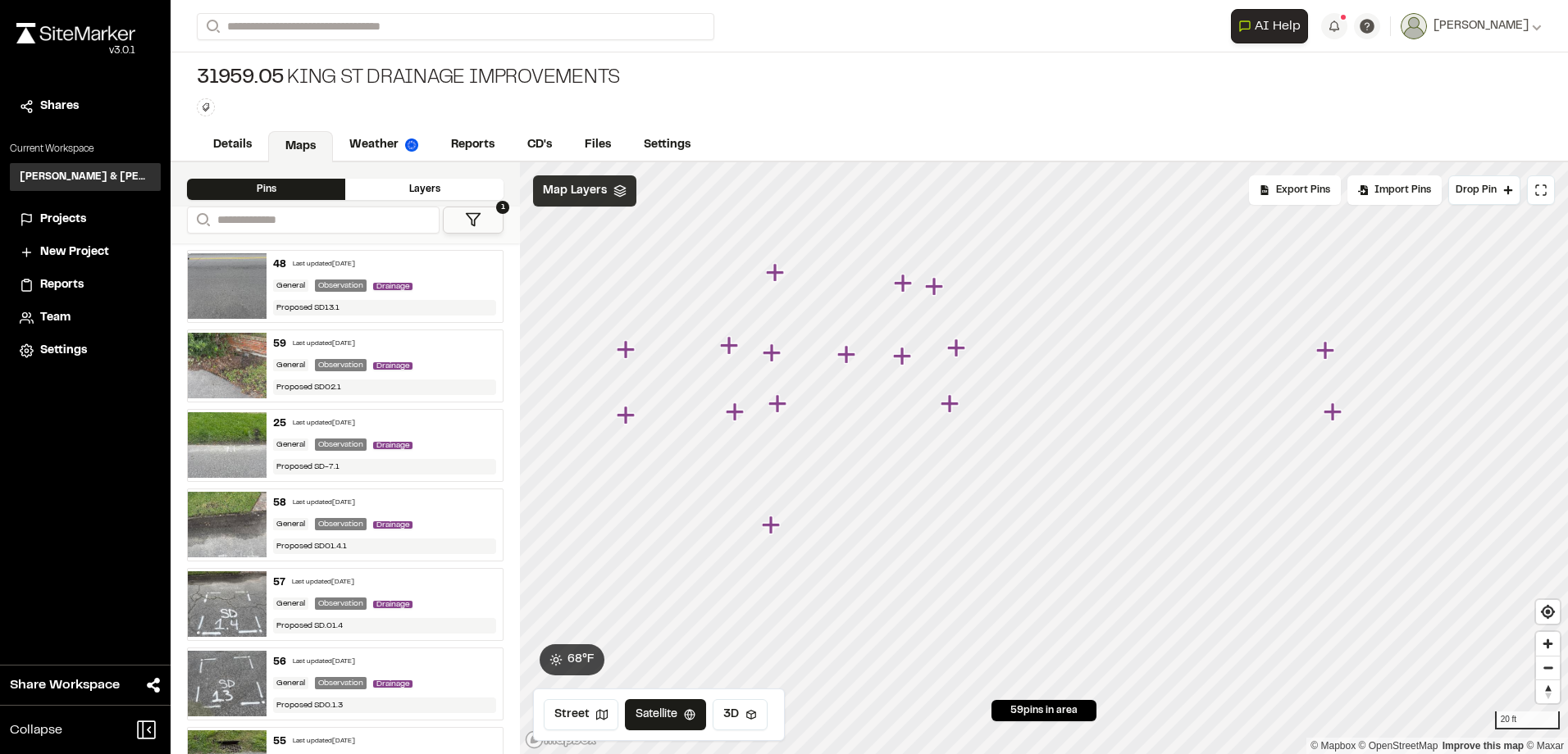
click at [580, 188] on span "Map Layers" at bounding box center [575, 190] width 64 height 18
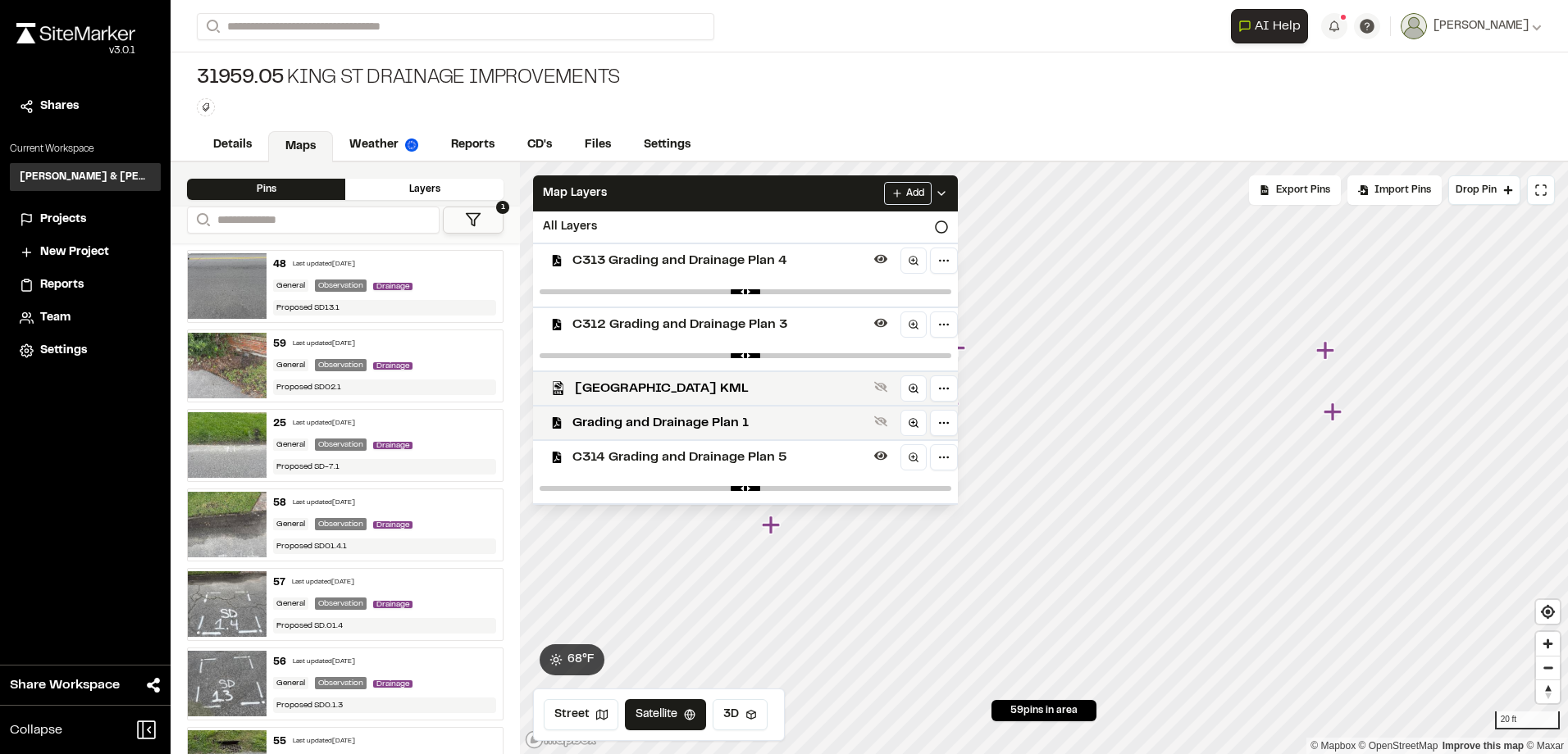
click at [707, 273] on div "C313 Grading and Drainage Plan 4" at bounding box center [739, 259] width 437 height 34
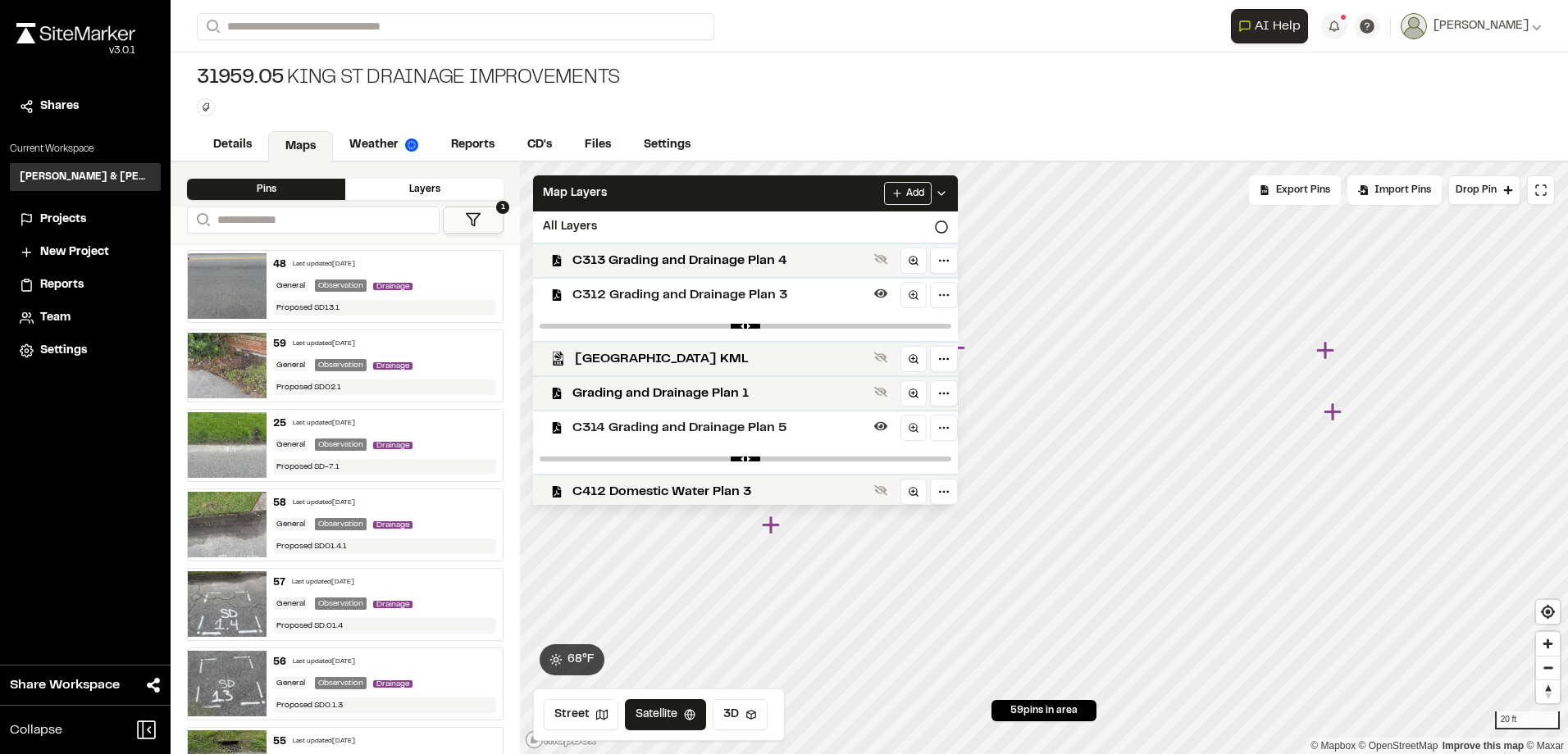
click at [712, 291] on span "C312 Grading and Drainage Plan 3" at bounding box center [720, 295] width 296 height 19
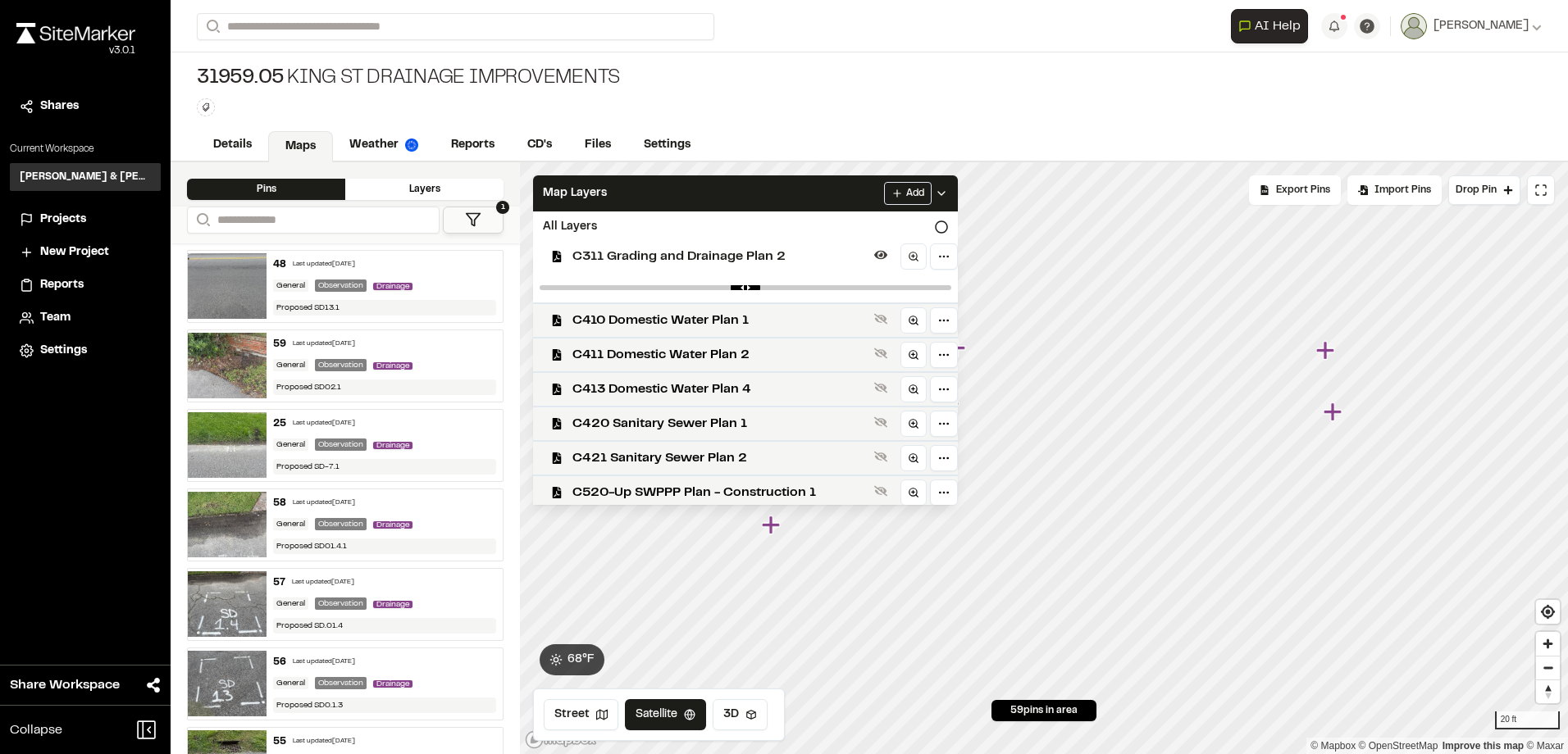
scroll to position [246, 0]
click at [722, 255] on span "C311 Grading and Drainage Plan 2" at bounding box center [720, 251] width 296 height 19
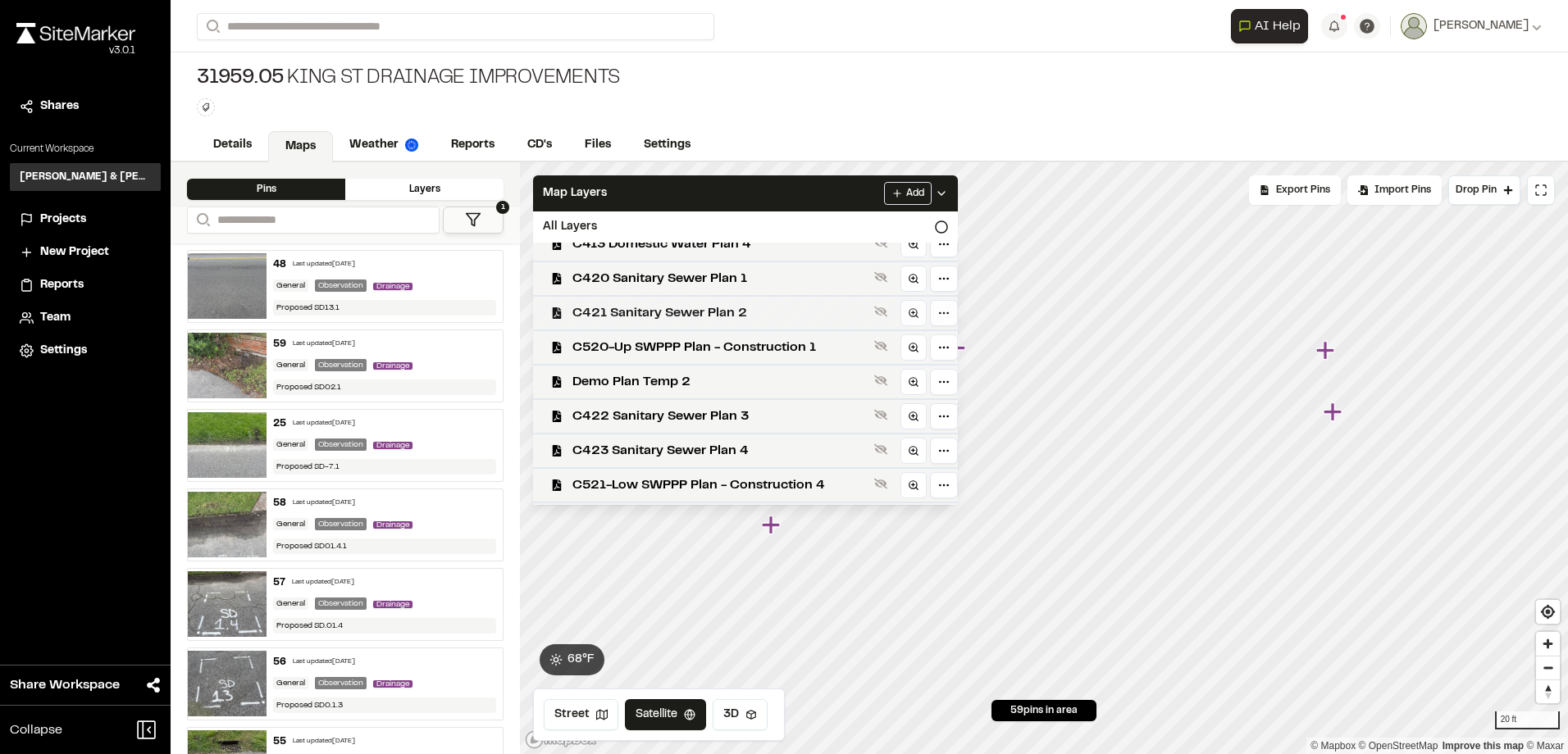
scroll to position [0, 0]
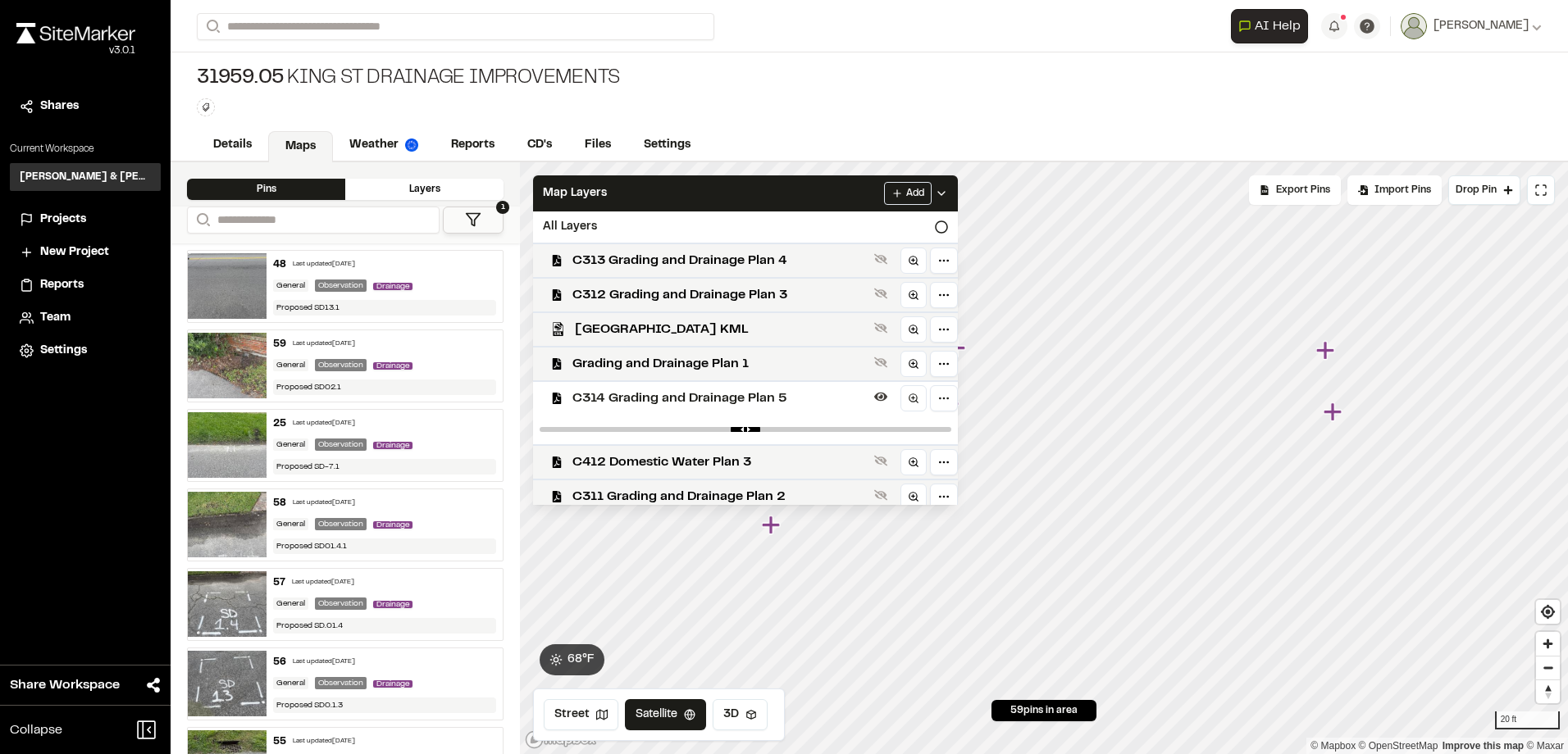
click at [702, 389] on span "C314 Grading and Drainage Plan 5" at bounding box center [720, 398] width 296 height 19
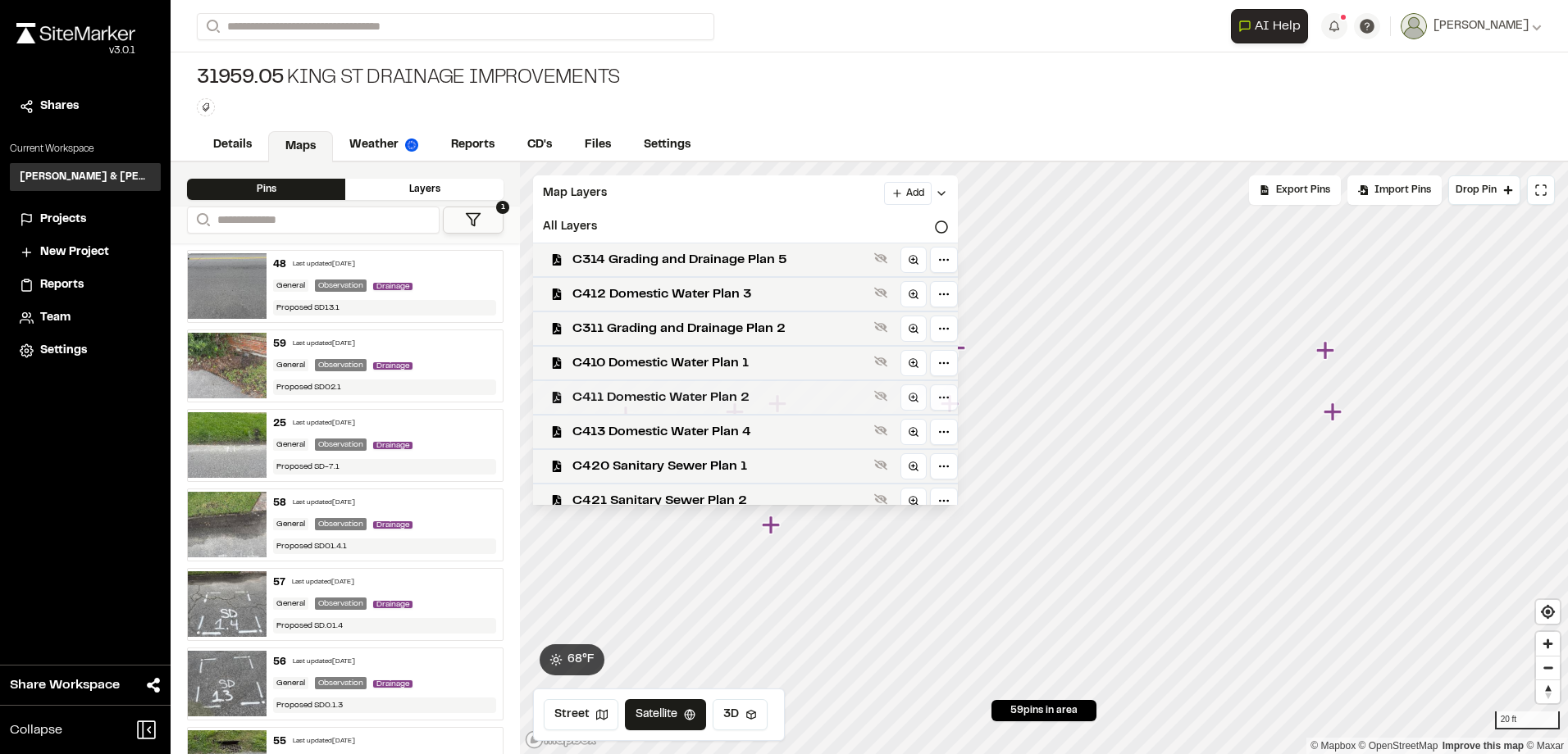
scroll to position [164, 0]
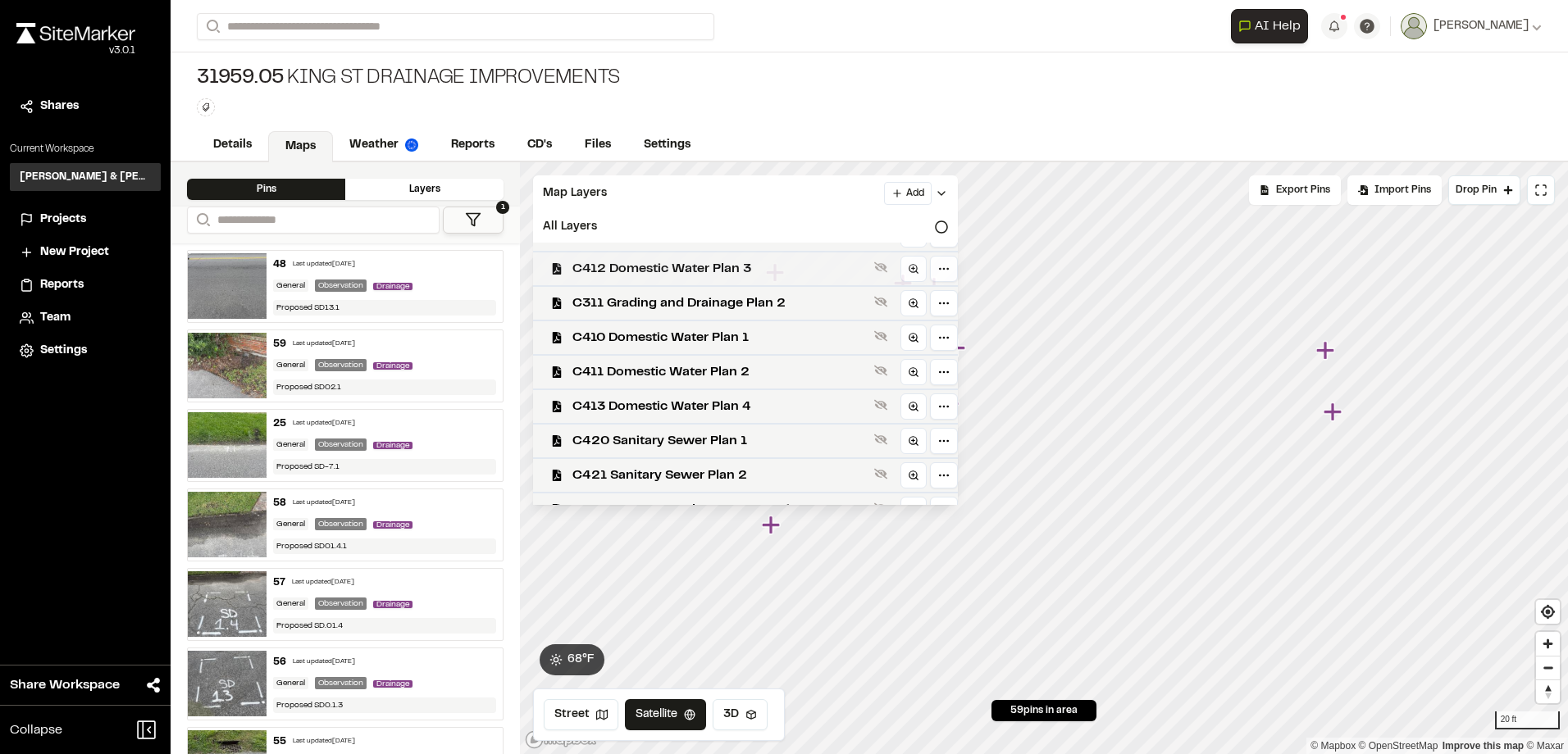
click at [668, 273] on span "C412 Domestic Water Plan 3" at bounding box center [720, 269] width 296 height 19
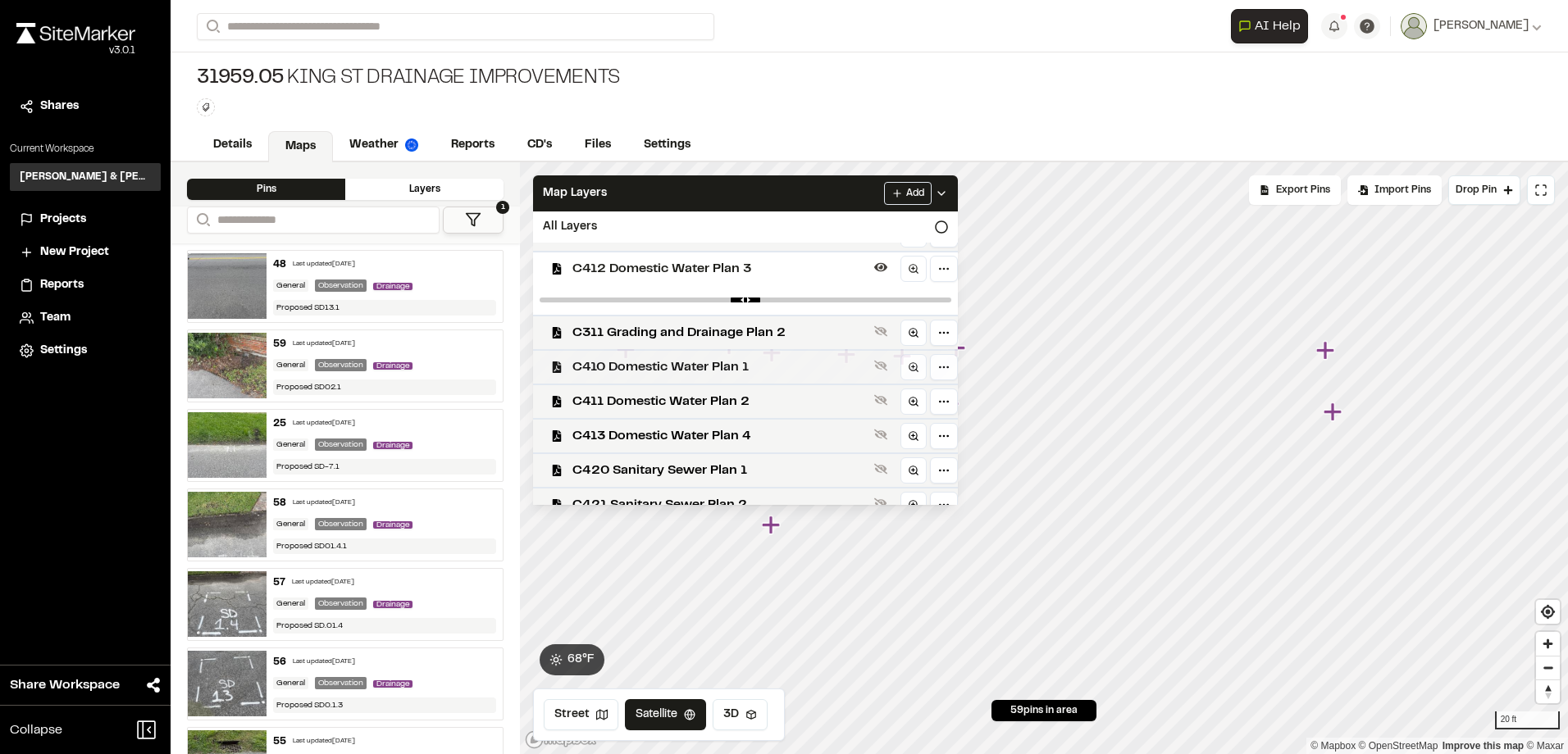
click at [653, 361] on span "C410 Domestic Water Plan 1" at bounding box center [720, 367] width 296 height 19
click at [643, 428] on span "C411 Domestic Water Plan 2" at bounding box center [720, 431] width 296 height 19
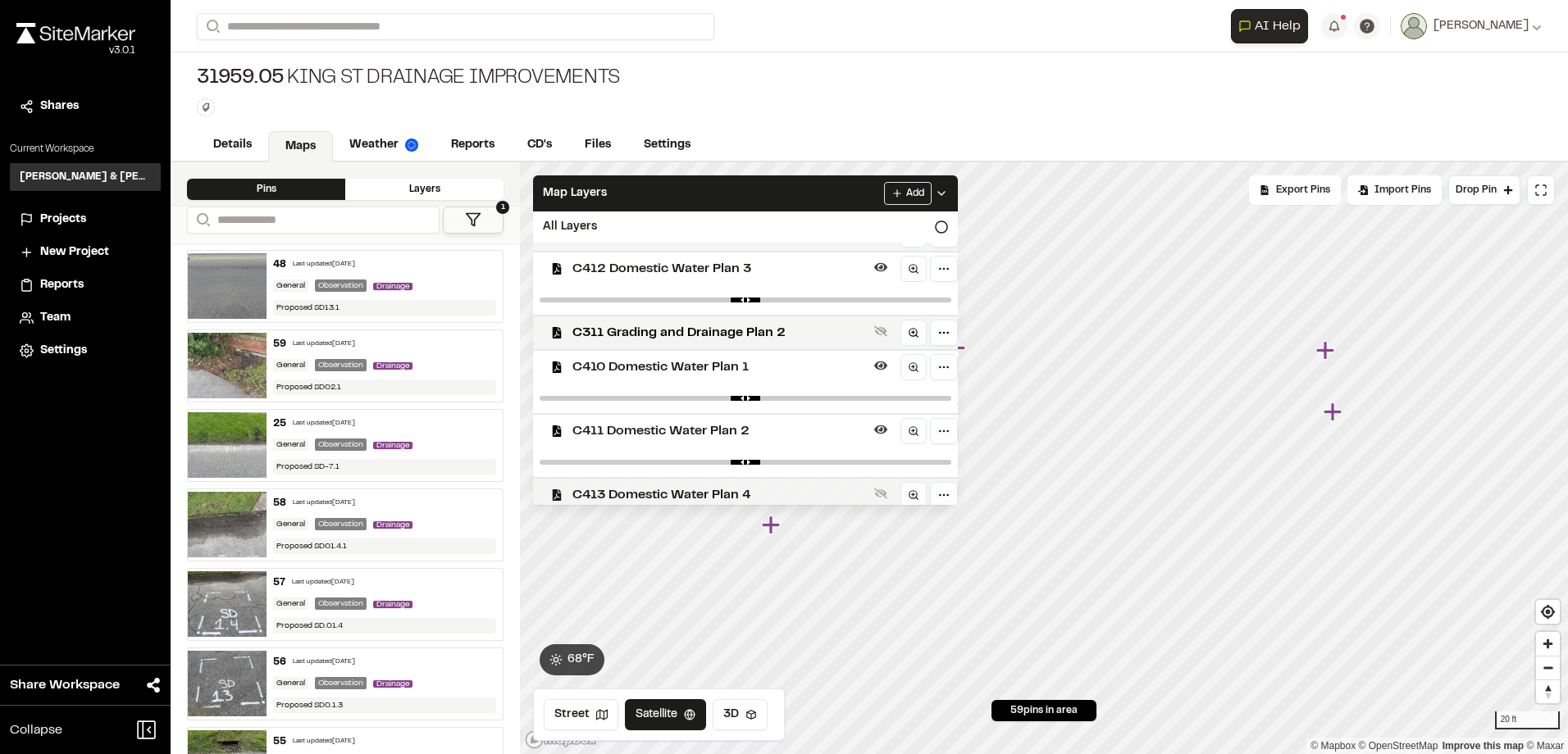
click at [623, 485] on span "C413 Domestic Water Plan 4" at bounding box center [720, 495] width 296 height 19
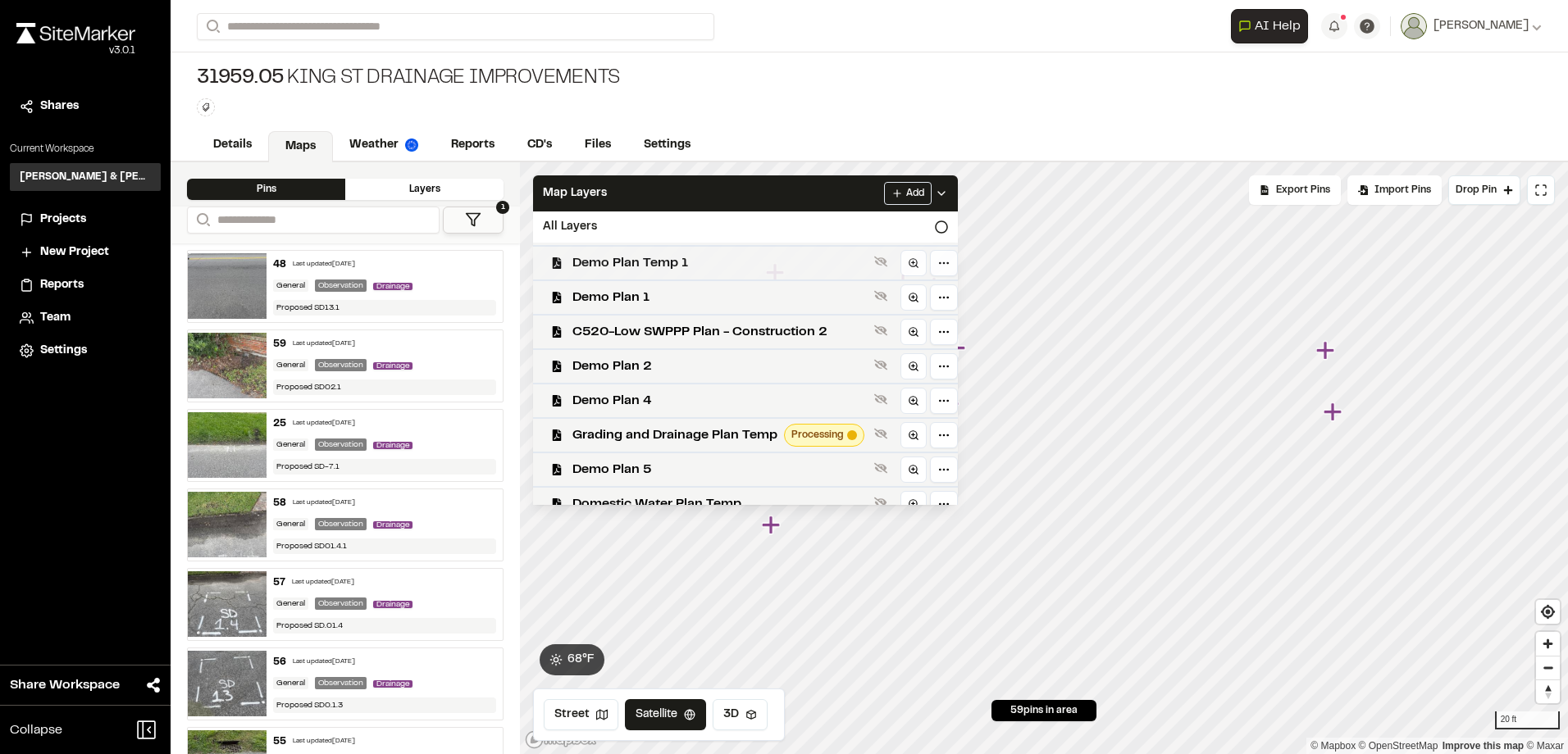
scroll to position [854, 0]
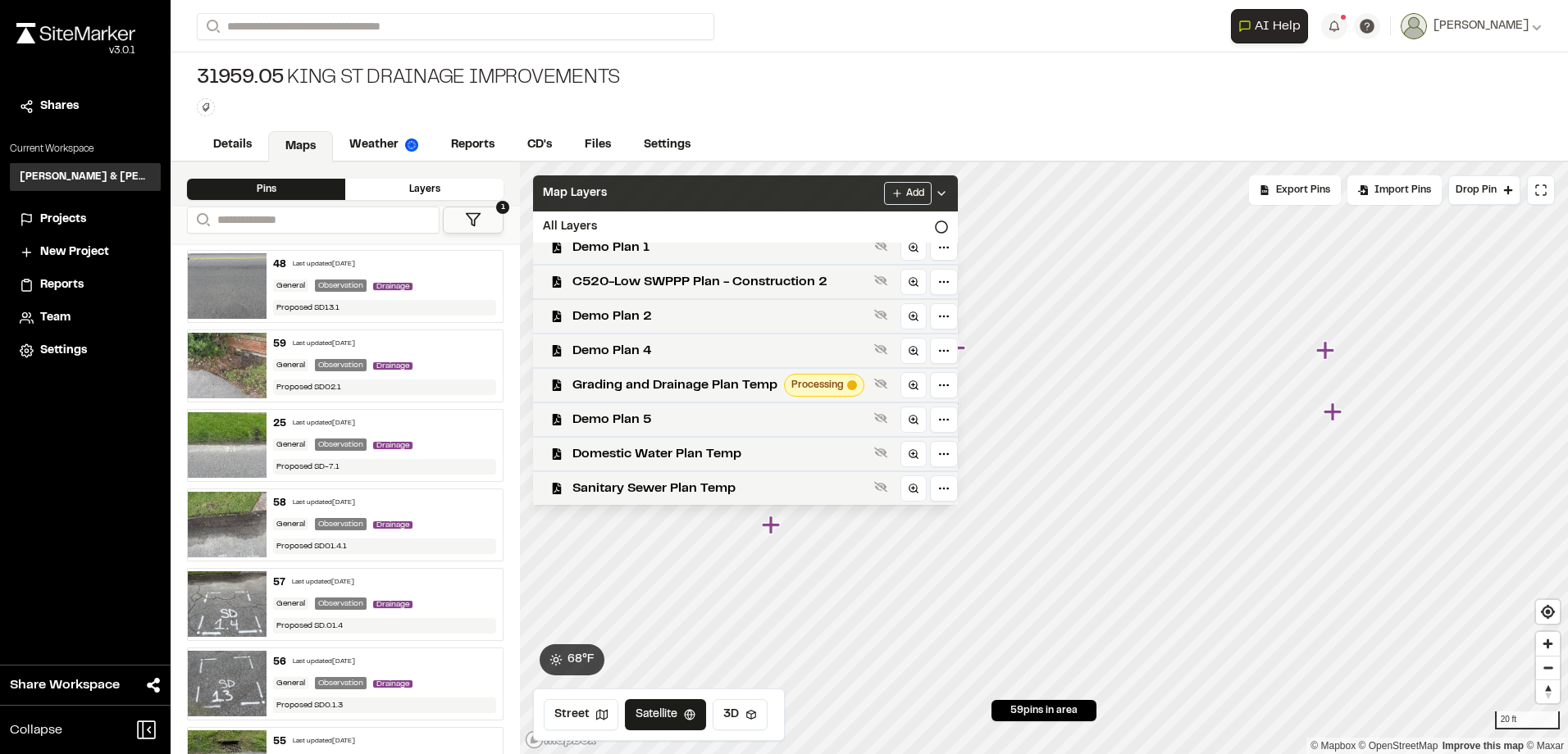
click at [728, 205] on div "Map Layers Add" at bounding box center [745, 193] width 425 height 36
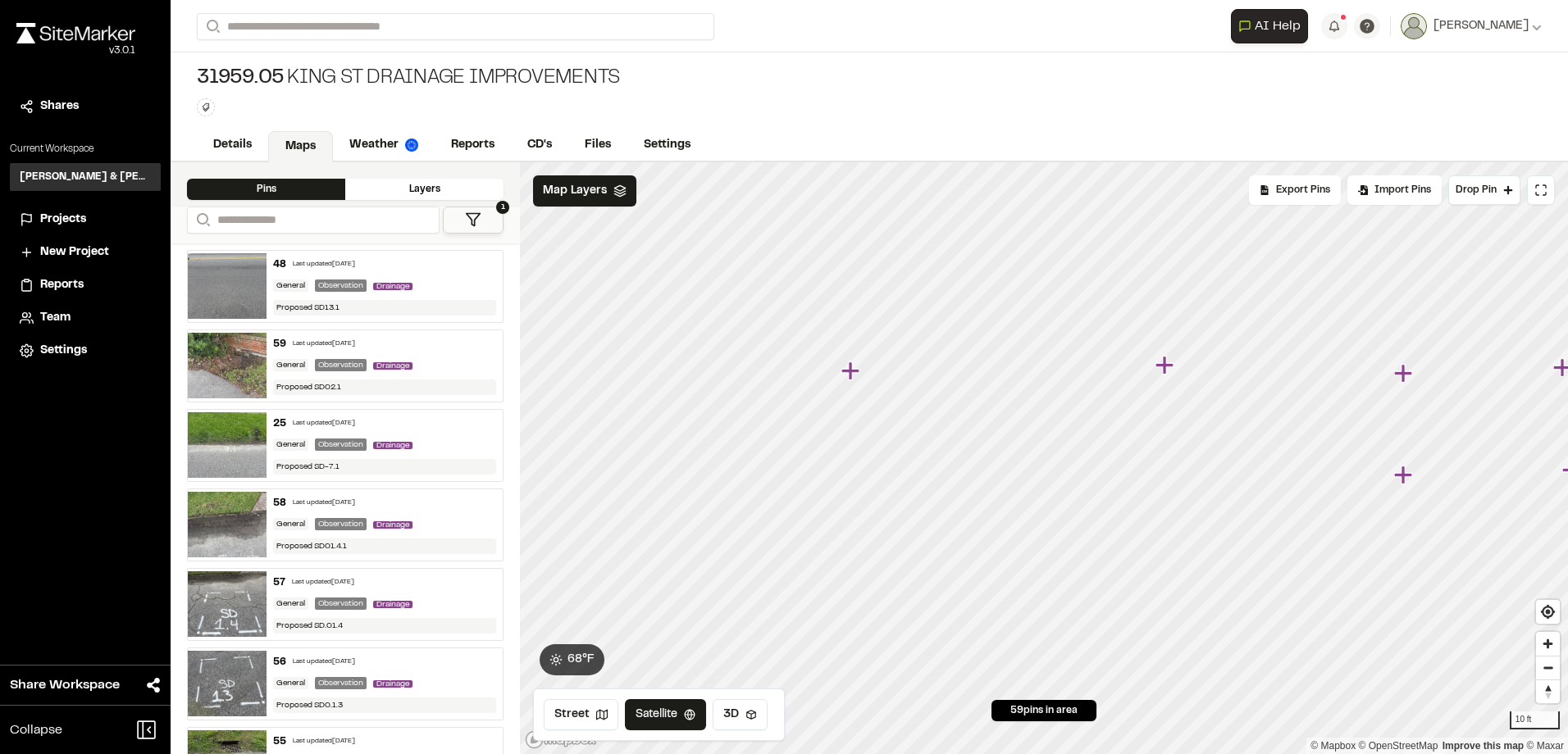
click at [509, 393] on div "**********" at bounding box center [868, 458] width 1397 height 592
click at [616, 206] on div "Map Layers" at bounding box center [584, 191] width 103 height 31
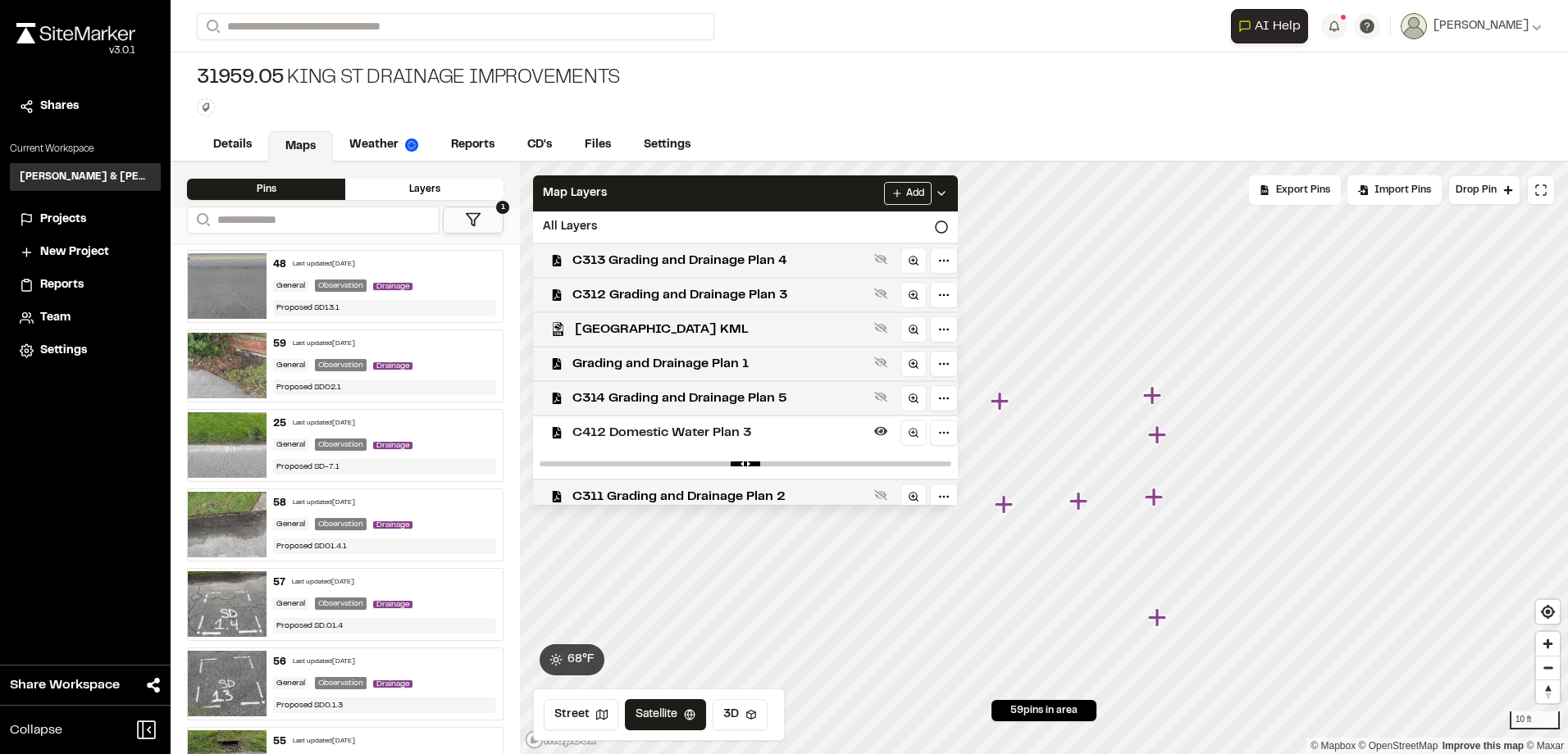
click at [737, 427] on span "C412 Domestic Water Plan 3" at bounding box center [720, 432] width 296 height 19
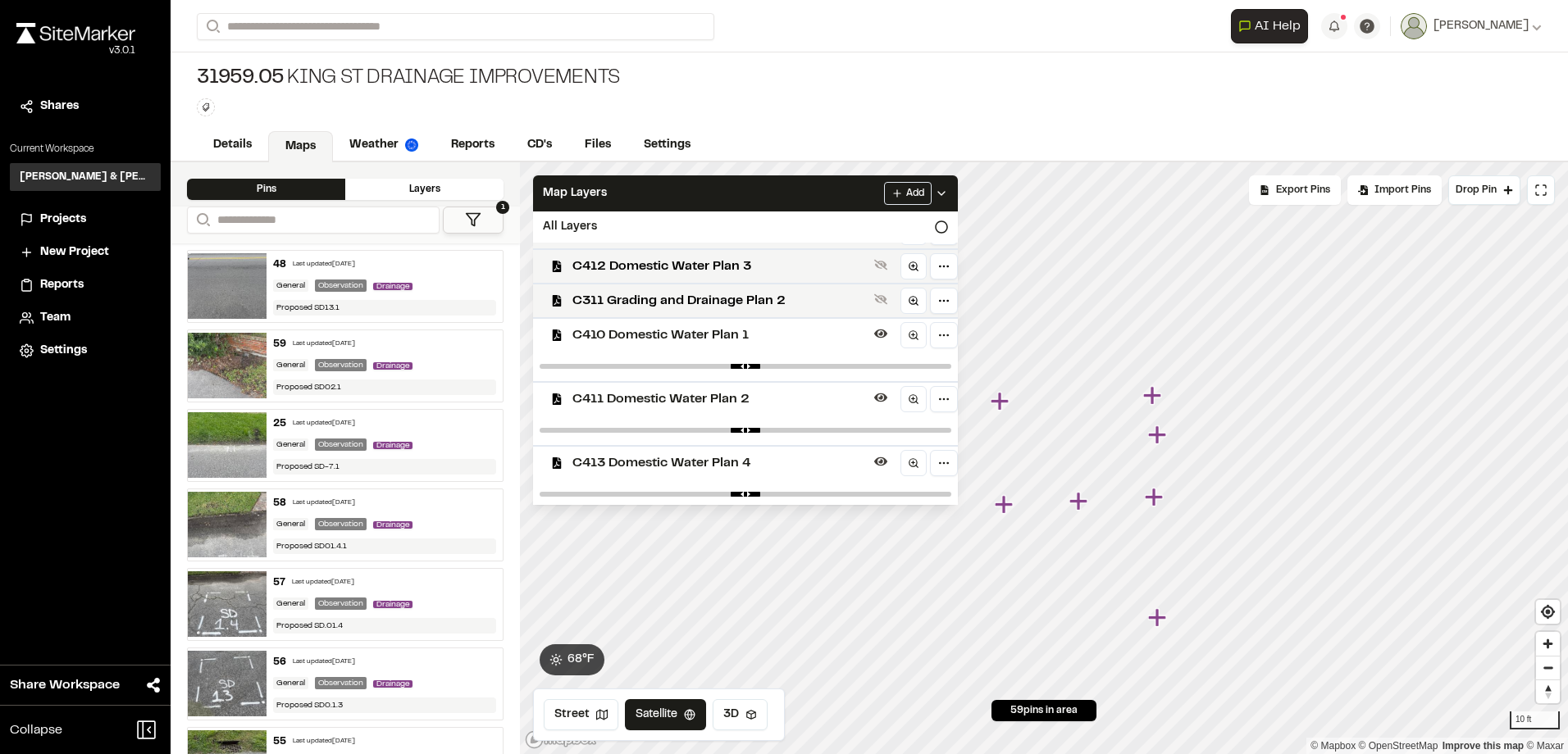
scroll to position [164, 0]
click at [766, 344] on span "C410 Domestic Water Plan 1" at bounding box center [720, 337] width 296 height 19
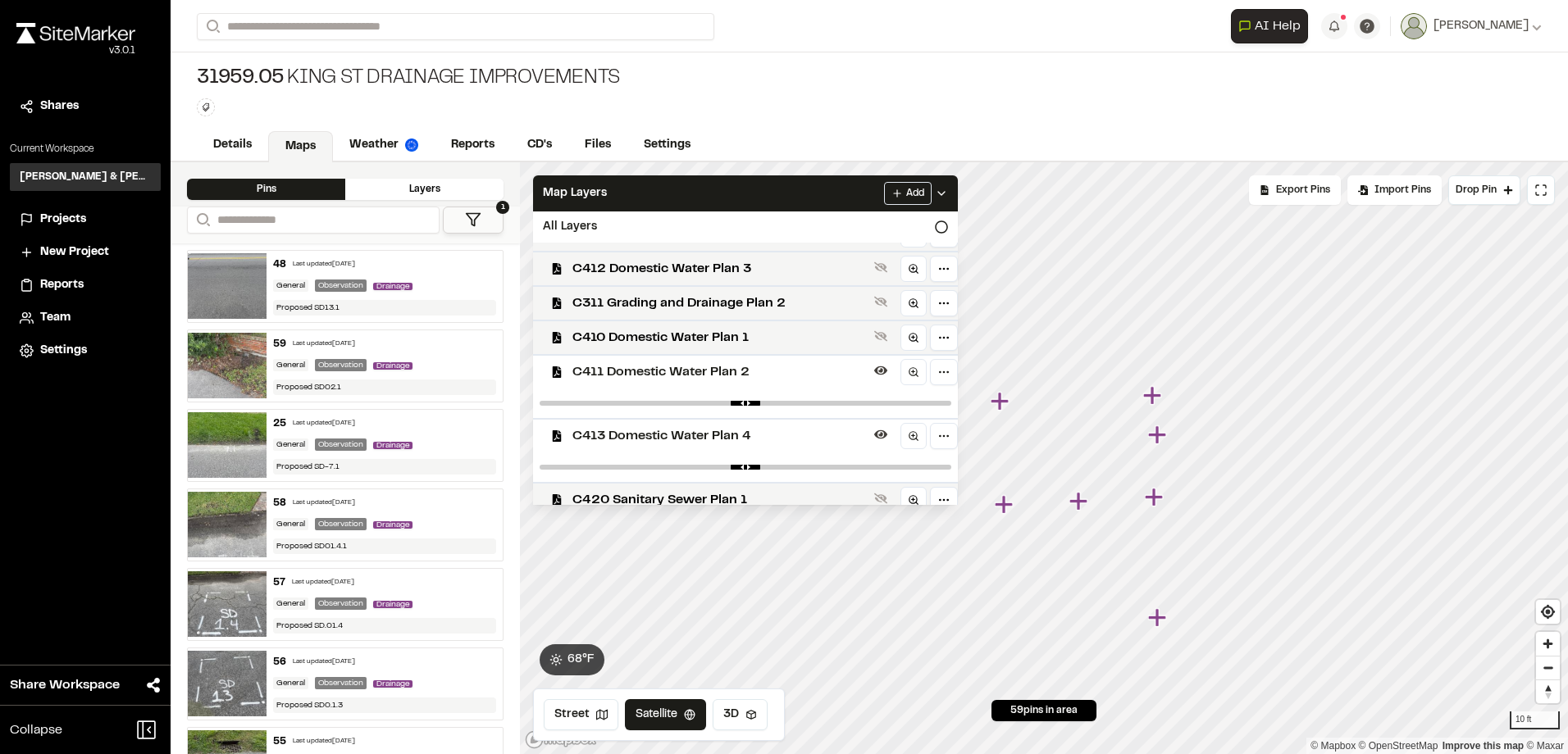
click at [750, 375] on span "C411 Domestic Water Plan 2" at bounding box center [720, 372] width 296 height 19
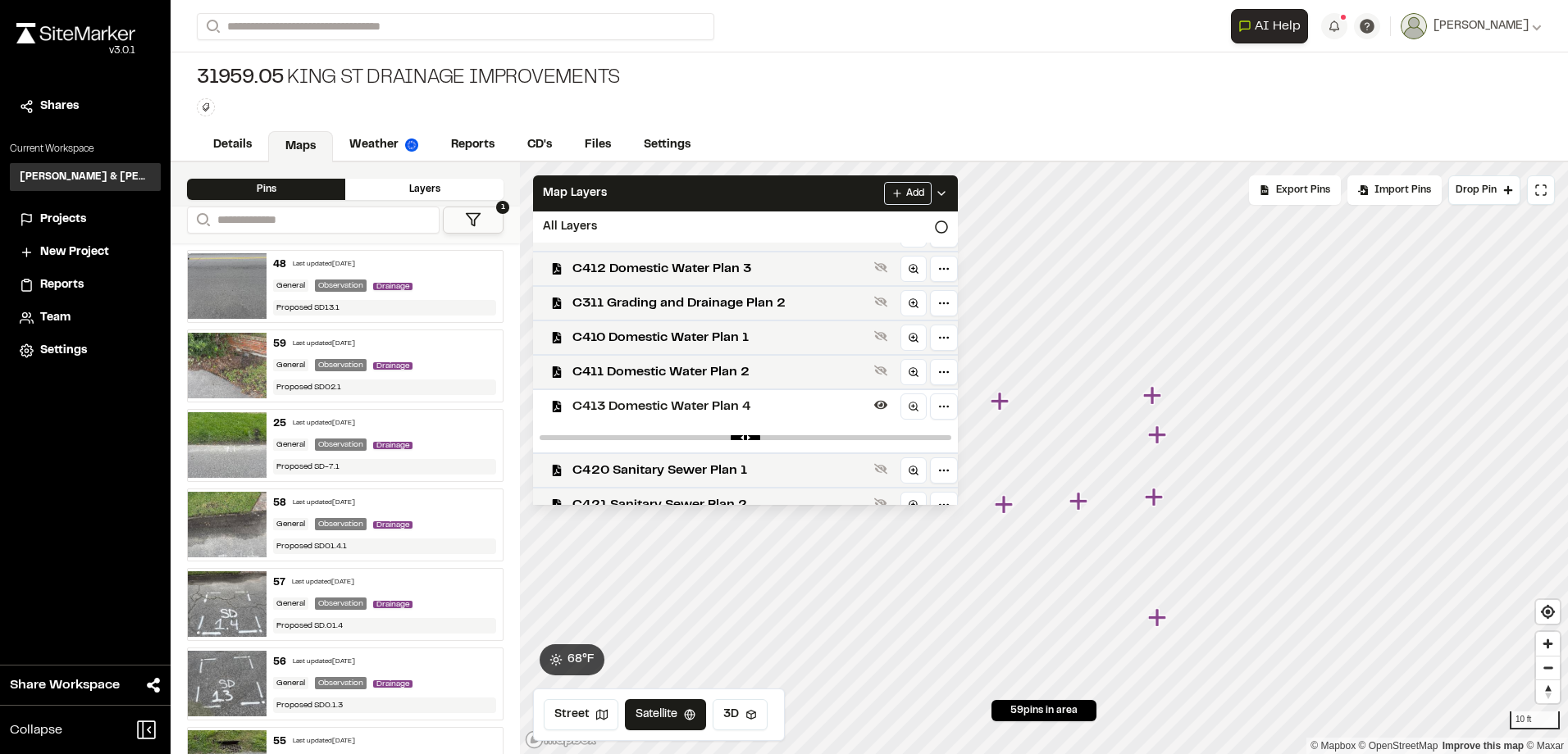
click at [746, 405] on span "C413 Domestic Water Plan 4" at bounding box center [720, 406] width 296 height 19
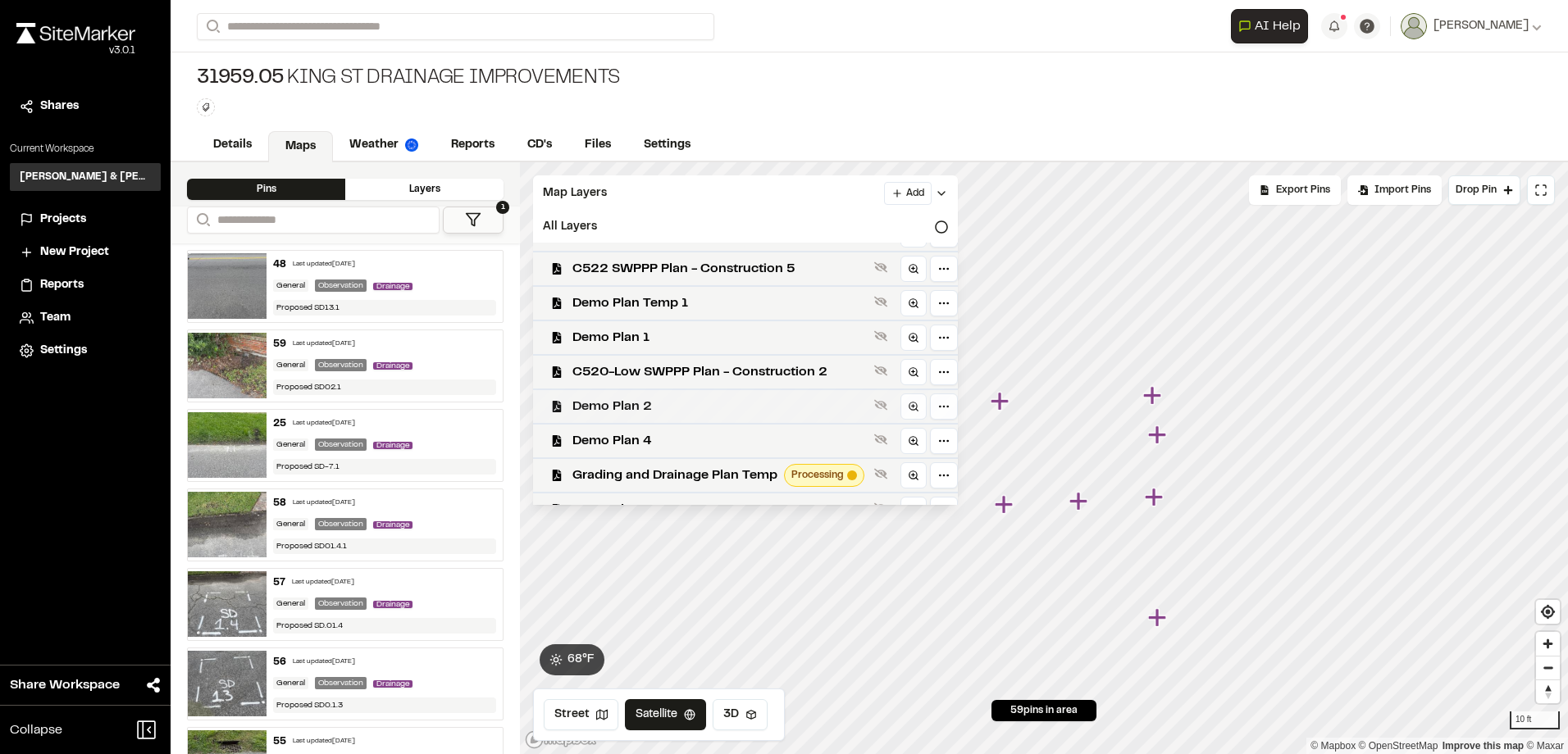
scroll to position [490, 0]
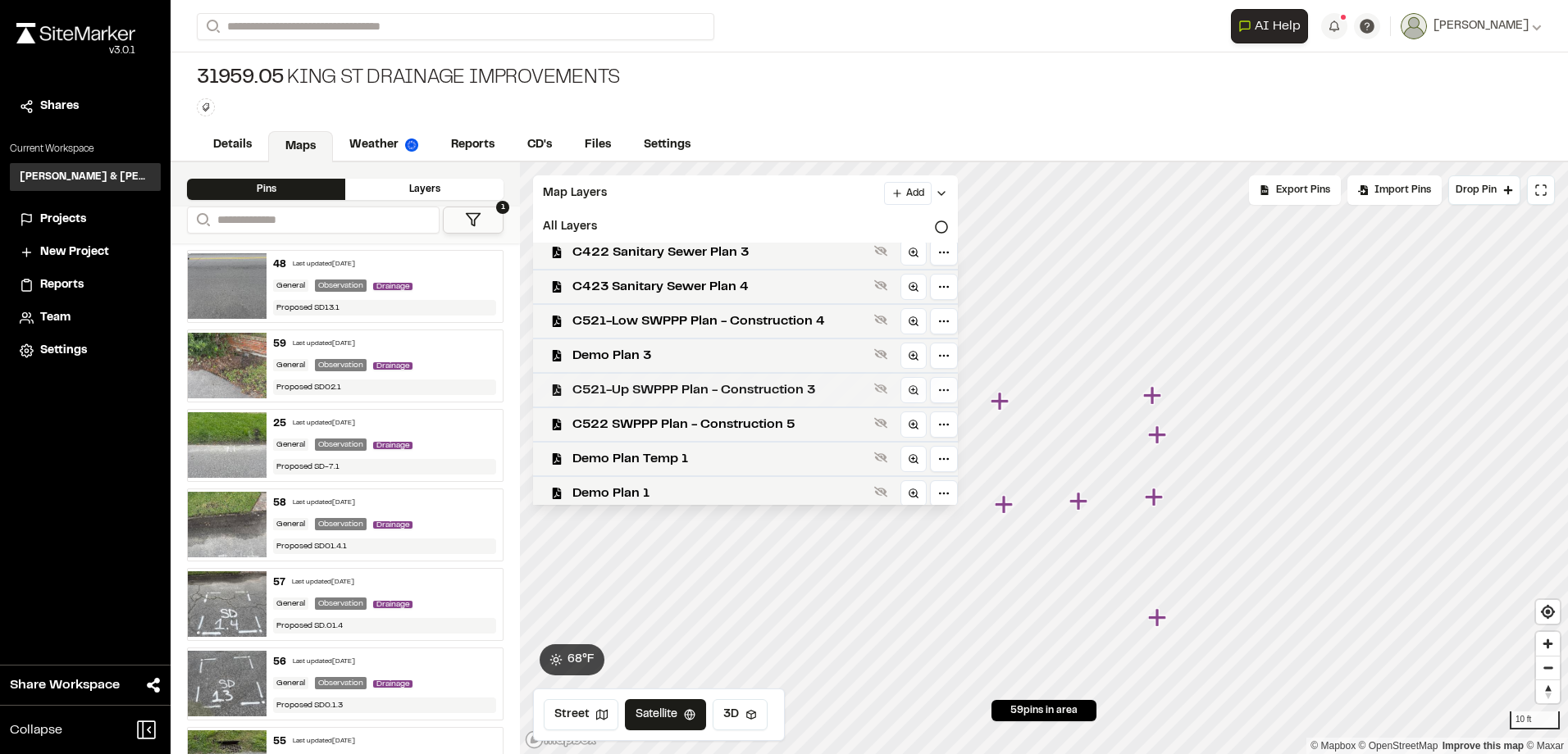
click at [678, 392] on span "C521-Up SWPPP Plan - Construction 3" at bounding box center [720, 390] width 296 height 19
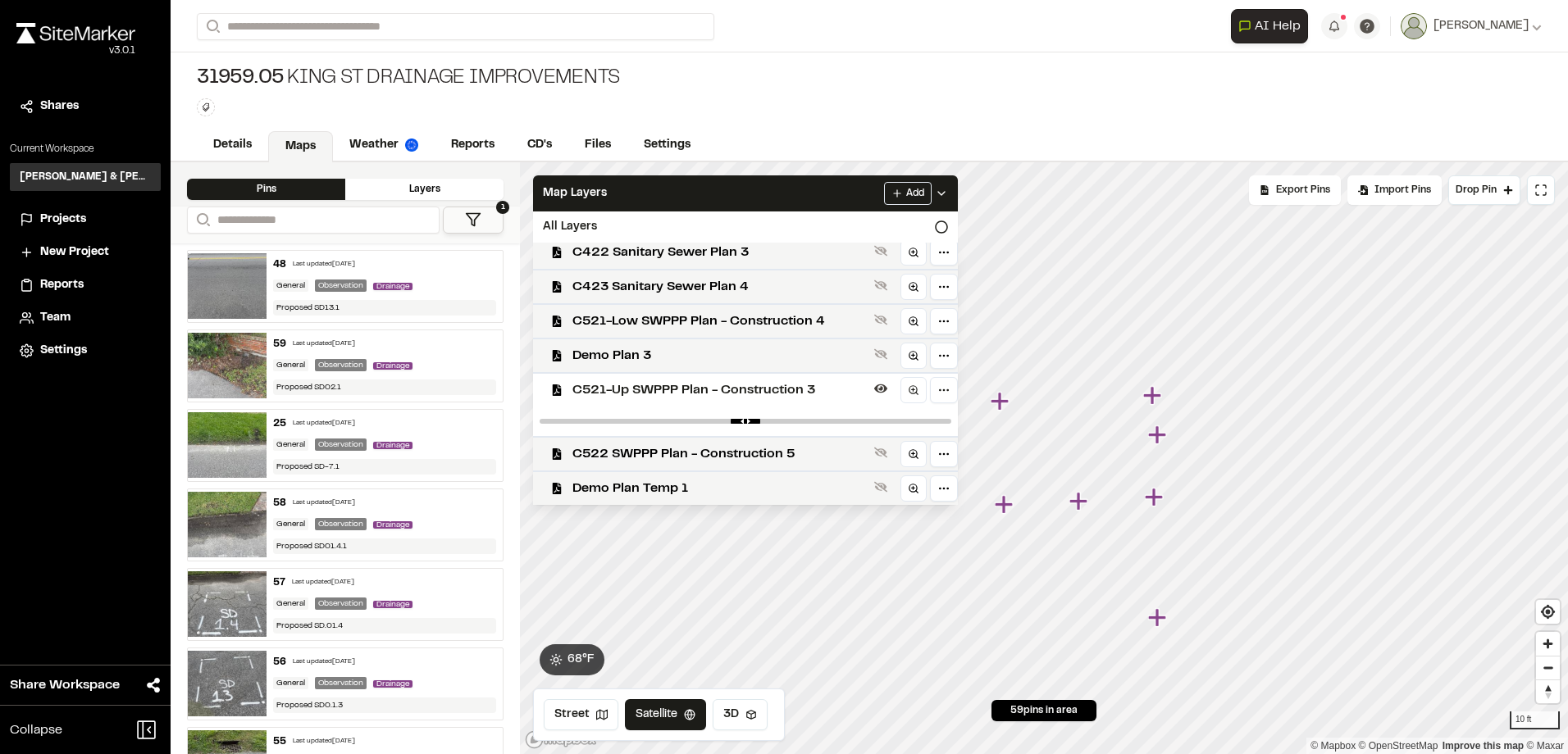
click at [671, 392] on span "C521-Up SWPPP Plan - Construction 3" at bounding box center [720, 390] width 296 height 19
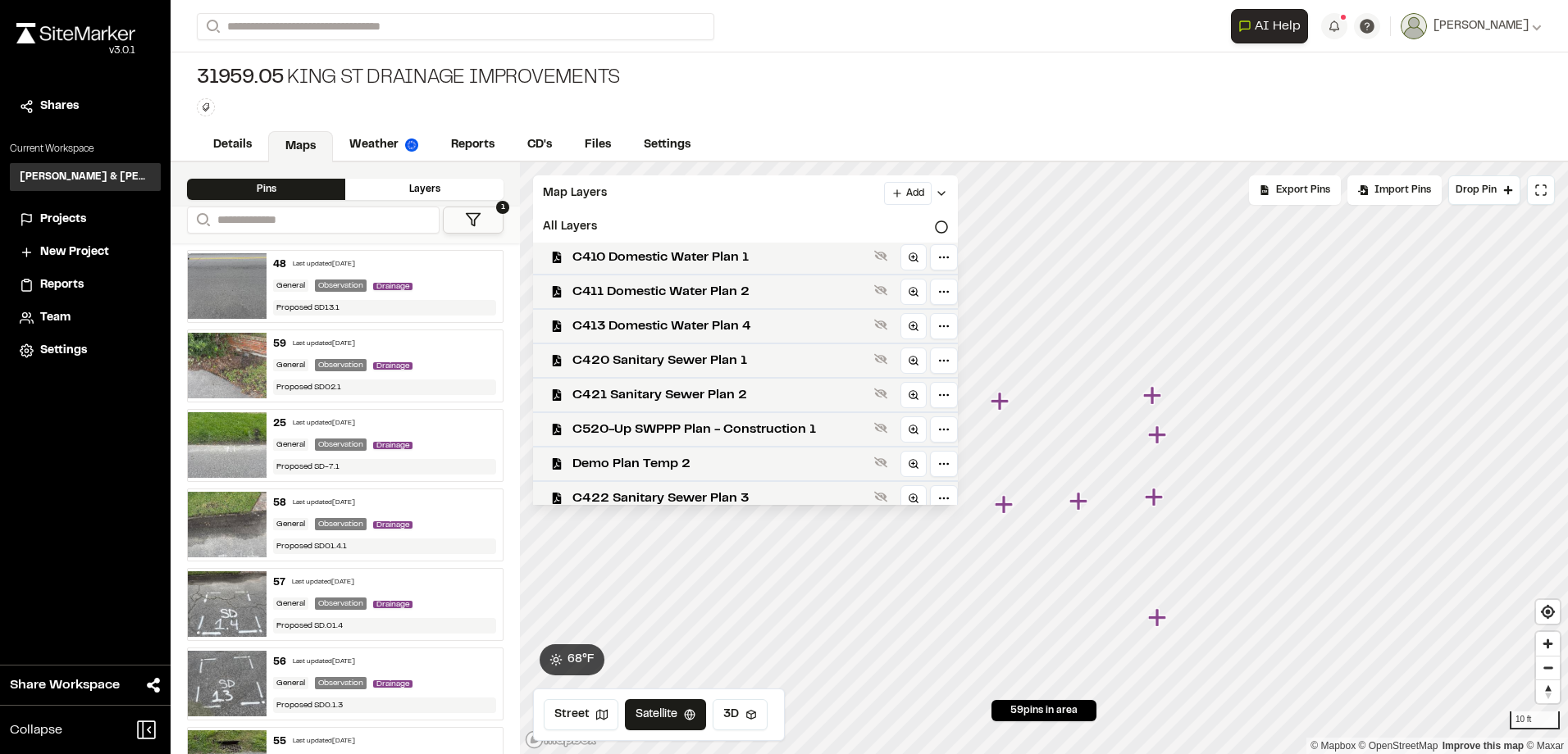
scroll to position [0, 0]
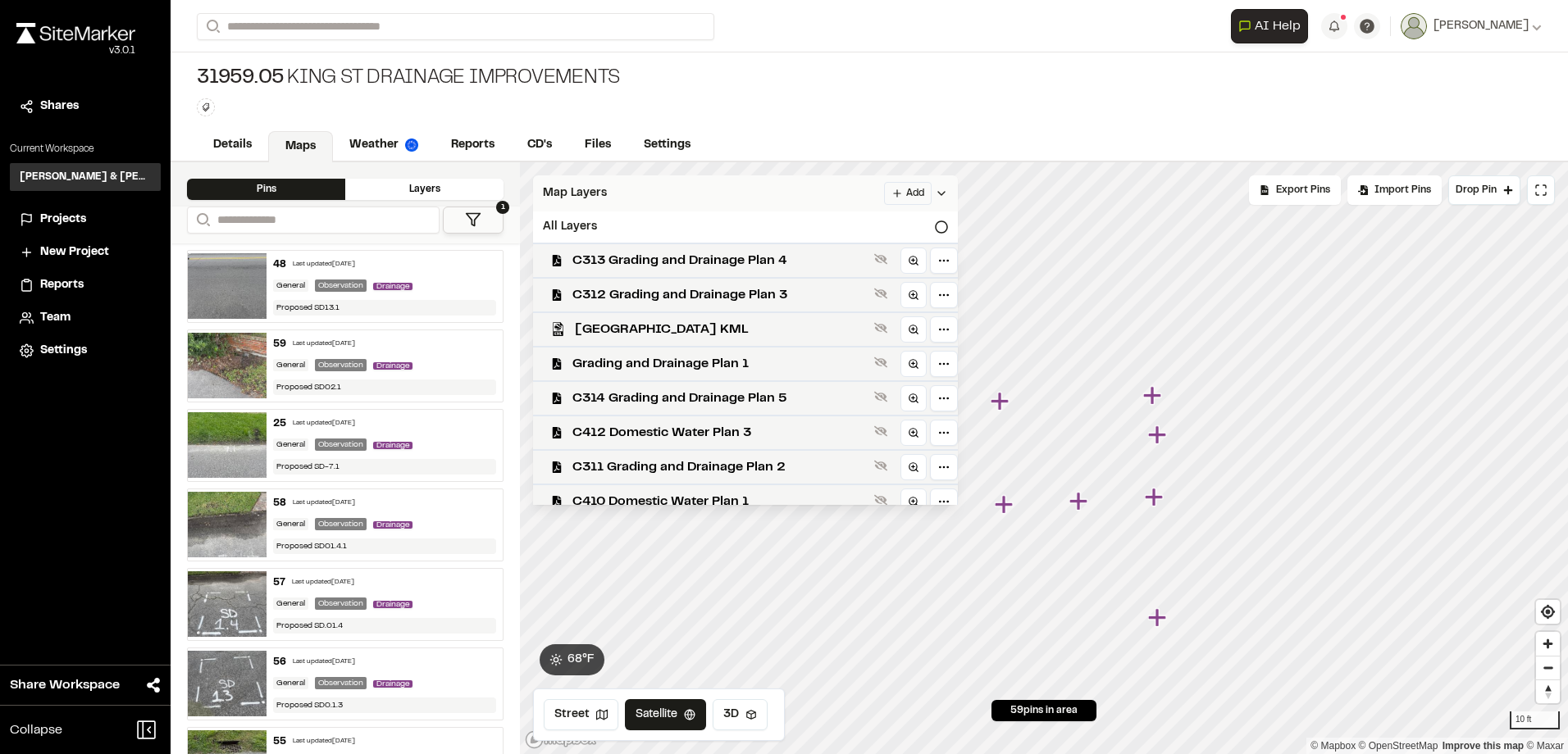
click at [732, 194] on div "Map Layers Add" at bounding box center [745, 193] width 425 height 36
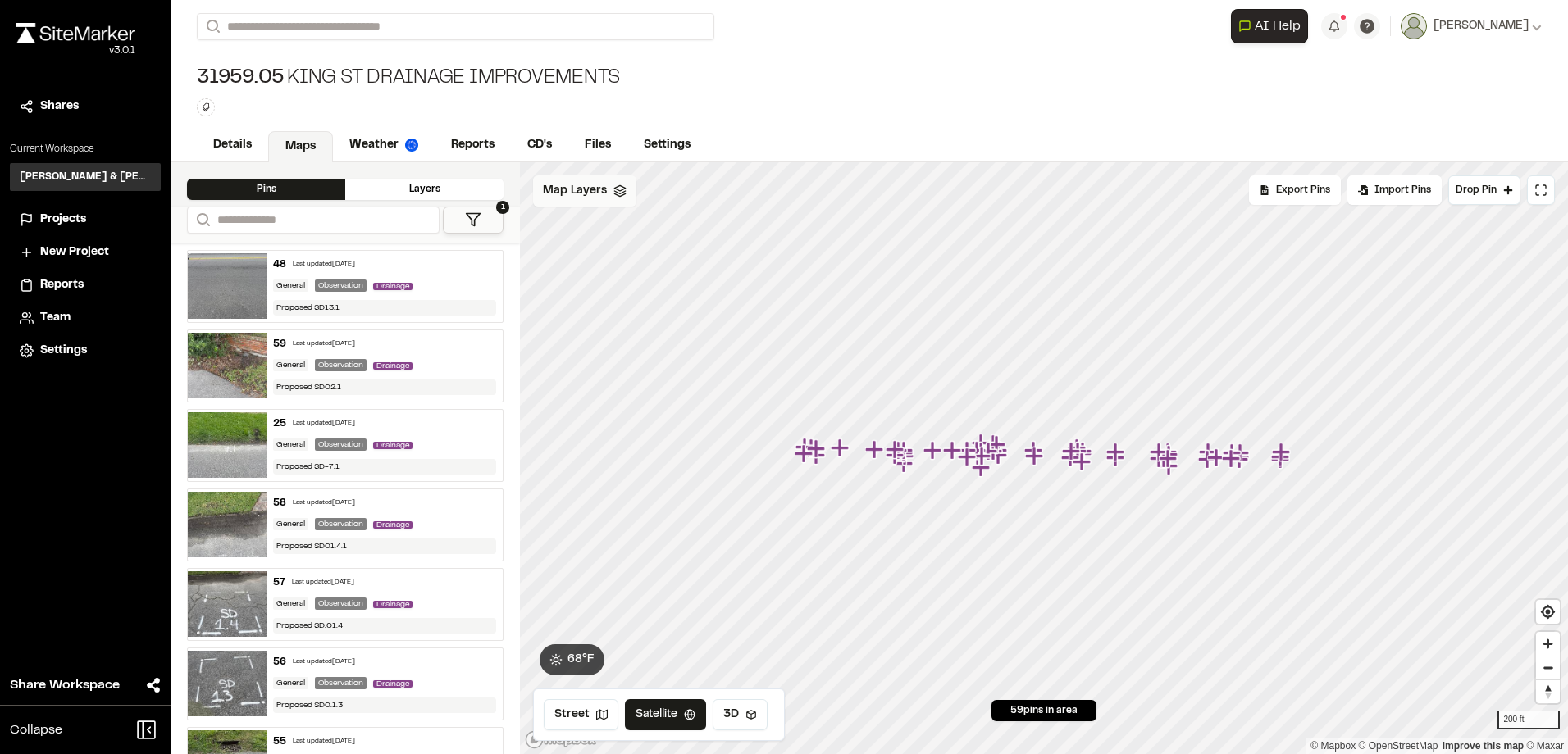
click at [556, 193] on span "Map Layers" at bounding box center [575, 190] width 64 height 18
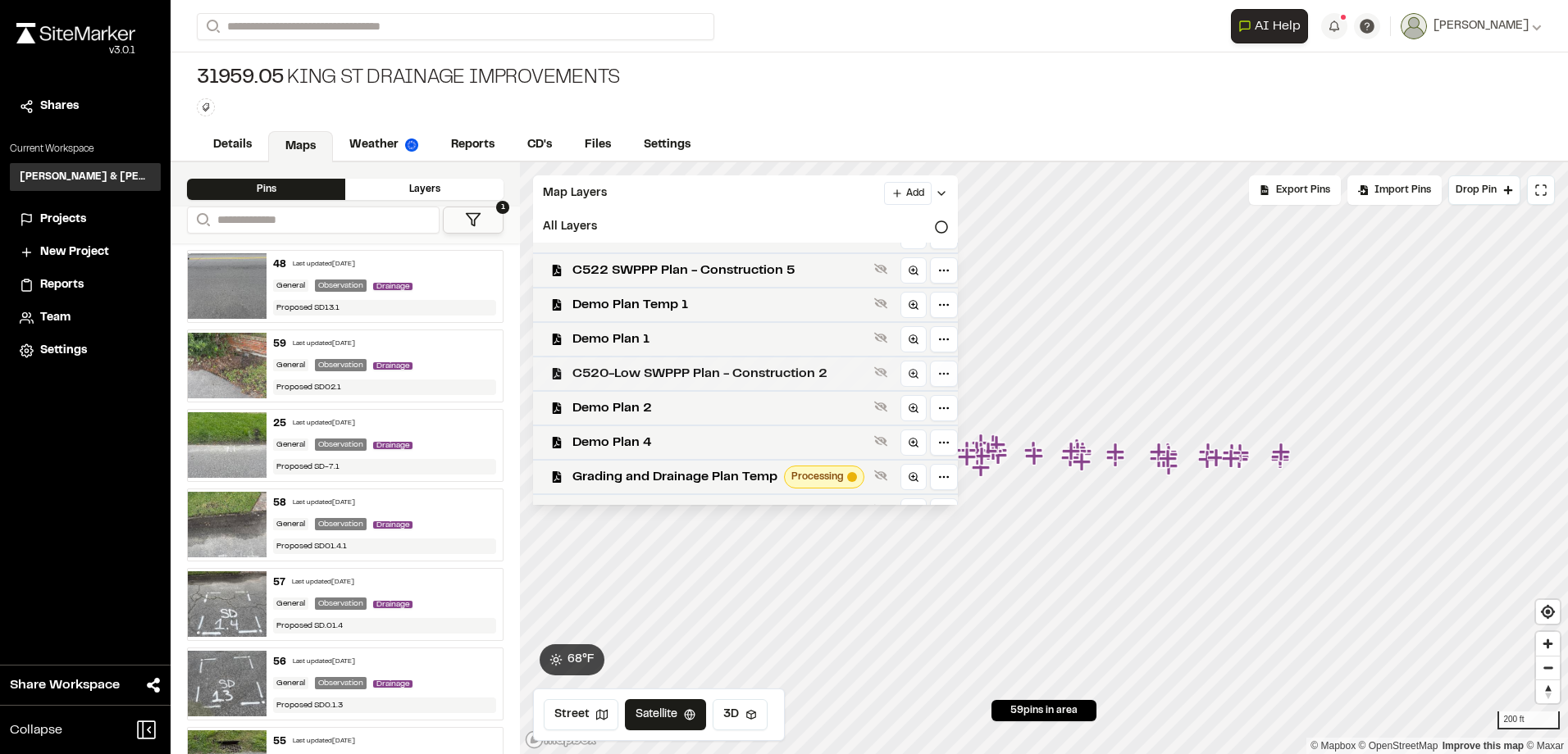
scroll to position [490, 0]
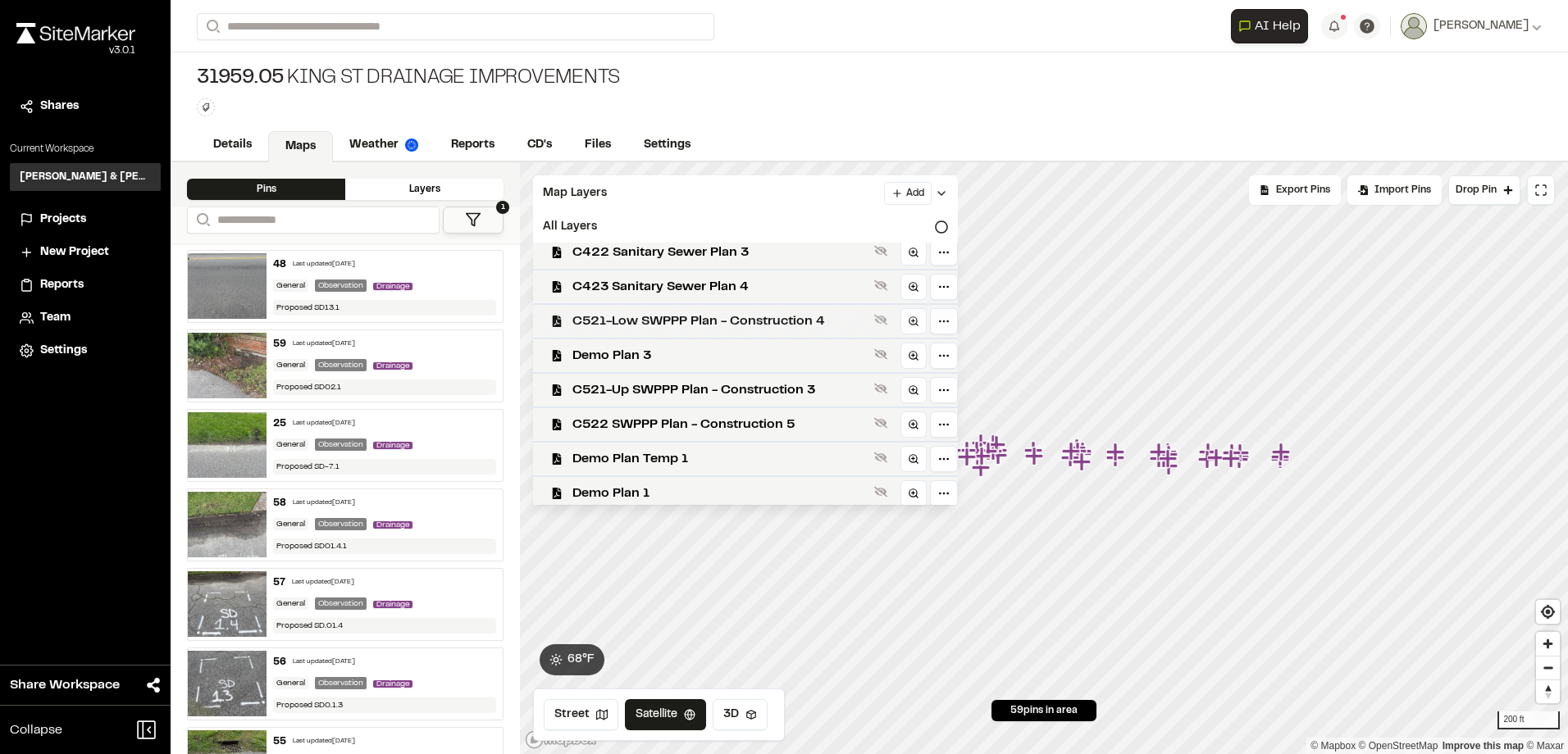
click at [718, 319] on span "C521-Low SWPPP Plan - Construction 4" at bounding box center [720, 322] width 296 height 19
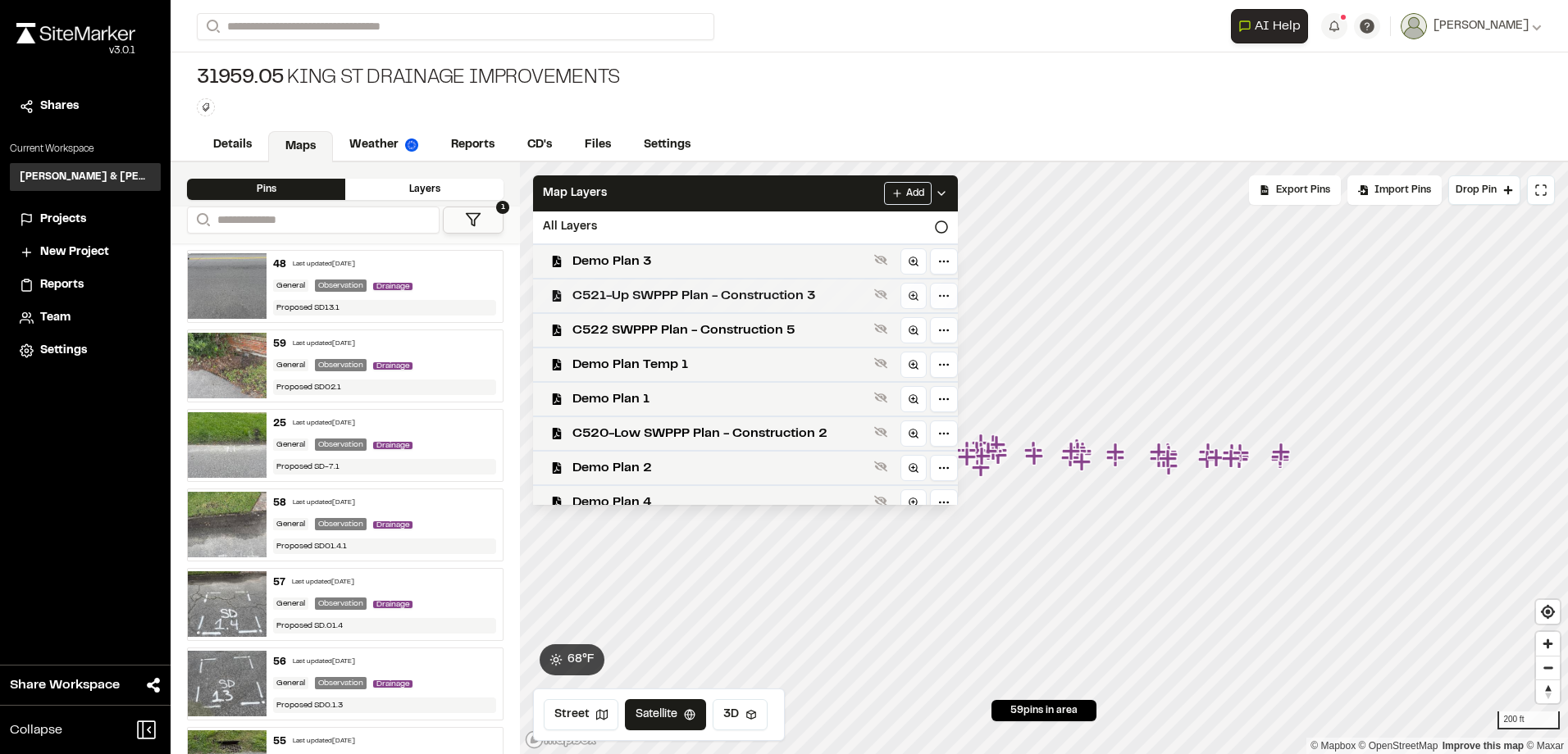
scroll to position [654, 0]
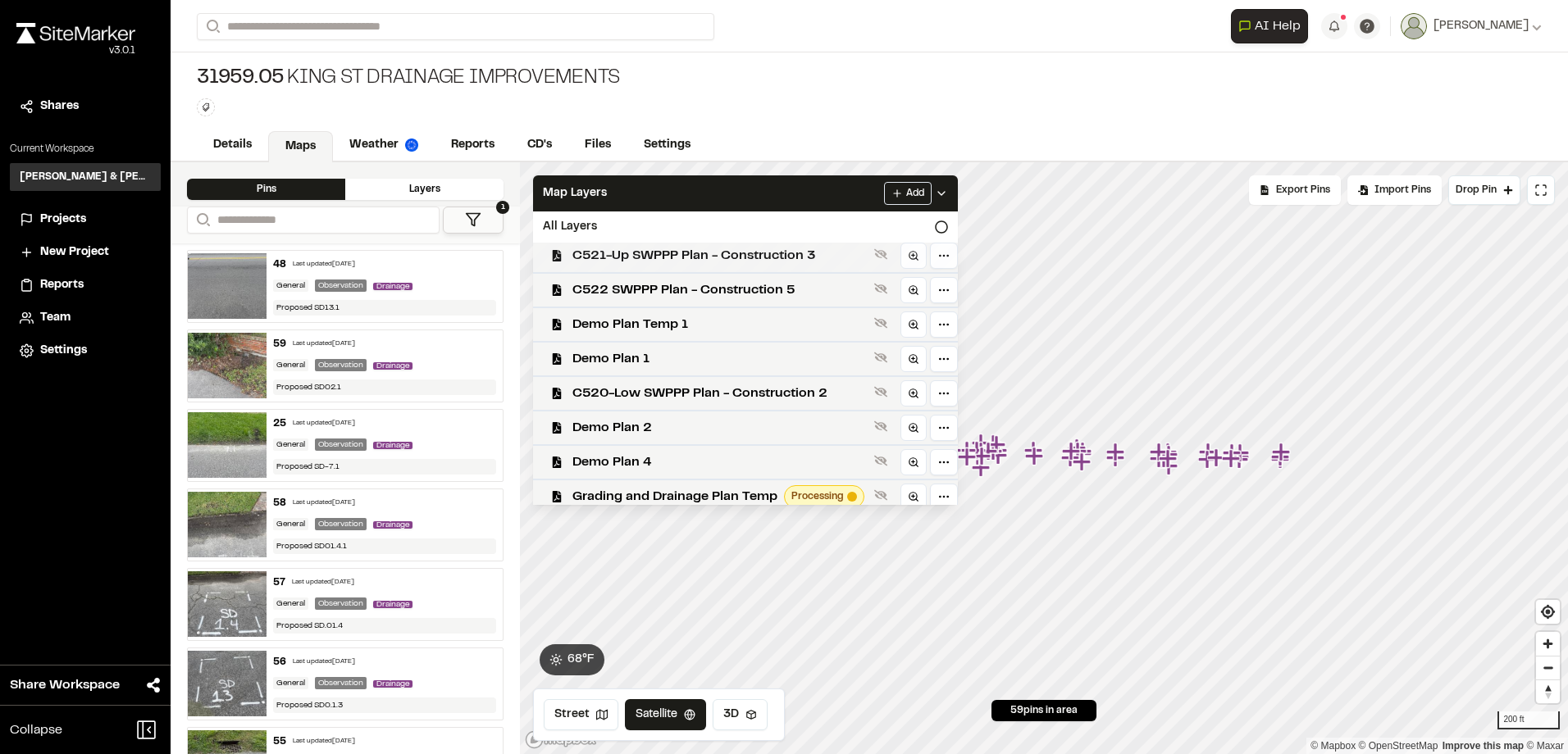
click at [714, 257] on span "C521-Up SWPPP Plan - Construction 3" at bounding box center [720, 256] width 296 height 19
click at [725, 292] on span "C522 SWPPP Plan - Construction 5" at bounding box center [720, 291] width 296 height 19
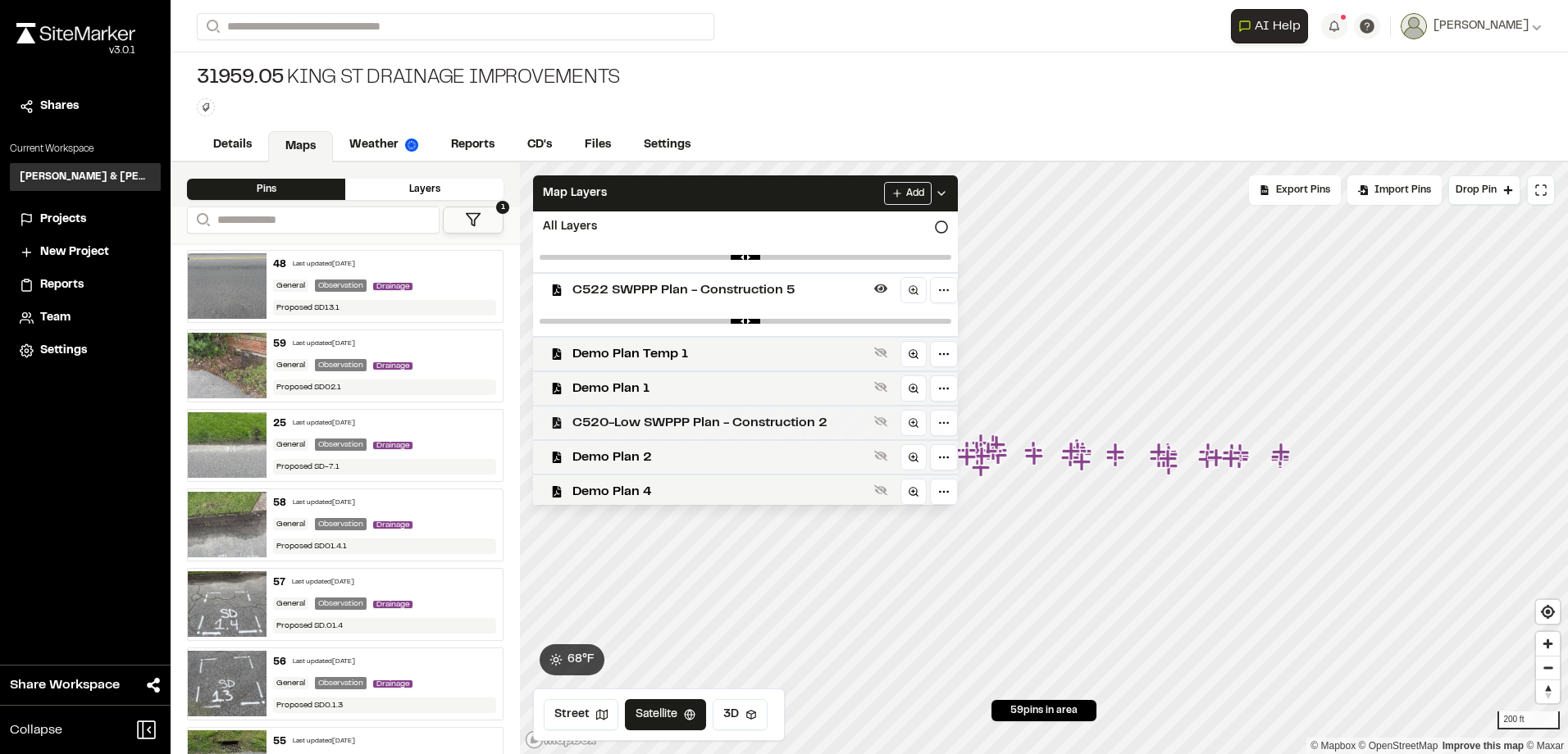
click at [710, 413] on span "C520-Low SWPPP Plan - Construction 2" at bounding box center [720, 423] width 296 height 19
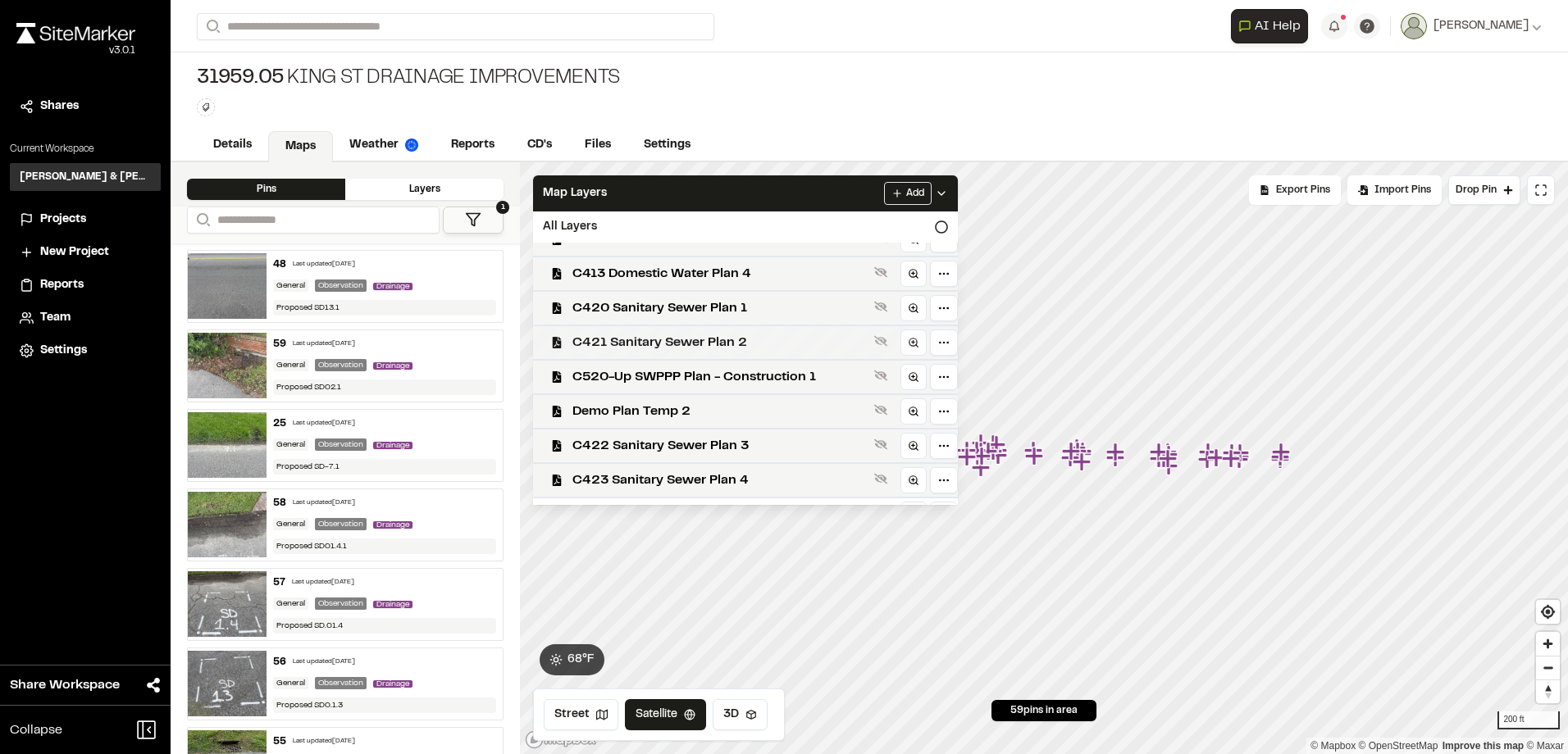
scroll to position [281, 0]
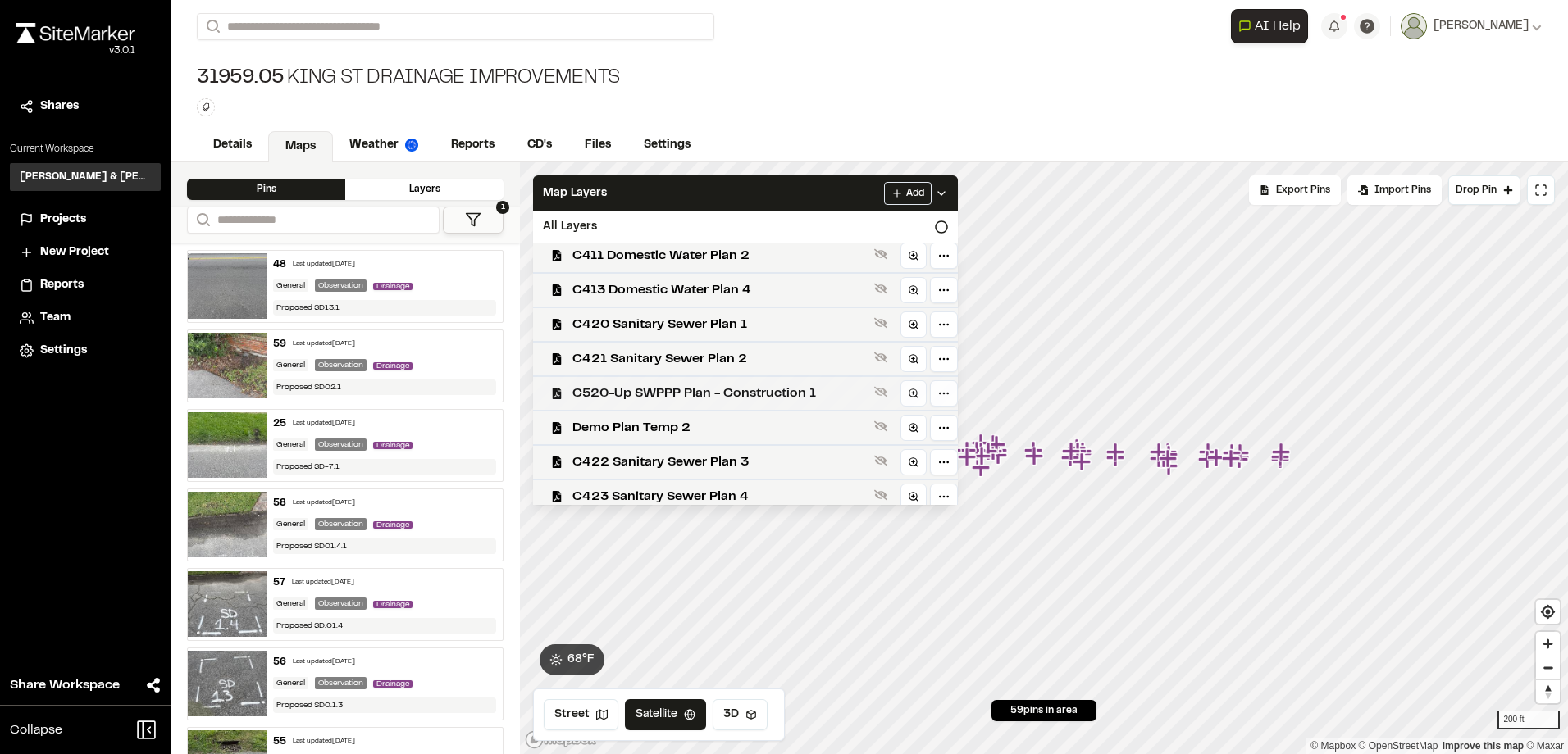
click at [700, 386] on span "C520-Up SWPPP Plan - Construction 1" at bounding box center [720, 394] width 296 height 19
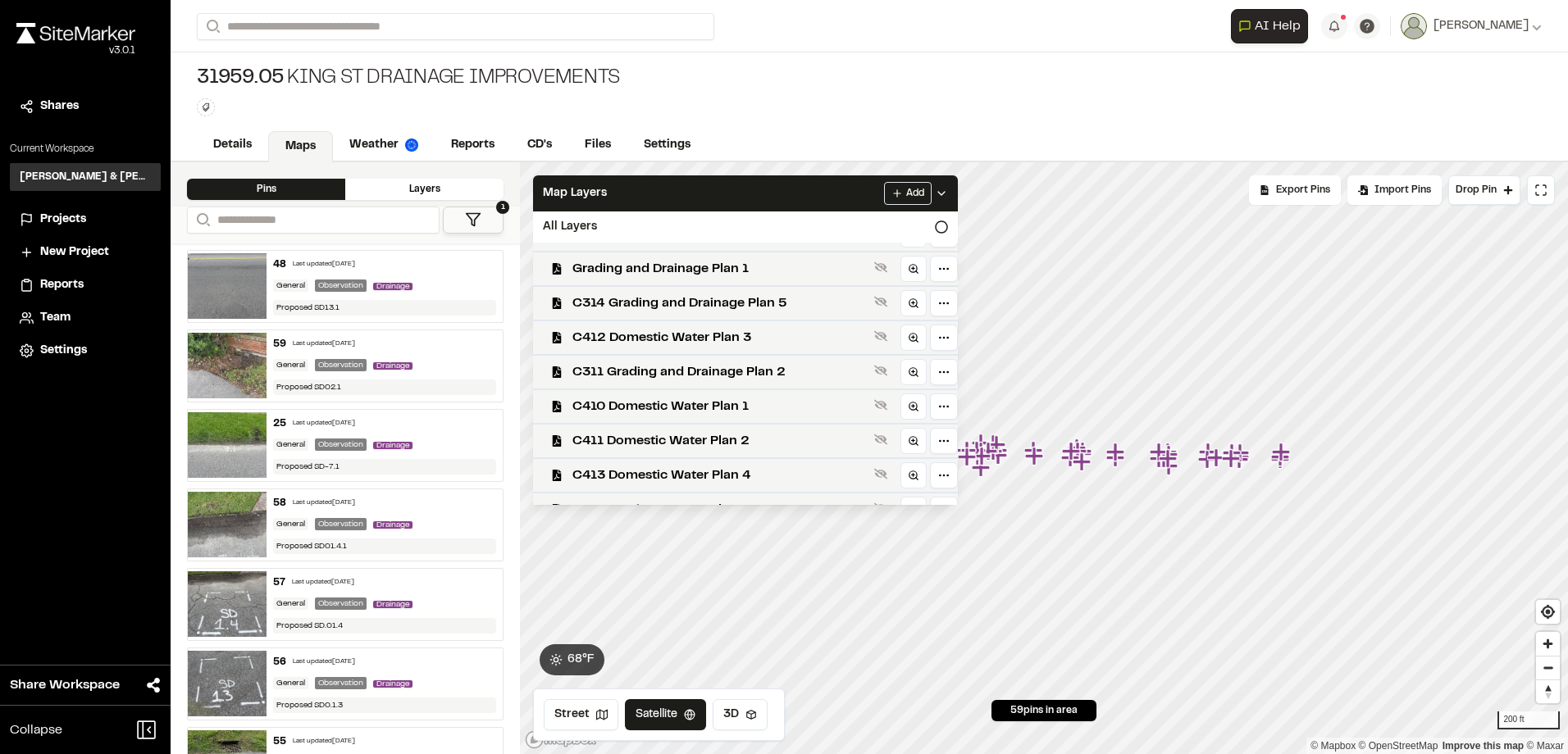
scroll to position [0, 0]
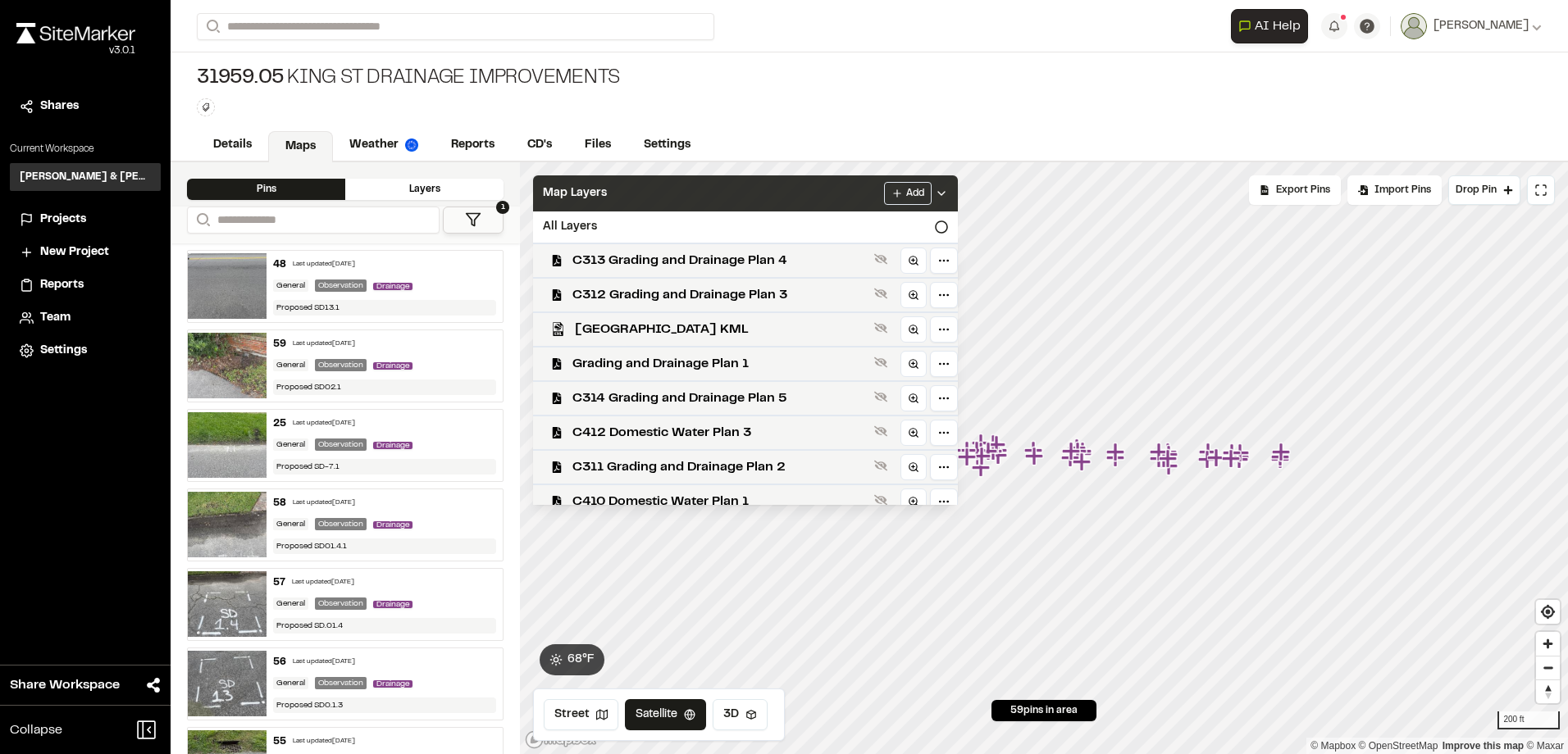
click at [709, 198] on div "Map Layers Add" at bounding box center [745, 193] width 425 height 36
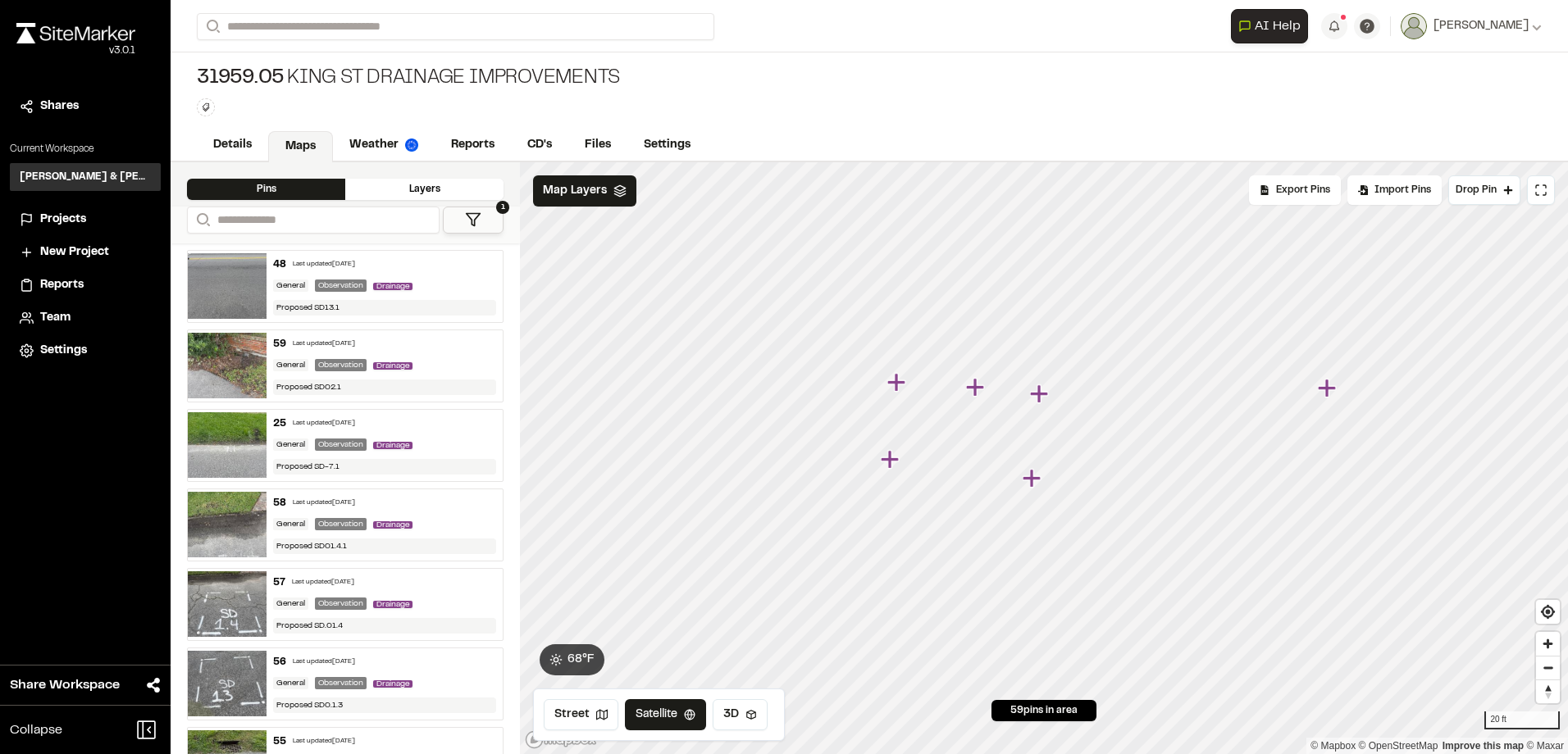
click at [896, 381] on icon "Map marker" at bounding box center [896, 382] width 18 height 18
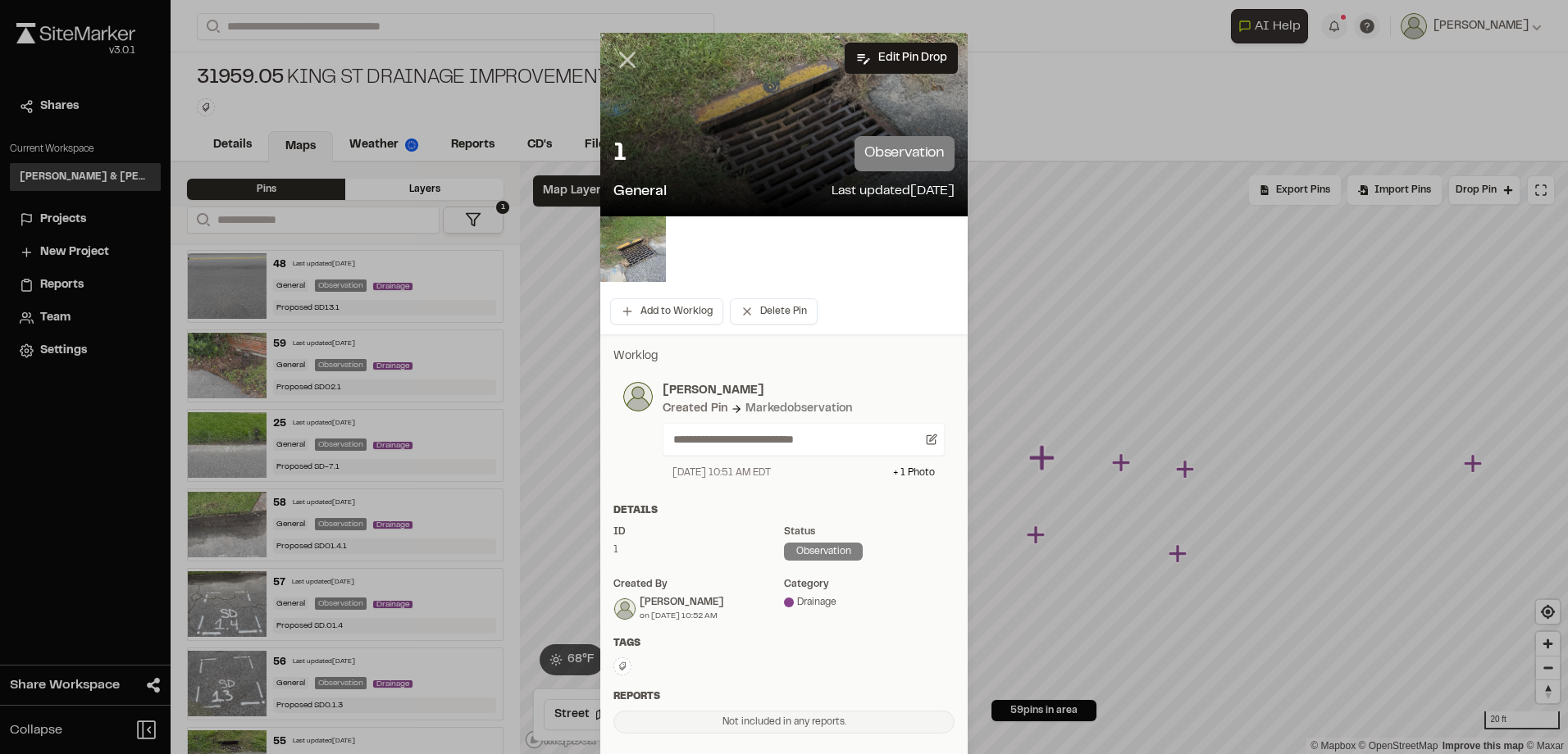
click at [614, 59] on icon at bounding box center [627, 59] width 28 height 28
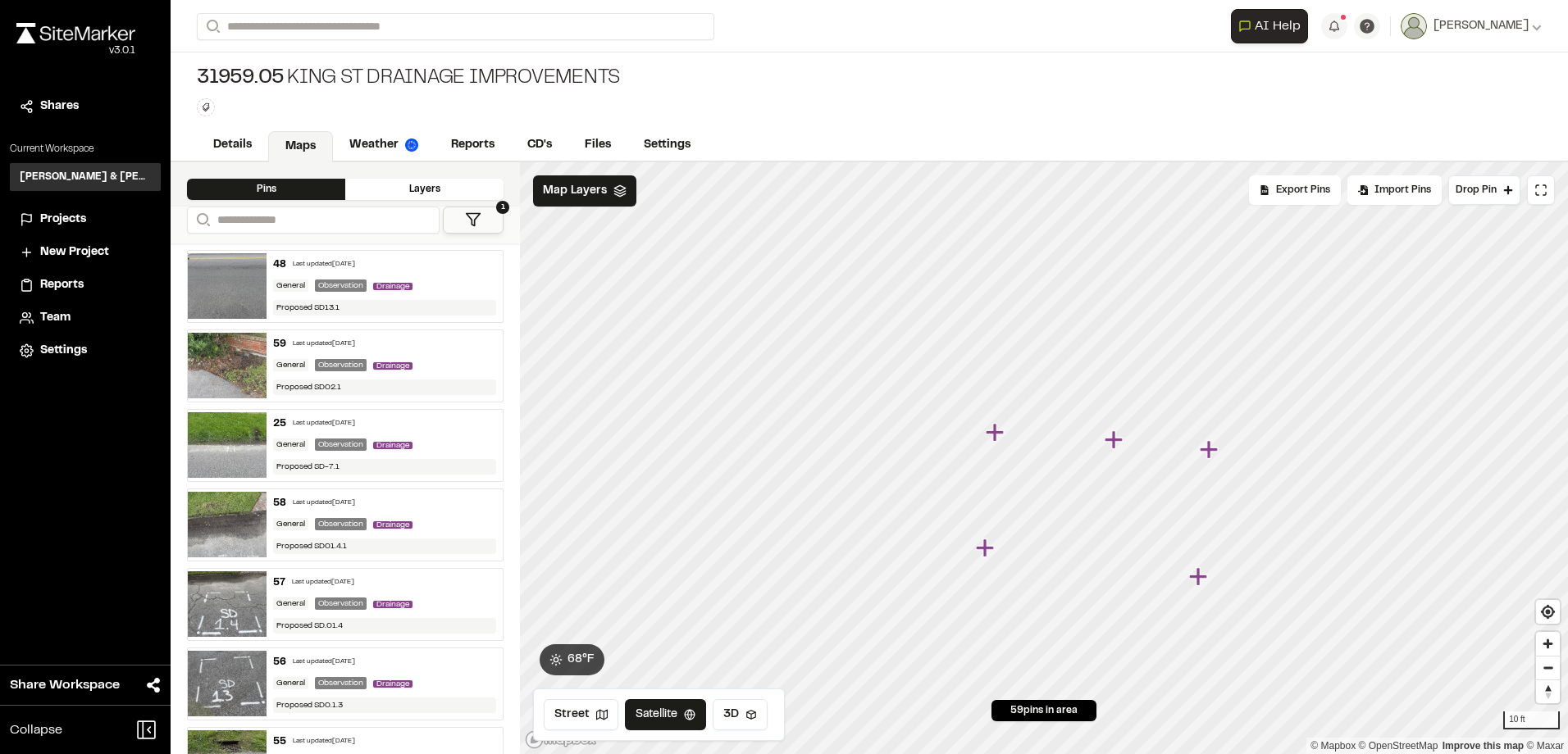
click at [1216, 450] on icon "Map marker" at bounding box center [1208, 449] width 18 height 18
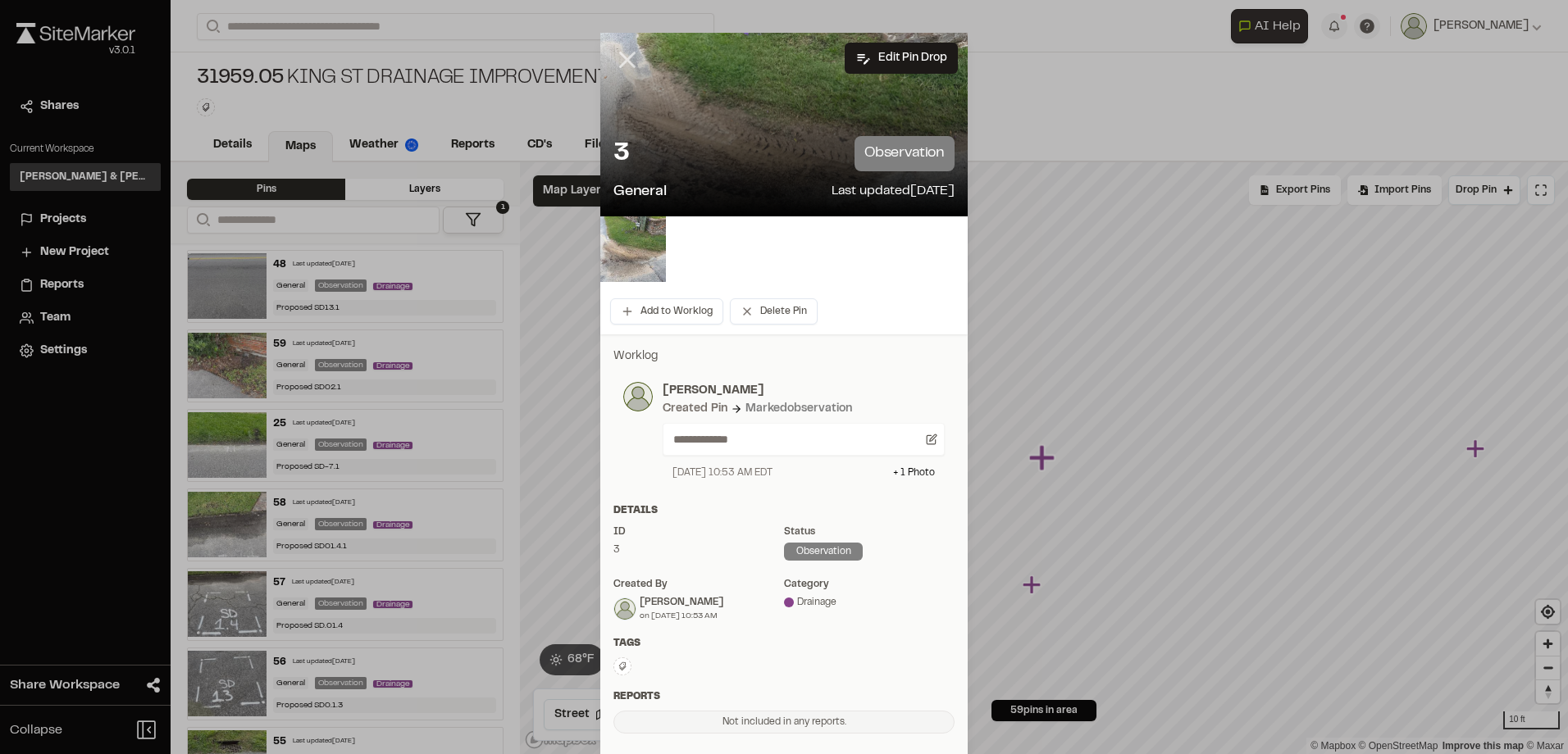
click at [623, 55] on icon at bounding box center [627, 59] width 28 height 28
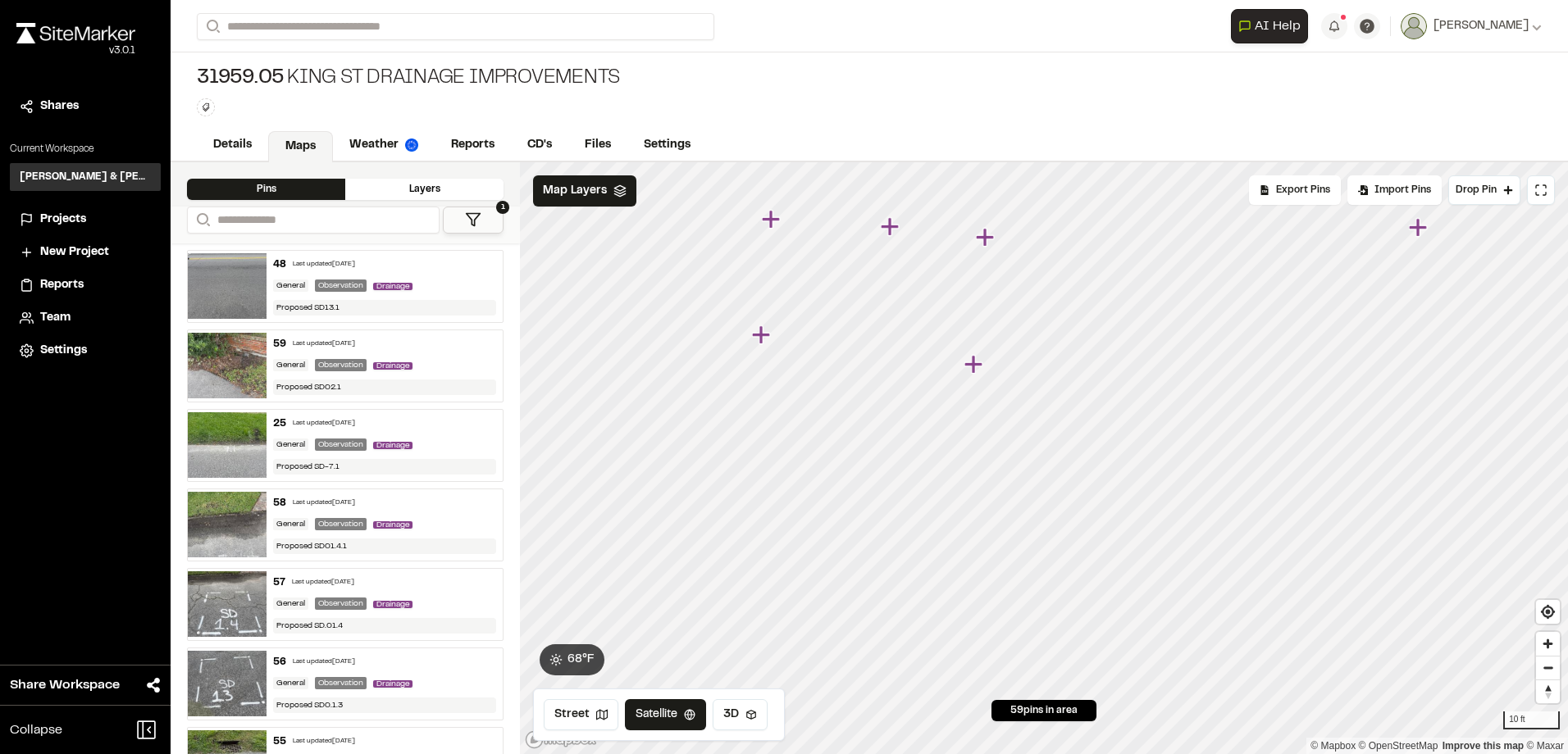
click at [976, 366] on icon "Map marker" at bounding box center [973, 363] width 18 height 18
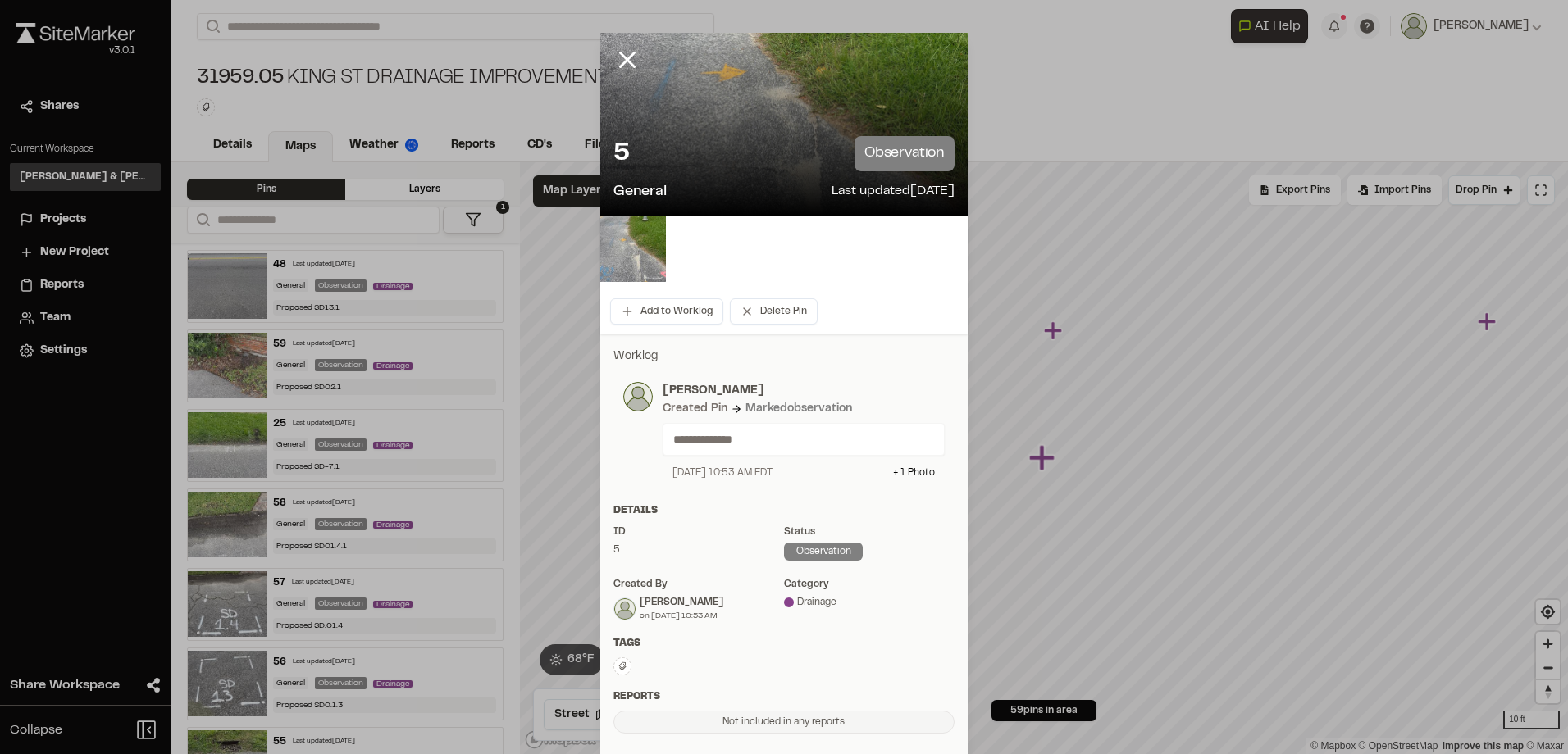
click at [613, 56] on icon at bounding box center [627, 59] width 28 height 28
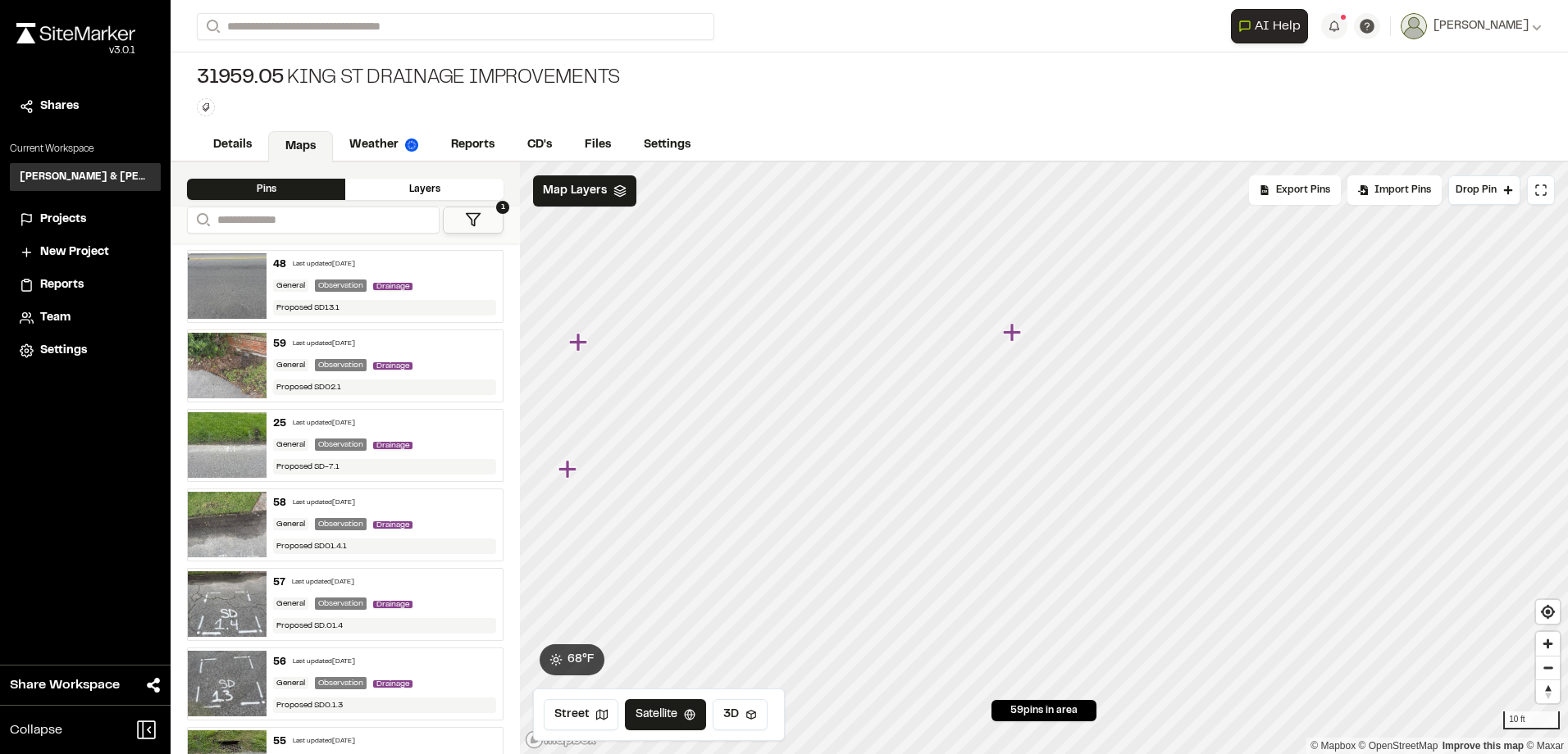
click at [1018, 335] on icon "Map marker" at bounding box center [1014, 333] width 21 height 21
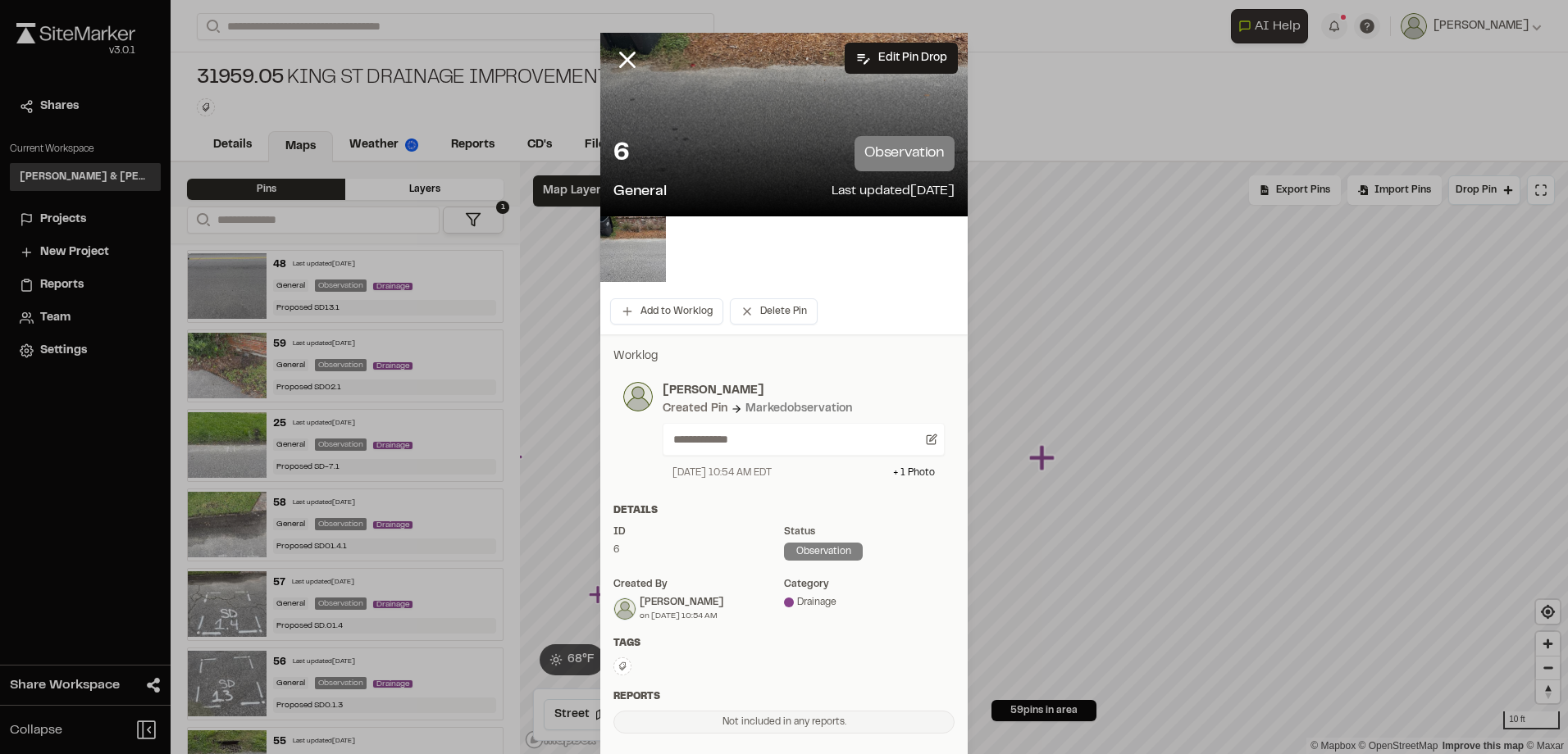
click at [610, 41] on div at bounding box center [640, 72] width 79 height 79
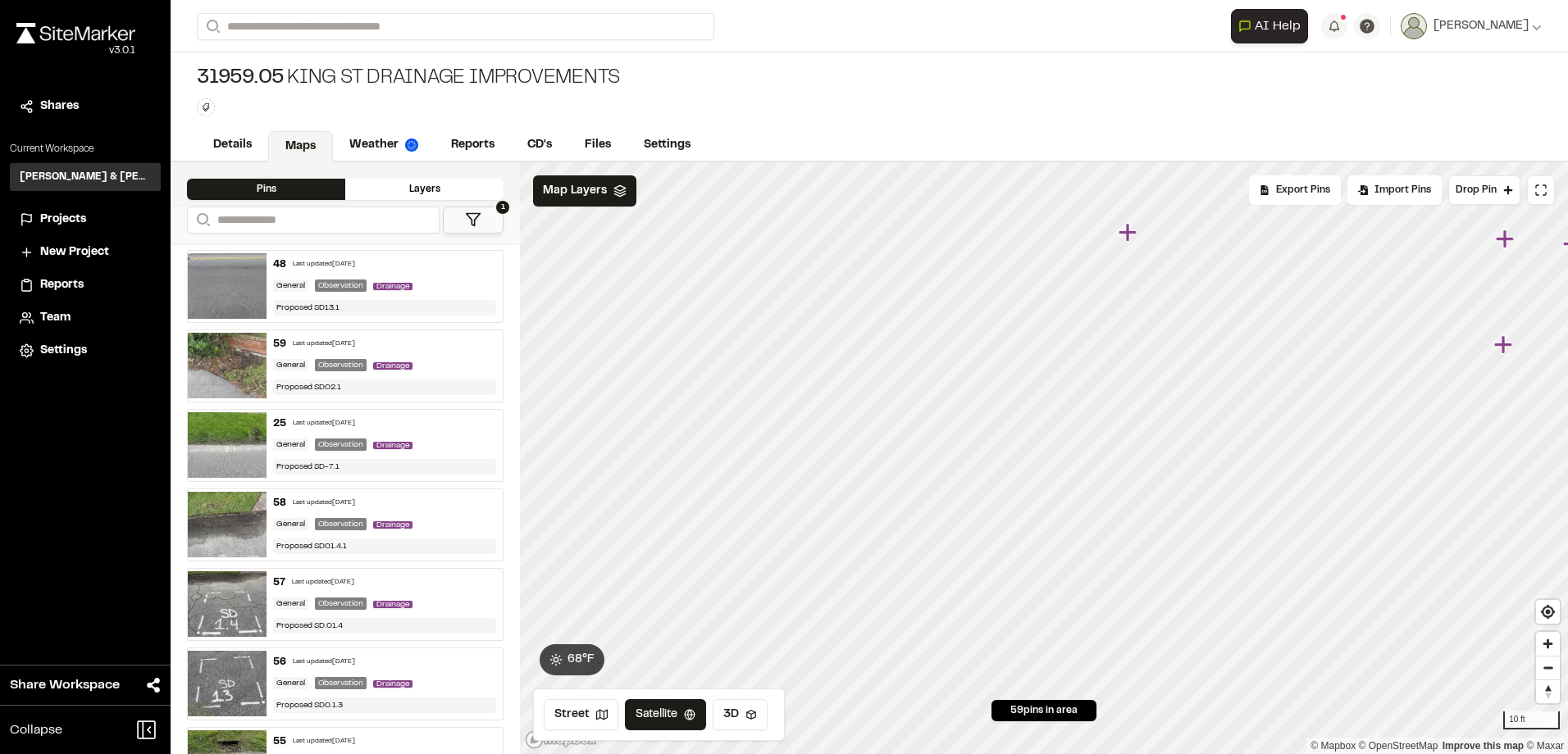
click at [1126, 233] on icon "Map marker" at bounding box center [1128, 231] width 18 height 18
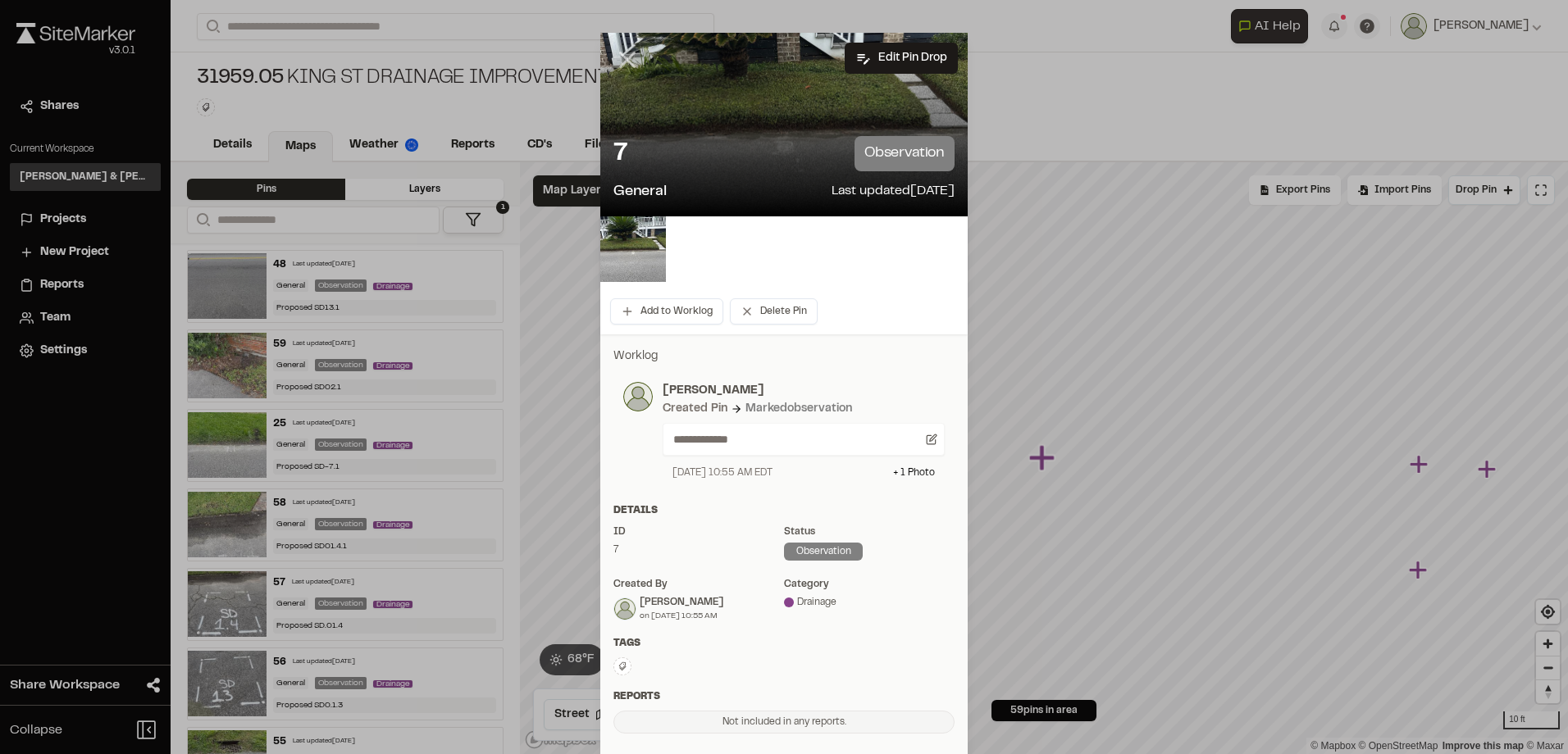
click at [621, 60] on line at bounding box center [628, 60] width 14 height 14
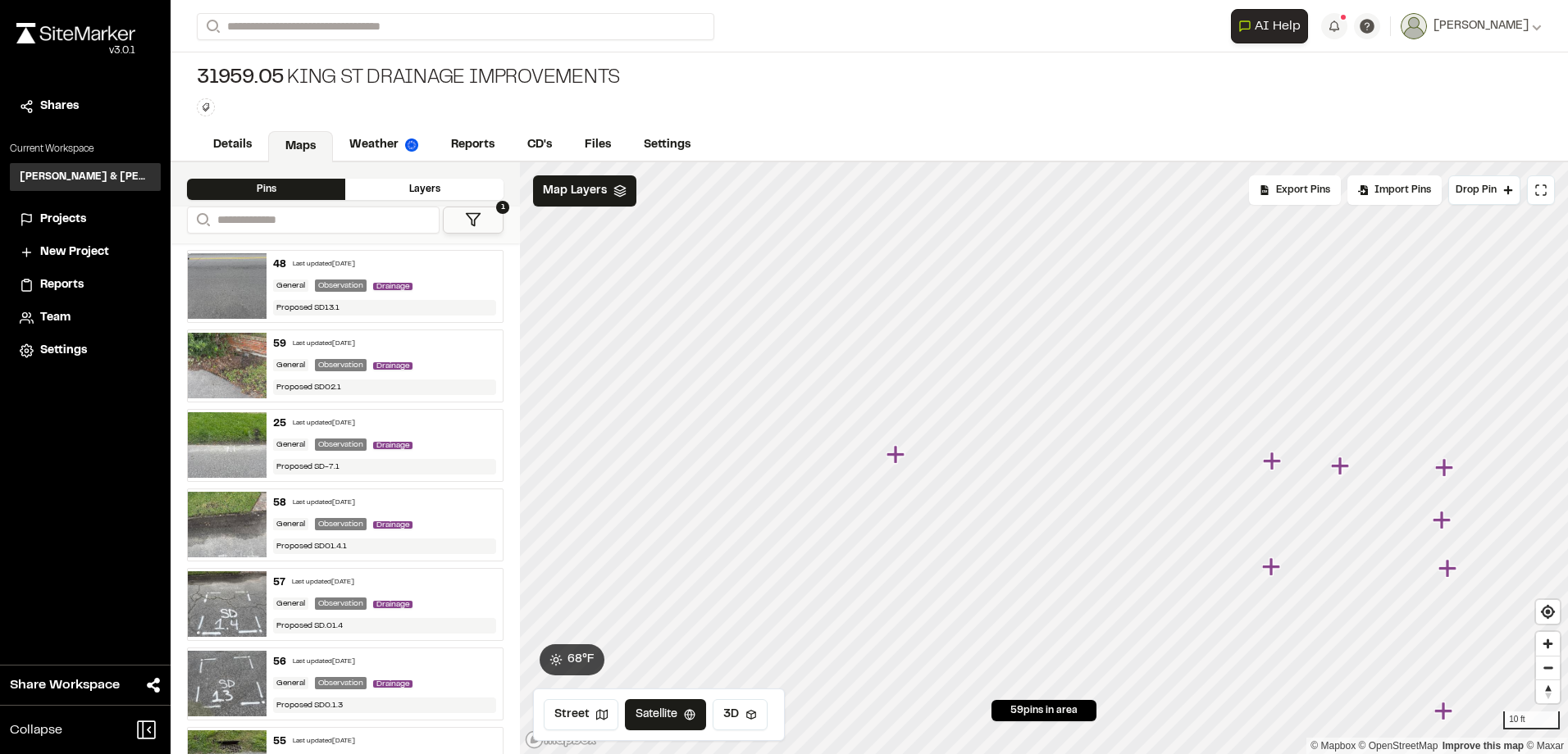
click at [1272, 466] on icon "Map marker" at bounding box center [1272, 461] width 18 height 18
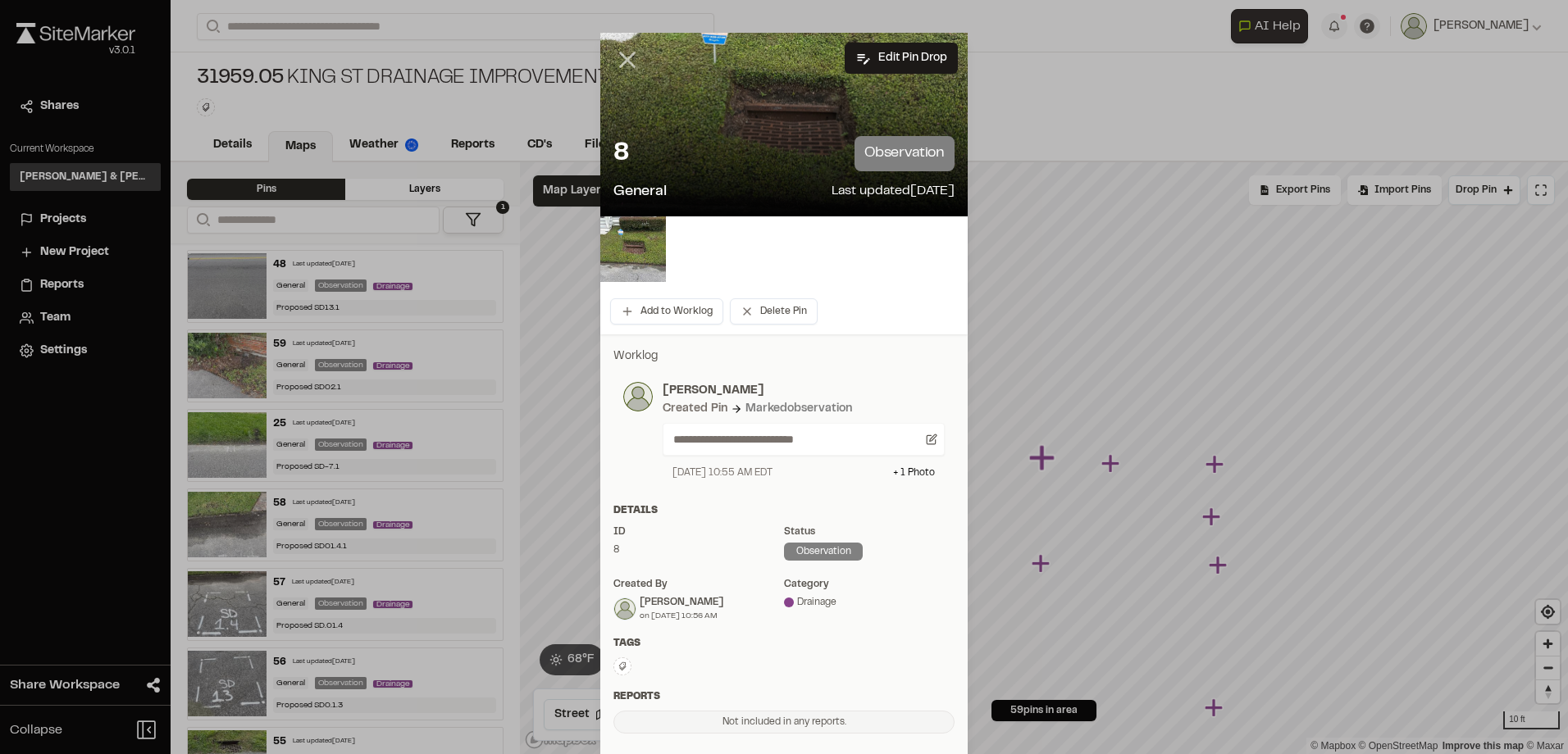
click at [624, 67] on icon at bounding box center [627, 59] width 28 height 28
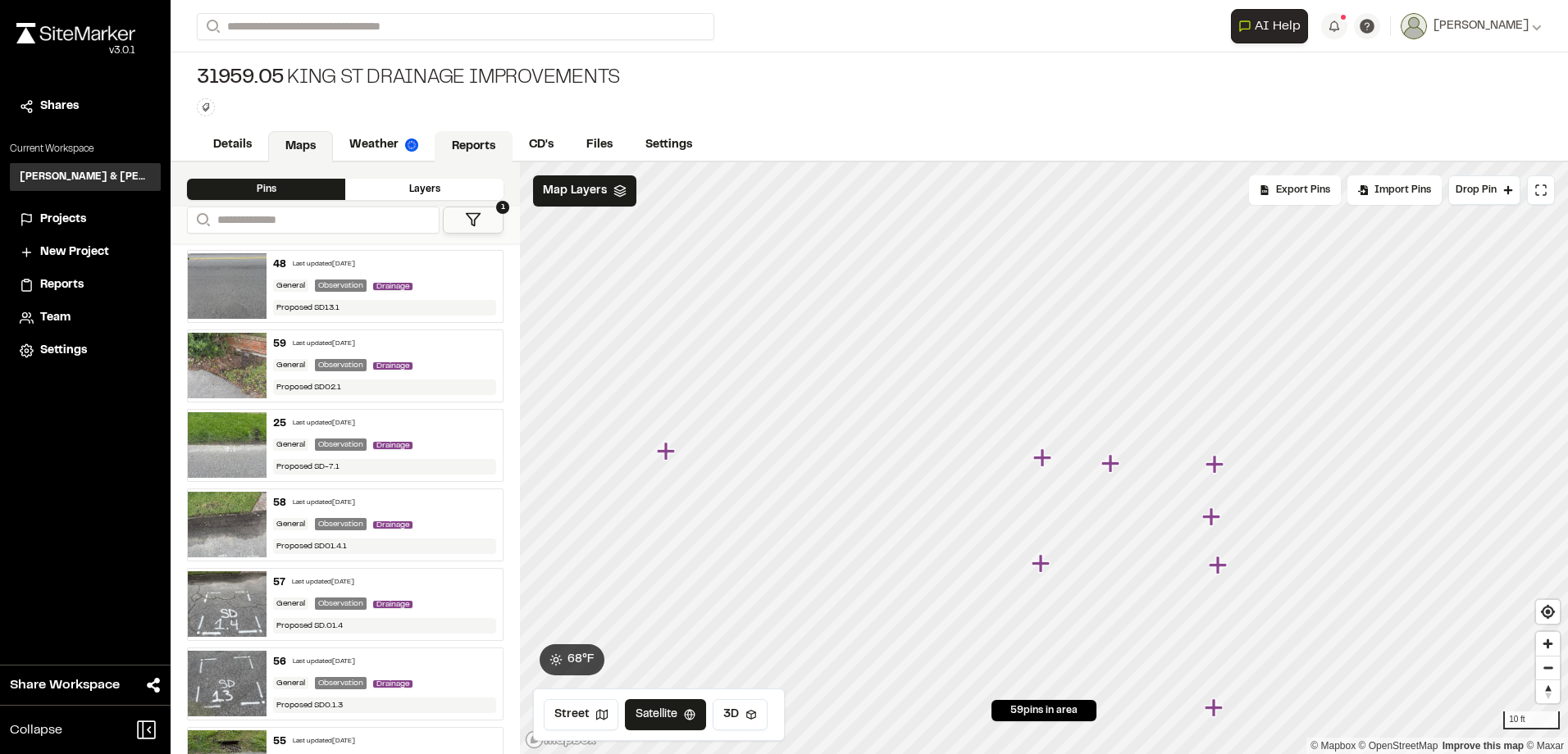
click at [483, 140] on link "Reports" at bounding box center [473, 147] width 78 height 31
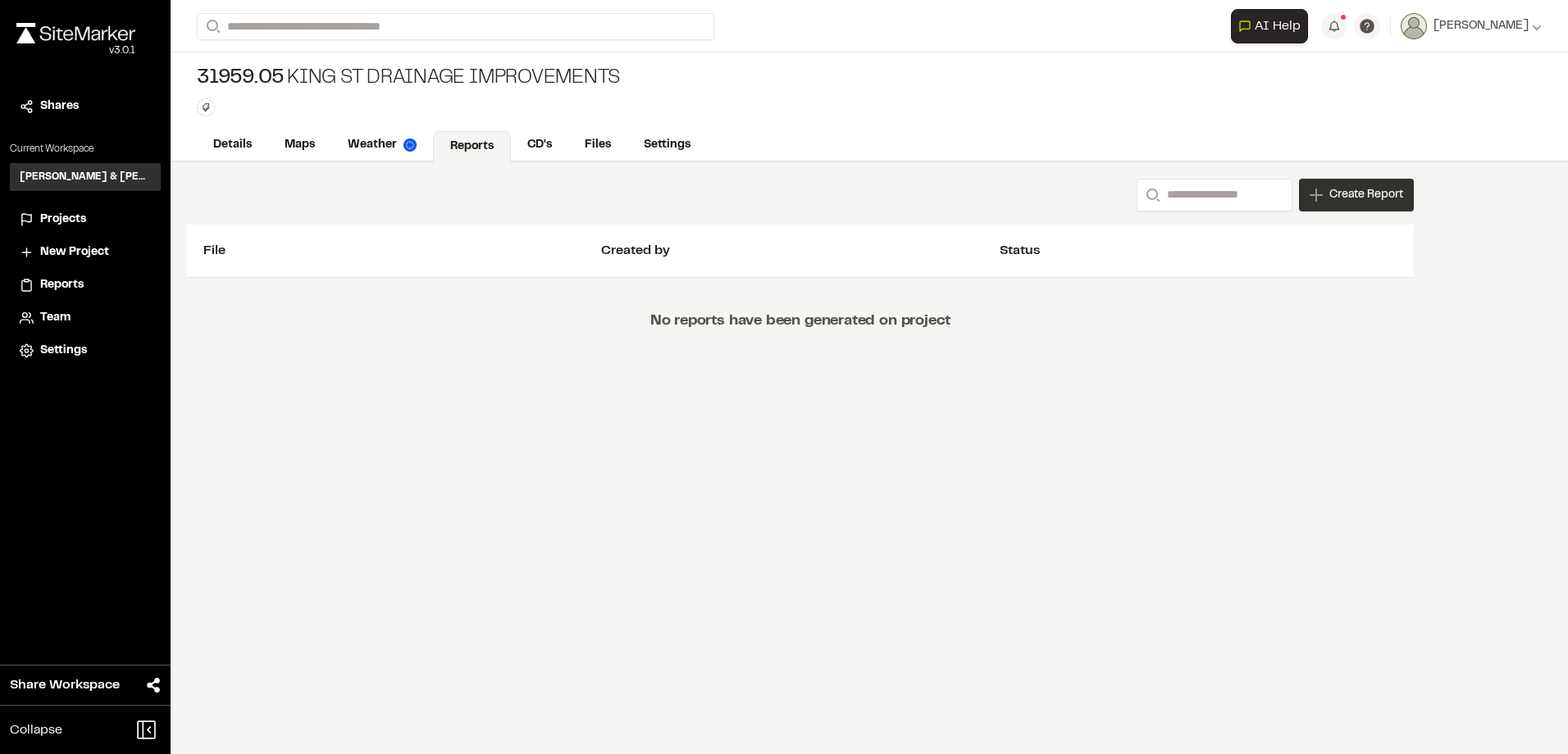
click at [1322, 200] on div "Create Report" at bounding box center [1356, 195] width 115 height 33
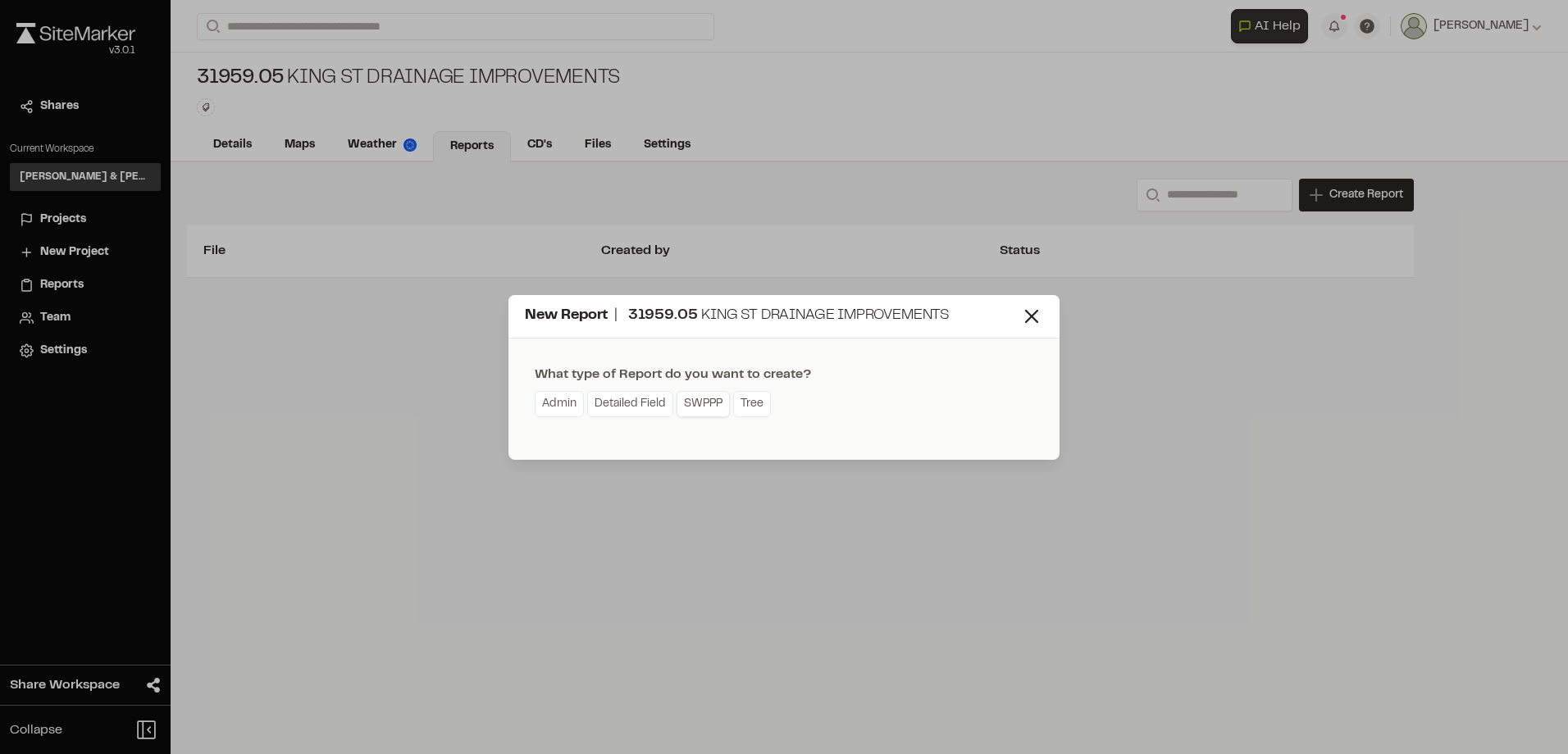
click at [705, 404] on link "SWPPP" at bounding box center [703, 403] width 53 height 26
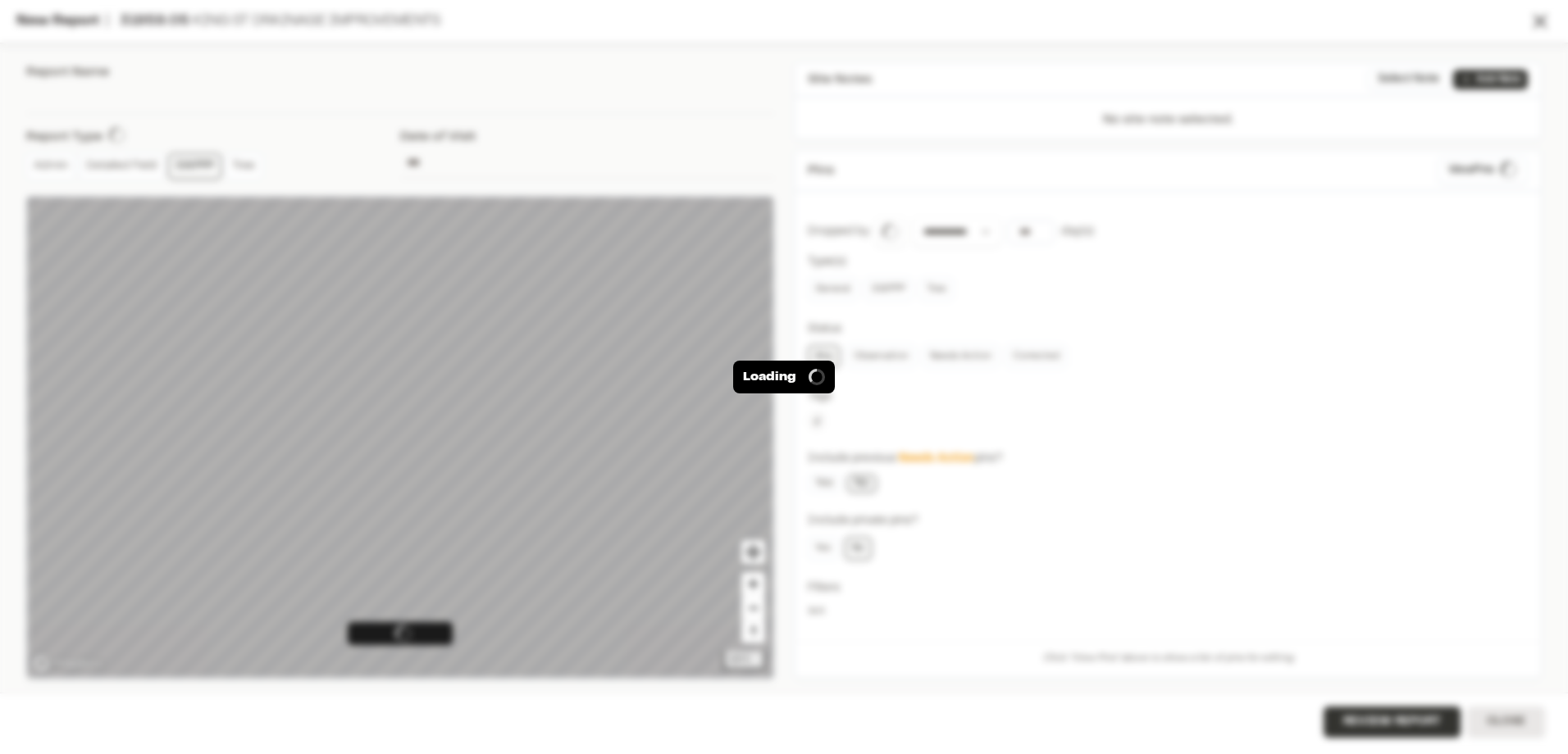
type input "**********"
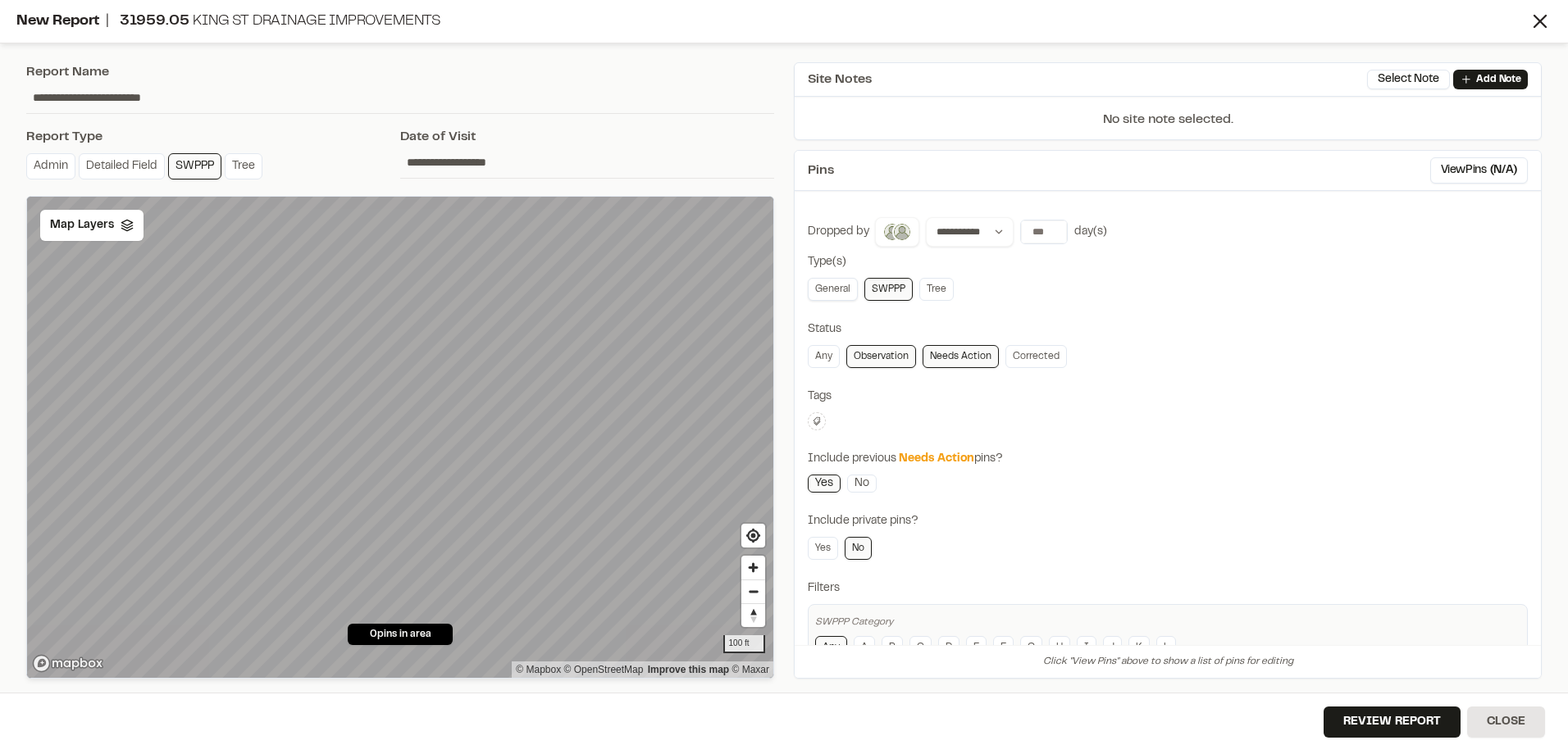
click at [829, 291] on link "General" at bounding box center [832, 290] width 50 height 23
click at [831, 351] on link "Any" at bounding box center [823, 357] width 32 height 23
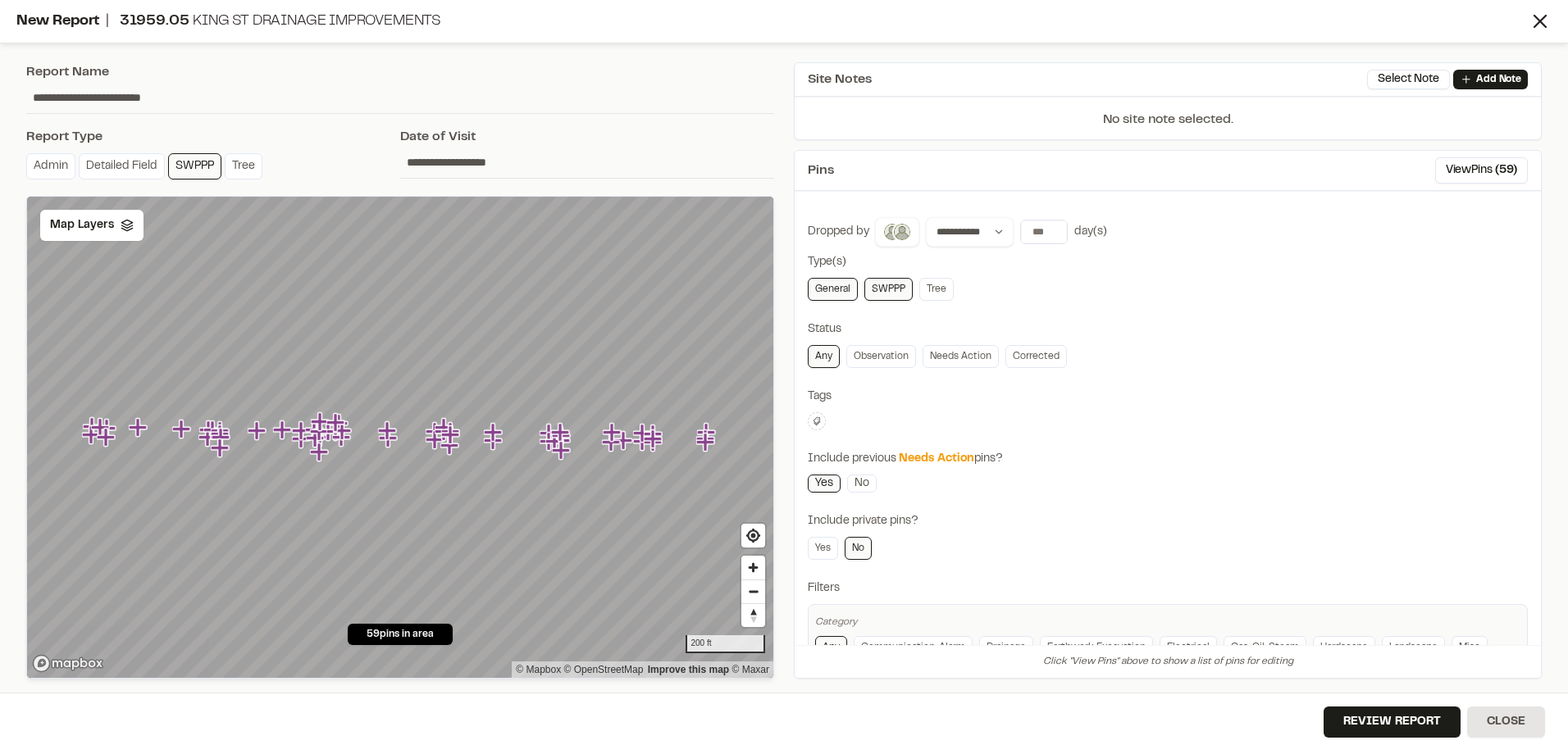
click at [821, 422] on button at bounding box center [817, 421] width 18 height 18
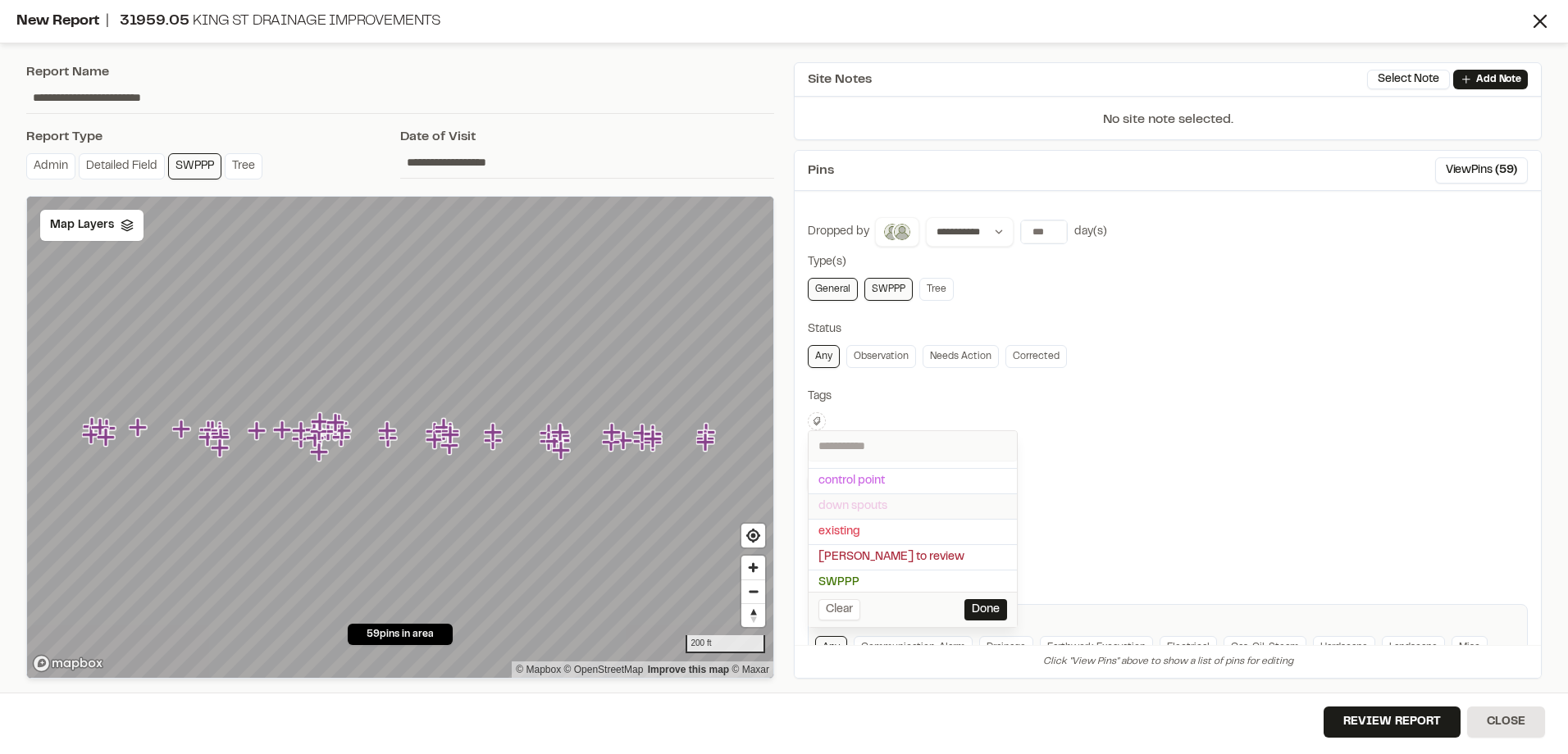
scroll to position [21, 0]
click at [938, 419] on div at bounding box center [784, 377] width 1568 height 754
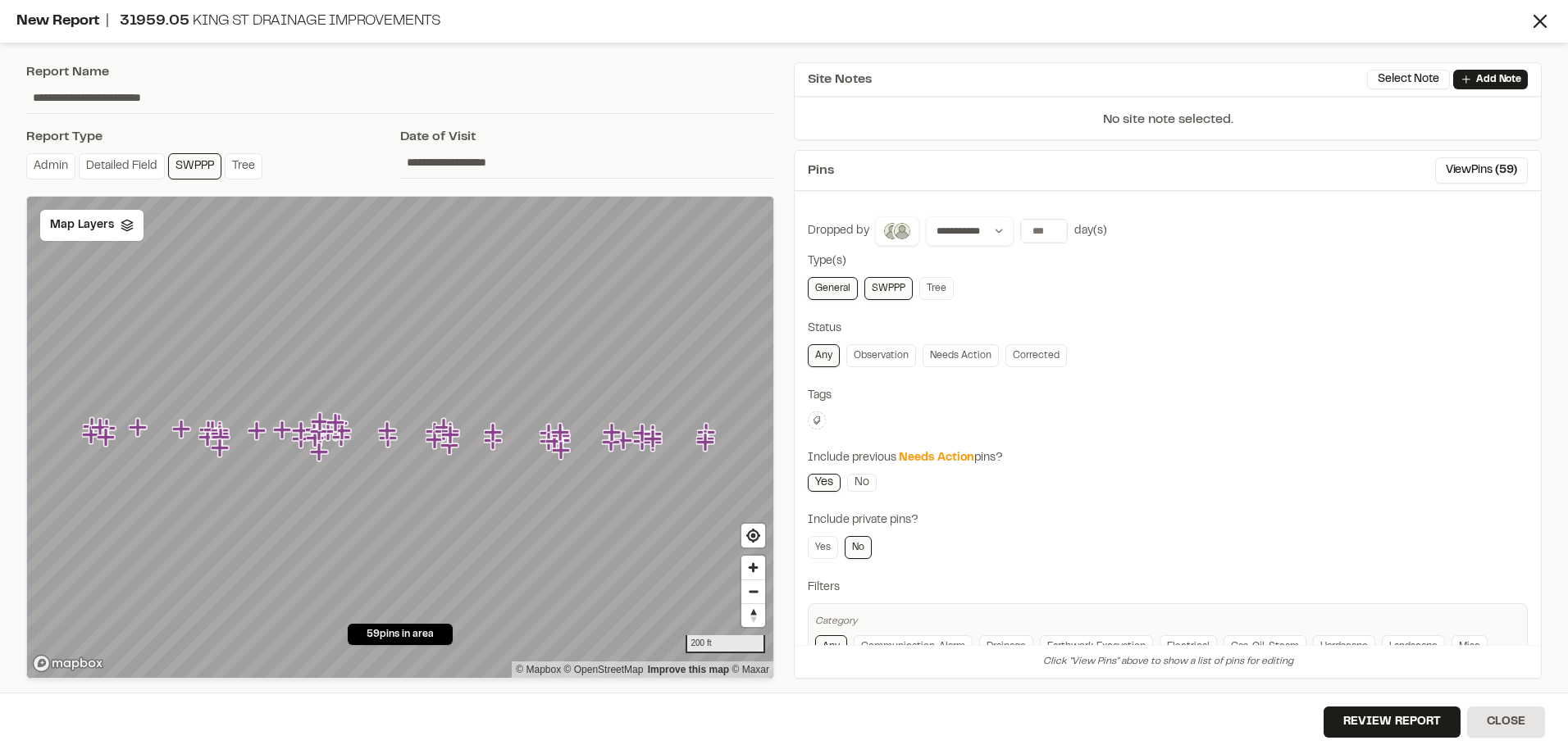
scroll to position [0, 0]
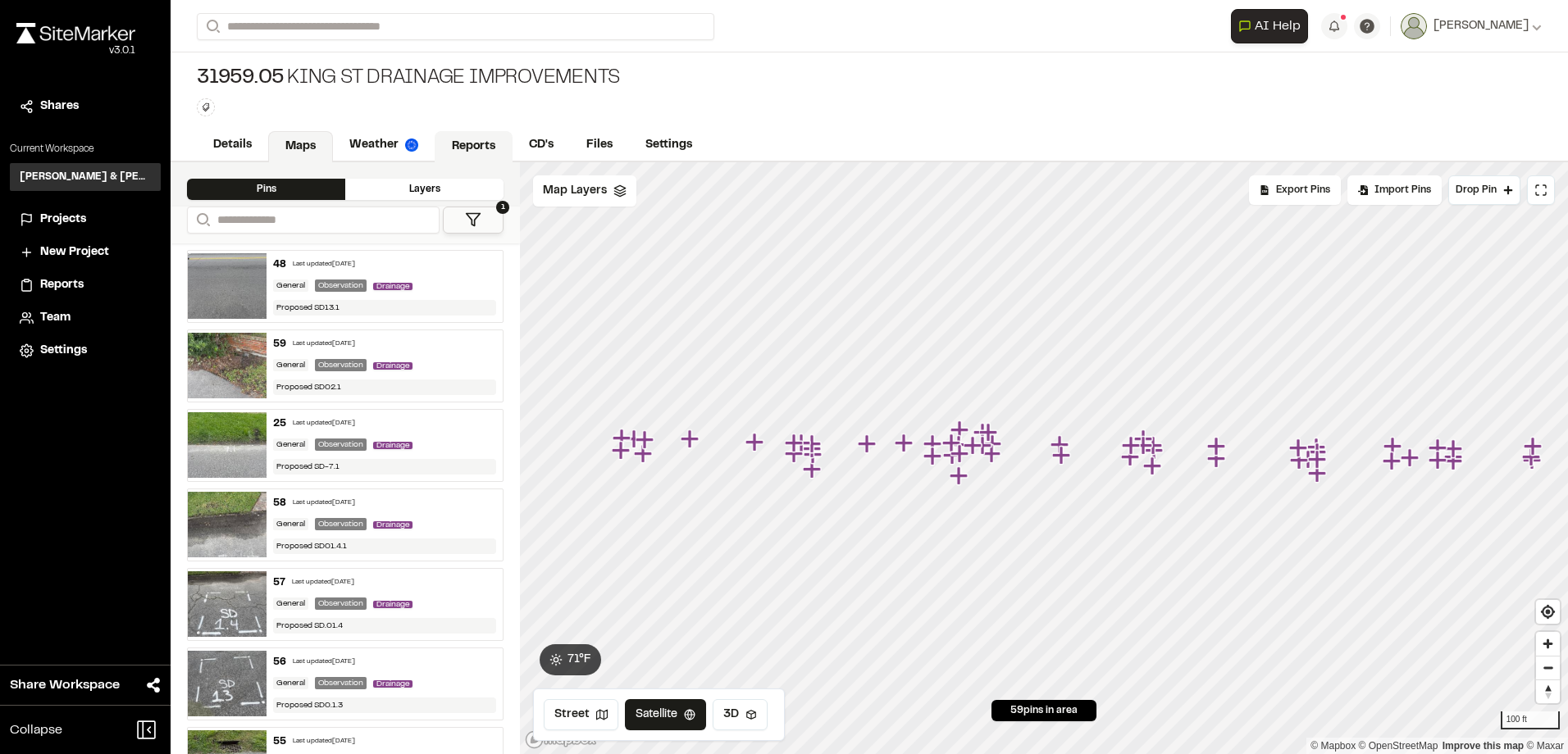
click at [486, 152] on link "Reports" at bounding box center [473, 147] width 78 height 31
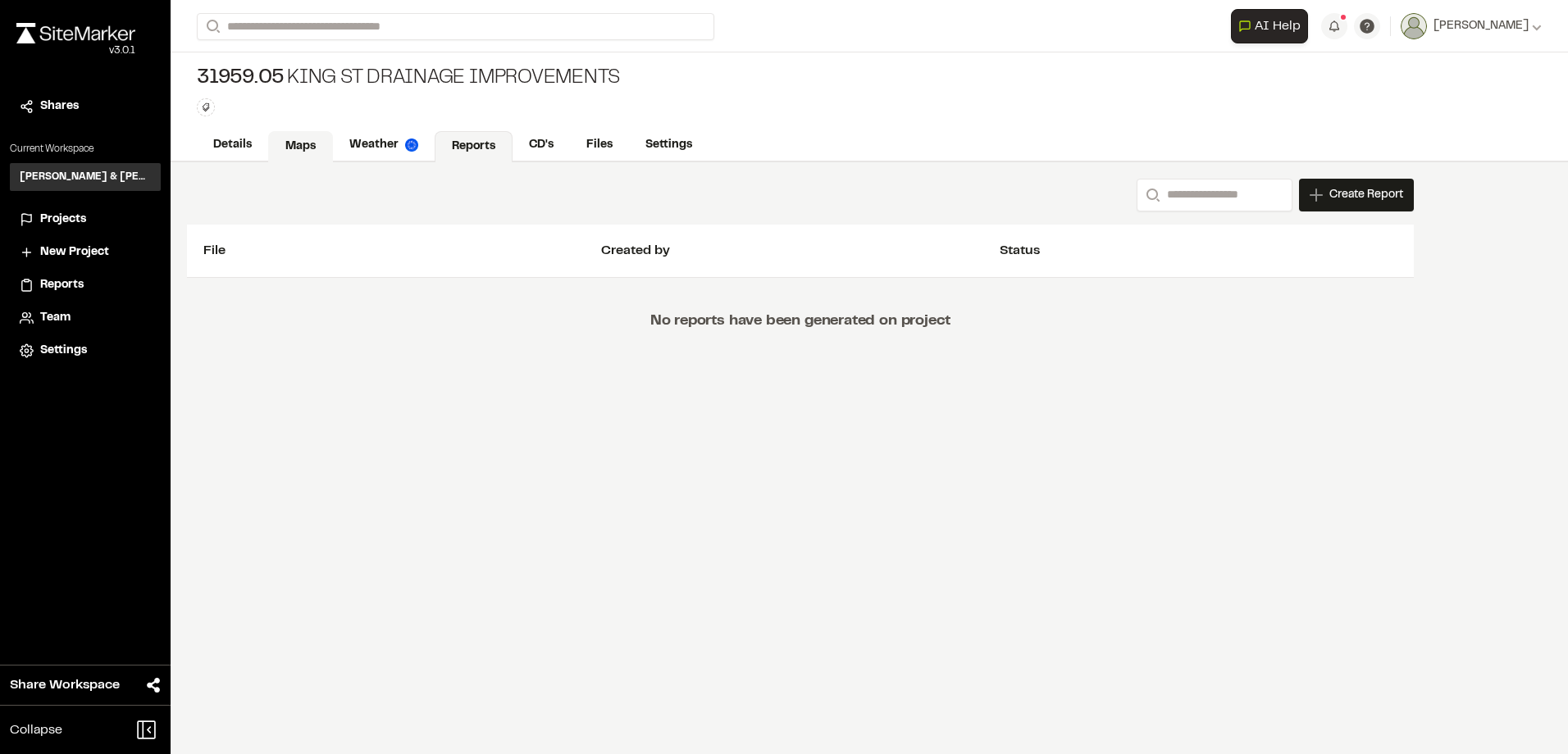
click at [306, 154] on link "Maps" at bounding box center [300, 147] width 65 height 31
